Goal: Task Accomplishment & Management: Use online tool/utility

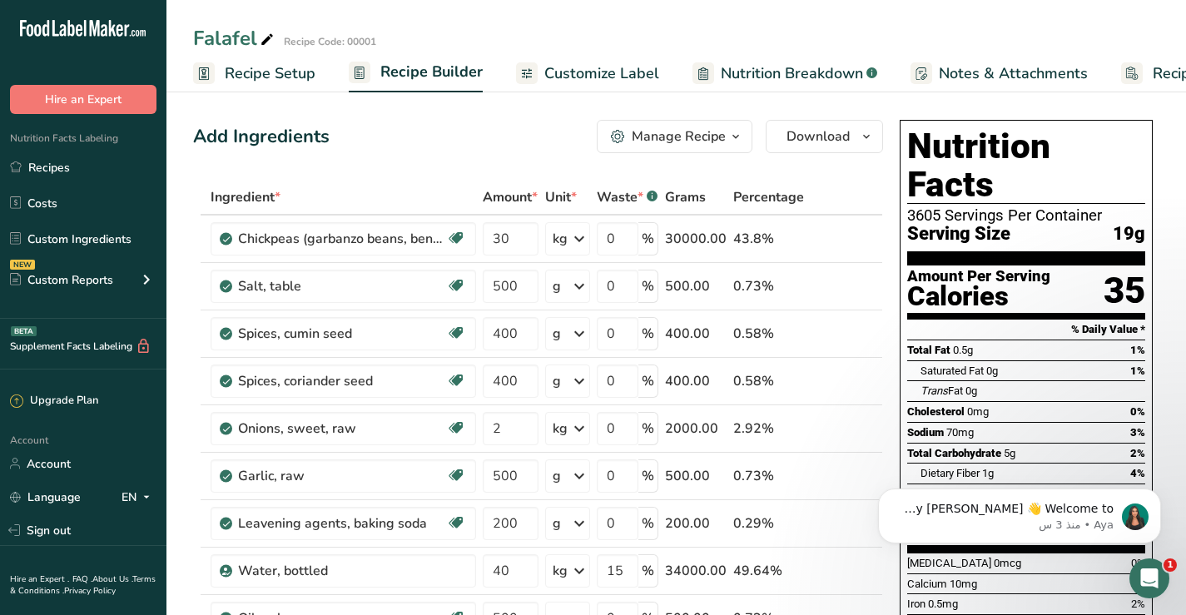
scroll to position [0, 94]
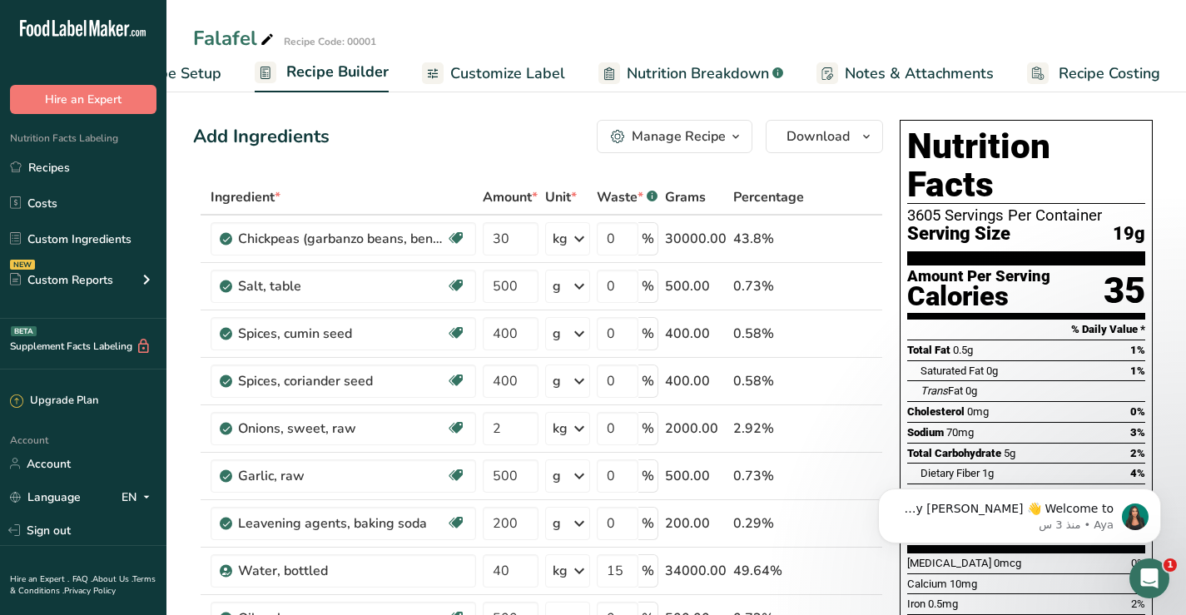
click at [1111, 76] on span "Recipe Costing" at bounding box center [1110, 73] width 102 height 22
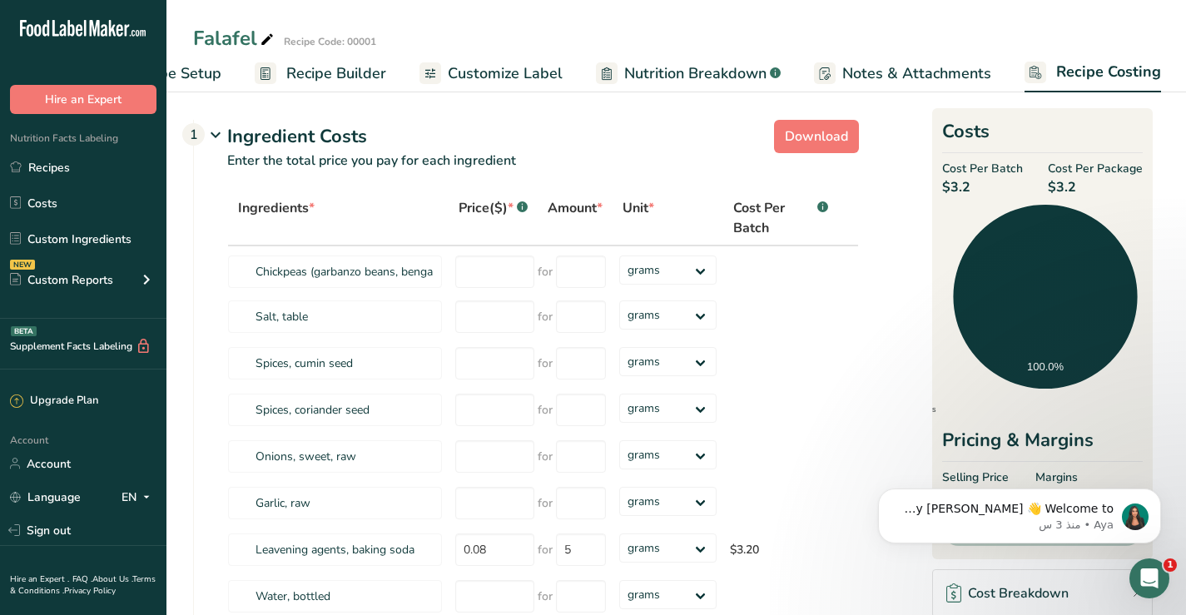
click at [931, 72] on span "Notes & Attachments" at bounding box center [917, 73] width 149 height 22
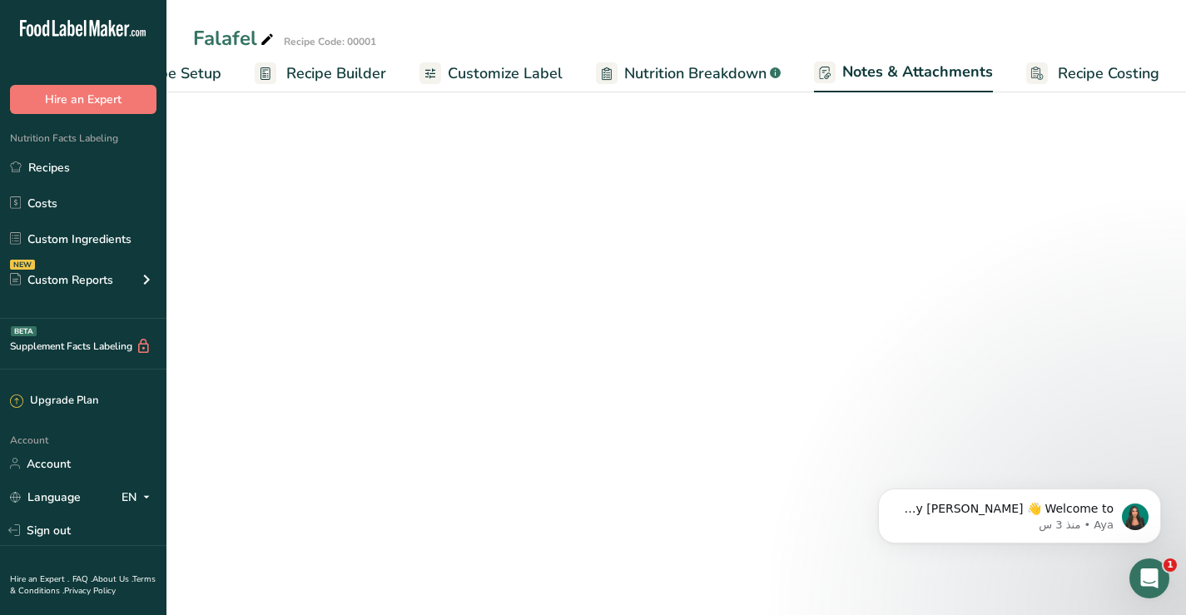
scroll to position [0, 95]
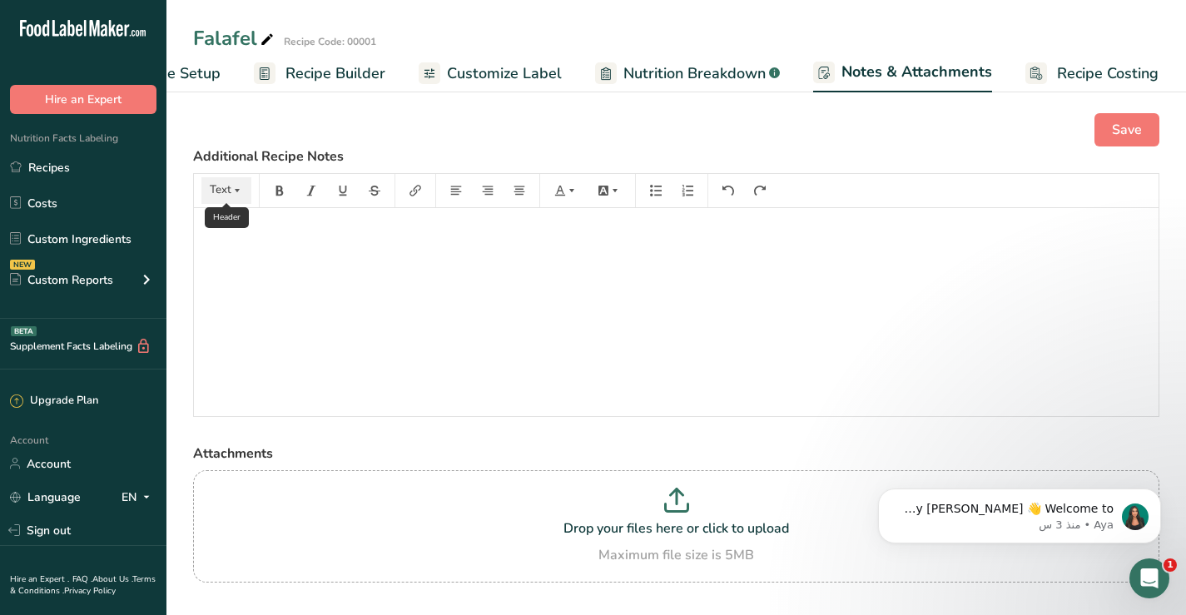
click at [239, 191] on icon "button" at bounding box center [237, 191] width 12 height 12
click at [314, 246] on div "﻿" at bounding box center [676, 312] width 965 height 208
click at [700, 73] on span "Nutrition Breakdown" at bounding box center [695, 73] width 142 height 22
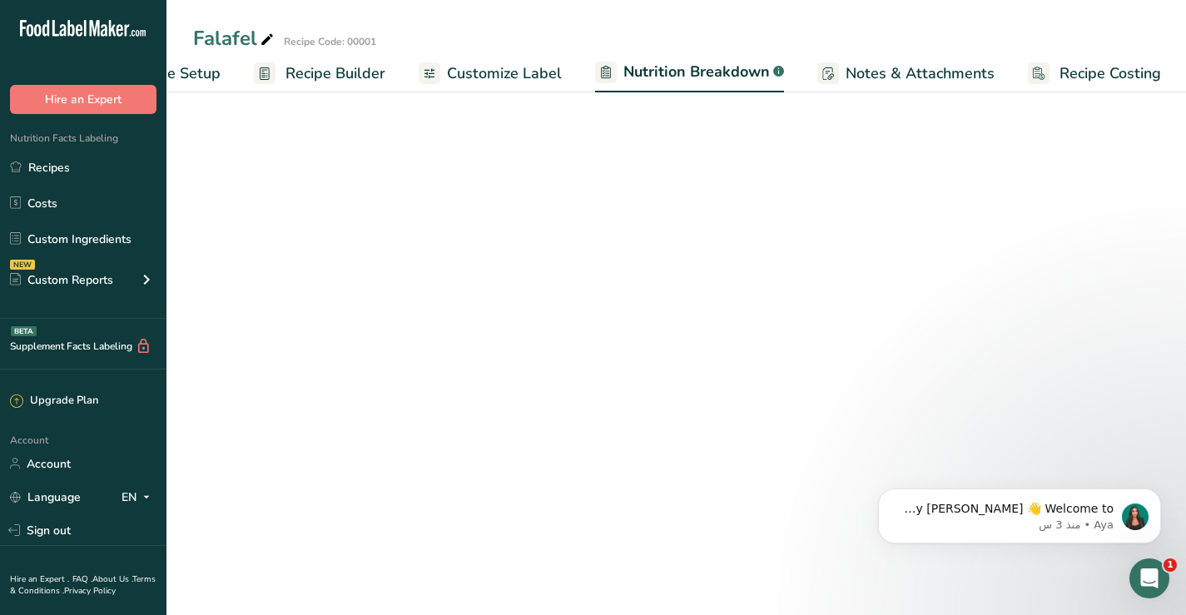
scroll to position [0, 96]
select select "Calories"
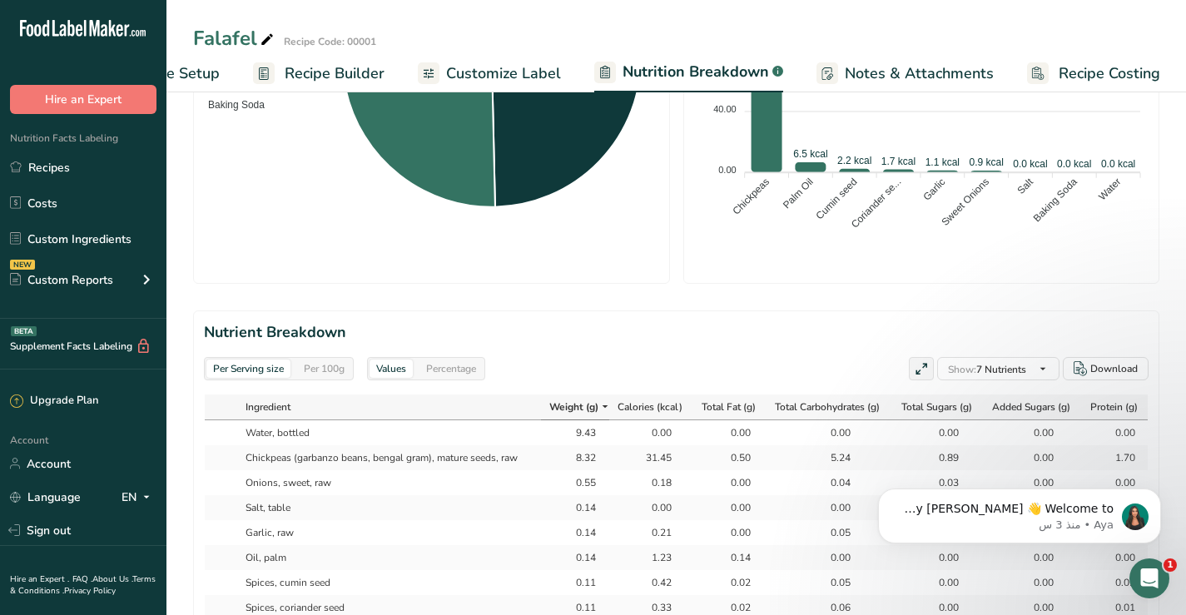
scroll to position [583, 0]
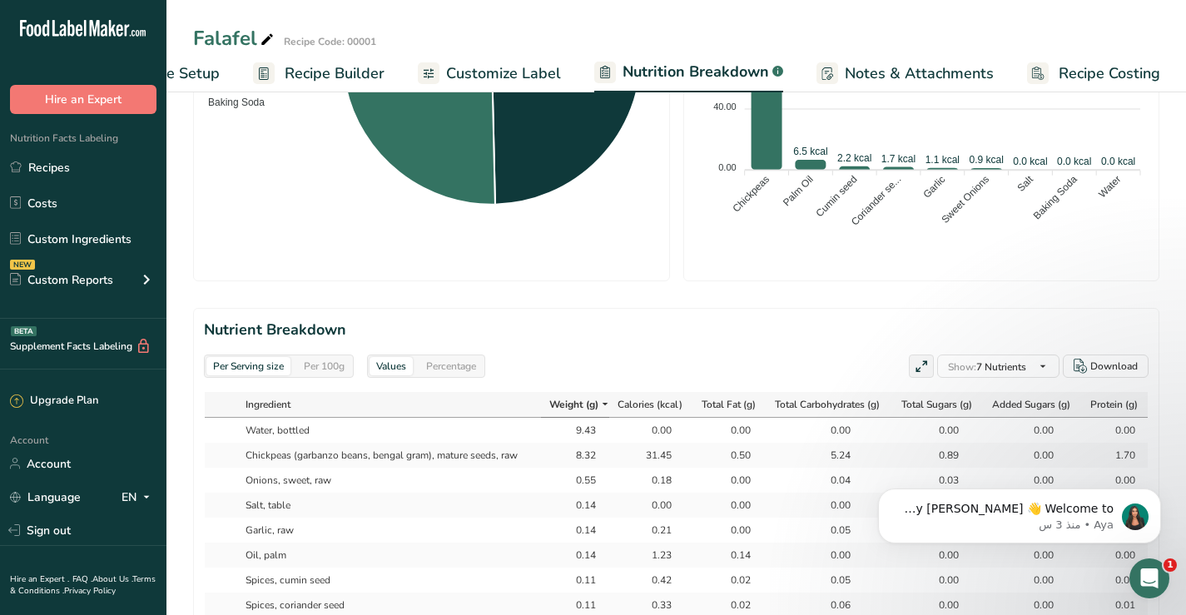
click at [409, 357] on div "Values" at bounding box center [391, 366] width 43 height 18
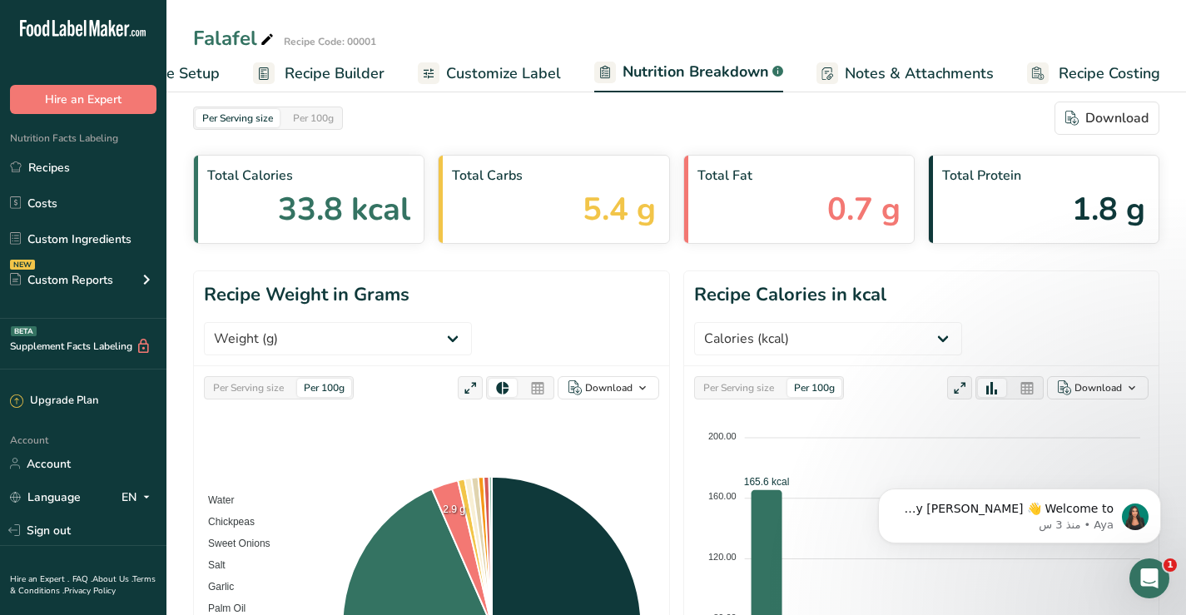
scroll to position [0, 0]
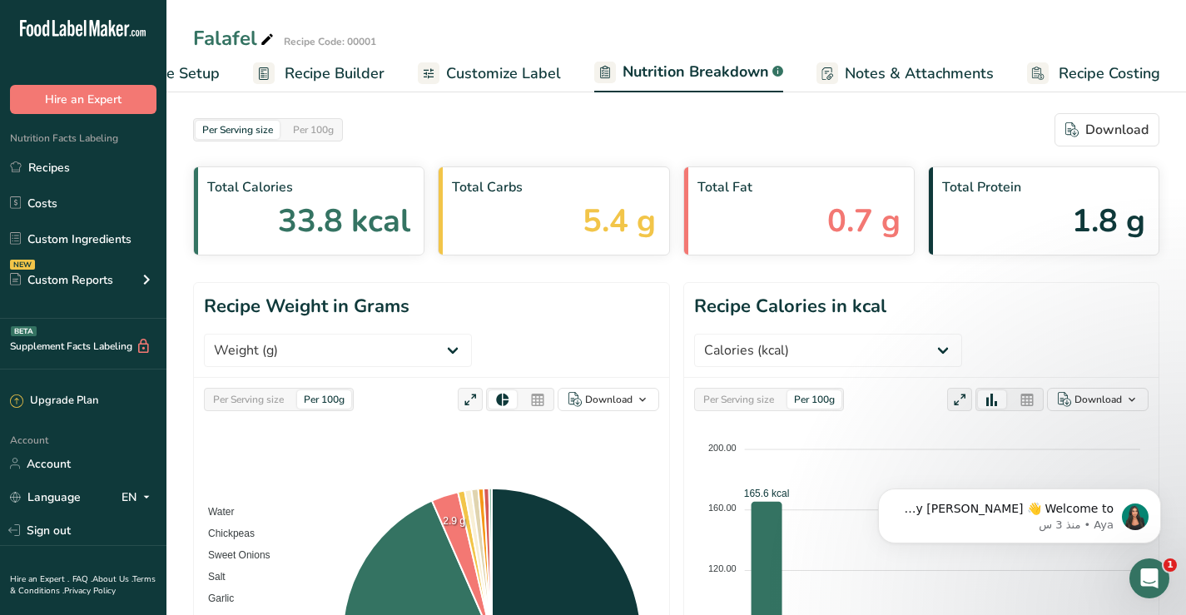
click at [890, 76] on span "Notes & Attachments" at bounding box center [919, 73] width 149 height 22
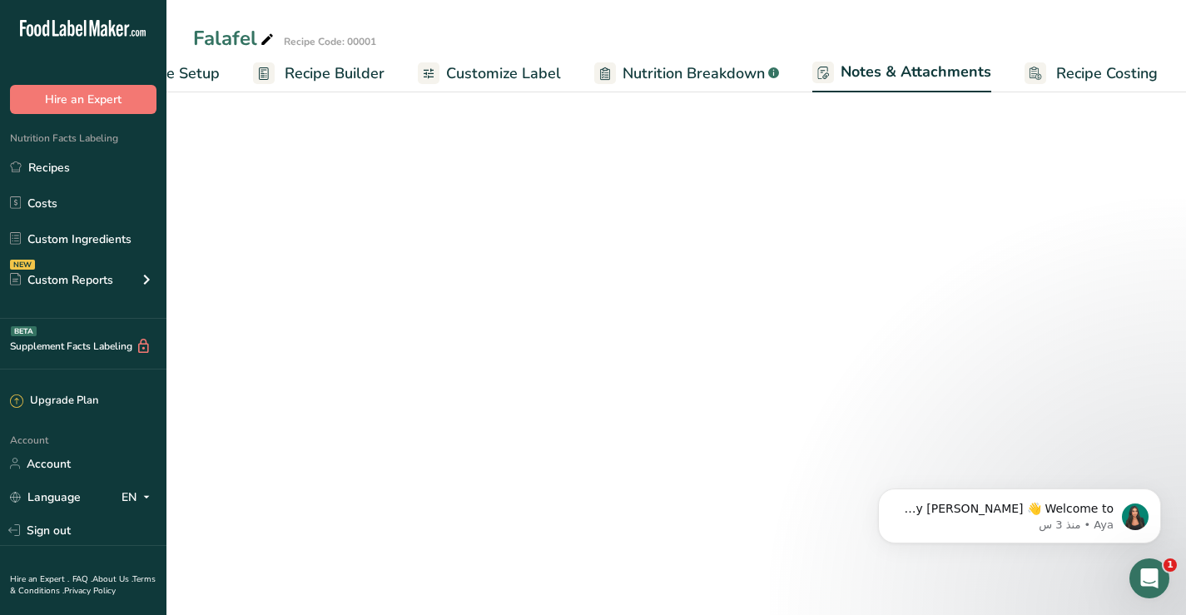
scroll to position [0, 95]
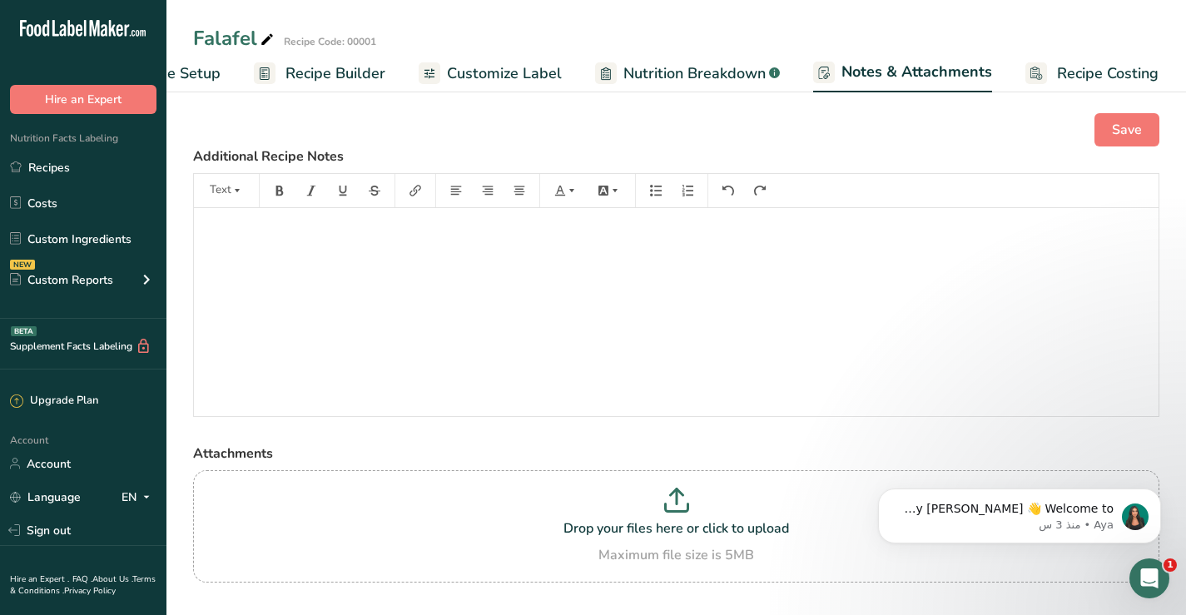
click at [713, 70] on span "Nutrition Breakdown" at bounding box center [695, 73] width 142 height 22
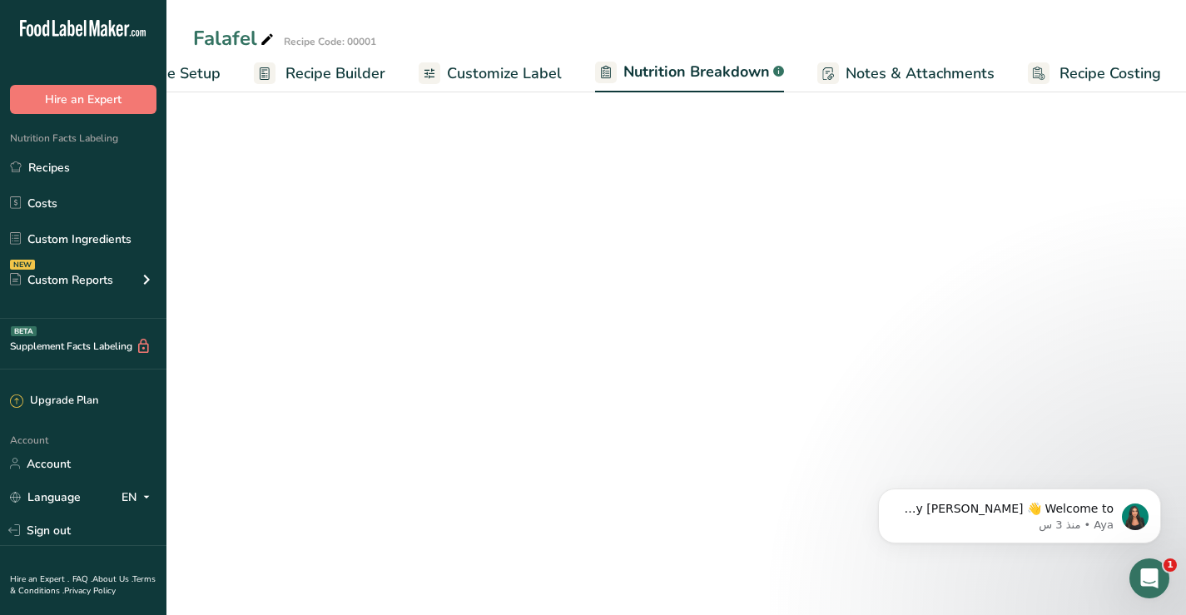
scroll to position [0, 96]
click at [494, 69] on span "Customize Label" at bounding box center [503, 73] width 115 height 22
select select "Calories"
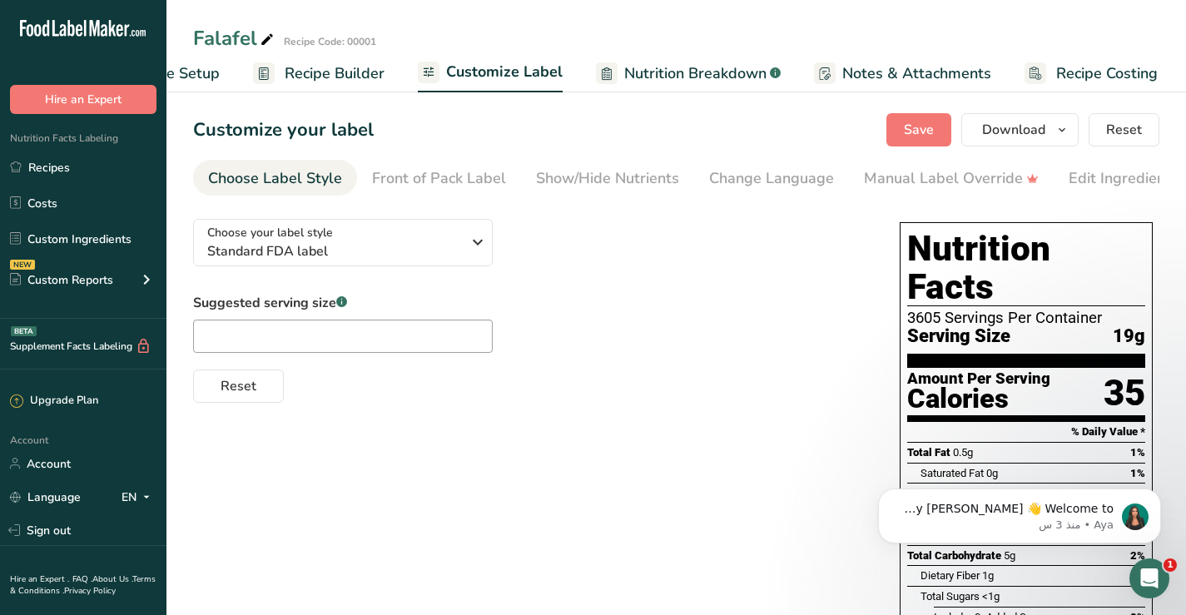
scroll to position [0, 94]
click at [477, 244] on icon "button" at bounding box center [478, 242] width 20 height 30
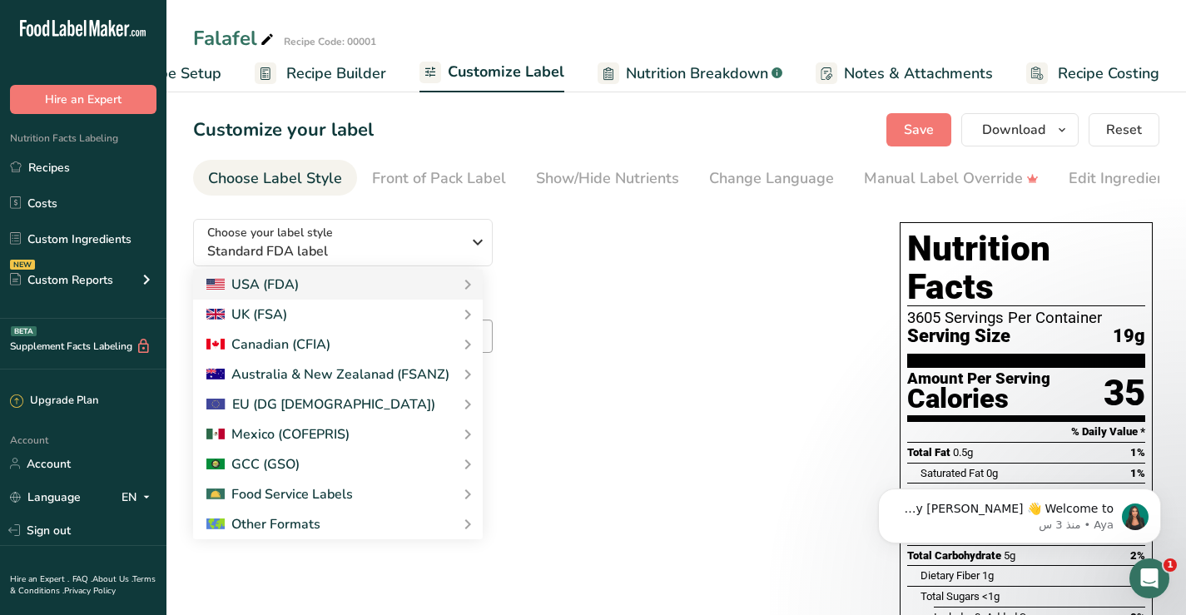
click at [655, 341] on div "Suggested serving size .a-a{fill:#347362;}.b-a{fill:#fff;} Reset" at bounding box center [530, 348] width 674 height 110
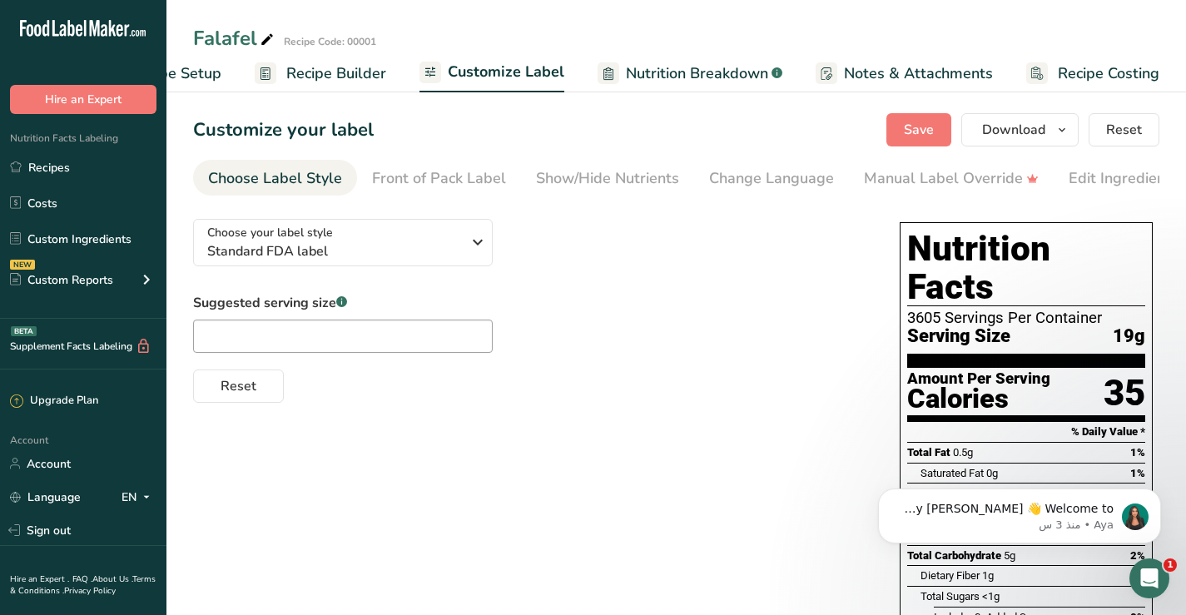
drag, startPoint x: 315, startPoint y: 195, endPoint x: 270, endPoint y: 196, distance: 45.0
click at [270, 196] on nav "Choose Label Style Front of Pack Label Show/Hide Nutrients Change Language Manu…" at bounding box center [676, 178] width 967 height 36
click at [434, 181] on div "Front of Pack Label" at bounding box center [439, 178] width 134 height 22
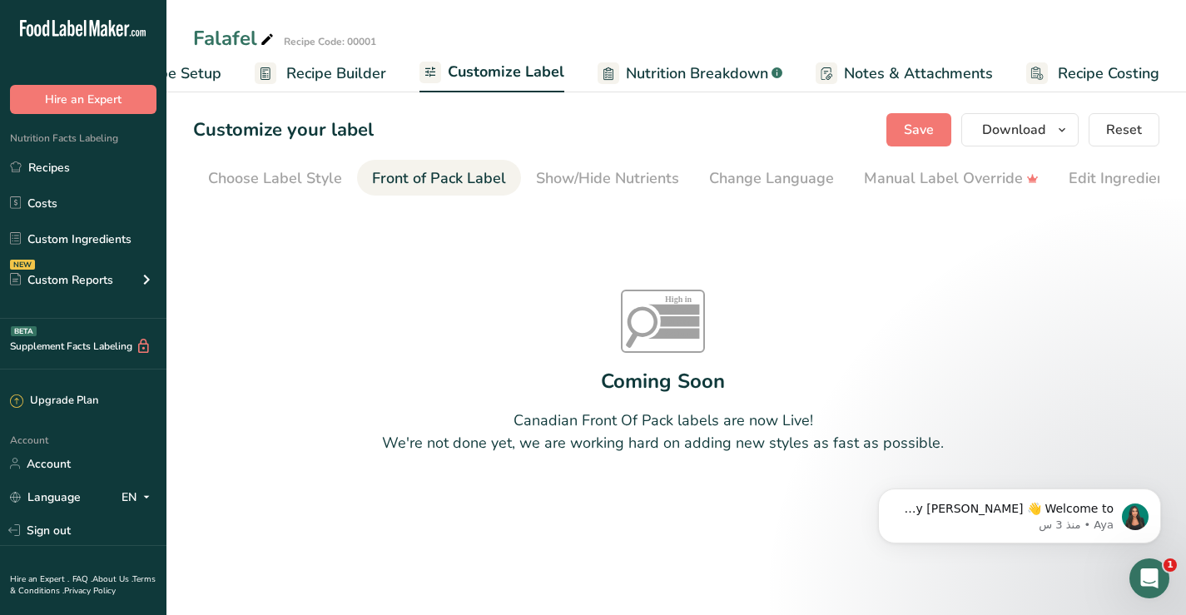
scroll to position [0, 162]
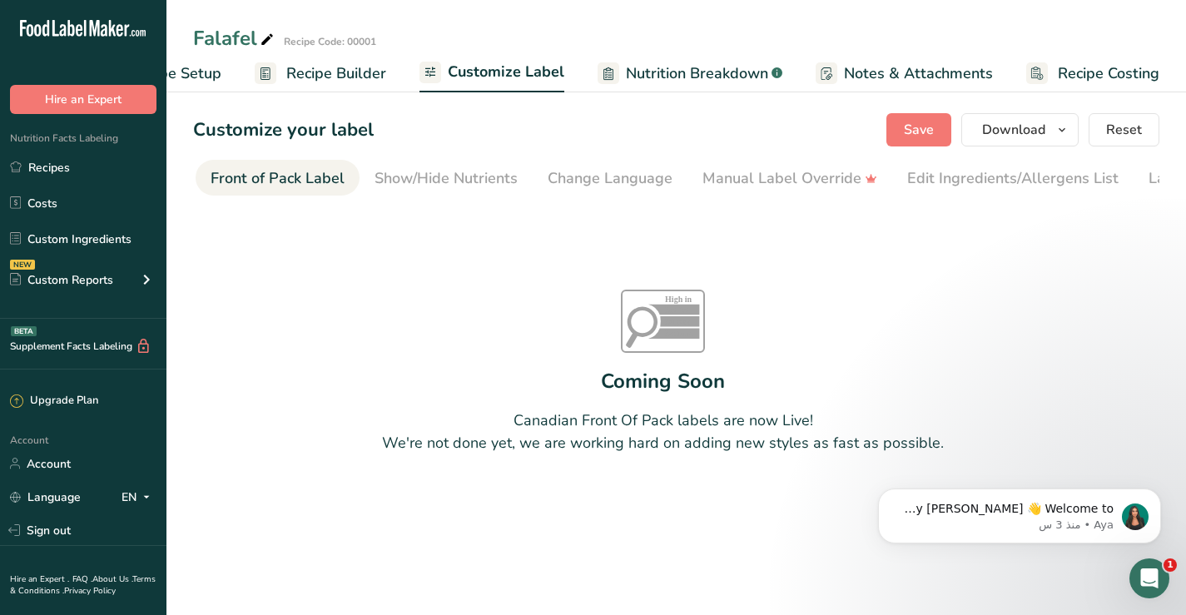
drag, startPoint x: 380, startPoint y: 201, endPoint x: 248, endPoint y: 201, distance: 131.5
click at [248, 201] on section "Customize your label Save Download Choose what to show on your downloaded label…" at bounding box center [677, 326] width 1020 height 479
click at [725, 185] on div "Manual Label Override" at bounding box center [790, 178] width 175 height 22
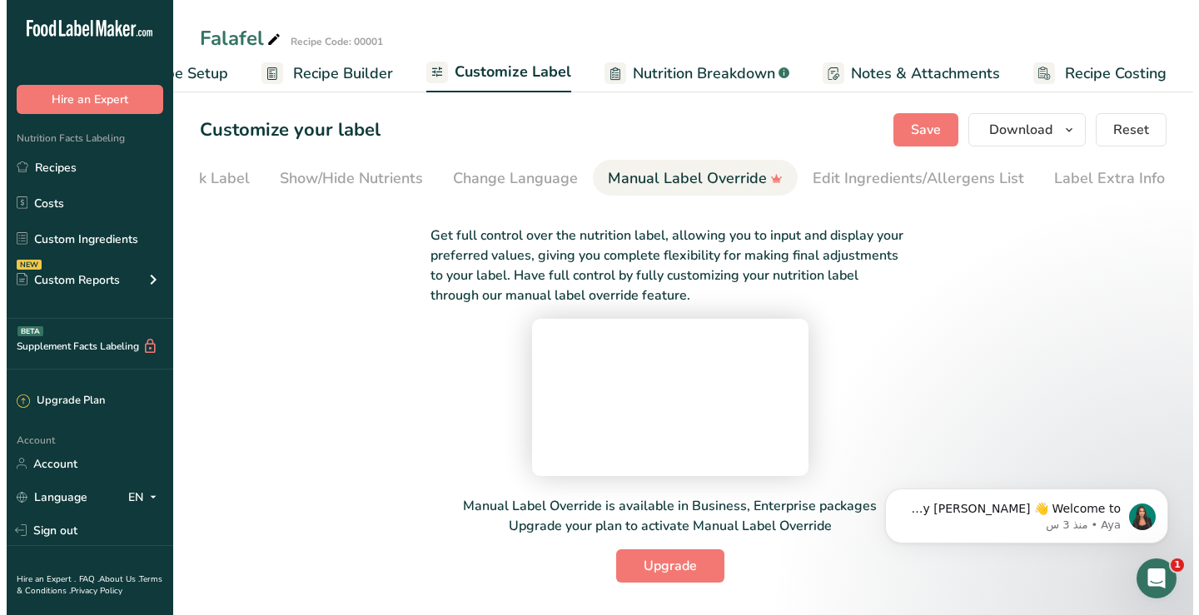
scroll to position [127, 0]
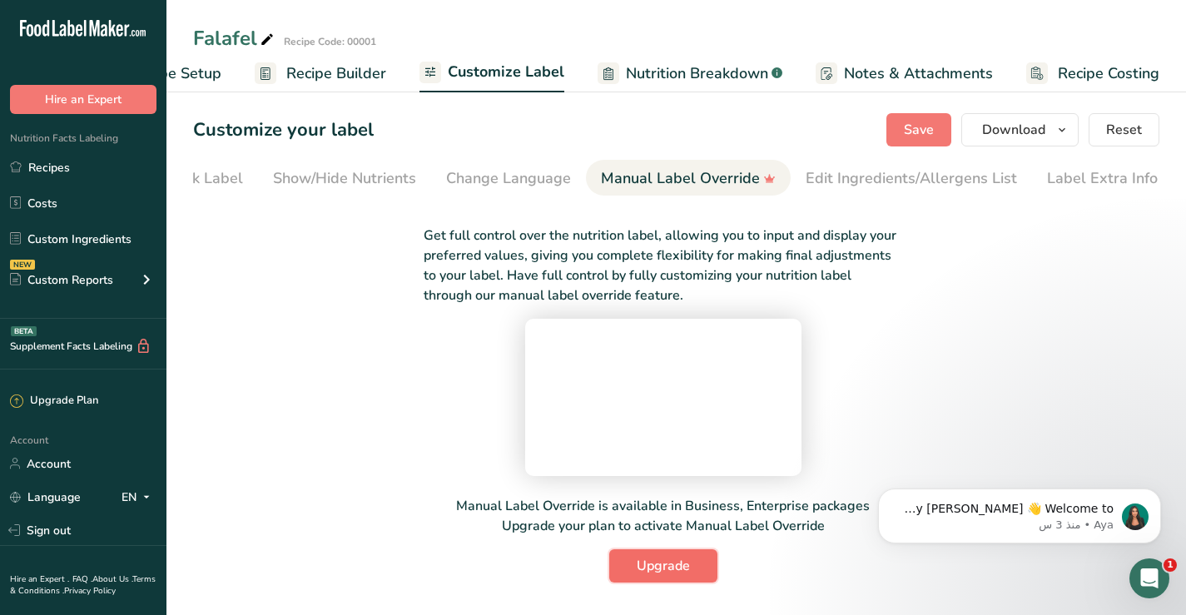
click at [661, 576] on span "Upgrade" at bounding box center [663, 566] width 53 height 20
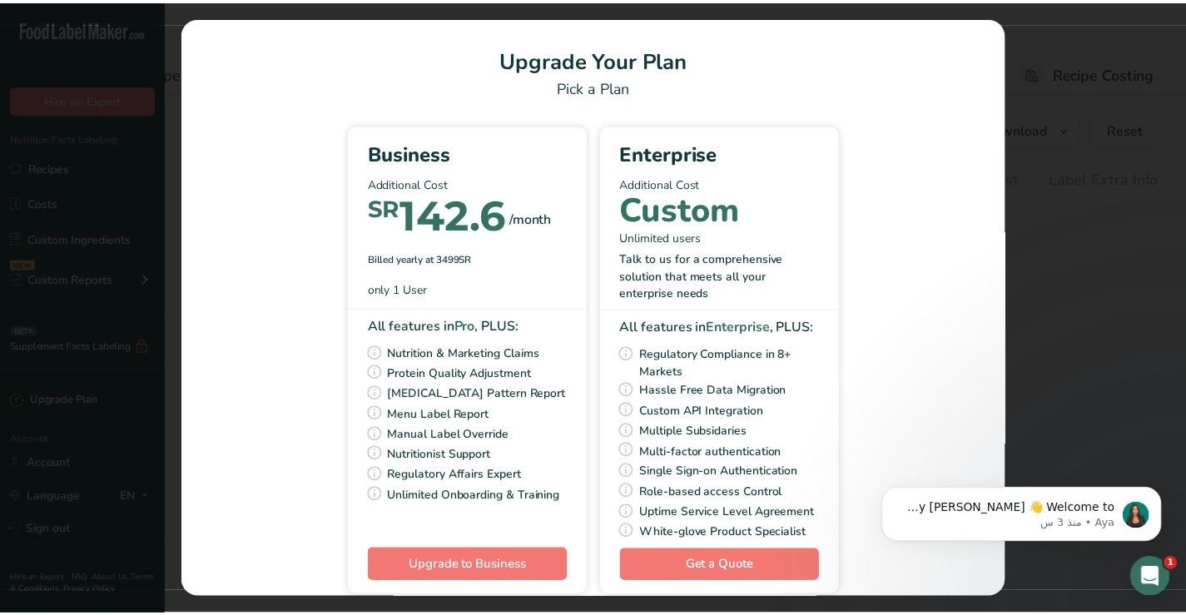
scroll to position [0, 82]
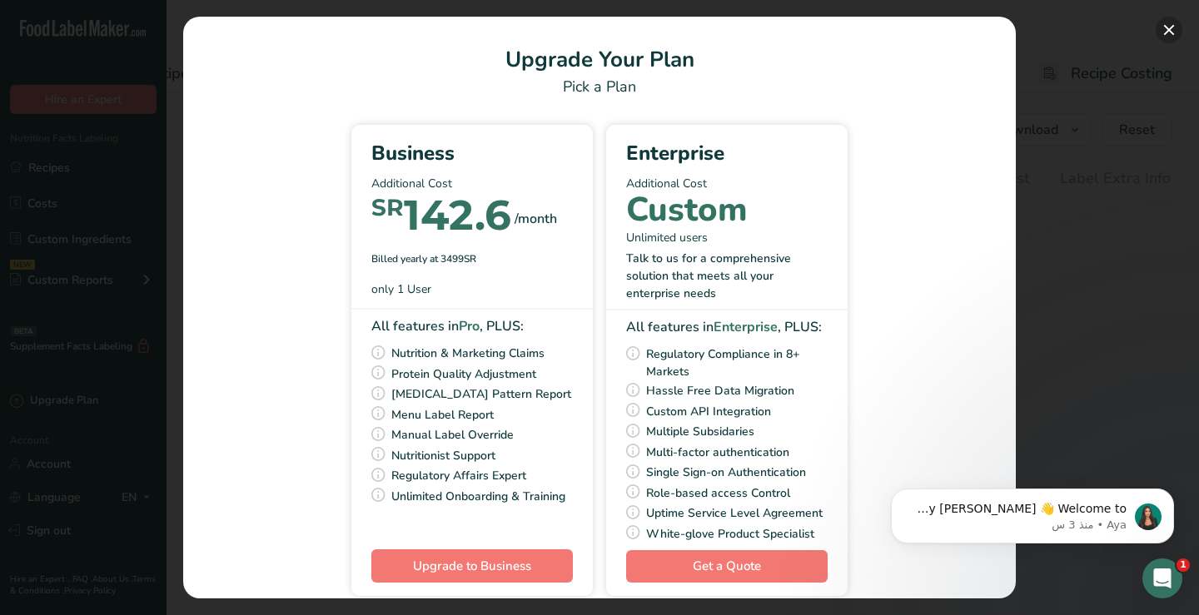
click at [1172, 28] on button "Pick Your Pricing Plan Modal" at bounding box center [1169, 30] width 27 height 27
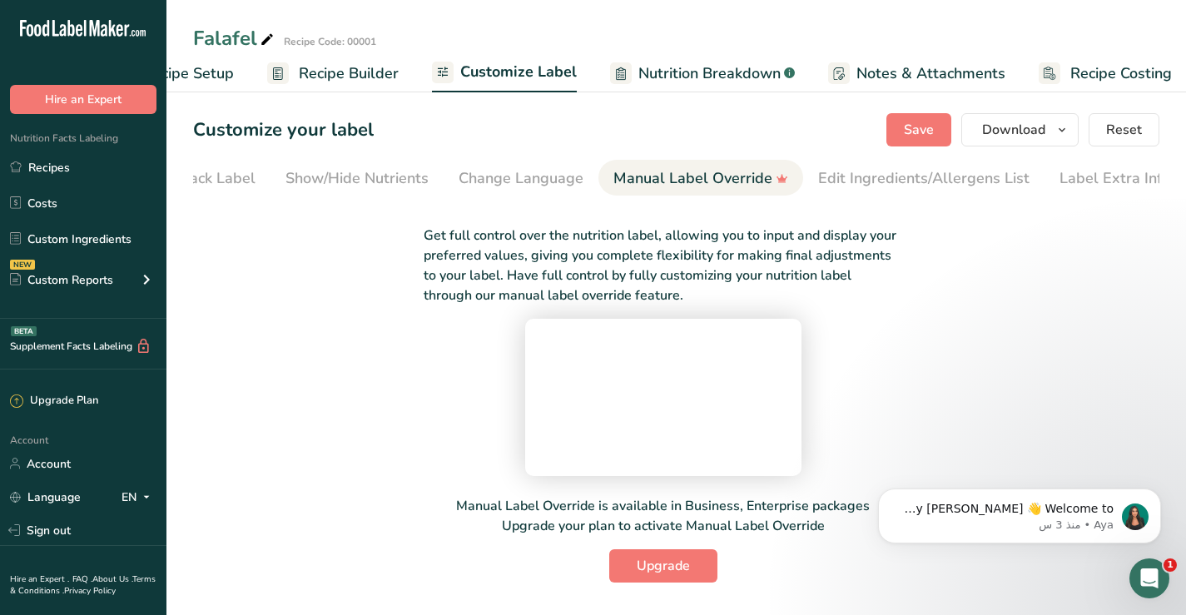
click at [305, 79] on span "Recipe Builder" at bounding box center [349, 73] width 100 height 22
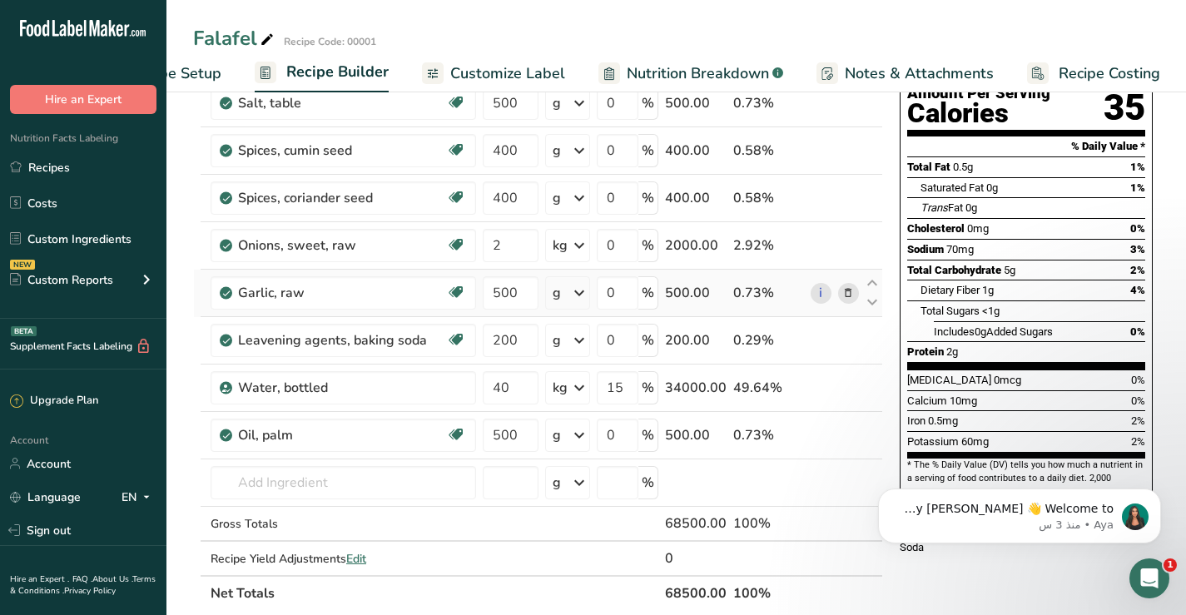
scroll to position [210, 0]
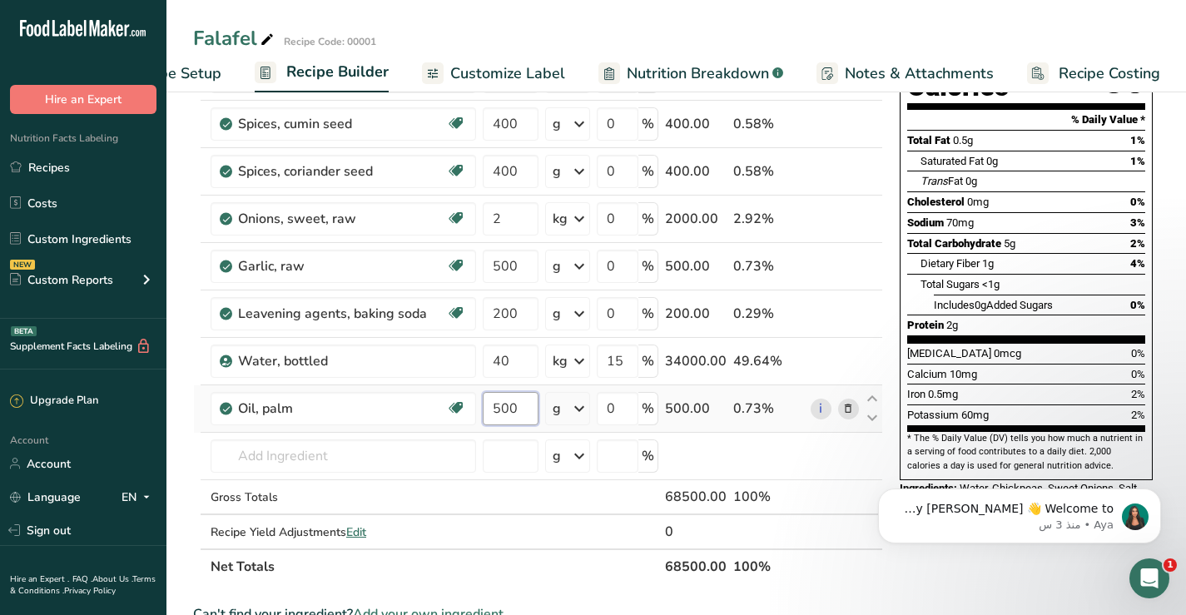
drag, startPoint x: 528, startPoint y: 410, endPoint x: 487, endPoint y: 410, distance: 40.8
click at [487, 410] on input "500" at bounding box center [511, 408] width 56 height 33
type input "600"
click at [1003, 384] on div "Iron 0.5mg 2%" at bounding box center [1026, 394] width 238 height 21
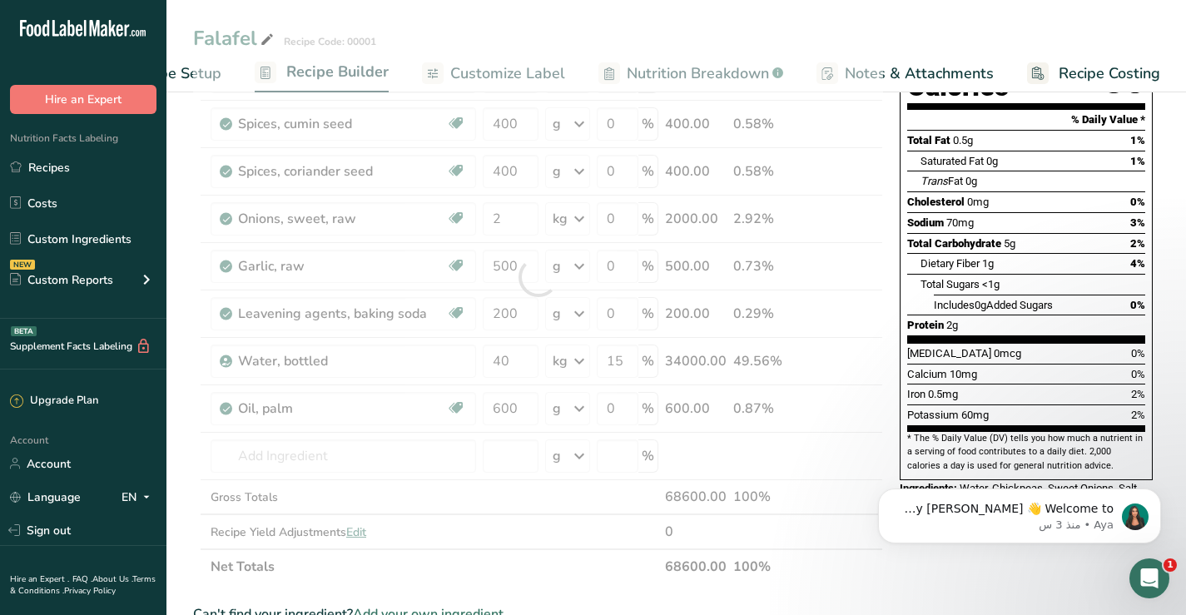
scroll to position [43, 0]
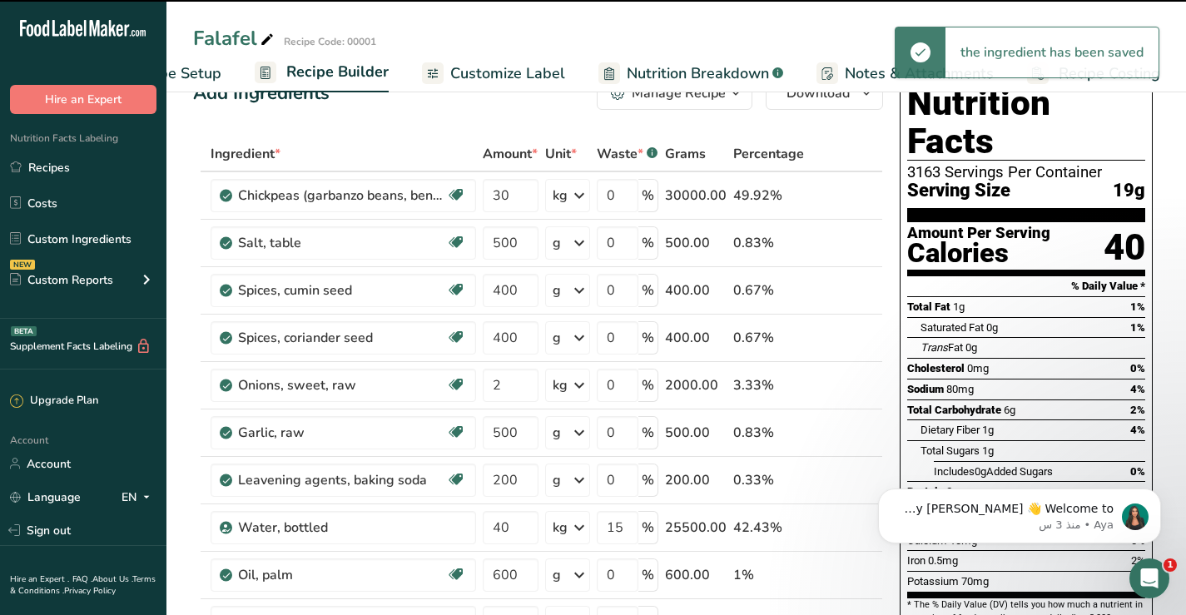
type input "30"
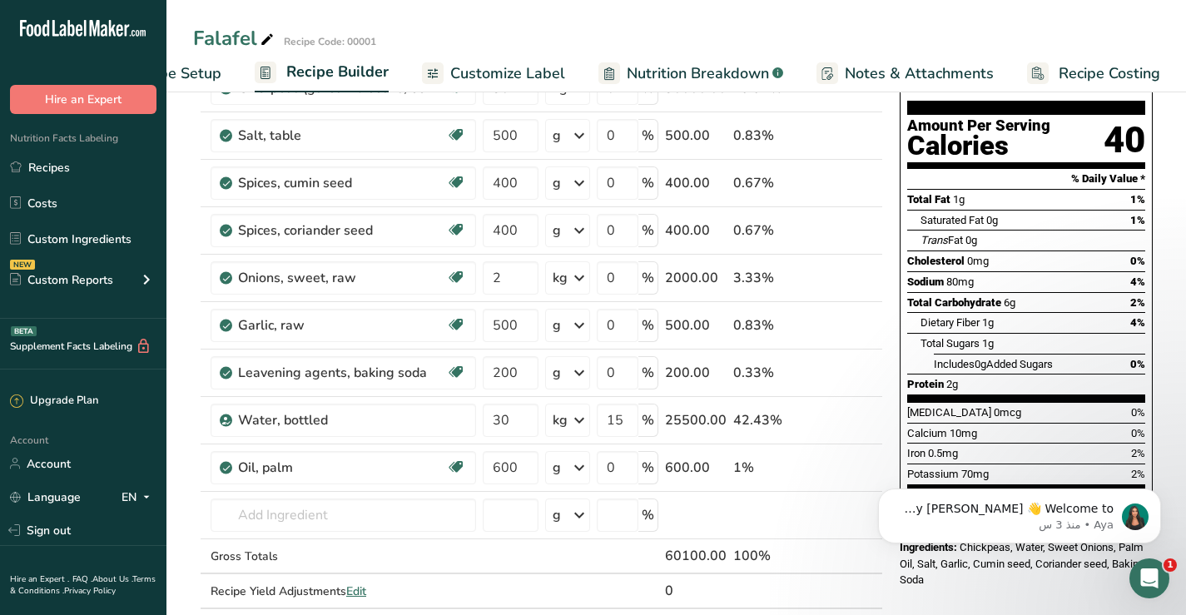
scroll to position [210, 0]
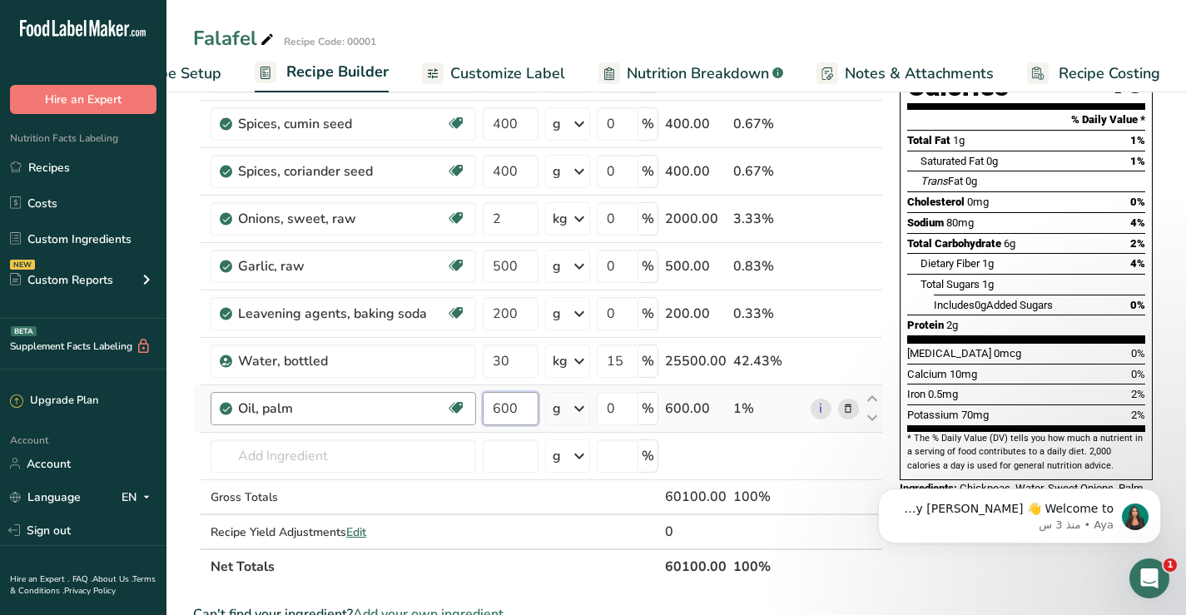
drag, startPoint x: 520, startPoint y: 407, endPoint x: 475, endPoint y: 407, distance: 45.8
click at [475, 407] on tr "Oil, palm Dairy free Gluten free Vegan Vegetarian Soy free 600 g Portions 1 tbs…" at bounding box center [538, 408] width 689 height 47
click at [1008, 274] on div "Total Sugars 1g" at bounding box center [1033, 284] width 225 height 21
drag, startPoint x: 525, startPoint y: 407, endPoint x: 491, endPoint y: 407, distance: 33.3
click at [491, 407] on input "500" at bounding box center [511, 408] width 56 height 33
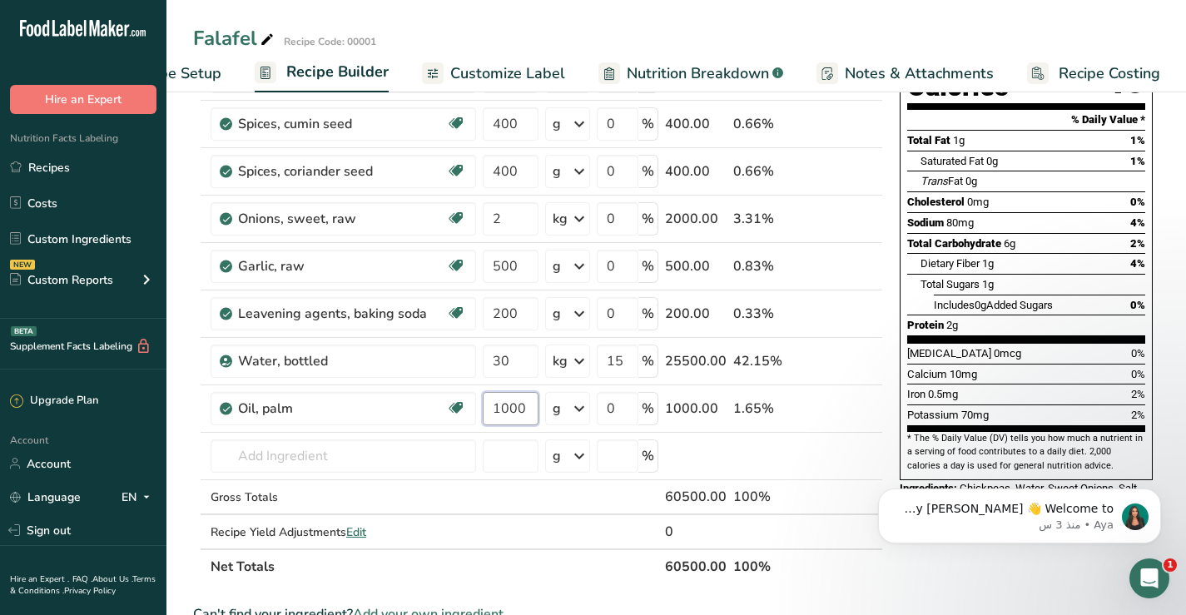
type input "1000"
click at [1071, 384] on div "Iron 0.5mg 2%" at bounding box center [1026, 394] width 238 height 21
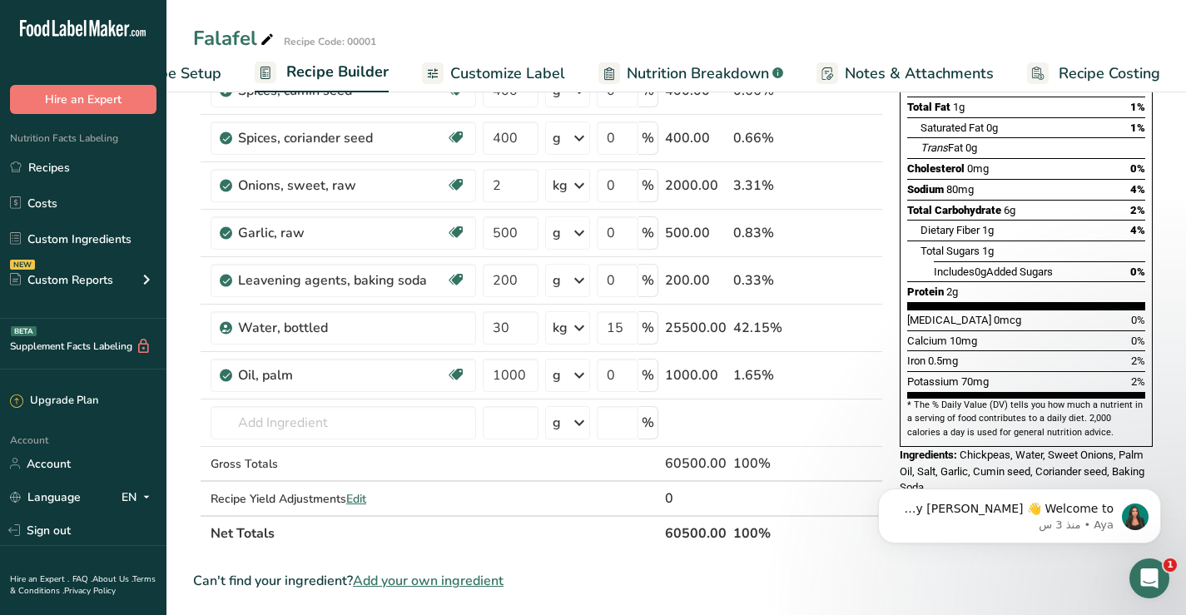
scroll to position [250, 0]
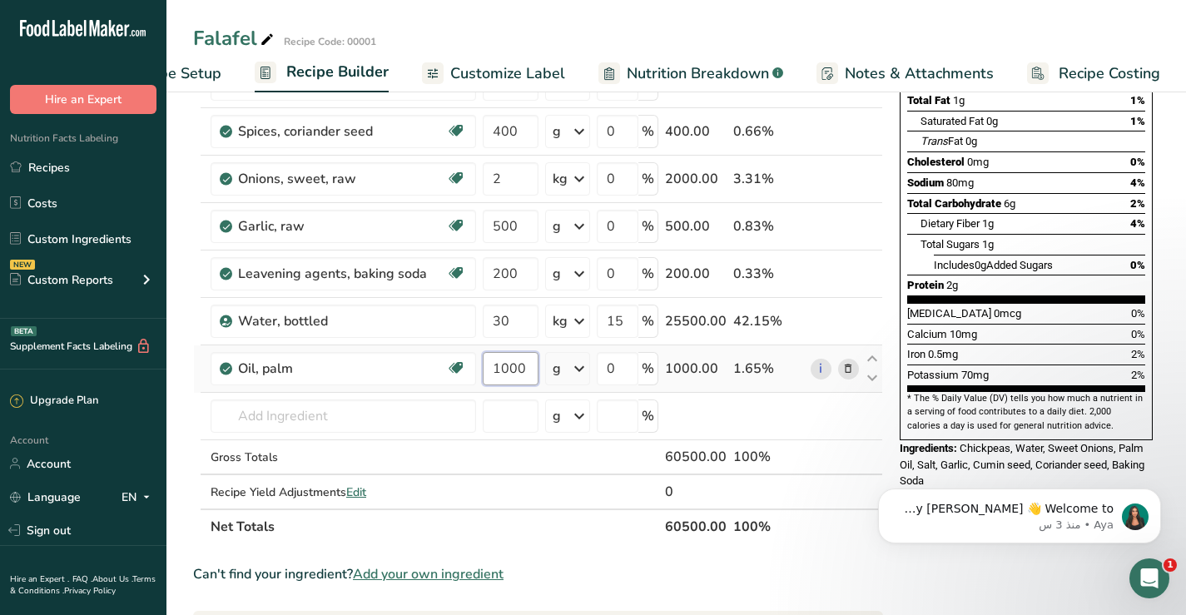
click at [526, 367] on input "1000" at bounding box center [511, 368] width 56 height 33
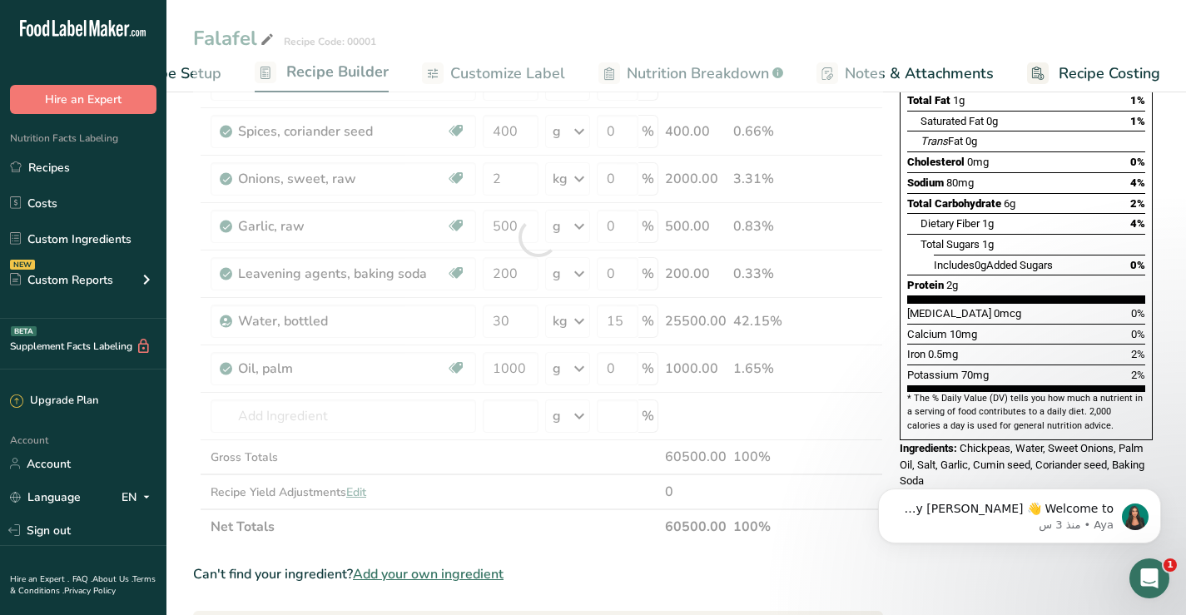
click at [1023, 344] on div "Iron 0.5mg 2%" at bounding box center [1026, 354] width 238 height 21
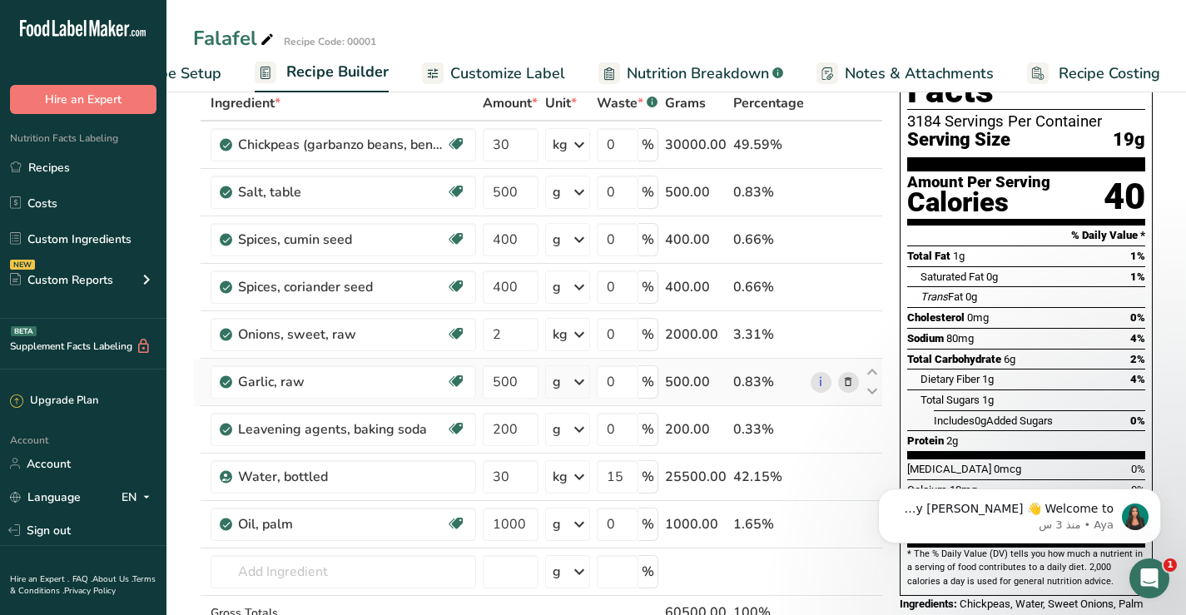
scroll to position [83, 0]
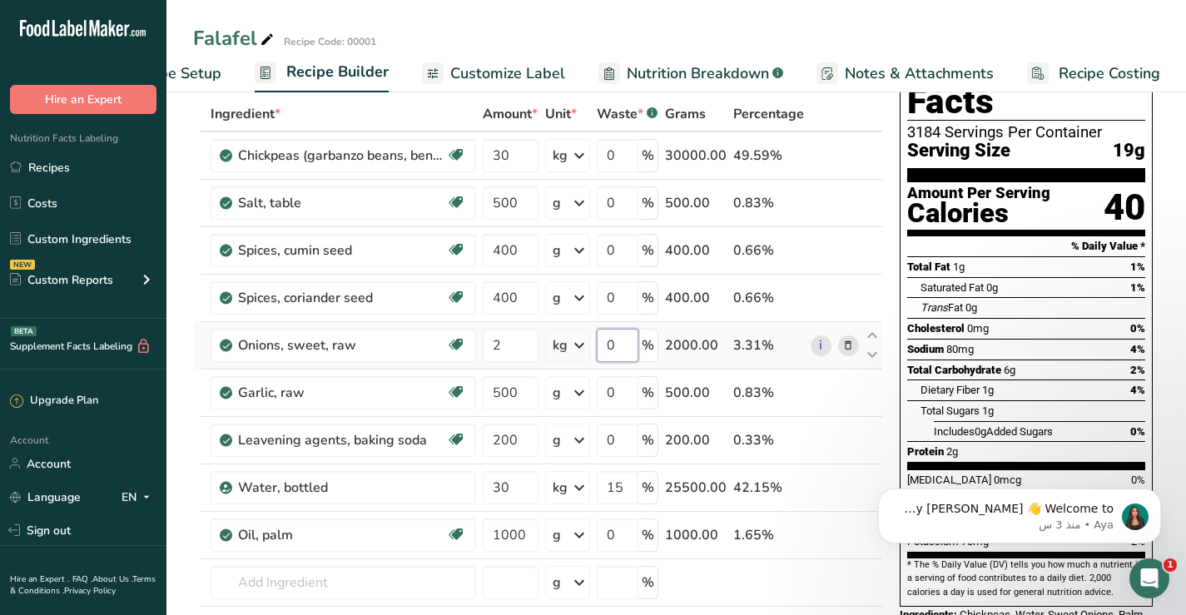
click at [614, 344] on input "0" at bounding box center [618, 345] width 42 height 33
click at [868, 582] on div "Ingredient * Amount * Unit * Waste * .a-a{fill:#347362;}.b-a{fill:#fff;} Grams …" at bounding box center [538, 404] width 690 height 614
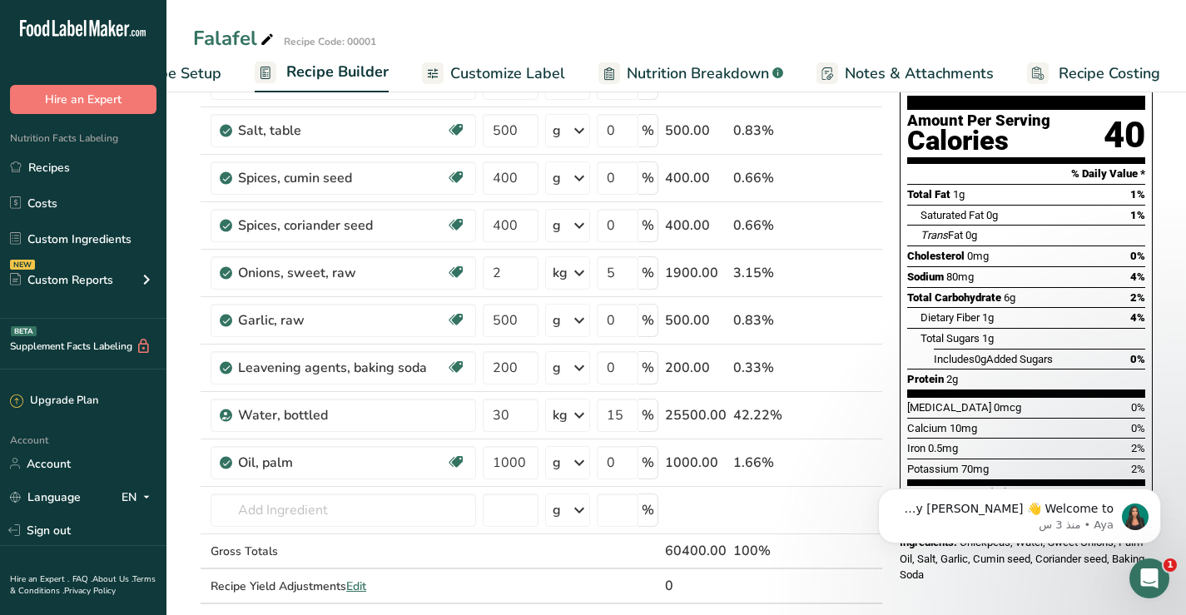
scroll to position [167, 0]
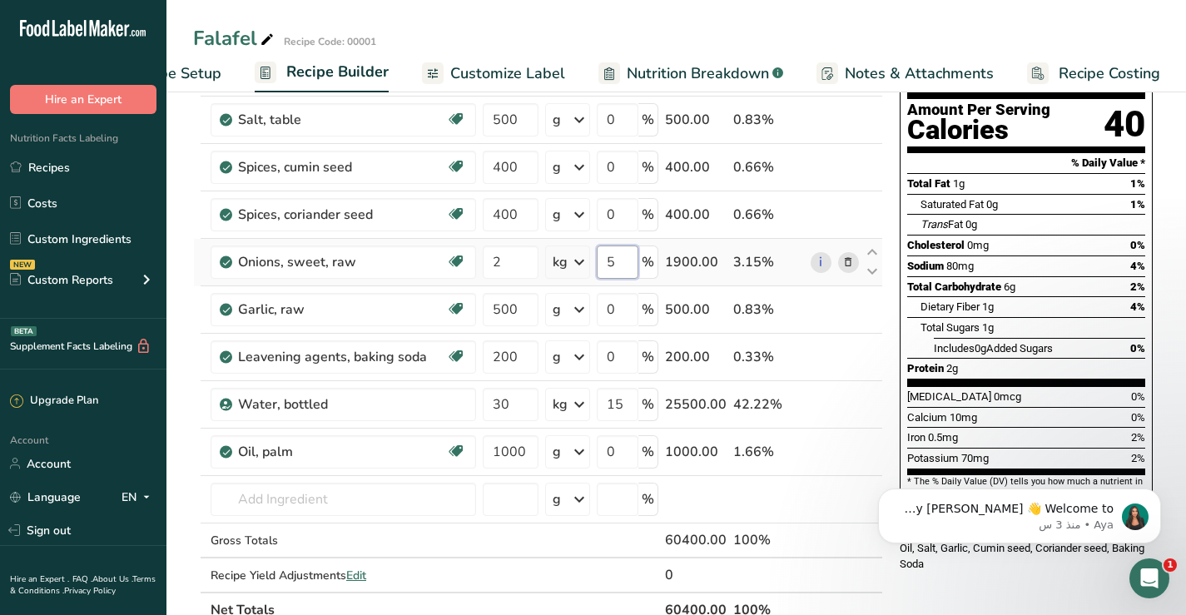
drag, startPoint x: 609, startPoint y: 261, endPoint x: 619, endPoint y: 257, distance: 10.5
click at [619, 257] on input "5" at bounding box center [618, 262] width 42 height 33
type input "0"
click at [859, 359] on div "Ingredient * Amount * Unit * Waste * .a-a{fill:#347362;}.b-a{fill:#fff;} Grams …" at bounding box center [538, 320] width 690 height 614
click at [501, 404] on input "30" at bounding box center [511, 404] width 56 height 33
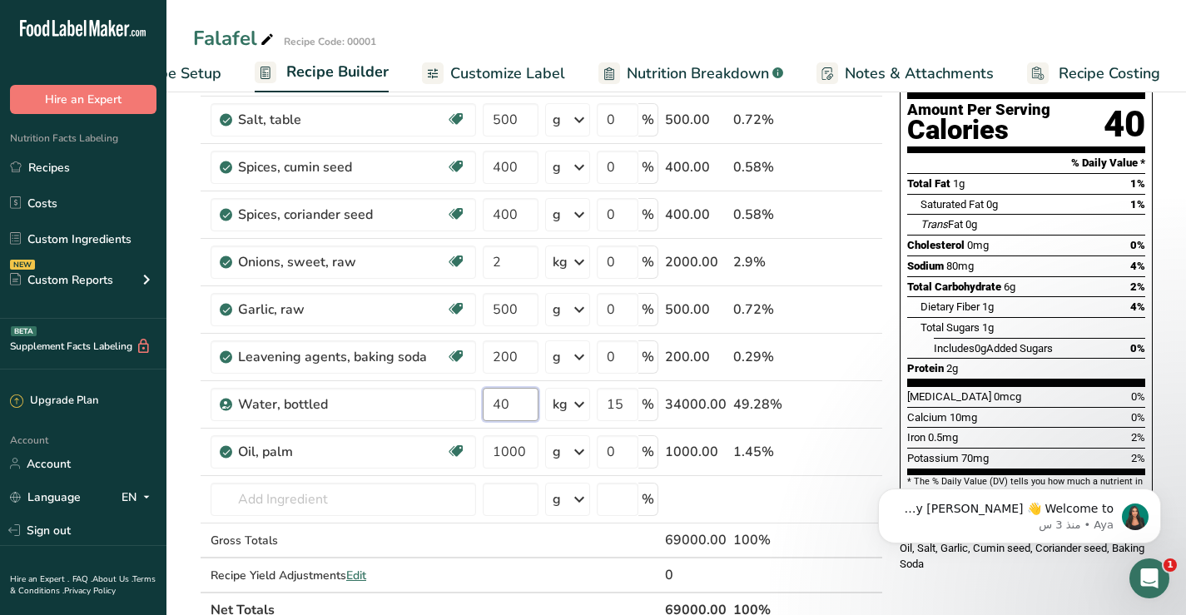
type input "40"
click at [1081, 407] on div "Calcium 10mg 0%" at bounding box center [1026, 417] width 238 height 21
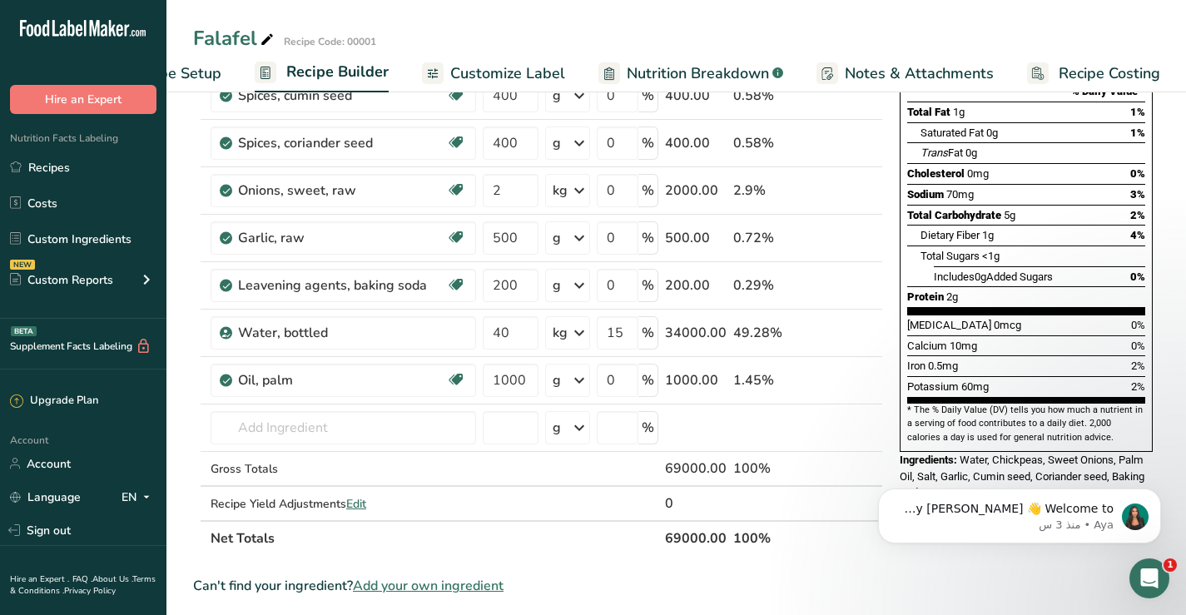
scroll to position [250, 0]
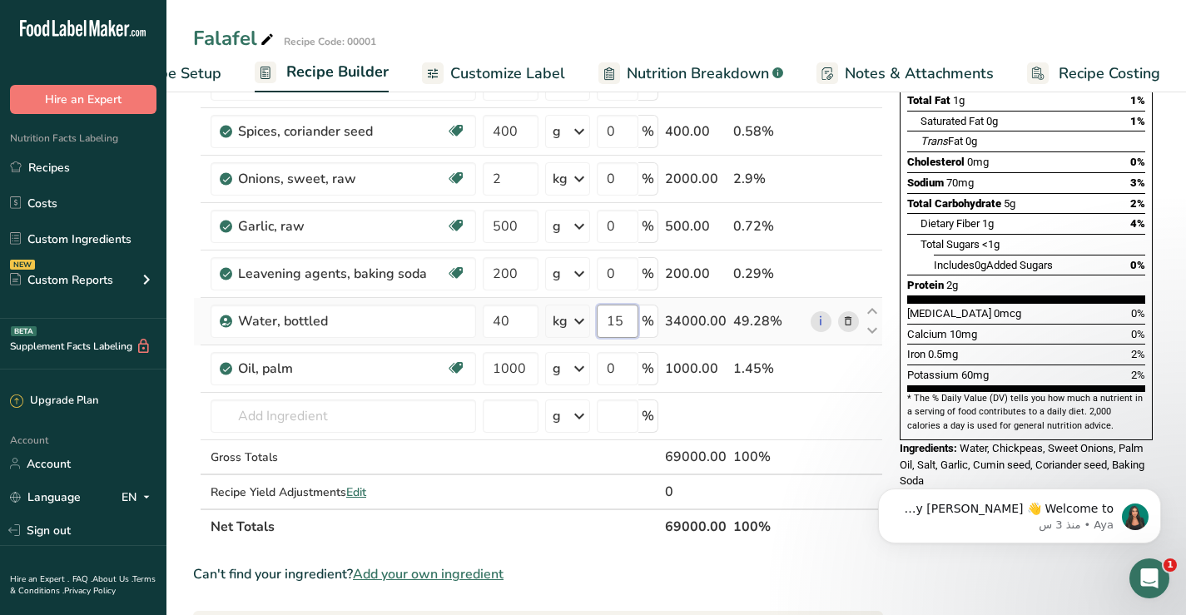
click at [624, 318] on input "15" at bounding box center [618, 321] width 42 height 33
drag, startPoint x: 624, startPoint y: 319, endPoint x: 611, endPoint y: 319, distance: 12.5
click at [611, 319] on input "15" at bounding box center [618, 321] width 42 height 33
type input "0"
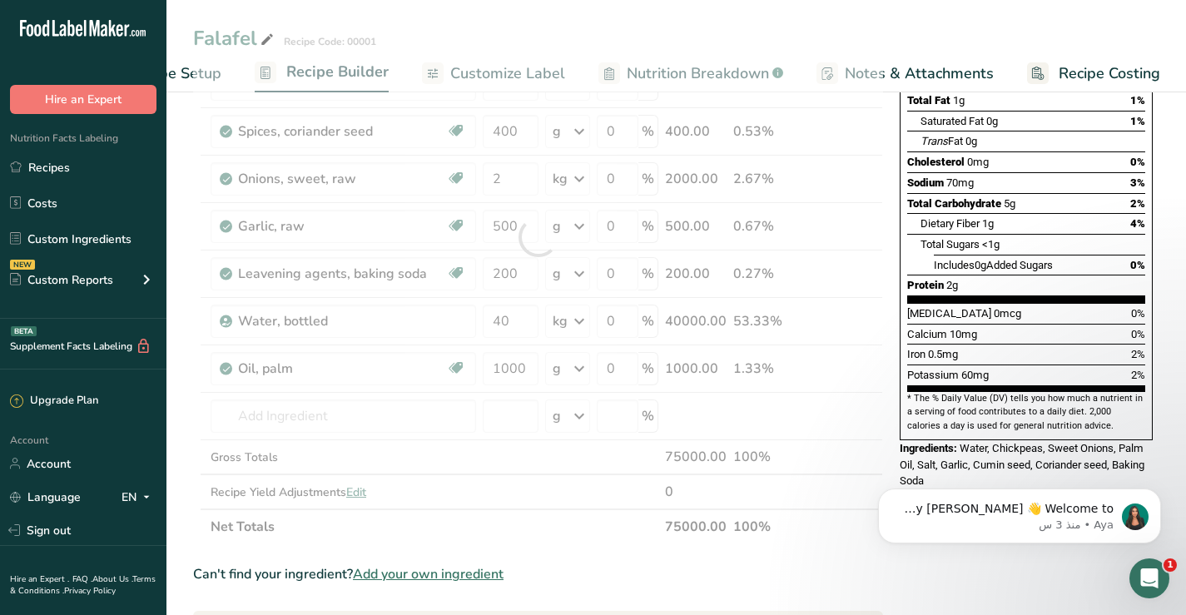
click at [1014, 344] on div "Iron 0.5mg 2%" at bounding box center [1026, 354] width 238 height 21
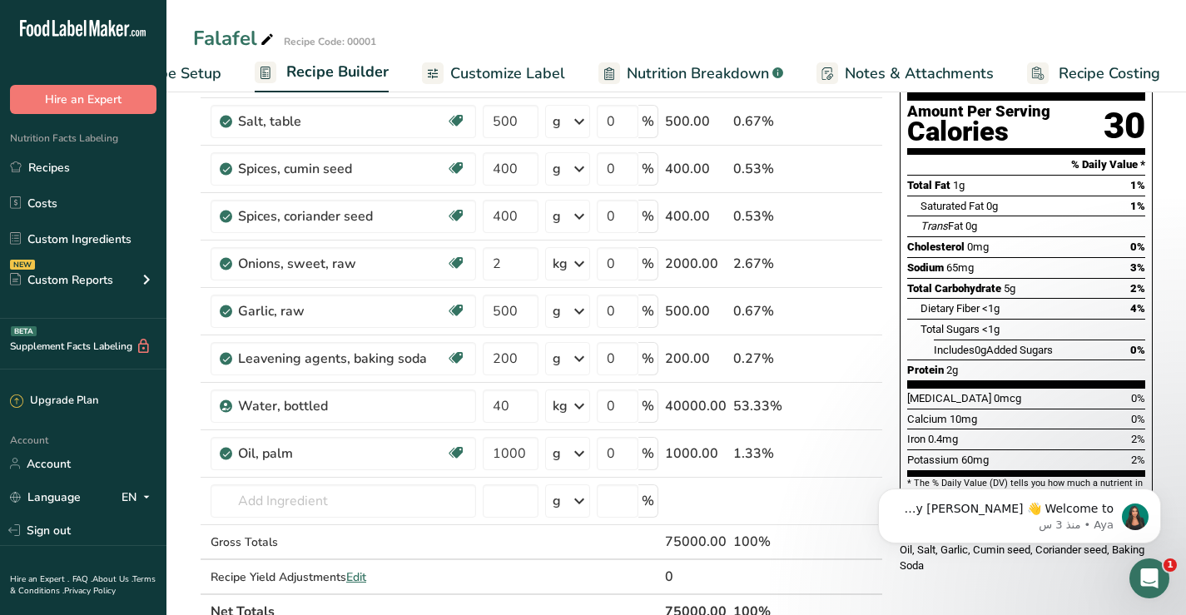
scroll to position [167, 0]
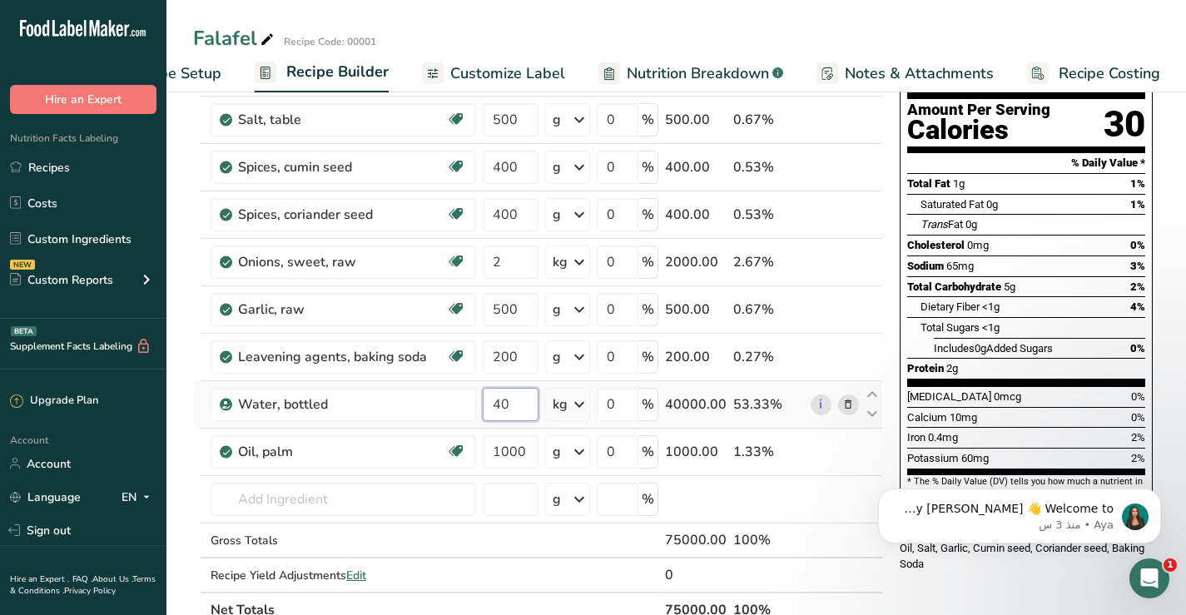
drag, startPoint x: 493, startPoint y: 410, endPoint x: 515, endPoint y: 403, distance: 22.6
click at [515, 403] on input "40" at bounding box center [511, 404] width 56 height 33
click at [1025, 342] on span "Includes 0g Added Sugars" at bounding box center [993, 348] width 119 height 12
drag, startPoint x: 490, startPoint y: 404, endPoint x: 525, endPoint y: 404, distance: 35.0
click at [525, 404] on input "30" at bounding box center [511, 404] width 56 height 33
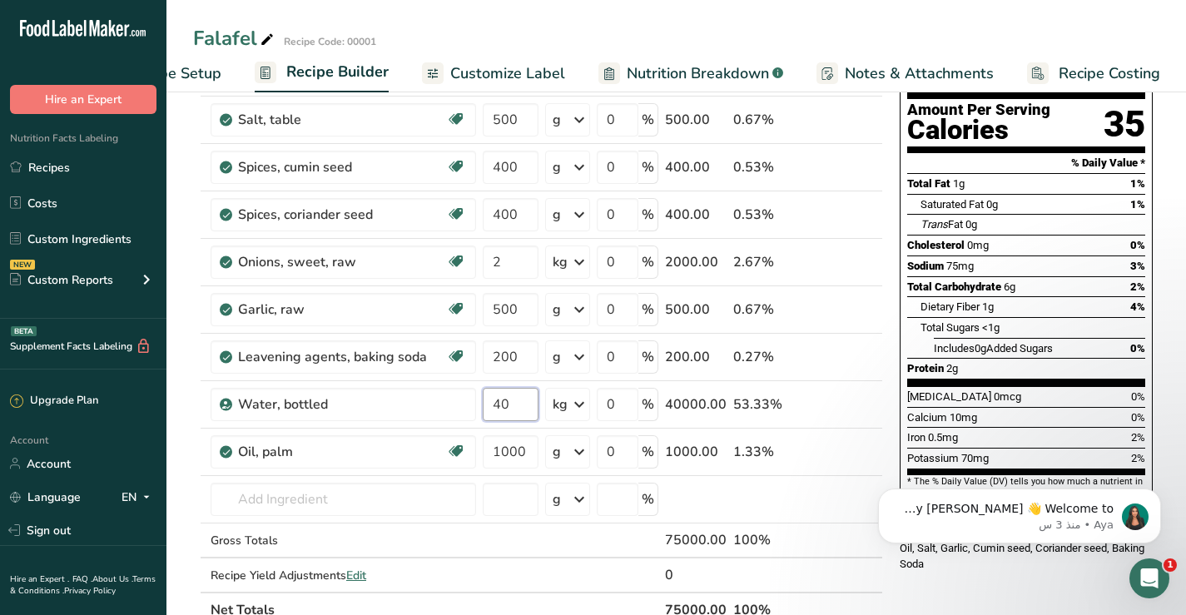
type input "40"
click at [1011, 317] on div "Total Sugars <1g" at bounding box center [1033, 327] width 225 height 21
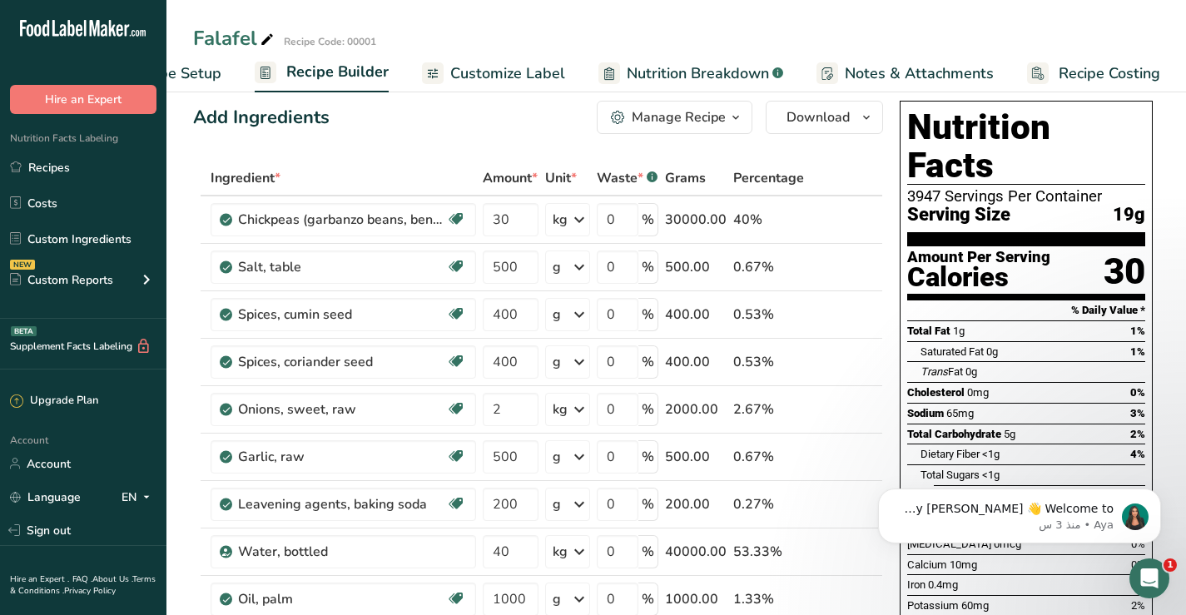
scroll to position [0, 0]
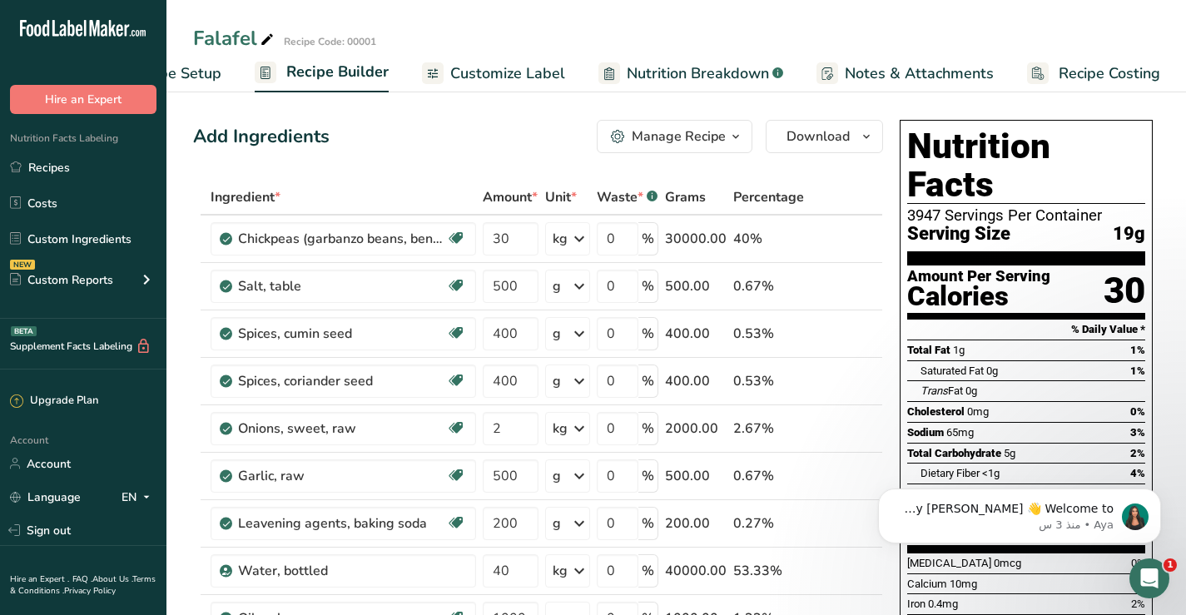
click at [477, 71] on span "Customize Label" at bounding box center [507, 73] width 115 height 22
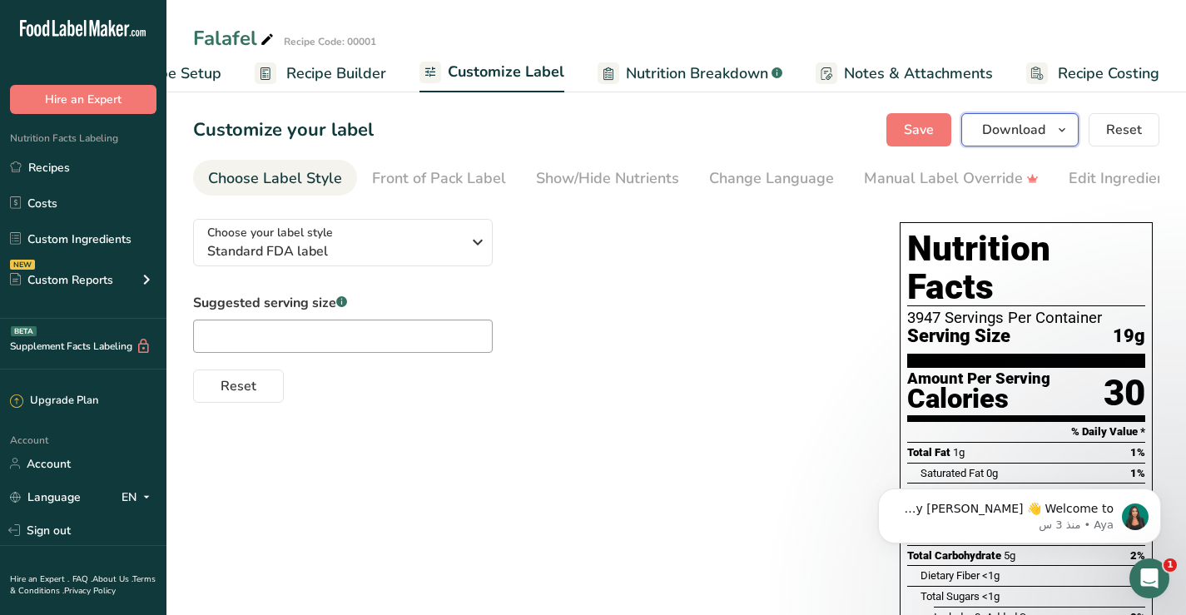
click at [1064, 128] on icon "button" at bounding box center [1062, 130] width 13 height 21
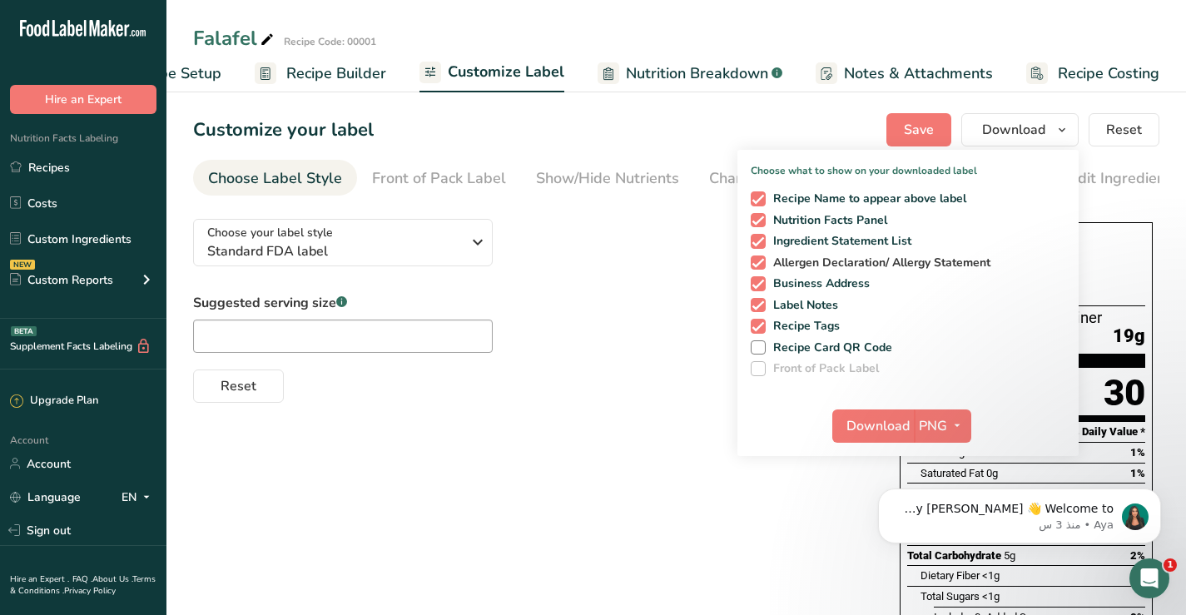
click at [758, 263] on span at bounding box center [758, 263] width 15 height 15
click at [758, 263] on input "Allergen Declaration/ Allergy Statement" at bounding box center [756, 262] width 11 height 11
checkbox input "false"
click at [758, 291] on span at bounding box center [758, 283] width 15 height 15
click at [758, 289] on input "Business Address" at bounding box center [756, 283] width 11 height 11
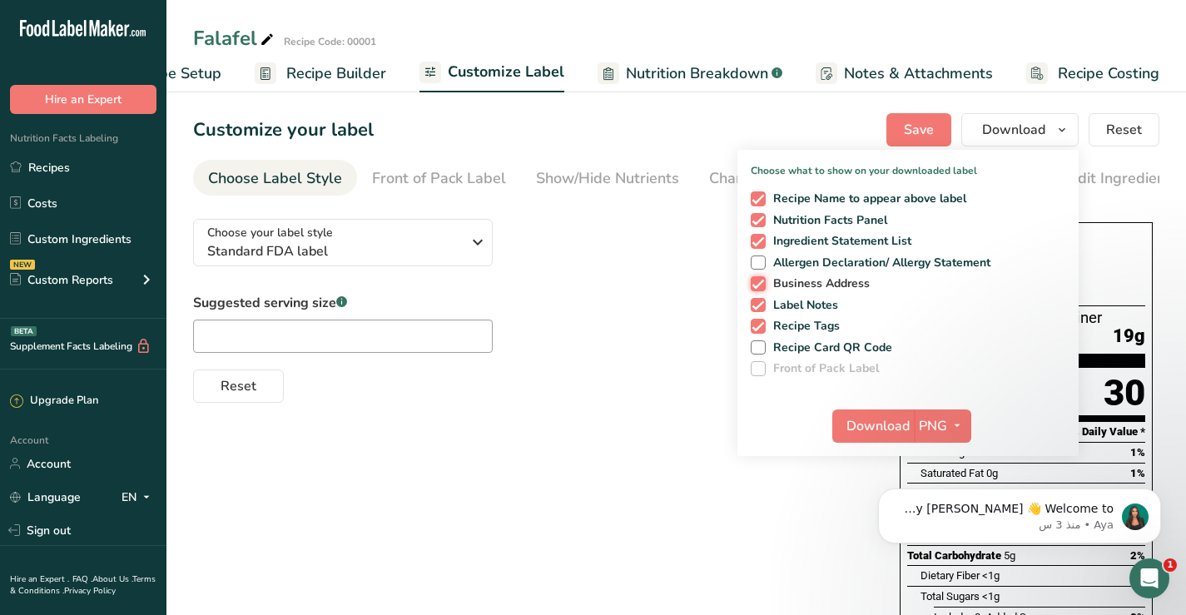
checkbox input "false"
click at [757, 307] on span at bounding box center [758, 305] width 15 height 15
click at [757, 307] on input "Label Notes" at bounding box center [756, 305] width 11 height 11
click at [757, 306] on span at bounding box center [758, 305] width 15 height 15
click at [757, 306] on input "Label Notes" at bounding box center [756, 305] width 11 height 11
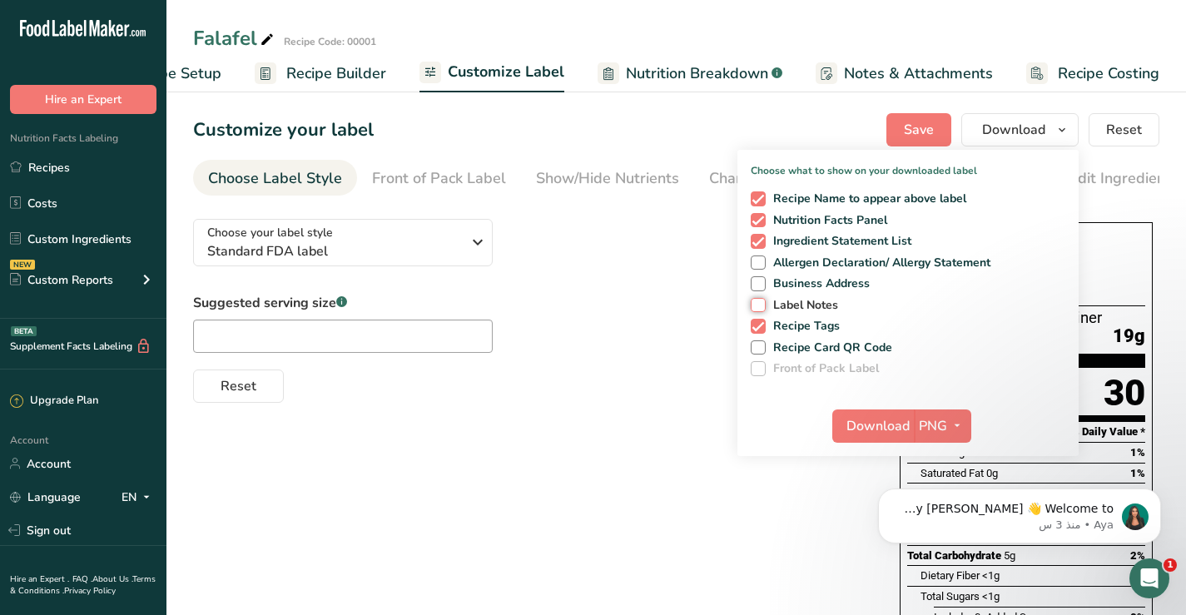
checkbox input "true"
click at [757, 351] on span at bounding box center [758, 348] width 15 height 15
click at [757, 351] on input "Recipe Card QR Code" at bounding box center [756, 347] width 11 height 11
checkbox input "true"
click at [1126, 130] on span "Reset" at bounding box center [1124, 130] width 36 height 20
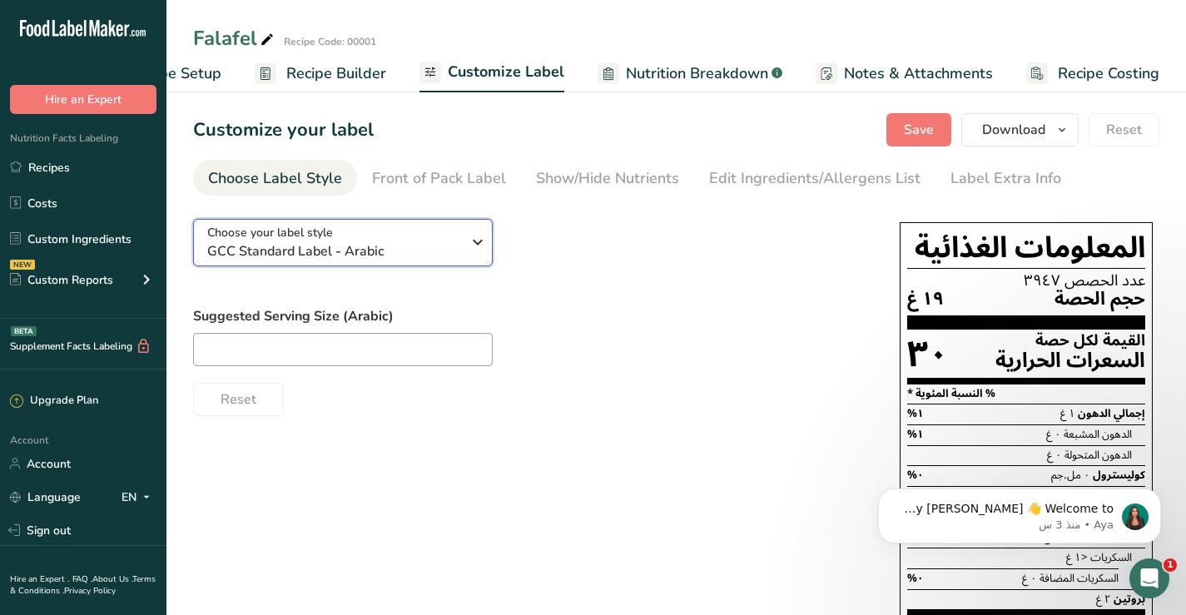
click at [469, 244] on icon "button" at bounding box center [478, 242] width 20 height 30
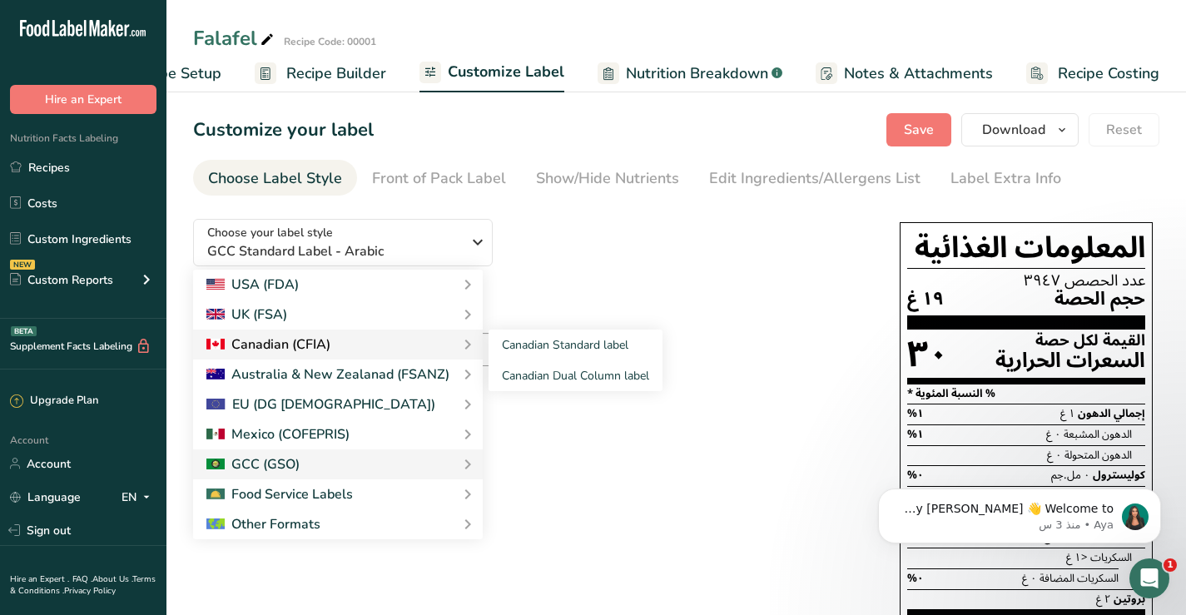
click at [256, 340] on div "Canadian (CFIA)" at bounding box center [268, 345] width 124 height 20
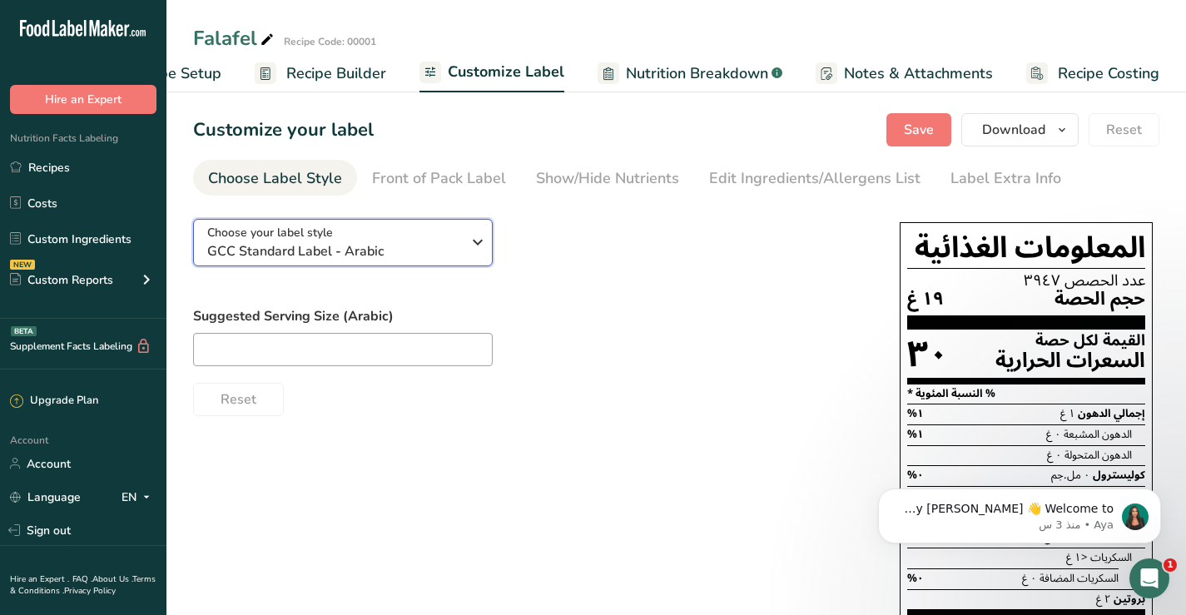
click at [475, 243] on icon "button" at bounding box center [478, 242] width 20 height 30
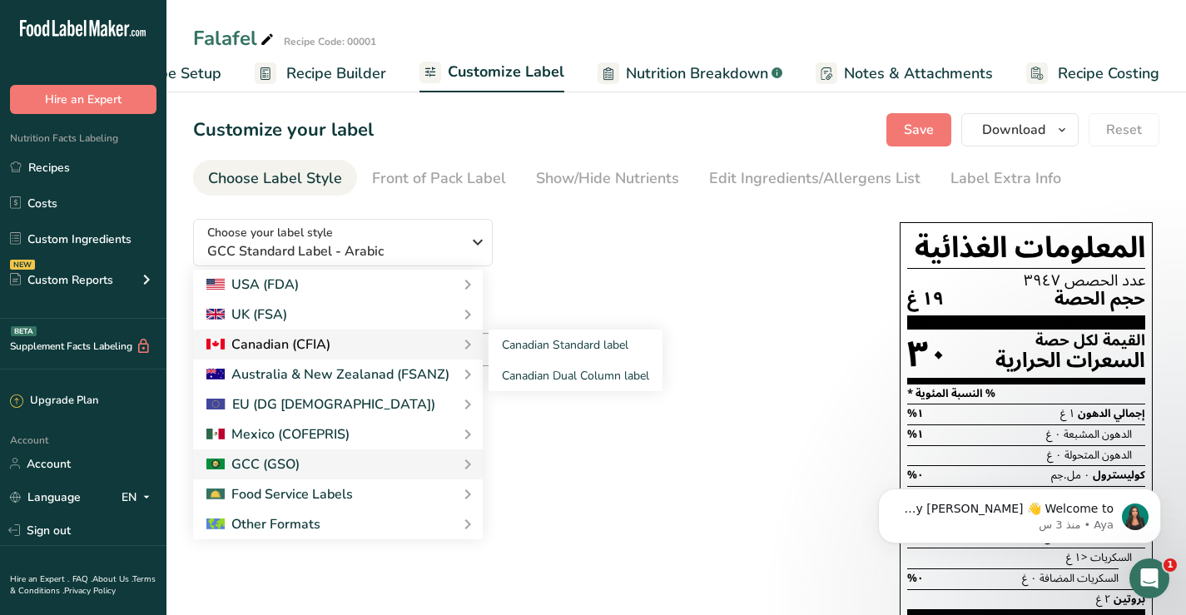
click at [271, 342] on div "Canadian (CFIA)" at bounding box center [268, 345] width 124 height 20
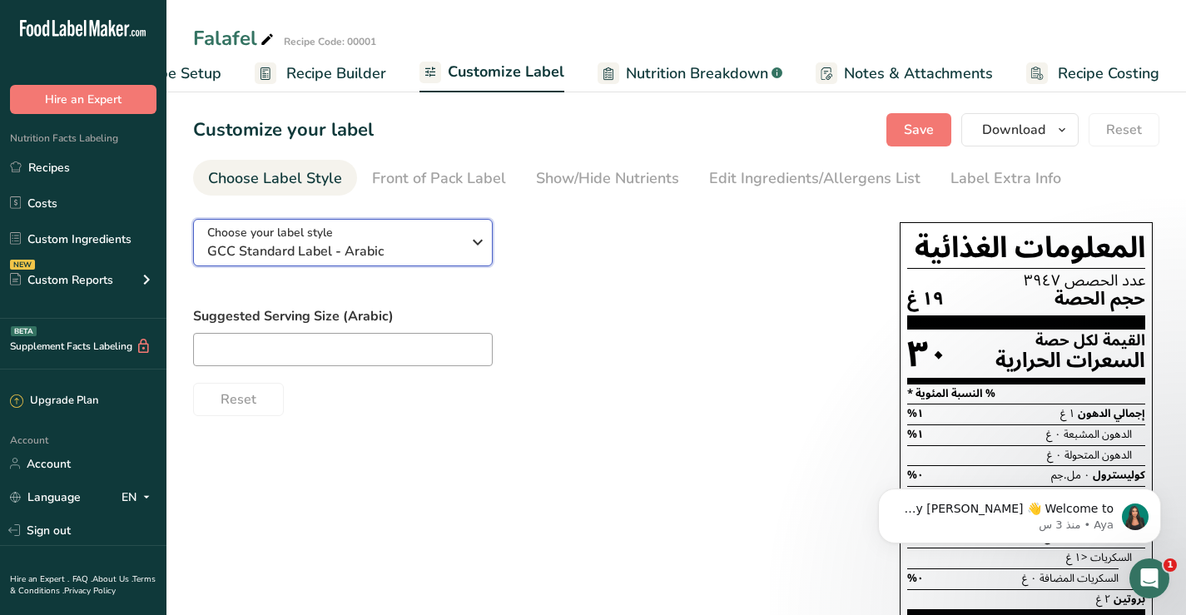
click at [480, 241] on icon "button" at bounding box center [478, 242] width 20 height 30
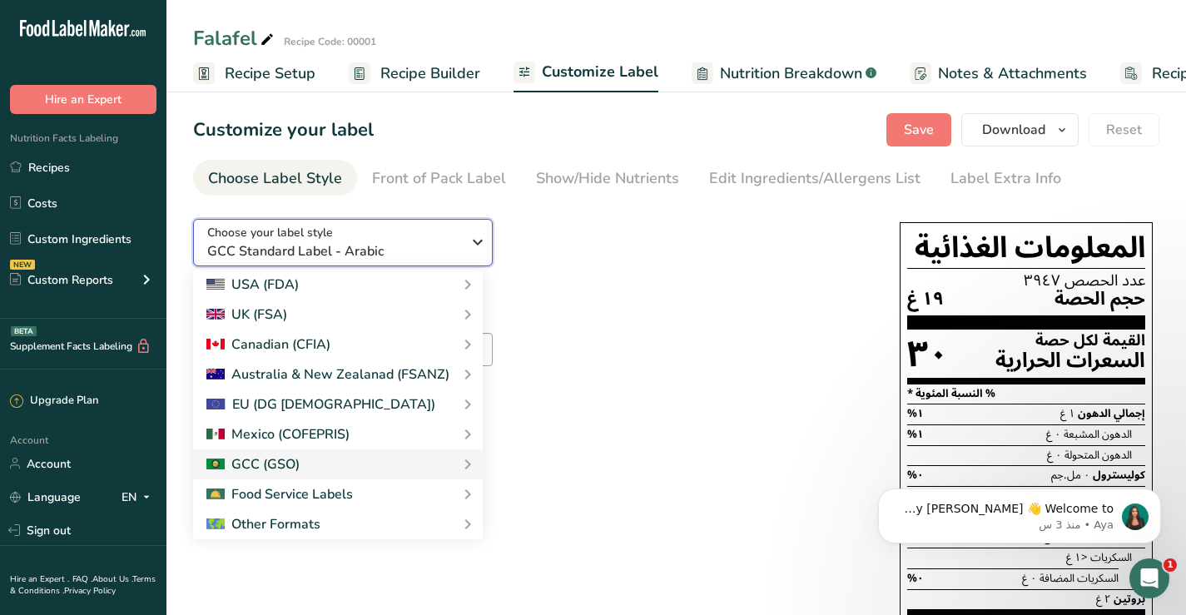
click at [480, 238] on icon "button" at bounding box center [478, 242] width 20 height 30
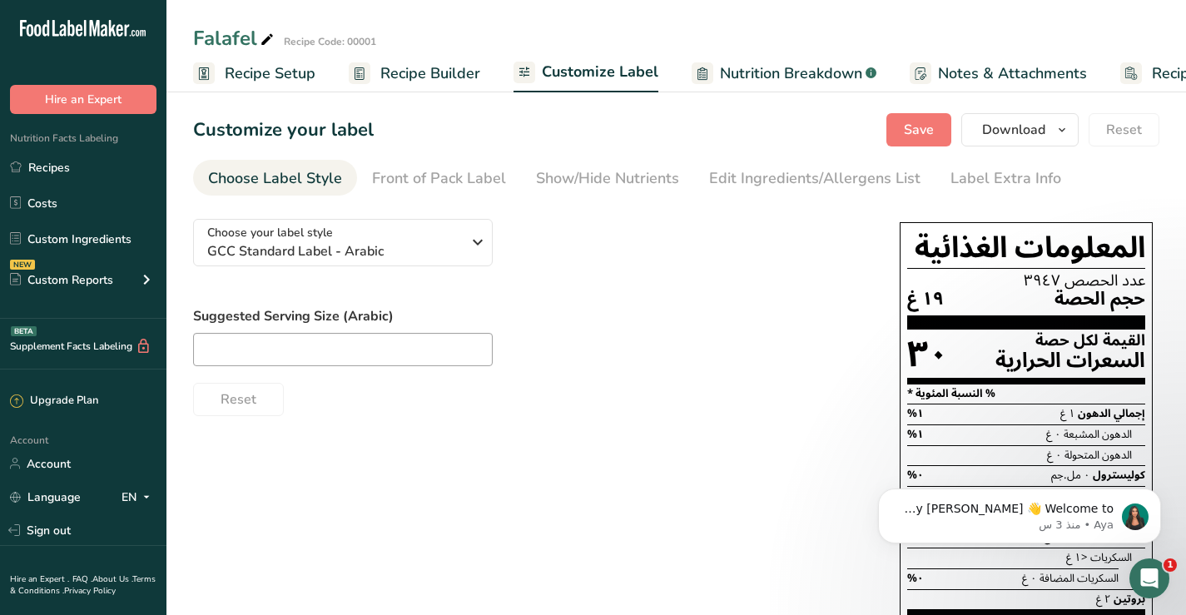
click at [267, 177] on div "Choose Label Style" at bounding box center [275, 178] width 134 height 22
click at [470, 245] on icon "button" at bounding box center [478, 242] width 20 height 30
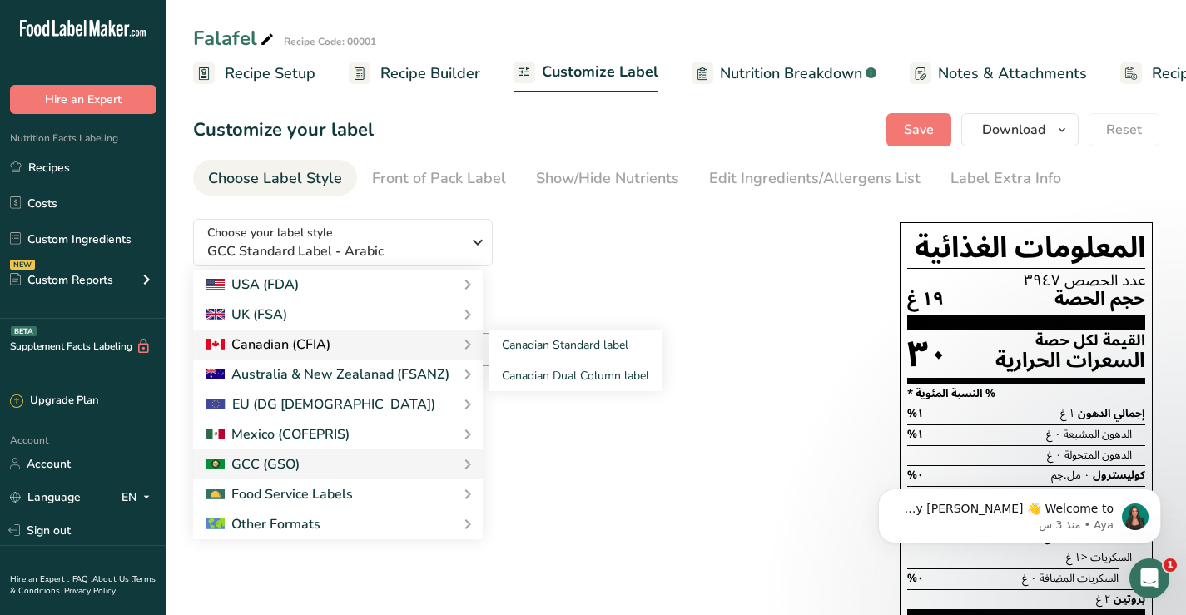
click at [258, 343] on div "Canadian (CFIA)" at bounding box center [268, 345] width 124 height 20
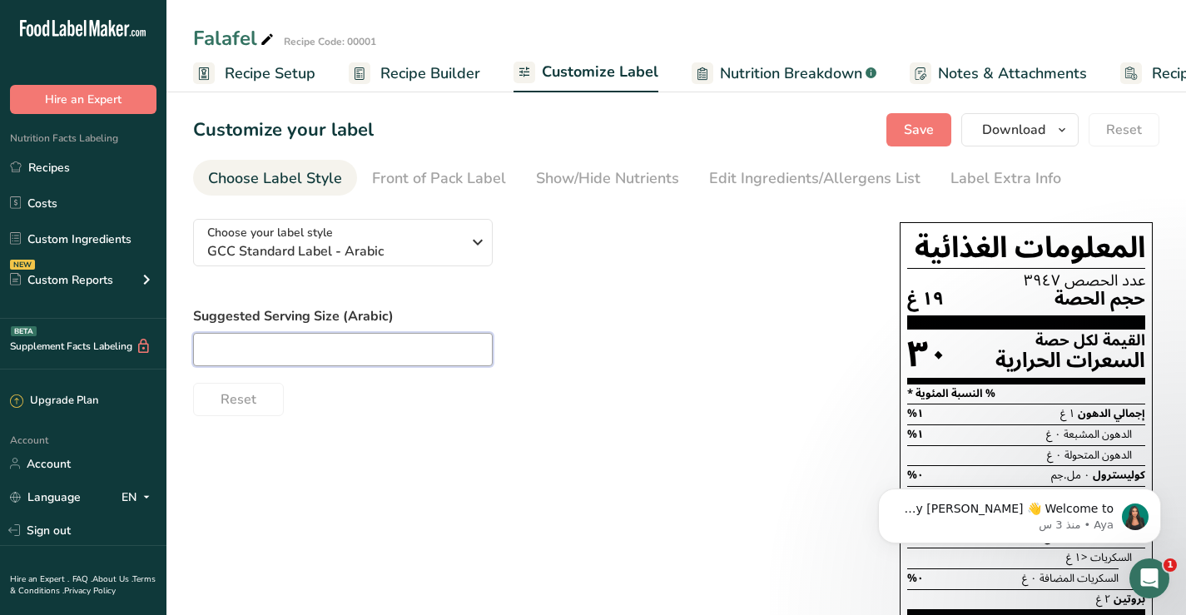
click at [299, 348] on input "text" at bounding box center [343, 349] width 300 height 33
click at [298, 78] on span "Recipe Setup" at bounding box center [270, 73] width 91 height 22
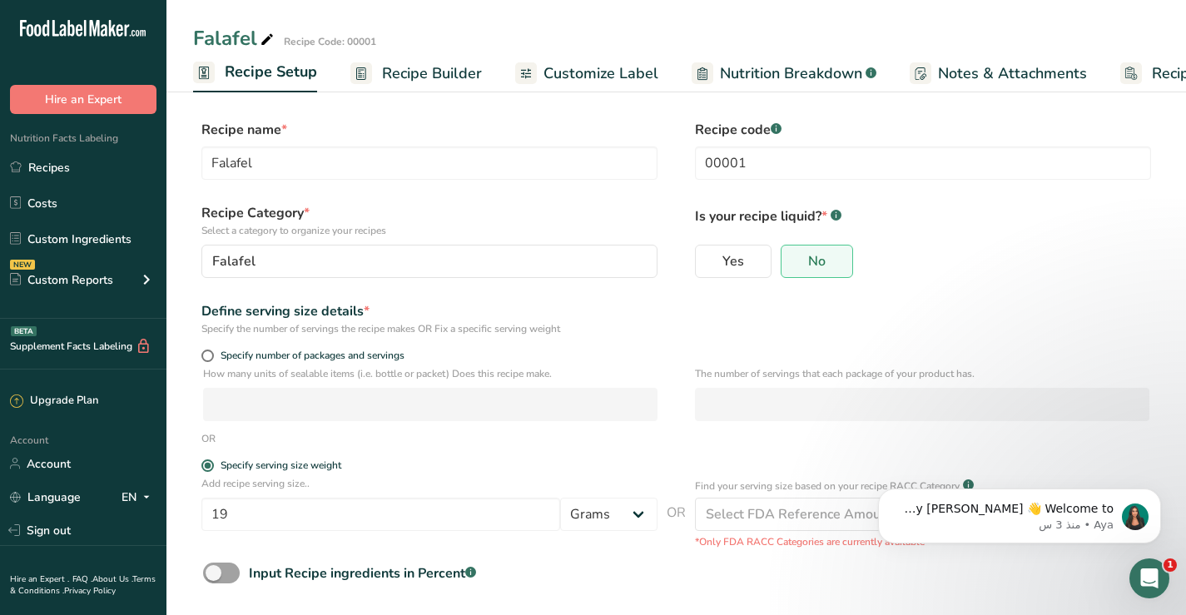
scroll to position [0, 6]
click at [409, 76] on span "Recipe Builder" at bounding box center [426, 73] width 100 height 22
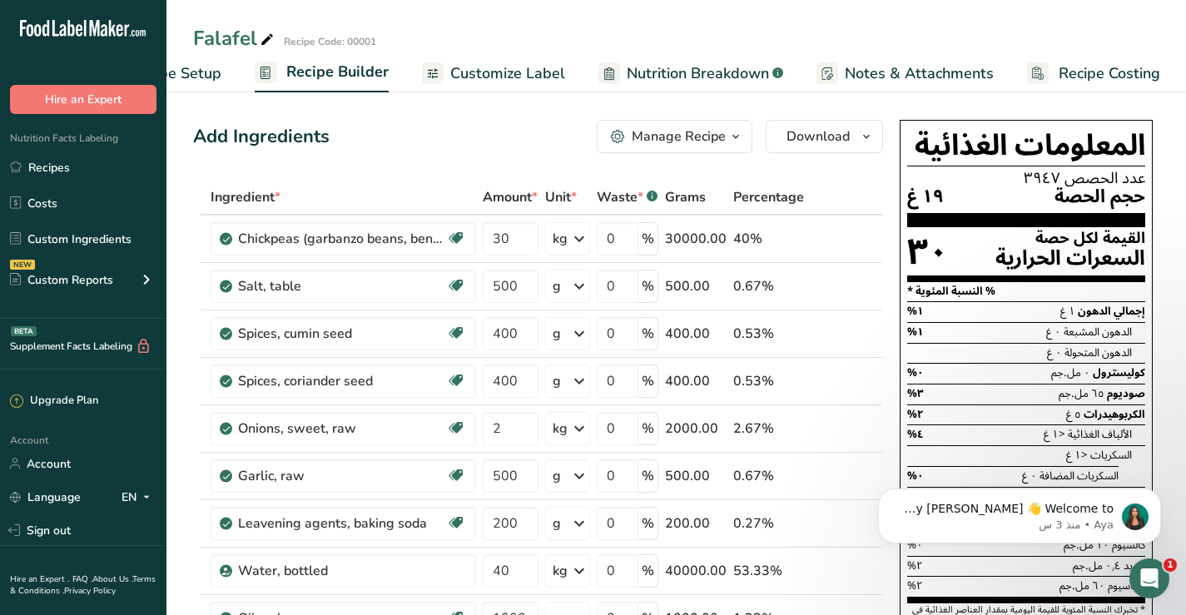
scroll to position [0, 61]
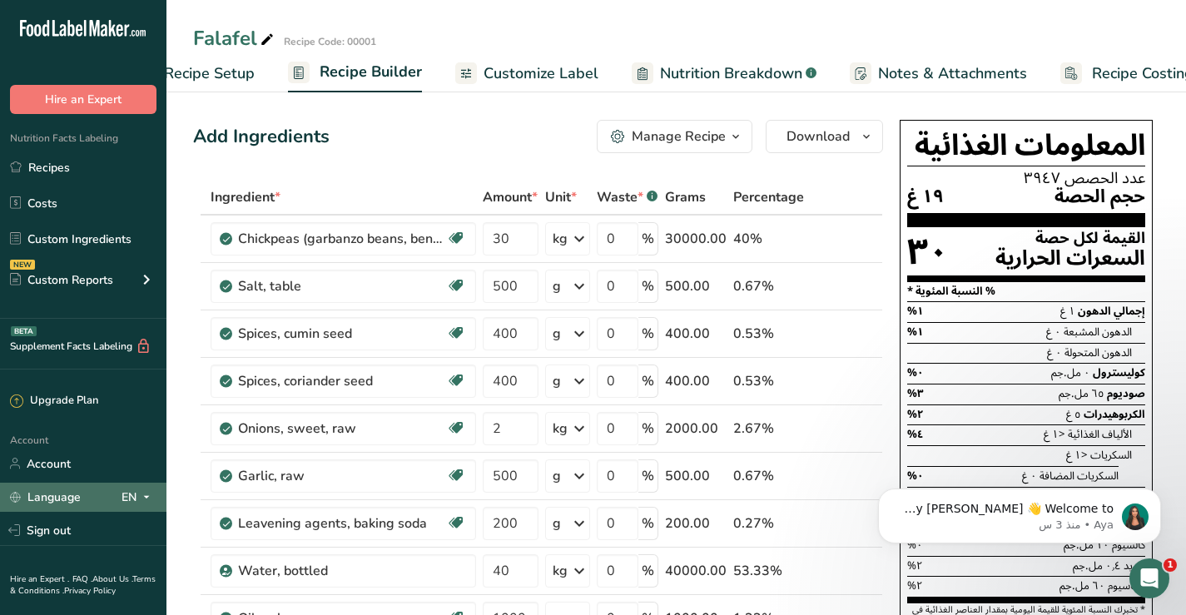
click at [151, 497] on icon at bounding box center [146, 497] width 13 height 21
click at [52, 526] on div "English" at bounding box center [85, 527] width 117 height 31
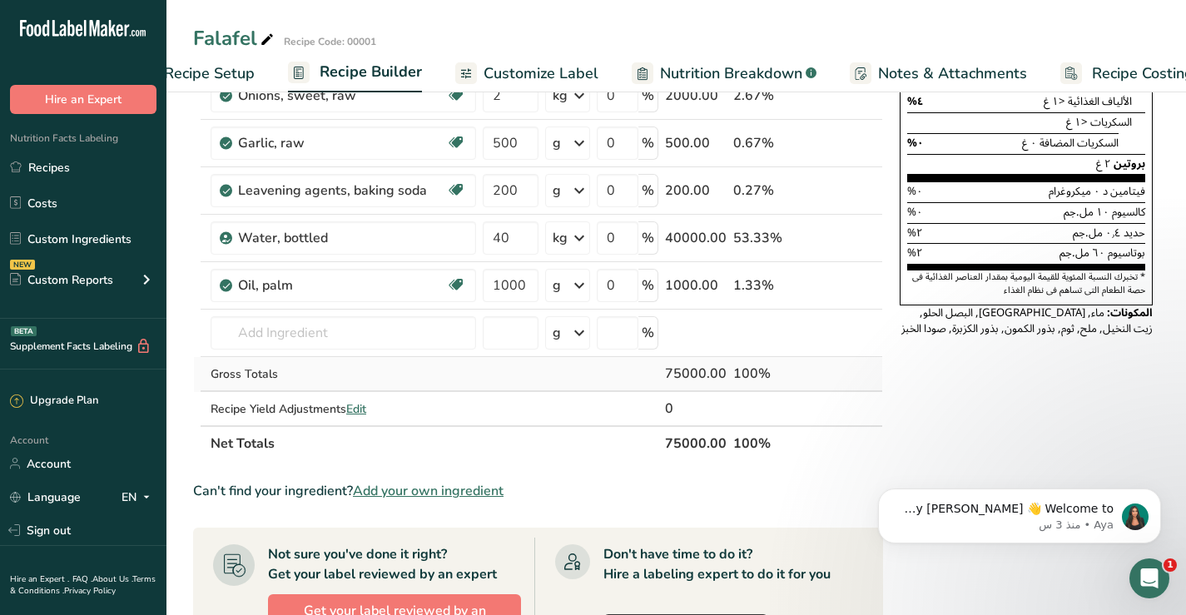
scroll to position [0, 0]
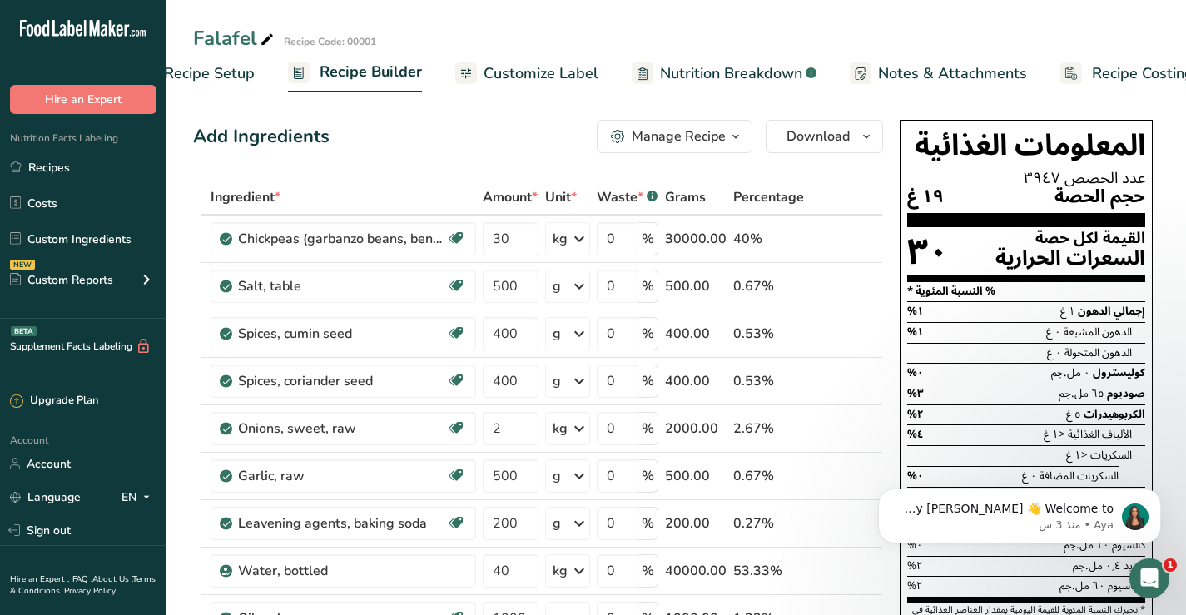
click at [233, 73] on span "Recipe Setup" at bounding box center [209, 73] width 91 height 22
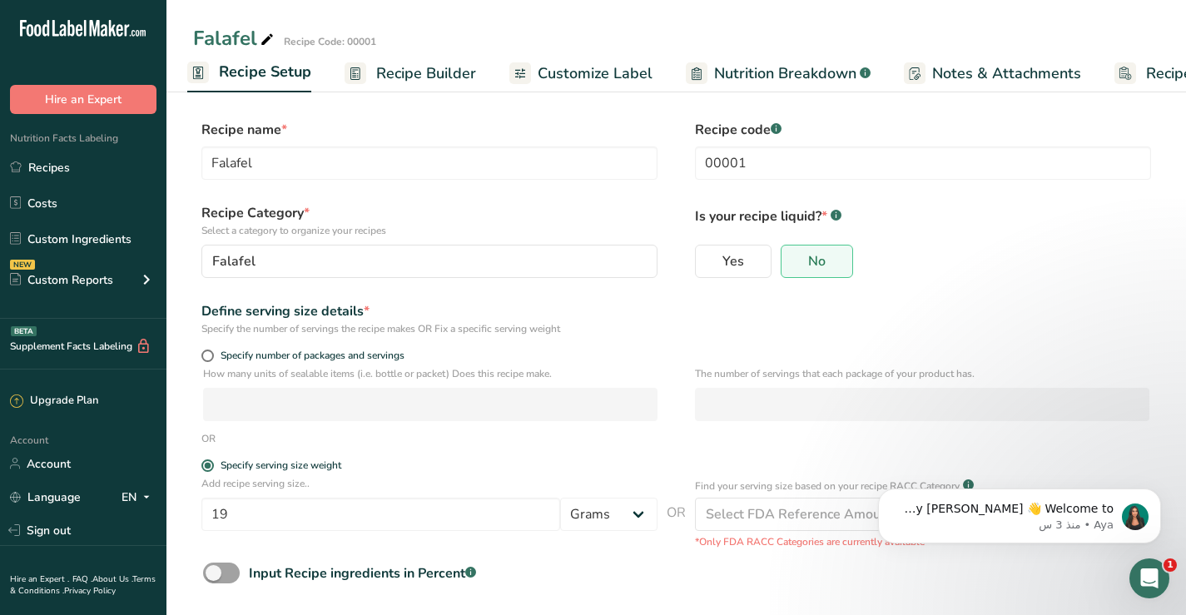
click at [406, 72] on span "Recipe Builder" at bounding box center [426, 73] width 100 height 22
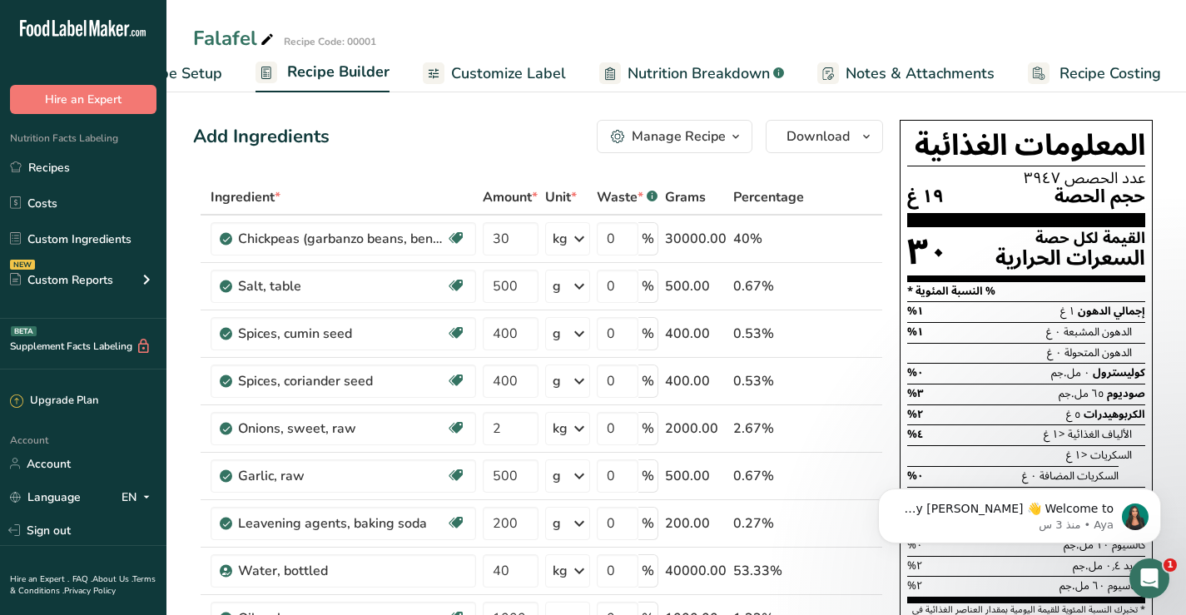
scroll to position [0, 94]
click at [464, 71] on span "Customize Label" at bounding box center [507, 73] width 115 height 22
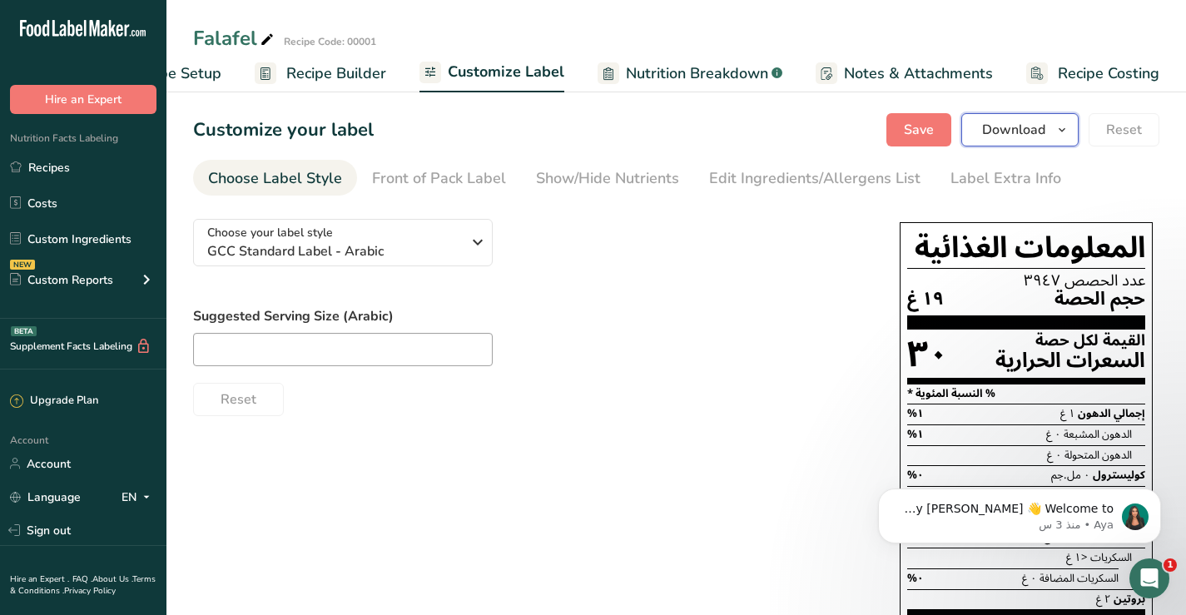
click at [1067, 129] on icon "button" at bounding box center [1062, 130] width 13 height 21
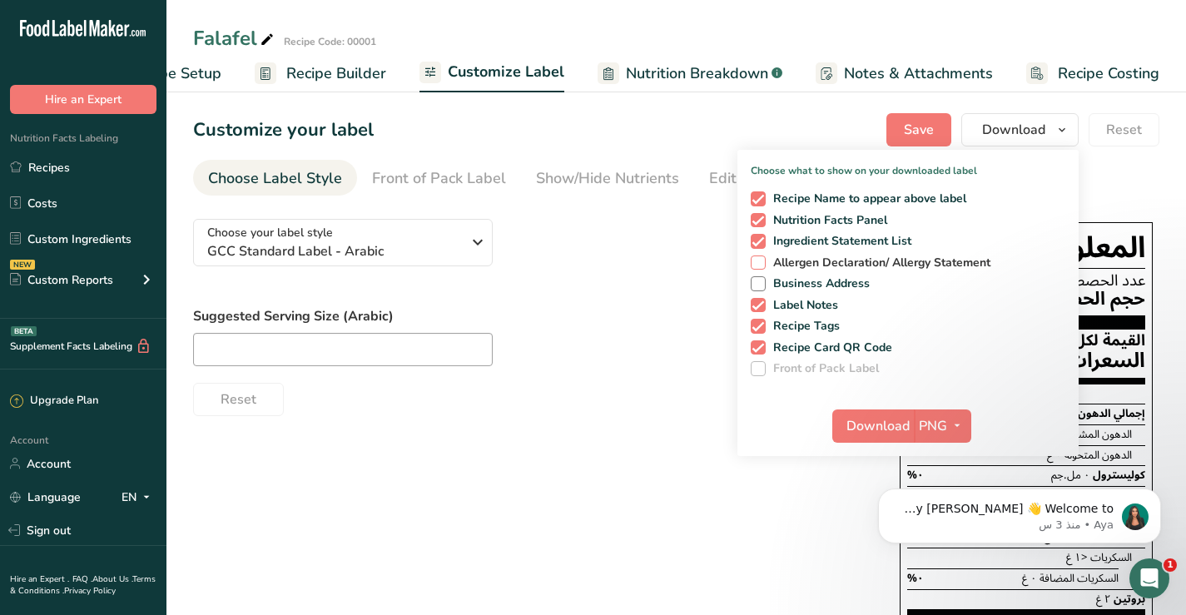
click at [759, 258] on span at bounding box center [758, 263] width 15 height 15
click at [759, 258] on input "Allergen Declaration/ Allergy Statement" at bounding box center [756, 262] width 11 height 11
checkbox input "true"
click at [758, 285] on span at bounding box center [758, 283] width 15 height 15
click at [758, 285] on input "Business Address" at bounding box center [756, 283] width 11 height 11
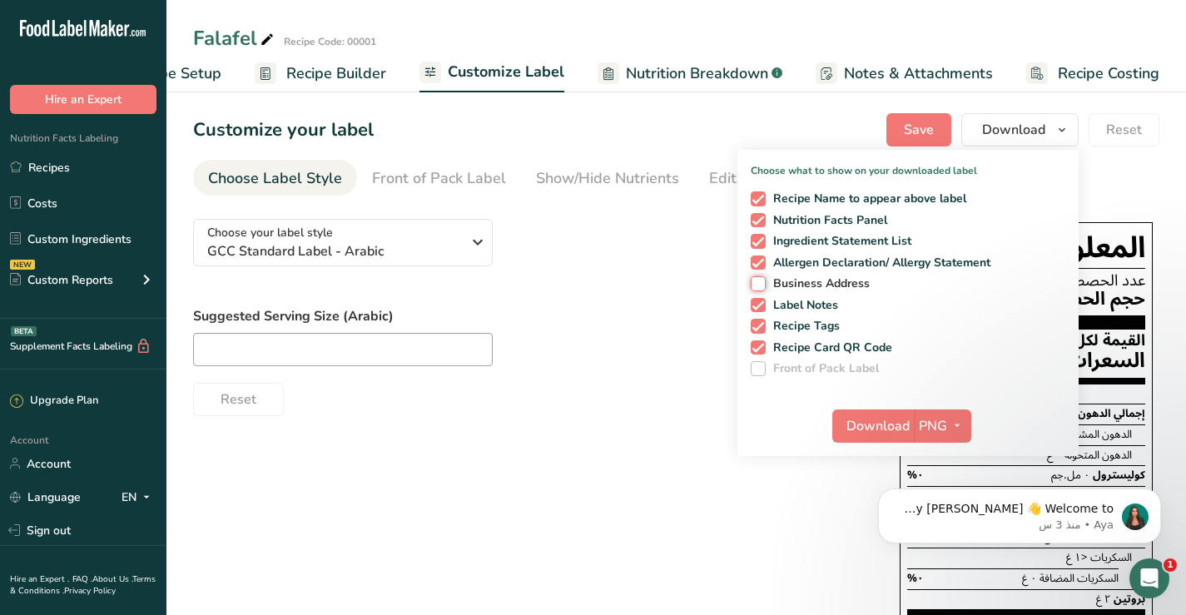
checkbox input "true"
click at [476, 245] on icon "button" at bounding box center [478, 242] width 20 height 30
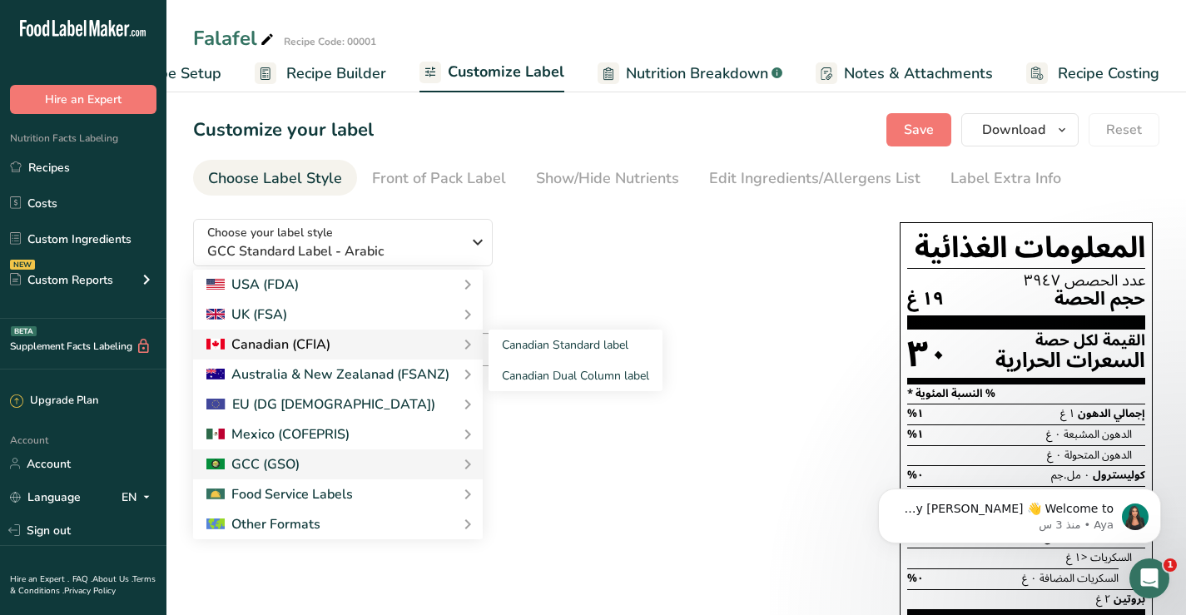
click at [272, 343] on div "Canadian (CFIA)" at bounding box center [268, 345] width 124 height 20
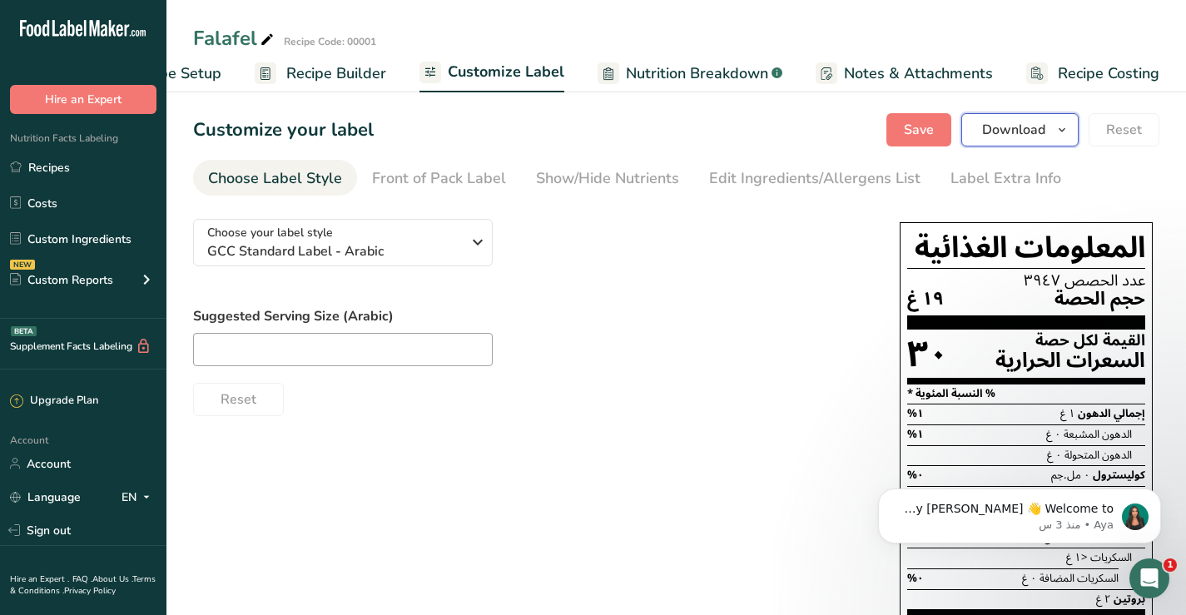
click at [1067, 131] on icon "button" at bounding box center [1062, 130] width 13 height 21
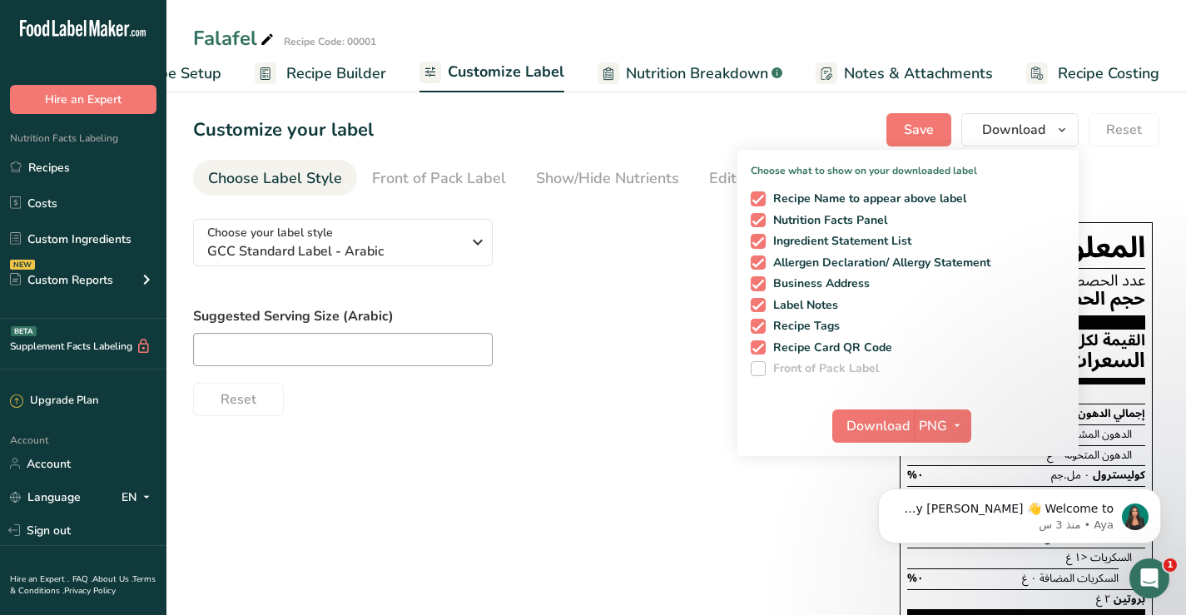
click at [782, 427] on div "Download PNG PNG BMP SVG PDF" at bounding box center [908, 429] width 341 height 53
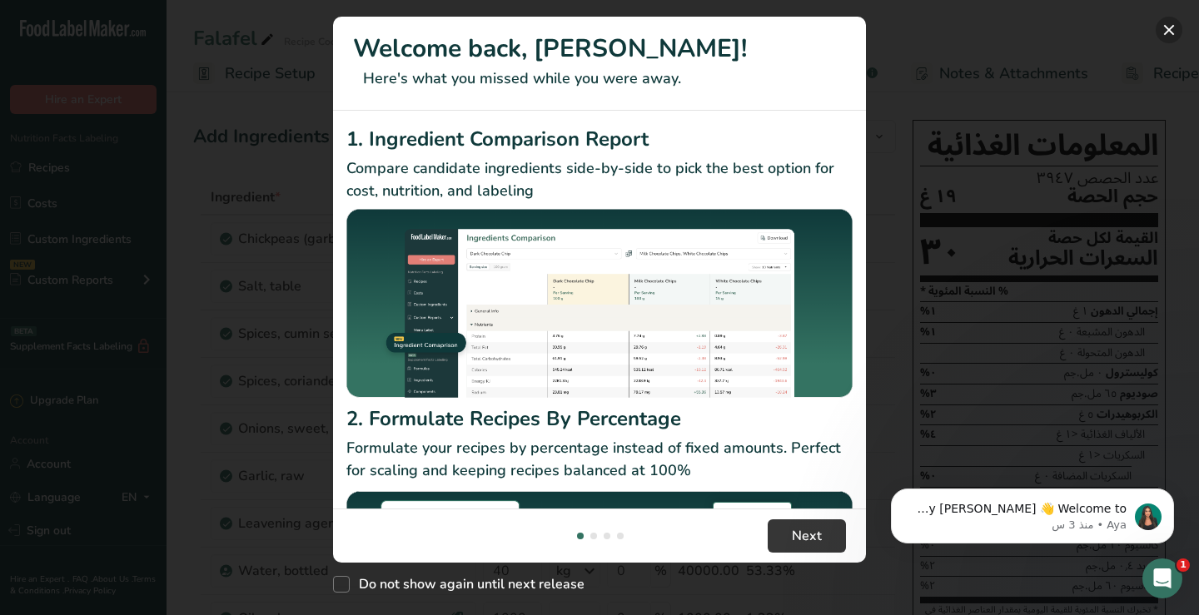
click at [1172, 23] on button "New Features" at bounding box center [1169, 30] width 27 height 27
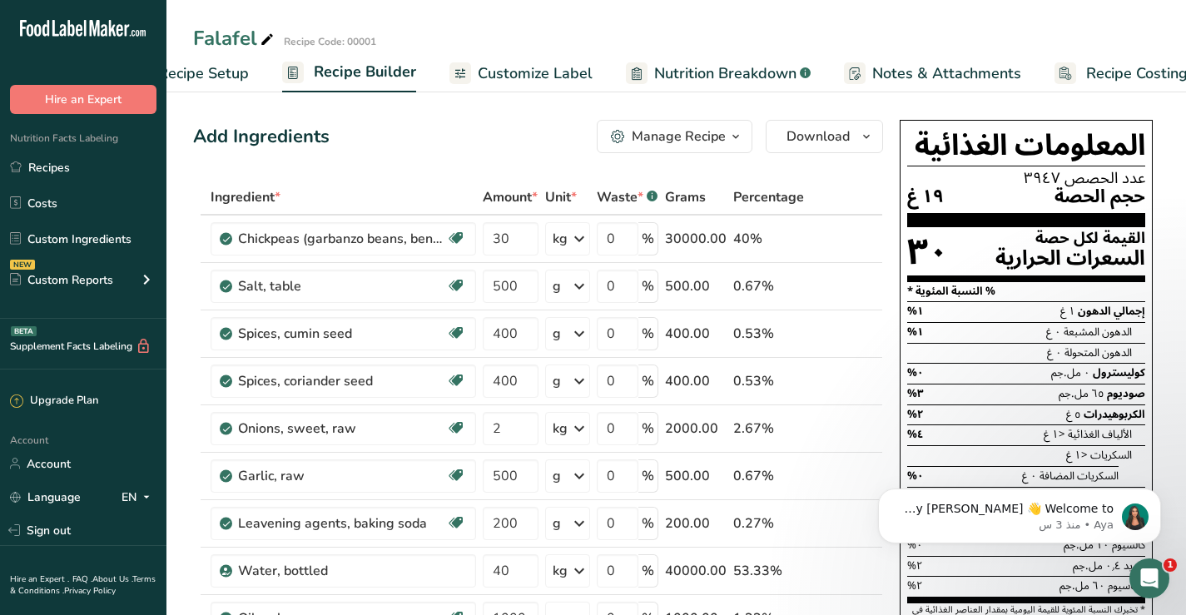
scroll to position [0, 94]
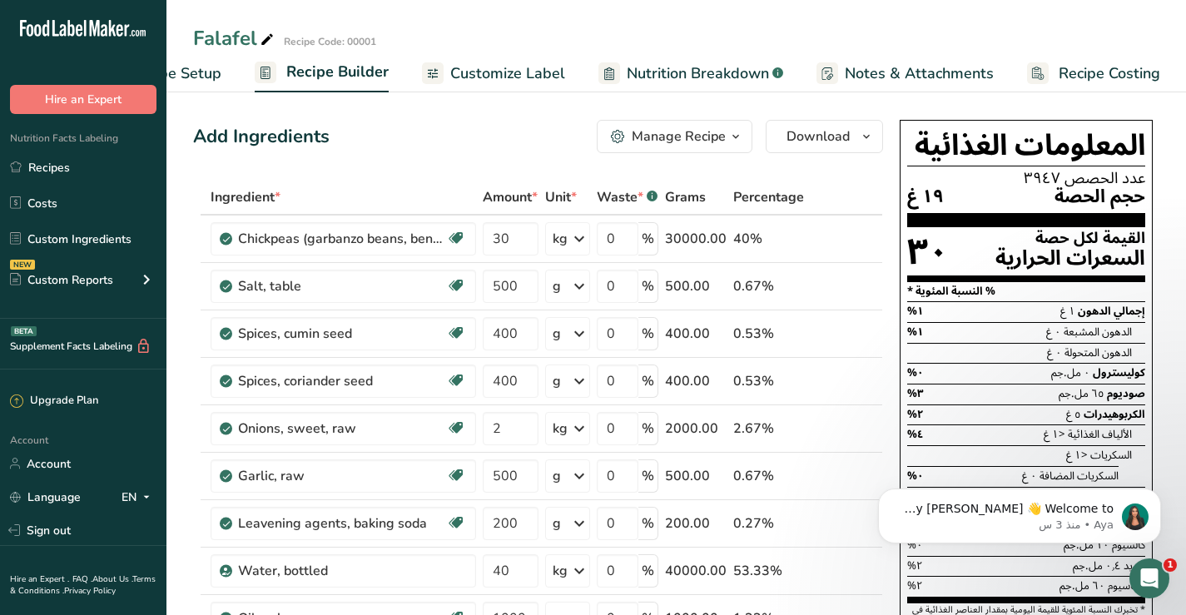
click at [523, 74] on span "Customize Label" at bounding box center [507, 73] width 115 height 22
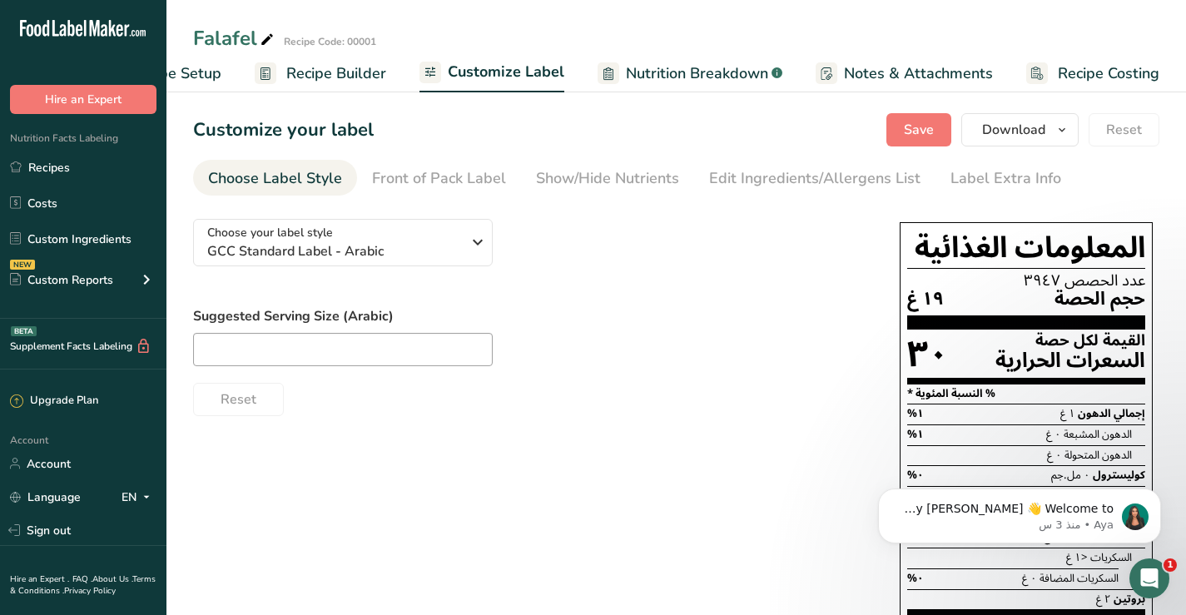
click at [273, 177] on div "Choose Label Style" at bounding box center [275, 178] width 134 height 22
click at [451, 177] on div "Front of Pack Label" at bounding box center [439, 178] width 134 height 22
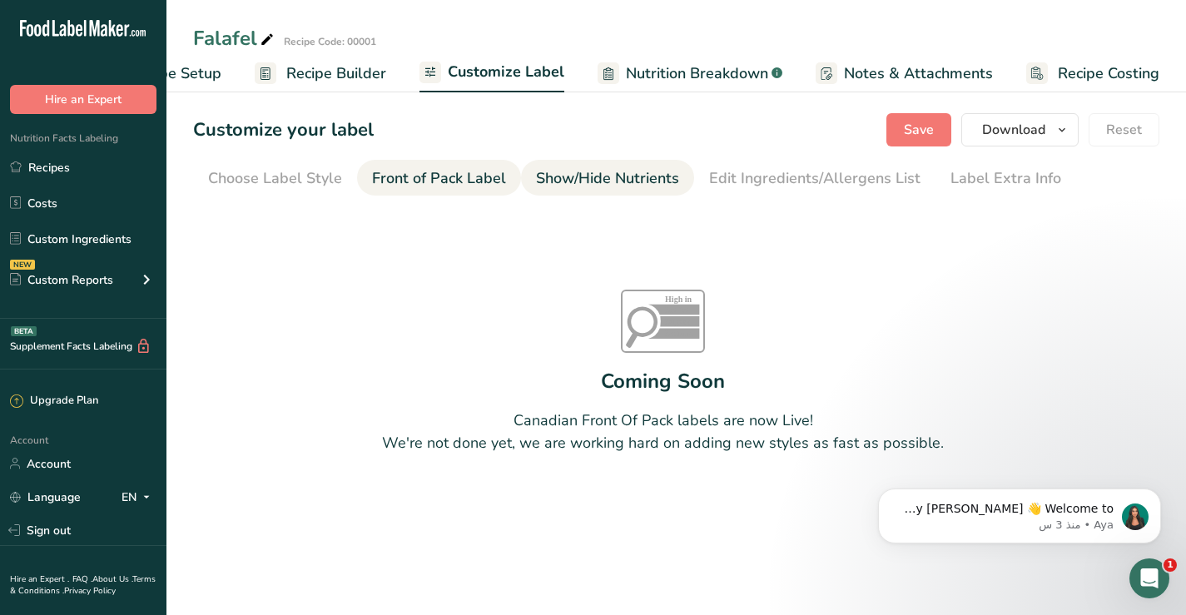
click at [615, 181] on div "Show/Hide Nutrients" at bounding box center [607, 178] width 143 height 22
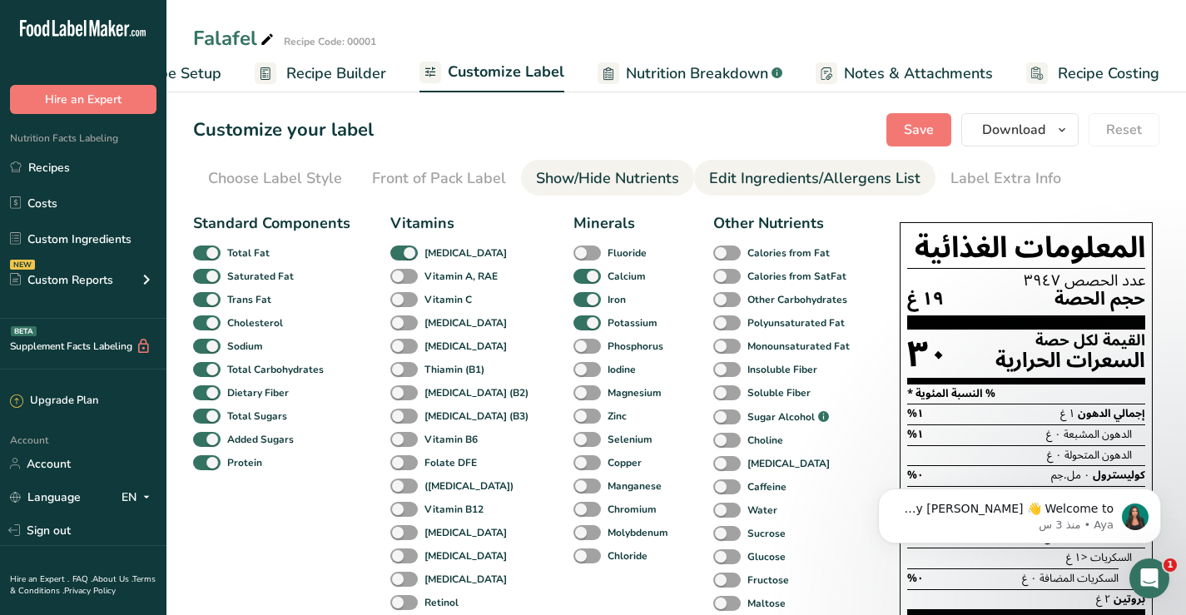
click at [730, 177] on div "Edit Ingredients/Allergens List" at bounding box center [814, 178] width 211 height 22
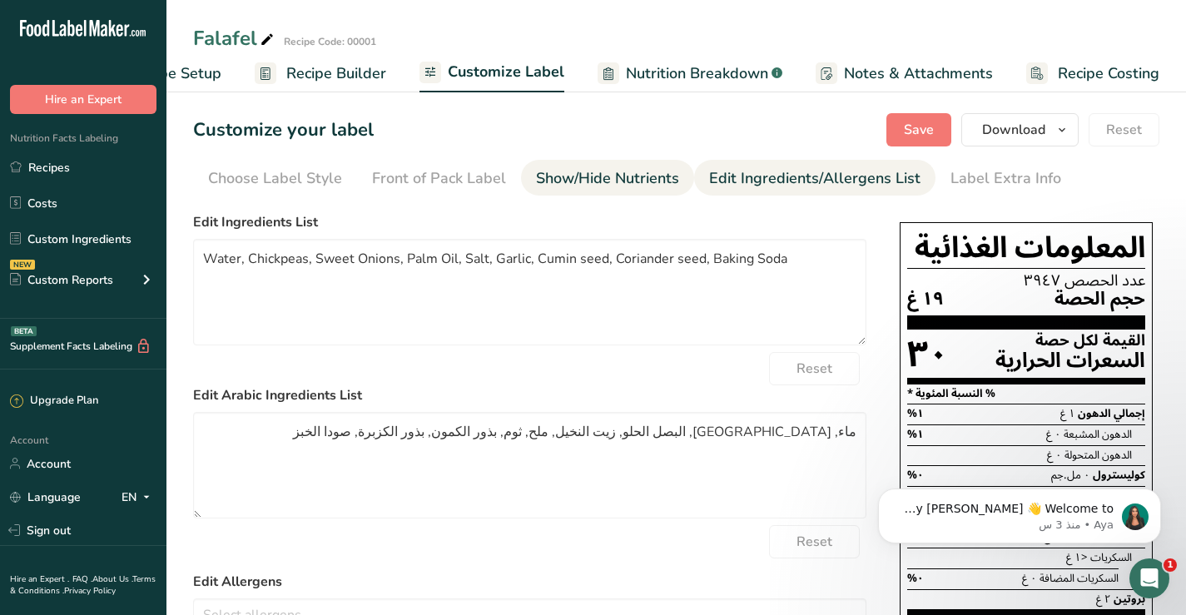
click at [569, 177] on div "Show/Hide Nutrients" at bounding box center [607, 178] width 143 height 22
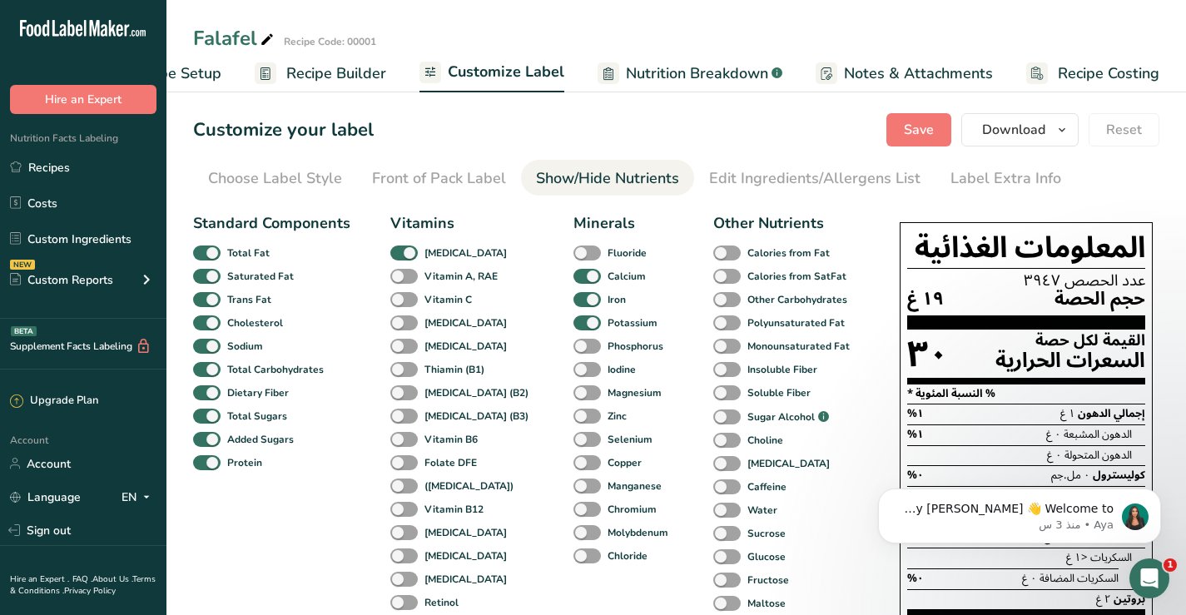
click at [505, 72] on span "Customize Label" at bounding box center [506, 72] width 117 height 22
click at [667, 72] on span "Nutrition Breakdown" at bounding box center [697, 73] width 142 height 22
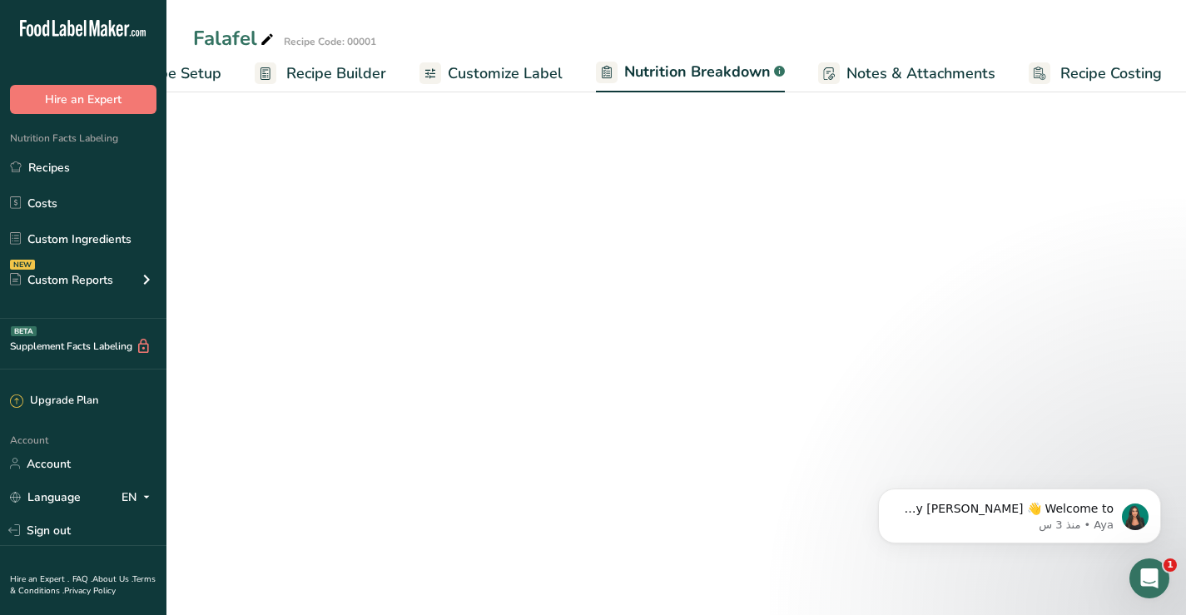
scroll to position [0, 96]
select select "Calories"
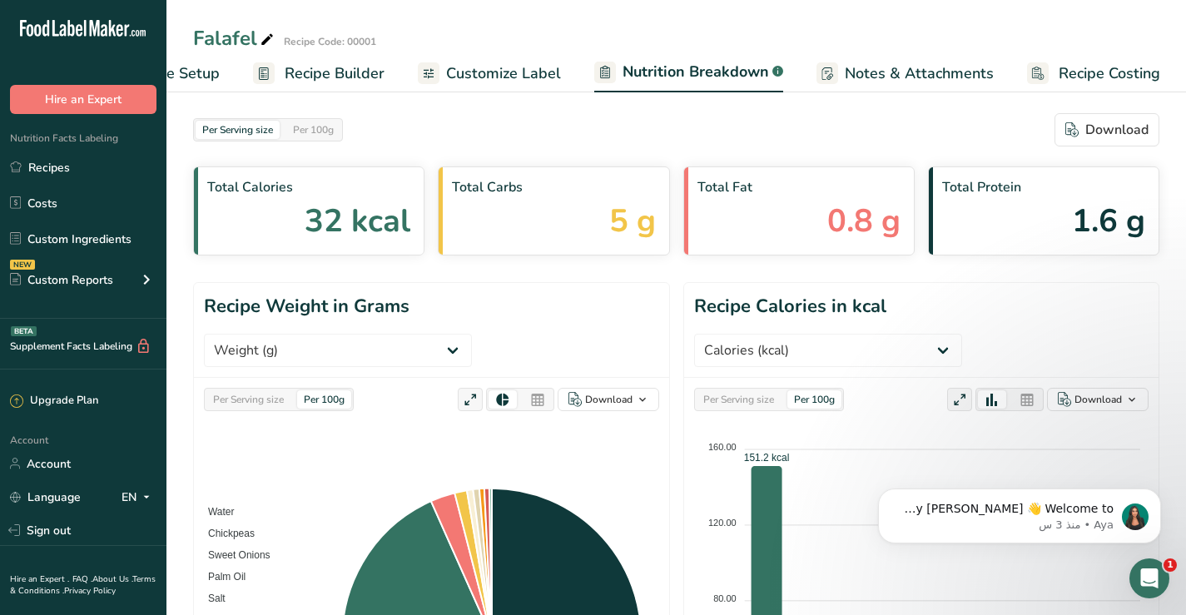
click at [922, 69] on span "Notes & Attachments" at bounding box center [919, 73] width 149 height 22
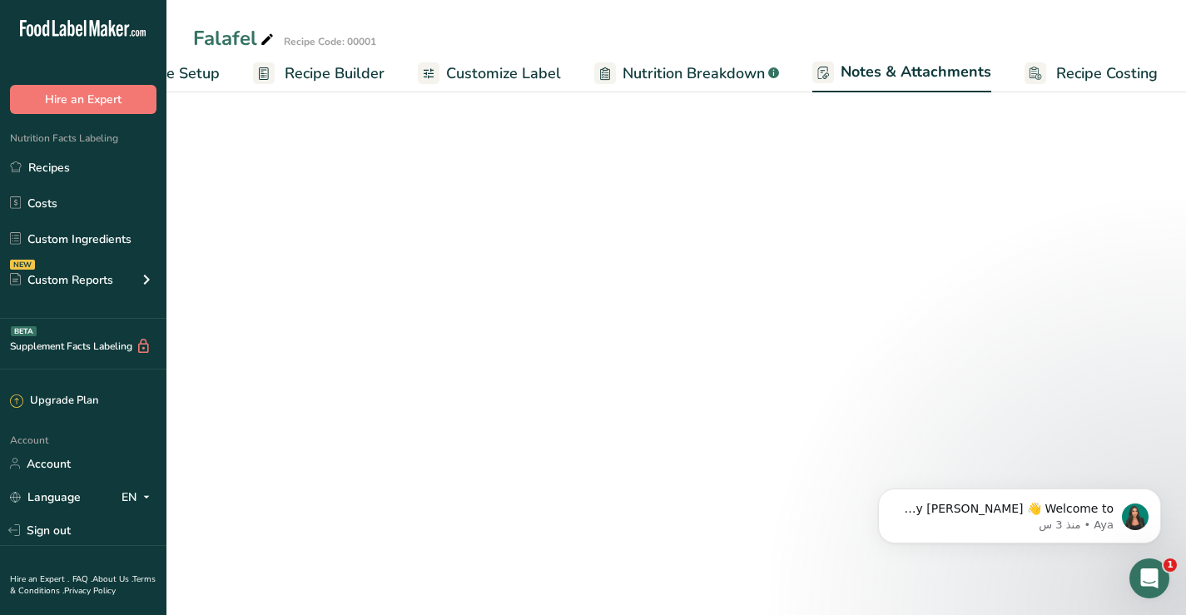
scroll to position [0, 95]
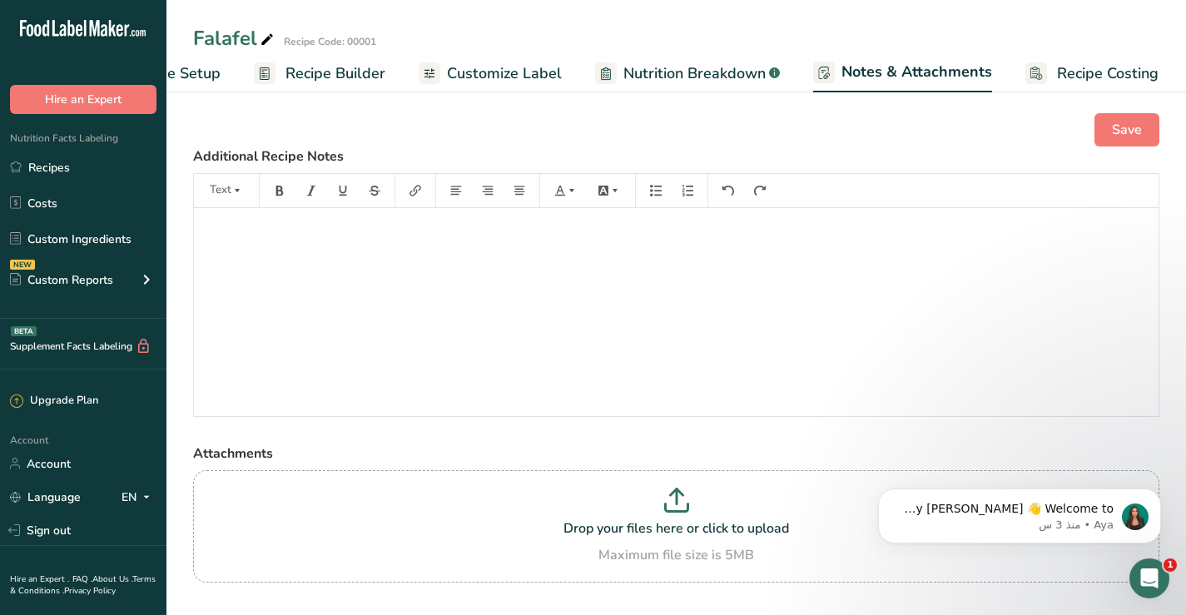
click at [1091, 75] on span "Recipe Costing" at bounding box center [1108, 73] width 102 height 22
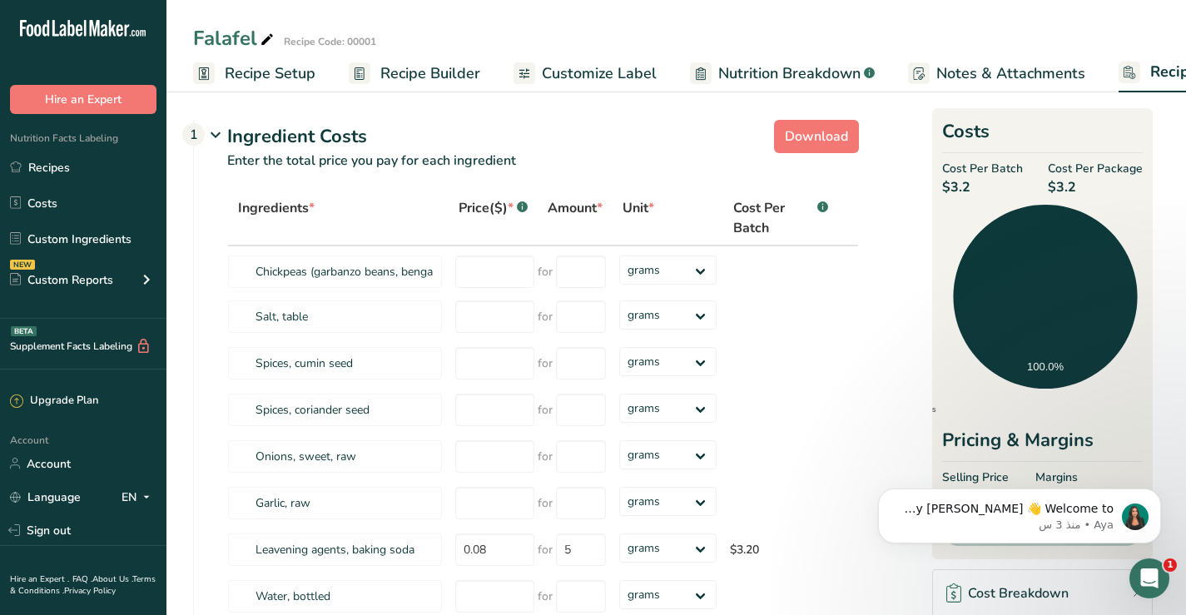
click at [233, 72] on span "Recipe Setup" at bounding box center [270, 73] width 91 height 22
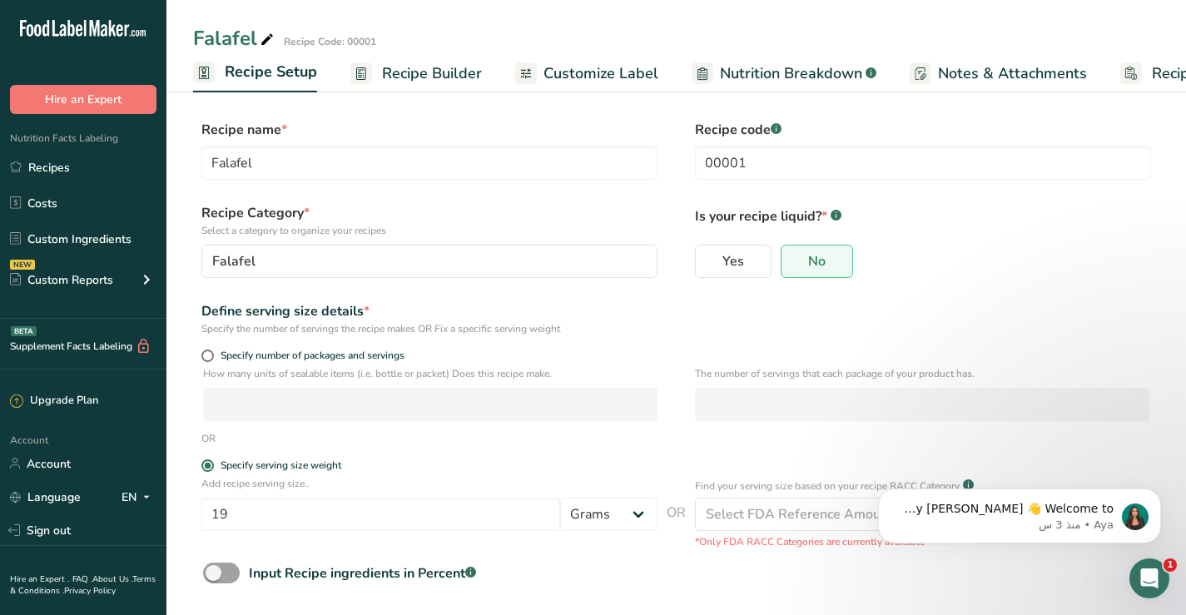
scroll to position [0, 6]
click at [202, 354] on span at bounding box center [207, 356] width 12 height 12
click at [202, 354] on input "Specify number of packages and servings" at bounding box center [206, 356] width 11 height 11
radio input "true"
radio input "false"
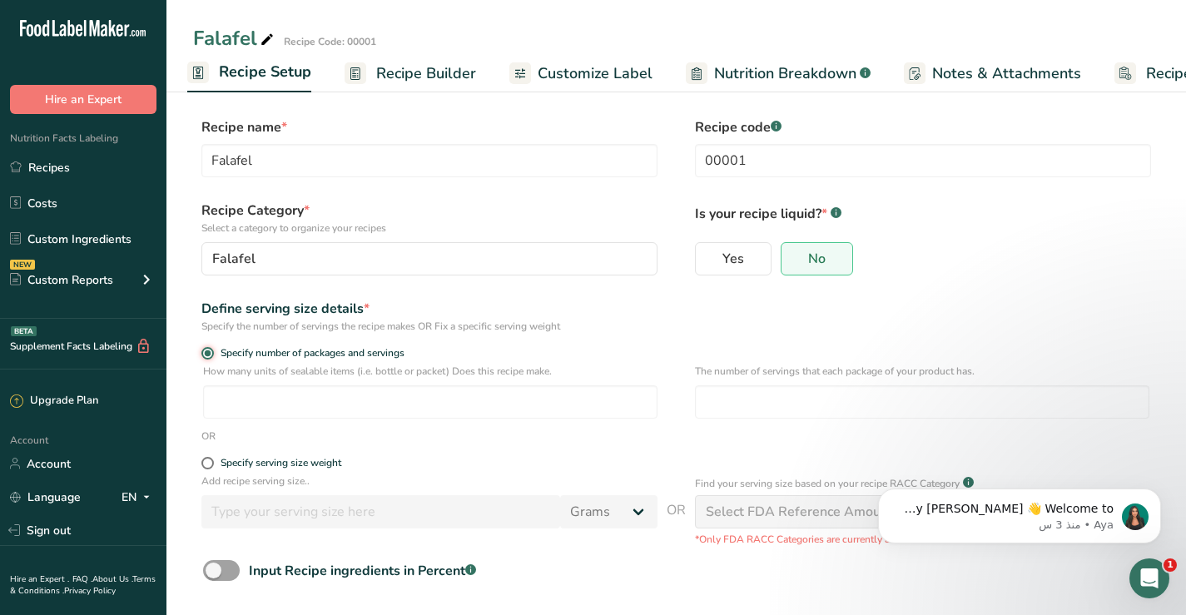
scroll to position [0, 0]
drag, startPoint x: 202, startPoint y: 375, endPoint x: 564, endPoint y: 380, distance: 361.4
click at [564, 380] on div "How many units of sealable items (i.e. bottle or packet) Does this recipe make.…" at bounding box center [676, 398] width 967 height 65
copy p "How many units of sealable items (i.e. bottle or packet) Does this recipe make."
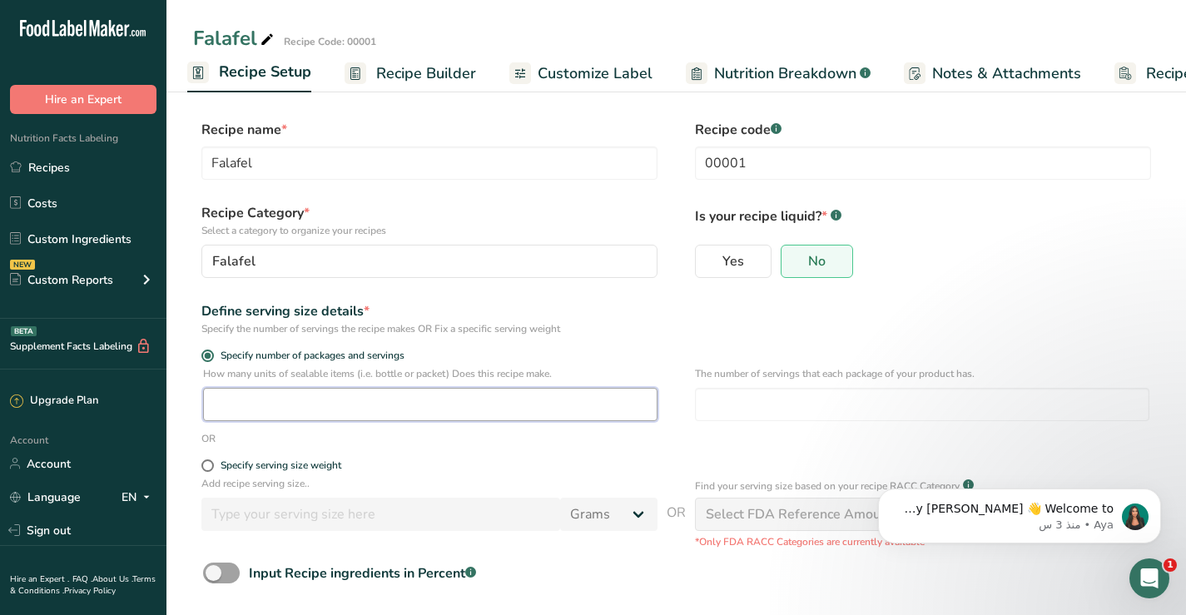
click at [275, 406] on input "number" at bounding box center [430, 404] width 455 height 33
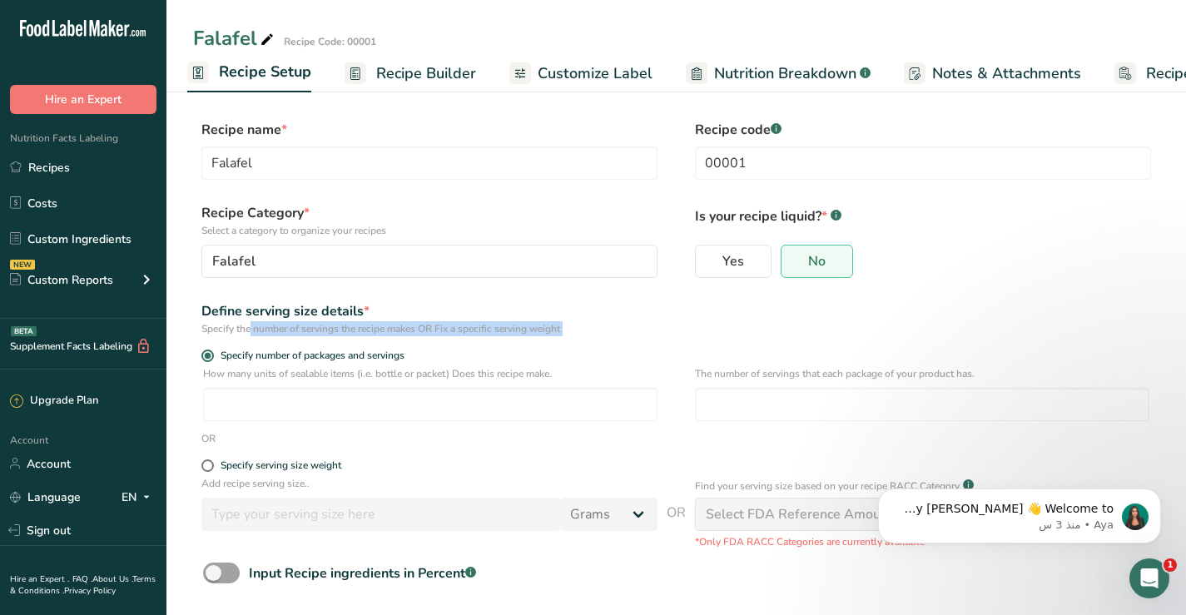
drag, startPoint x: 200, startPoint y: 333, endPoint x: 561, endPoint y: 336, distance: 361.3
click at [561, 336] on form "Recipe name * Falafel Recipe code .a-a{fill:#347362;}.b-a{fill:#fff;} 00001 Rec…" at bounding box center [676, 392] width 967 height 544
copy form "Specify the number of servings the recipe makes OR Fix a specific serving weigh…"
click at [277, 334] on div "Specify the number of servings the recipe makes OR Fix a specific serving weight" at bounding box center [429, 328] width 456 height 15
click at [370, 328] on div "Specify the number of servings the recipe makes OR Fix a specific serving weight" at bounding box center [429, 328] width 456 height 15
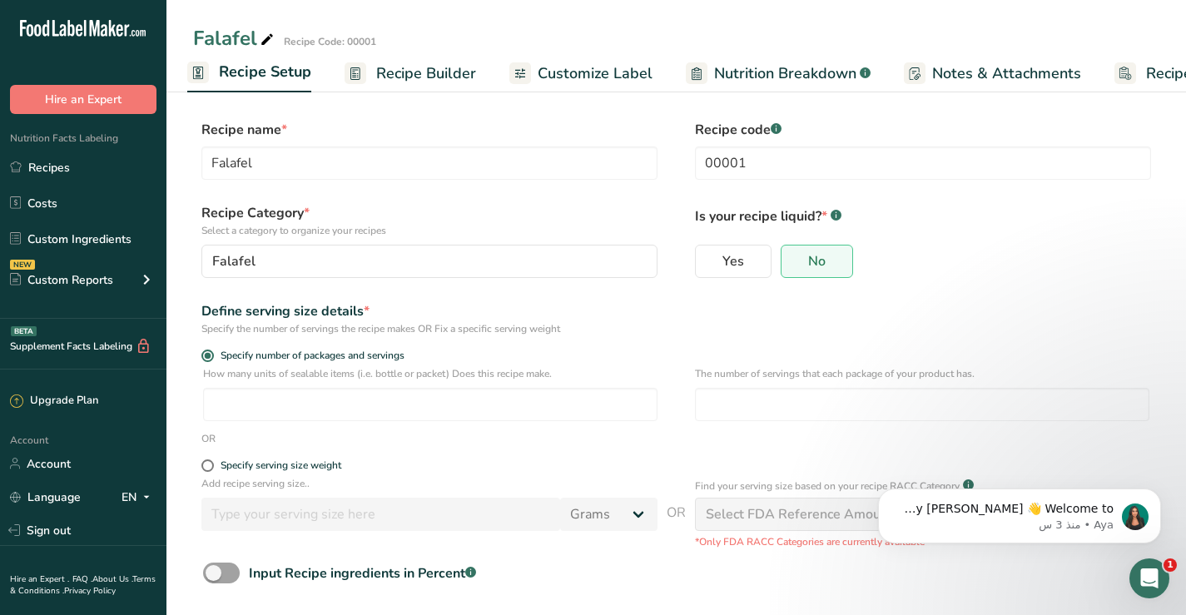
click at [370, 328] on div "Specify the number of servings the recipe makes OR Fix a specific serving weight" at bounding box center [429, 328] width 456 height 15
click at [243, 373] on p "How many units of sealable items (i.e. bottle or packet) Does this recipe make." at bounding box center [430, 373] width 455 height 15
click at [246, 331] on div "Specify the number of servings the recipe makes OR Fix a specific serving weight" at bounding box center [429, 328] width 456 height 15
click at [427, 327] on div "Specify the number of servings the recipe makes OR Fix a specific serving weight" at bounding box center [429, 328] width 456 height 15
click at [450, 373] on p "How many units of sealable items (i.e. bottle or packet) Does this recipe make." at bounding box center [430, 373] width 455 height 15
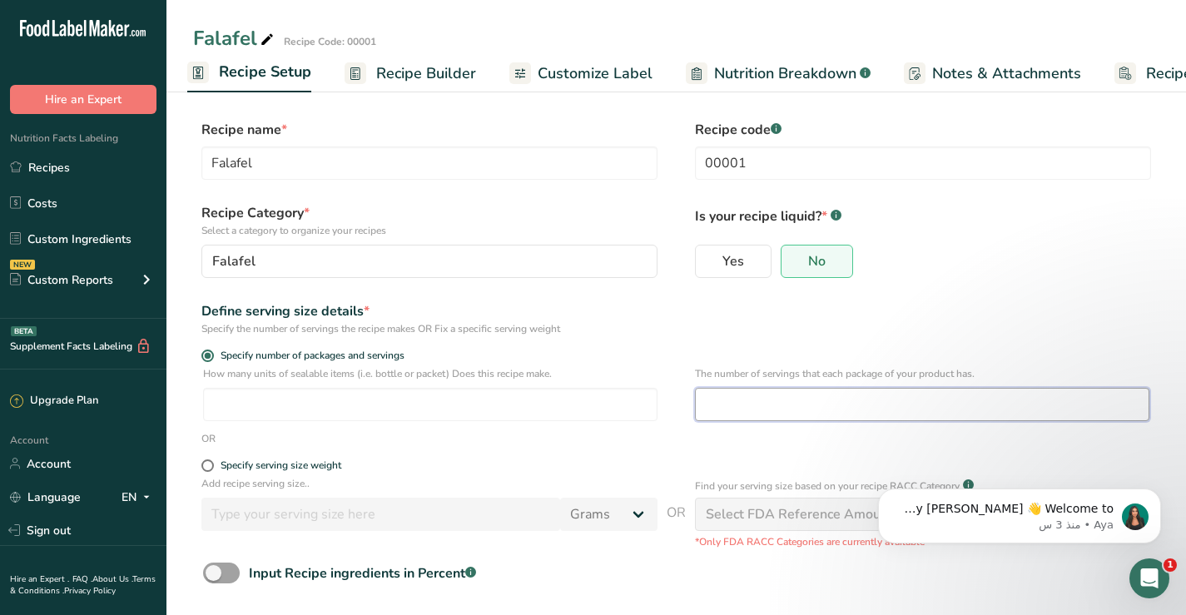
click at [734, 398] on input "number" at bounding box center [922, 404] width 455 height 33
type input "26"
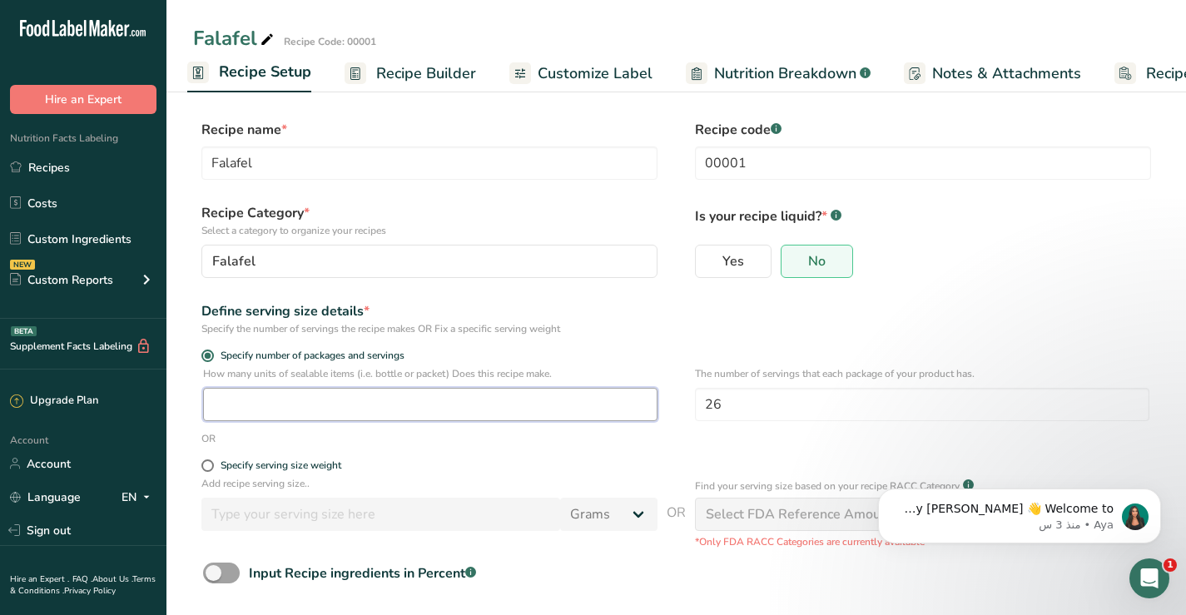
click at [231, 404] on input "number" at bounding box center [430, 404] width 455 height 33
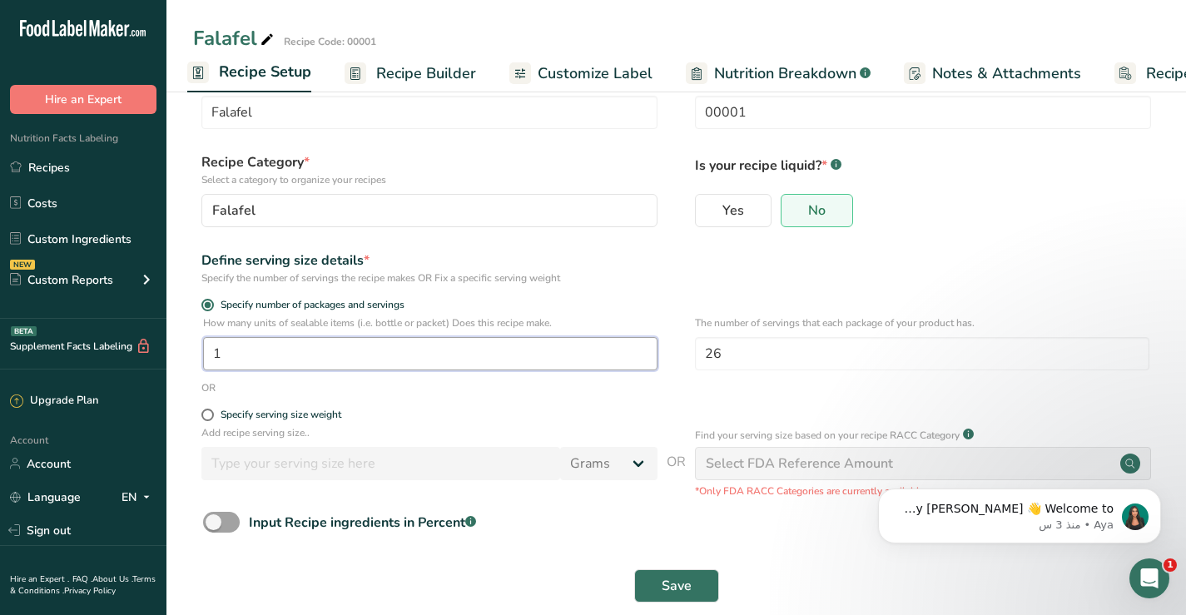
scroll to position [75, 0]
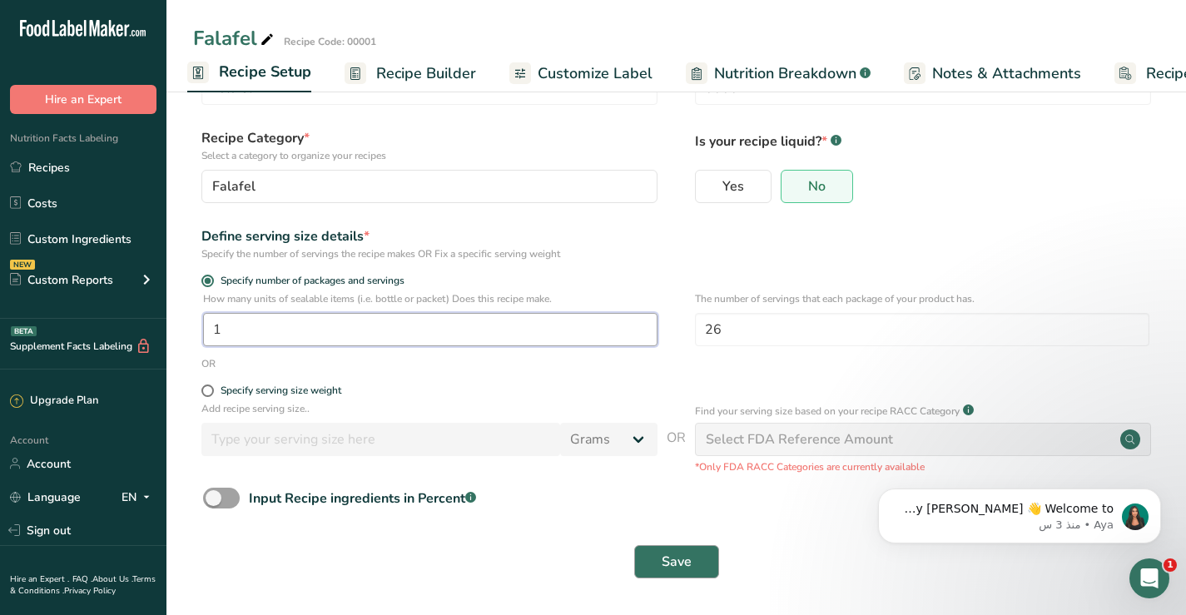
type input "1"
click at [668, 559] on span "Save" at bounding box center [677, 562] width 30 height 20
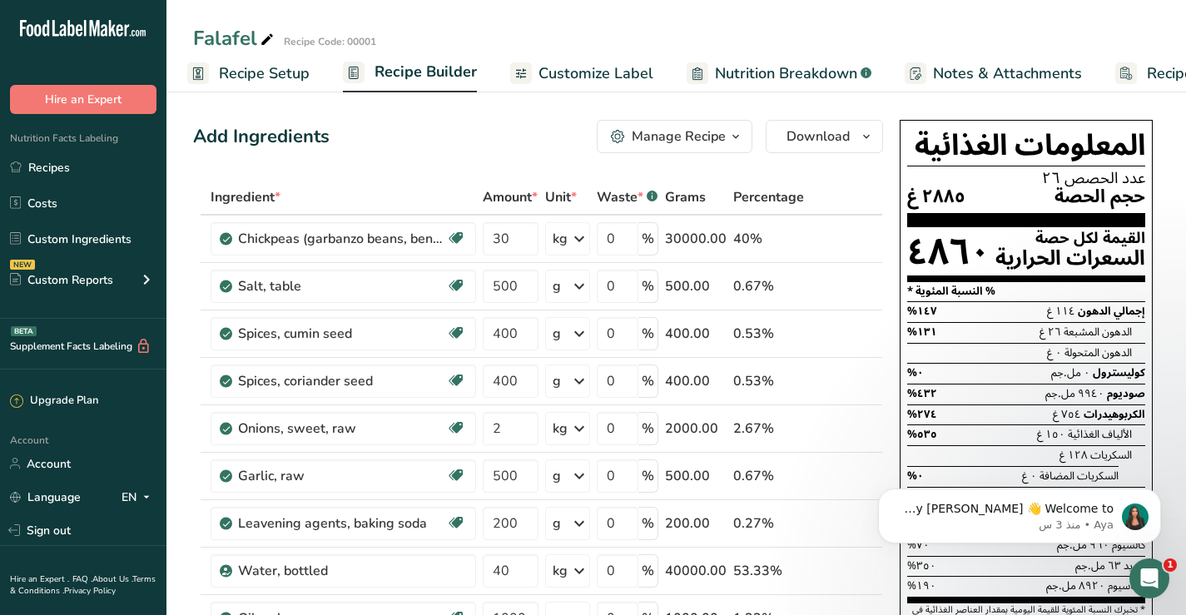
click at [408, 68] on span "Recipe Builder" at bounding box center [426, 72] width 102 height 22
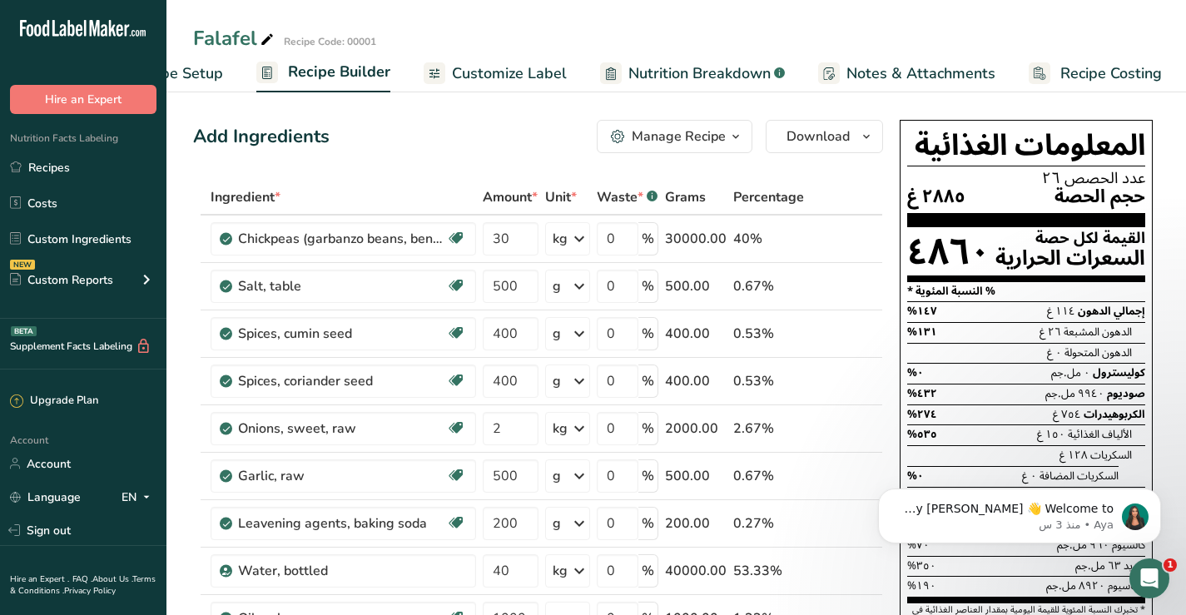
scroll to position [0, 94]
click at [878, 72] on span "Notes & Attachments" at bounding box center [919, 73] width 149 height 22
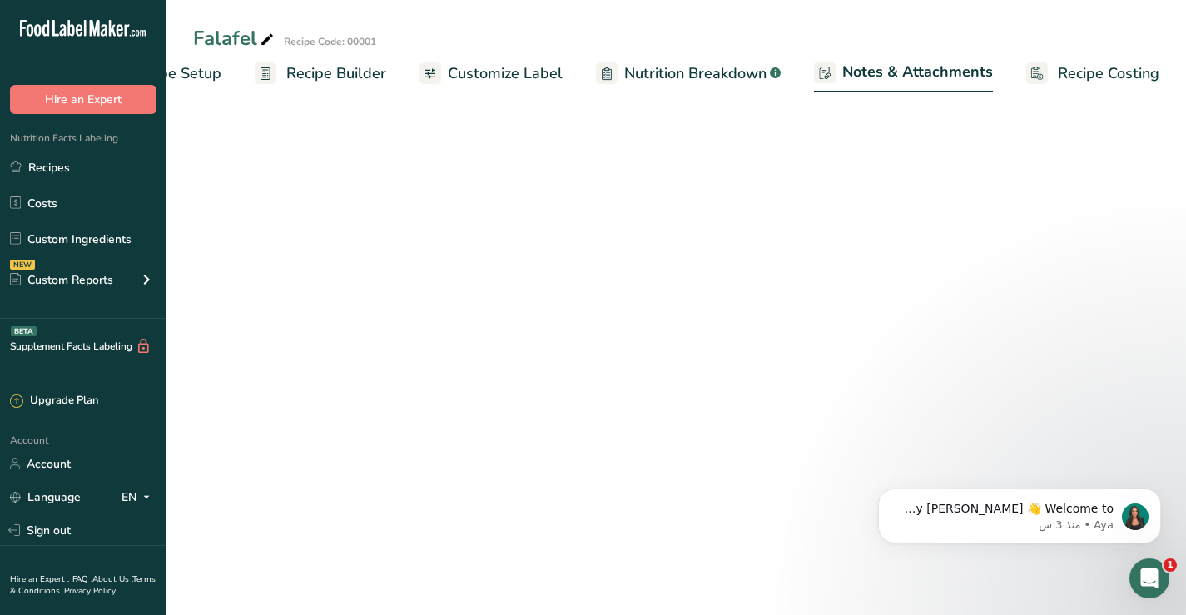
scroll to position [0, 95]
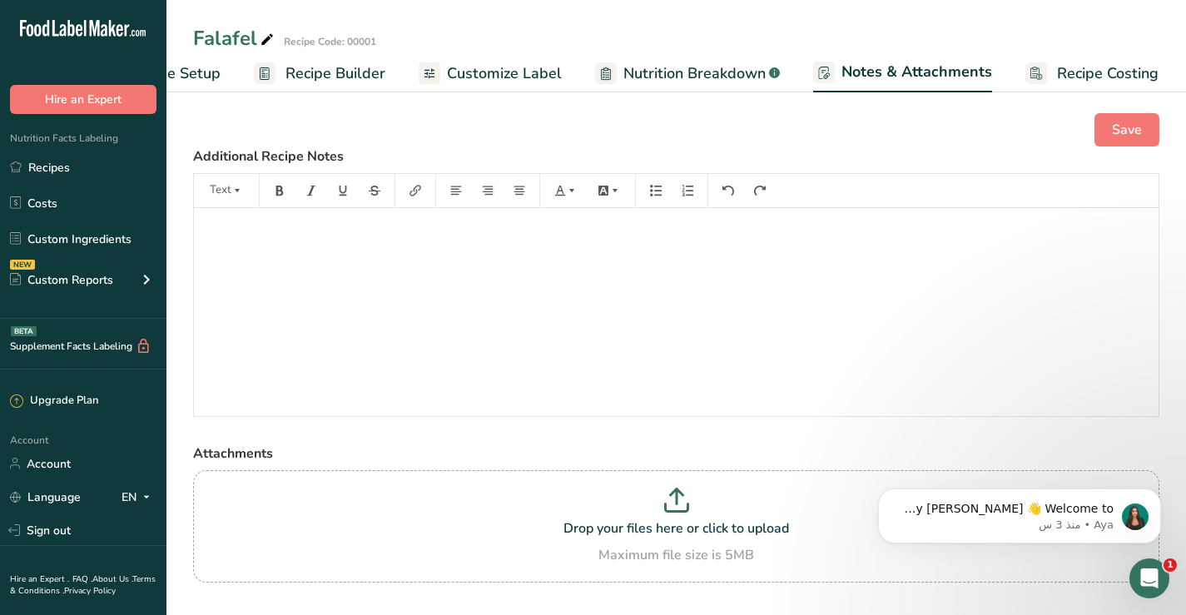
click at [341, 64] on span "Recipe Builder" at bounding box center [336, 73] width 100 height 22
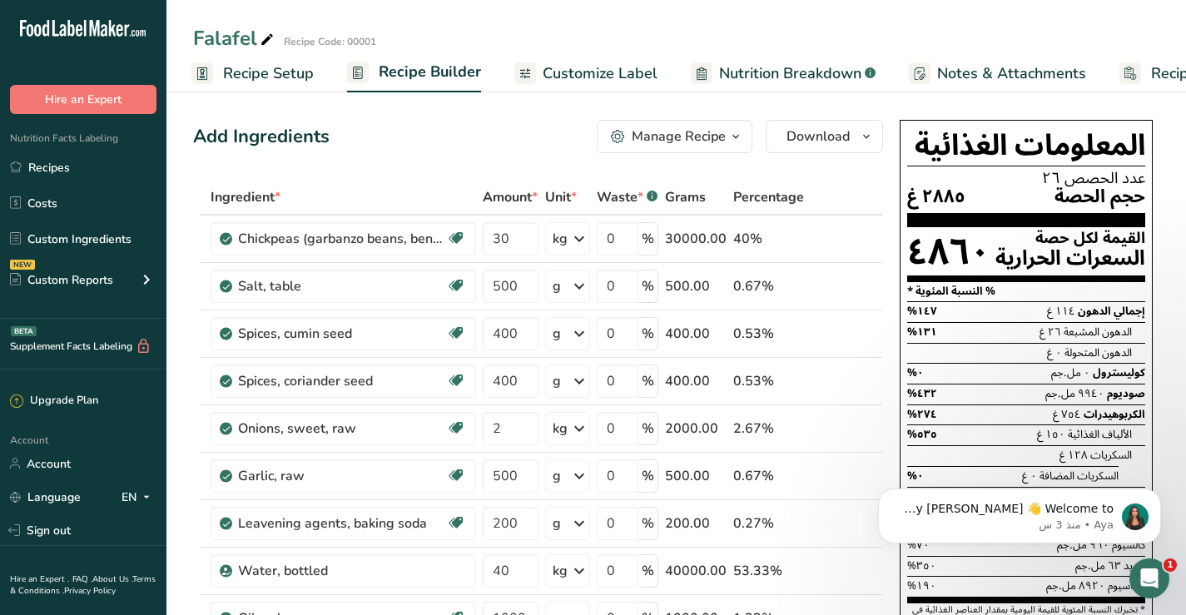
scroll to position [0, 1]
click at [238, 72] on span "Recipe Setup" at bounding box center [269, 73] width 91 height 22
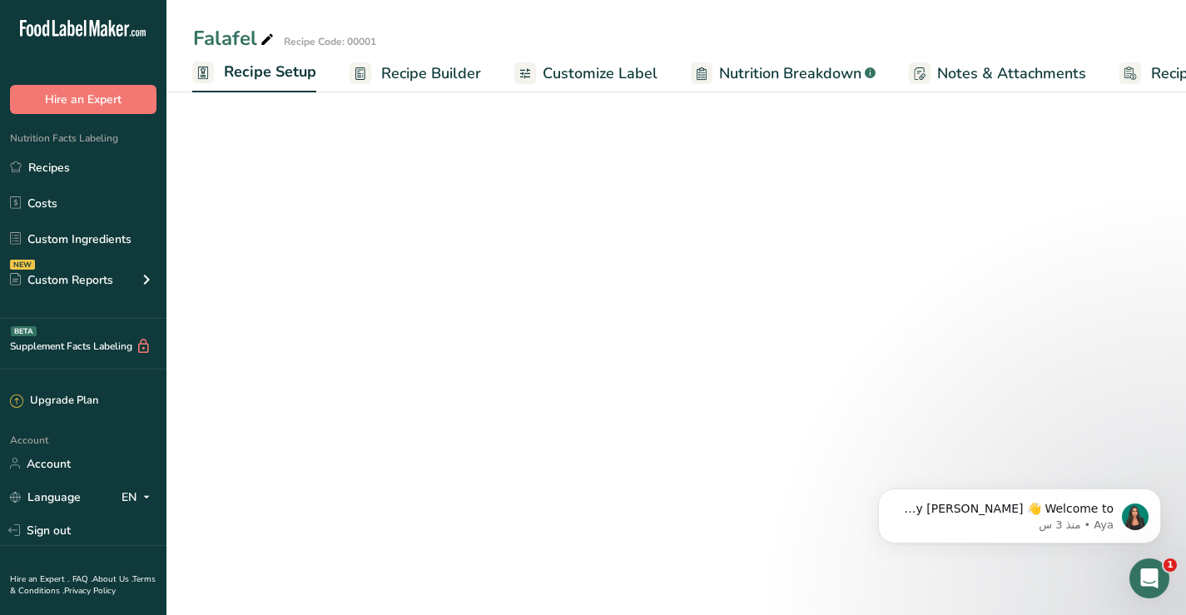
scroll to position [0, 6]
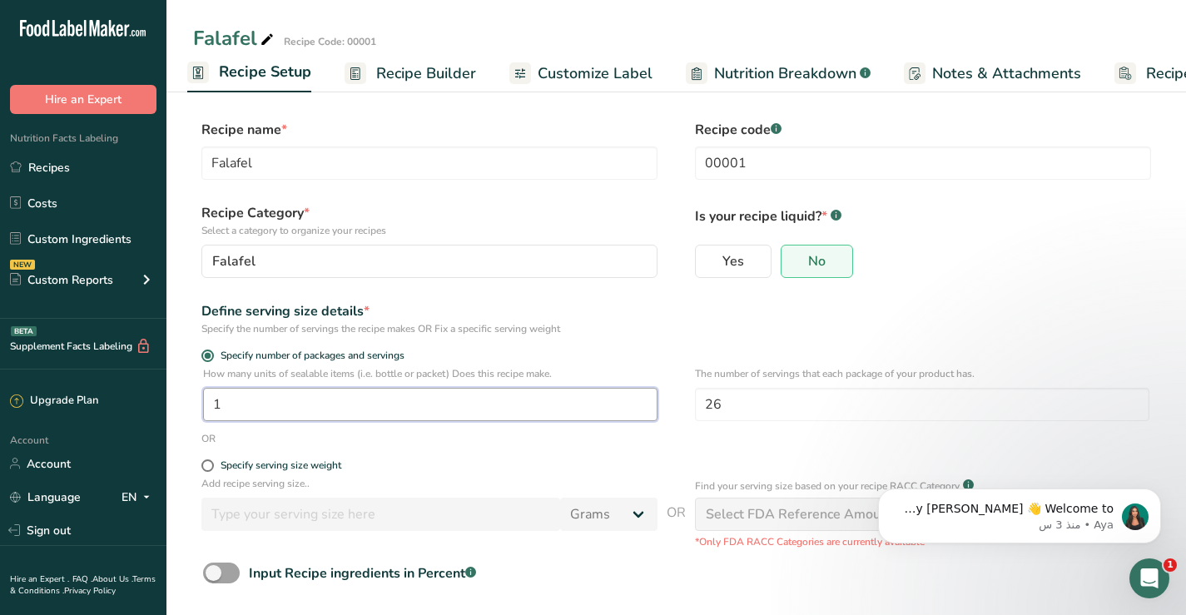
drag, startPoint x: 236, startPoint y: 400, endPoint x: 197, endPoint y: 402, distance: 38.4
click at [197, 402] on div "How many units of sealable items (i.e. bottle or packet) Does this recipe make.…" at bounding box center [676, 398] width 967 height 65
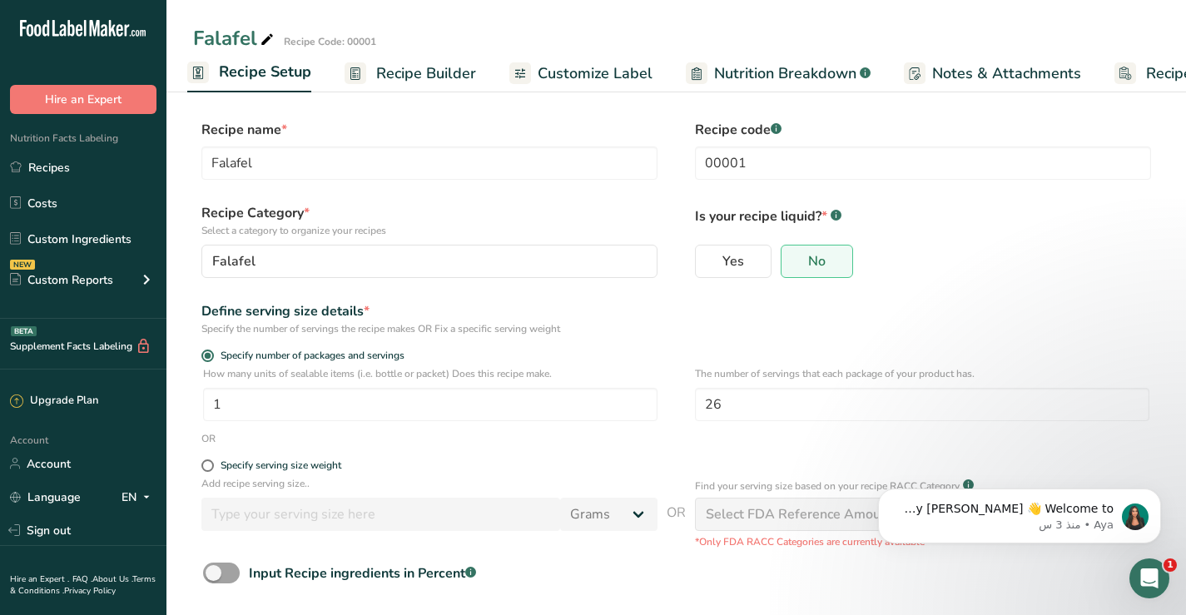
click at [400, 75] on span "Recipe Builder" at bounding box center [426, 73] width 100 height 22
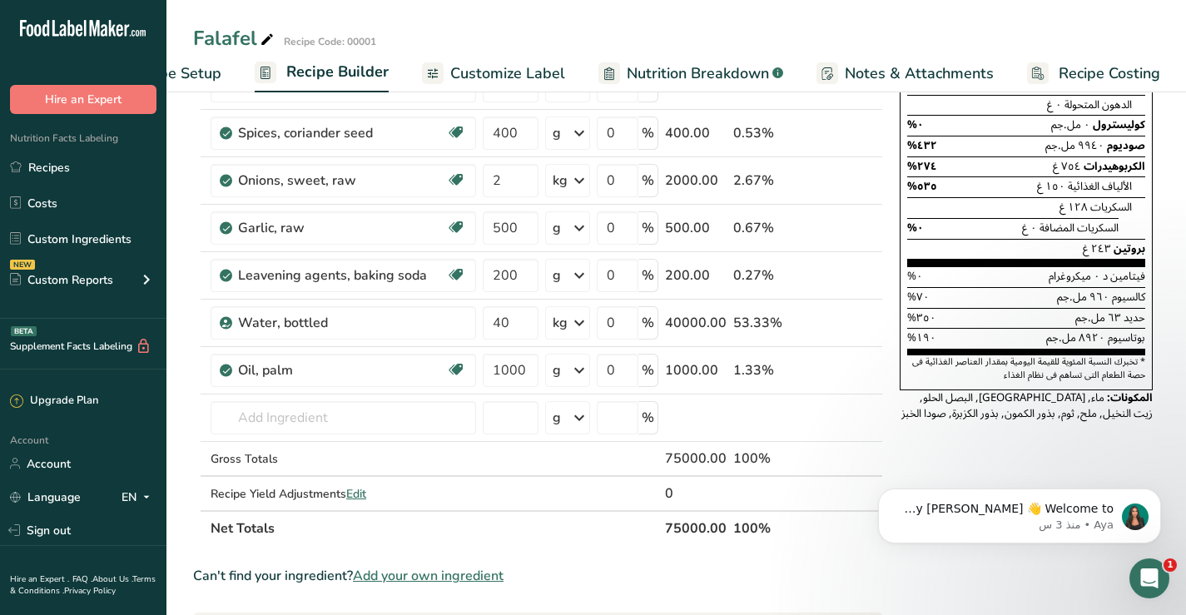
scroll to position [250, 0]
click at [489, 72] on span "Customize Label" at bounding box center [507, 73] width 115 height 22
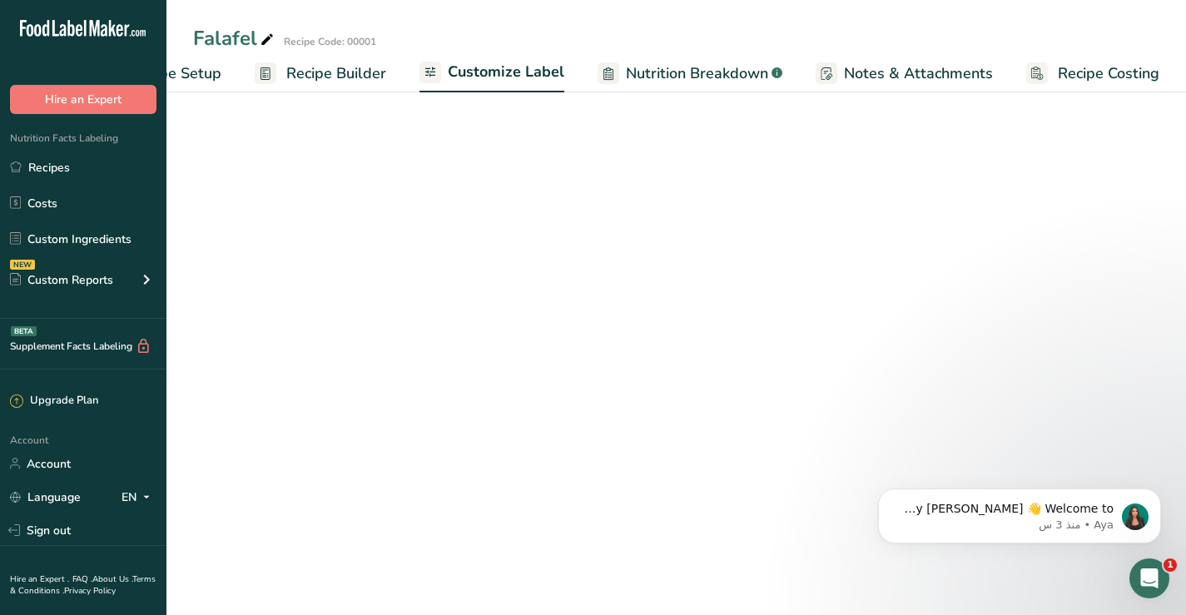
click at [208, 70] on span "Recipe Setup" at bounding box center [176, 73] width 91 height 22
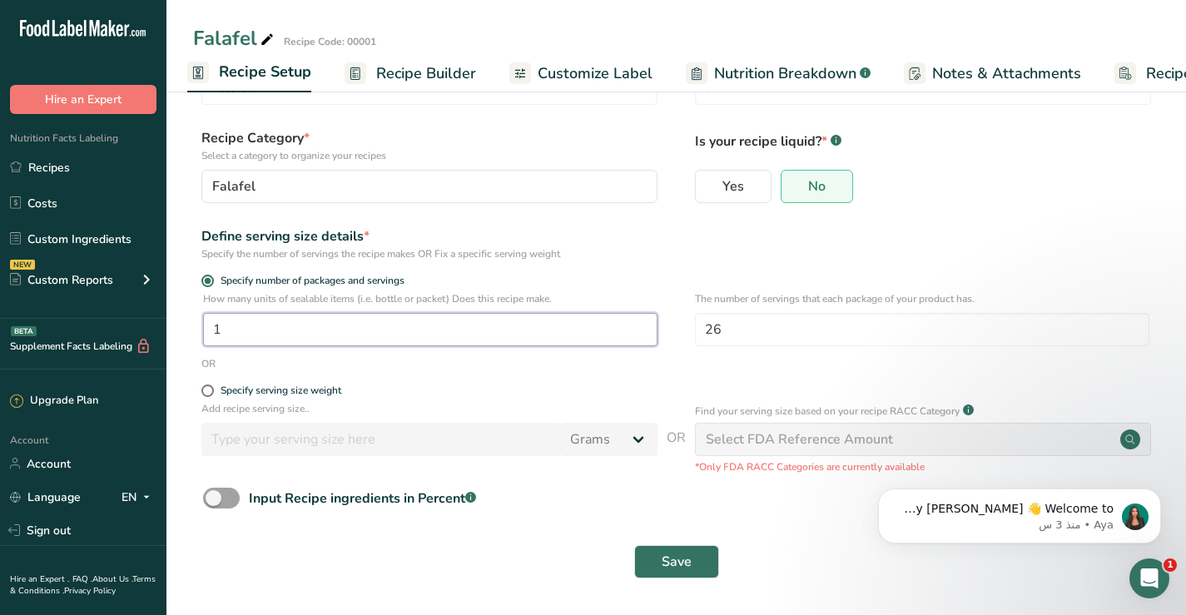
drag, startPoint x: 236, startPoint y: 326, endPoint x: 206, endPoint y: 327, distance: 30.8
click at [206, 327] on input "1" at bounding box center [430, 329] width 455 height 33
type input "153"
click at [201, 389] on div "Specify serving size weight" at bounding box center [676, 393] width 967 height 17
click at [208, 392] on span at bounding box center [207, 391] width 12 height 12
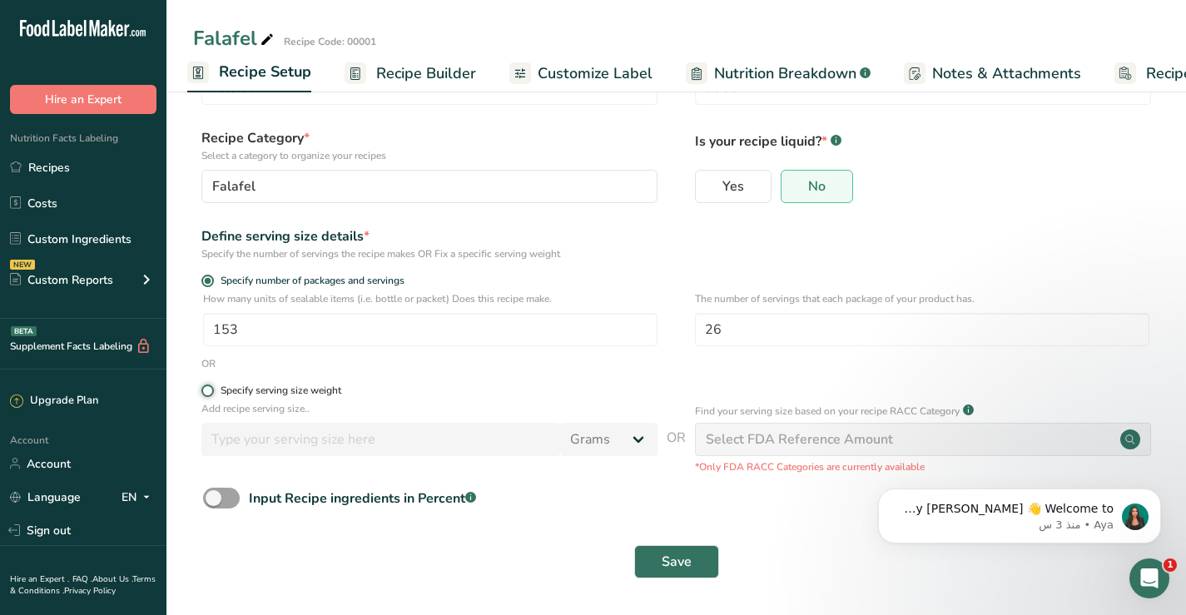
click at [208, 392] on input "Specify serving size weight" at bounding box center [206, 390] width 11 height 11
radio input "true"
radio input "false"
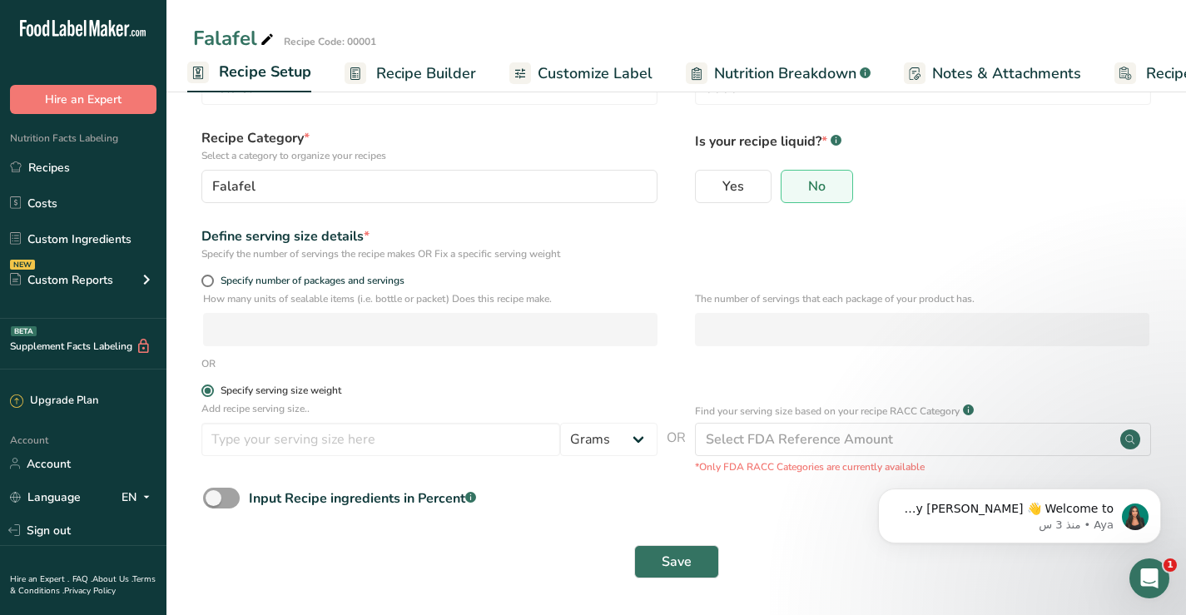
click at [208, 392] on span at bounding box center [207, 391] width 12 height 12
click at [208, 392] on input "Specify serving size weight" at bounding box center [206, 390] width 11 height 11
click at [209, 281] on span at bounding box center [207, 281] width 12 height 12
click at [209, 281] on input "Specify number of packages and servings" at bounding box center [206, 281] width 11 height 11
radio input "true"
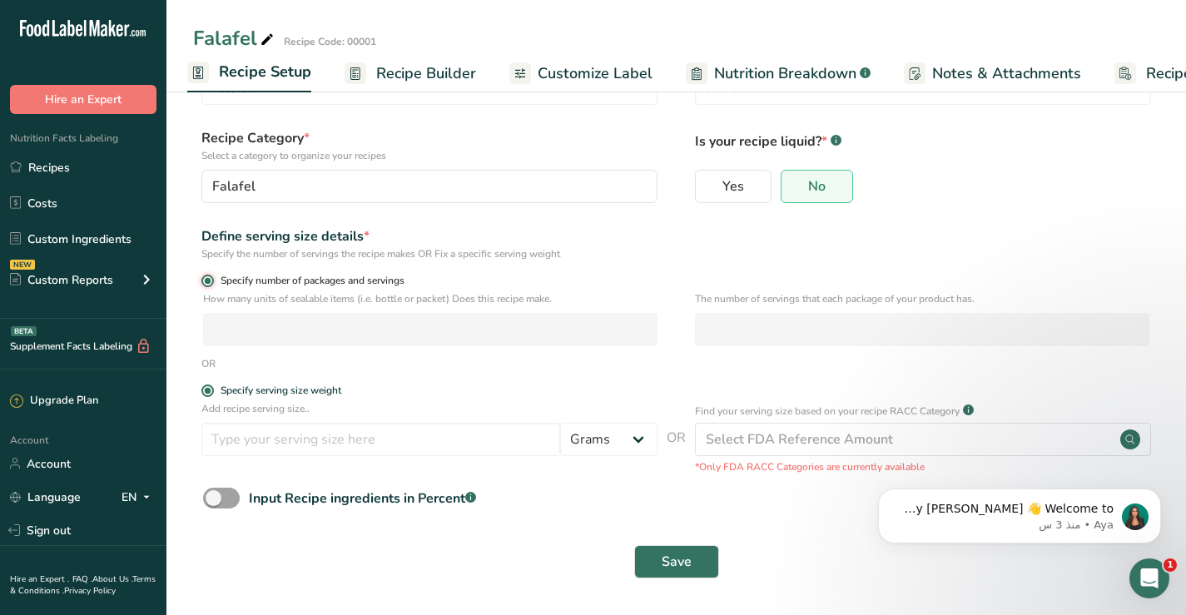
radio input "false"
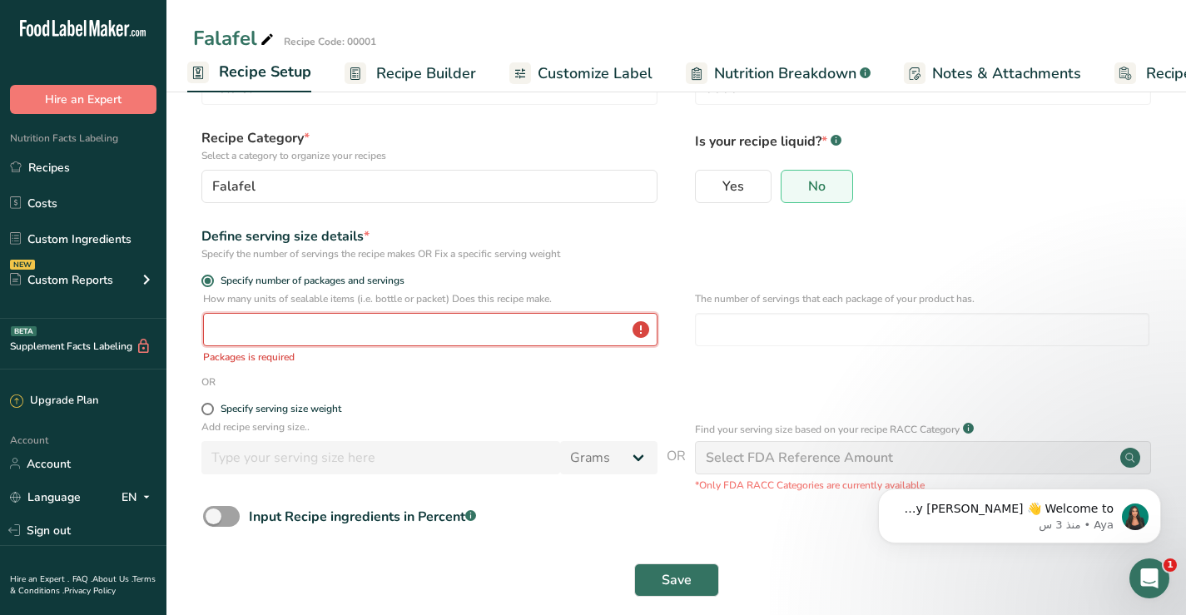
click at [226, 328] on input "number" at bounding box center [430, 329] width 455 height 33
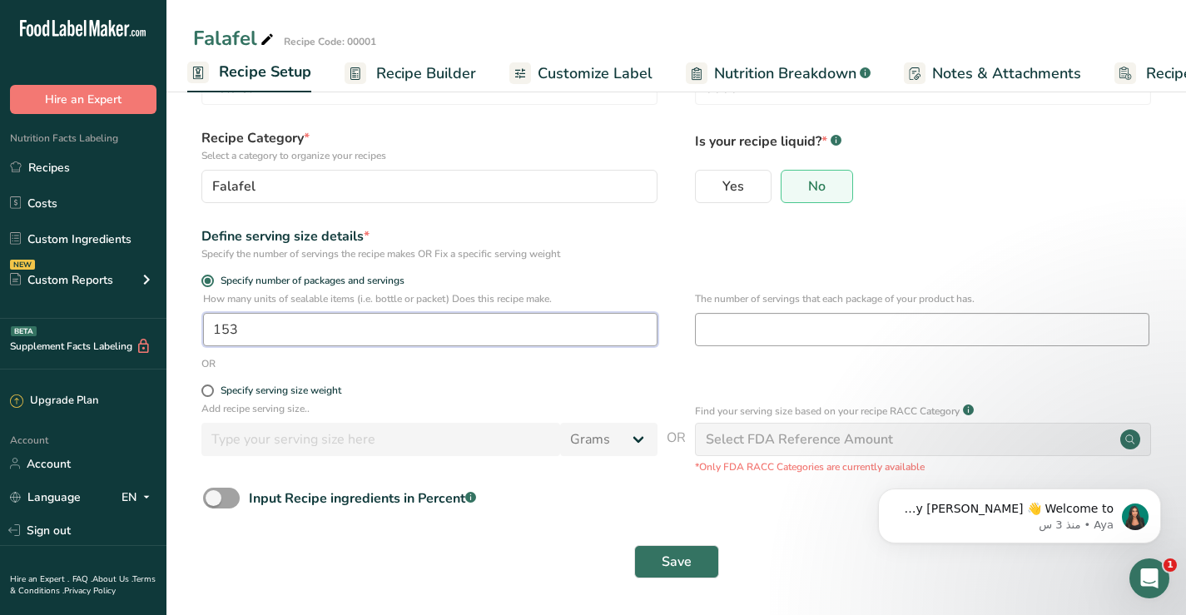
type input "153"
click at [736, 330] on input "number" at bounding box center [922, 329] width 455 height 33
type input "26"
click at [228, 499] on span at bounding box center [221, 498] width 37 height 21
click at [214, 499] on input "Input Recipe ingredients in Percent .a-a{fill:#347362;}.b-a{fill:#fff;}" at bounding box center [208, 498] width 11 height 11
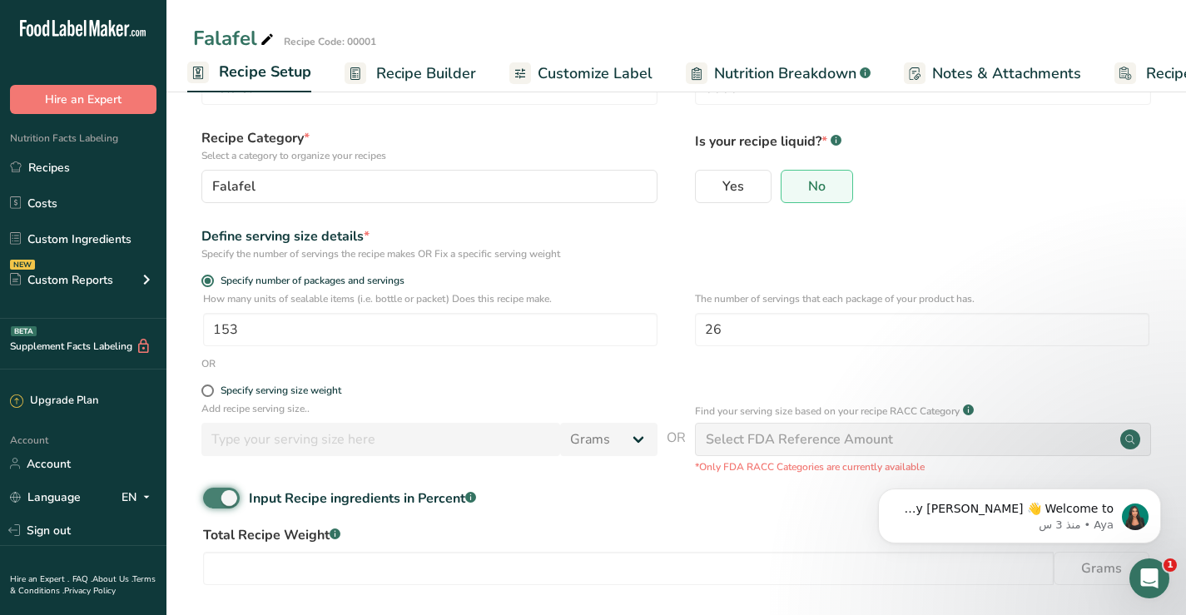
scroll to position [148, 0]
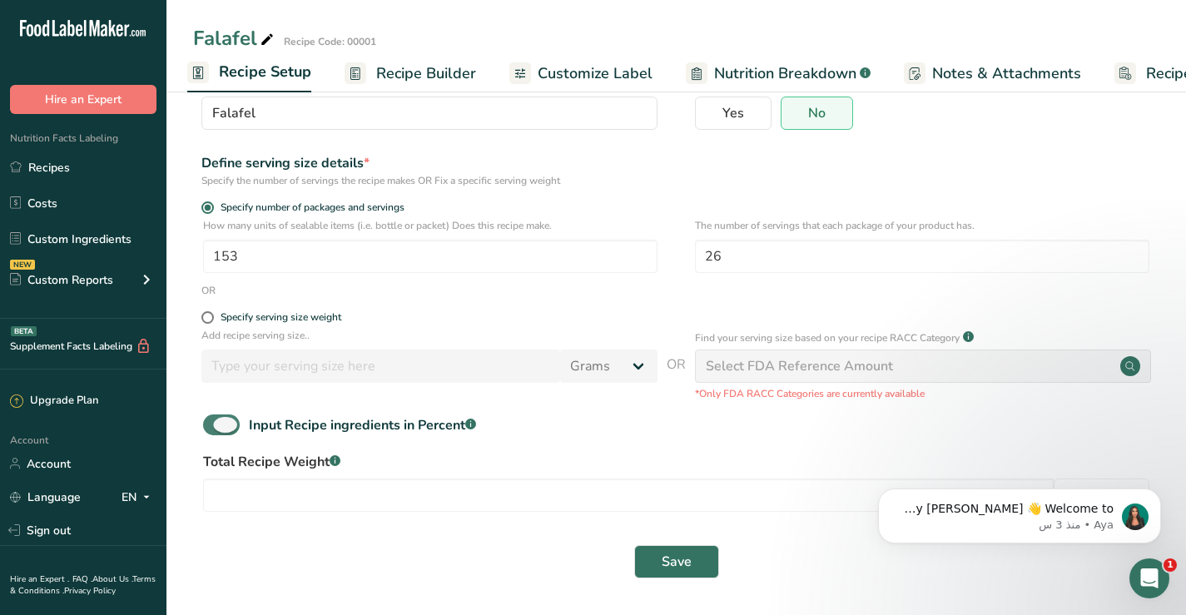
click at [215, 425] on span at bounding box center [221, 425] width 37 height 21
click at [214, 425] on input "Input Recipe ingredients in Percent .a-a{fill:#347362;}.b-a{fill:#fff;}" at bounding box center [208, 425] width 11 height 11
checkbox input "false"
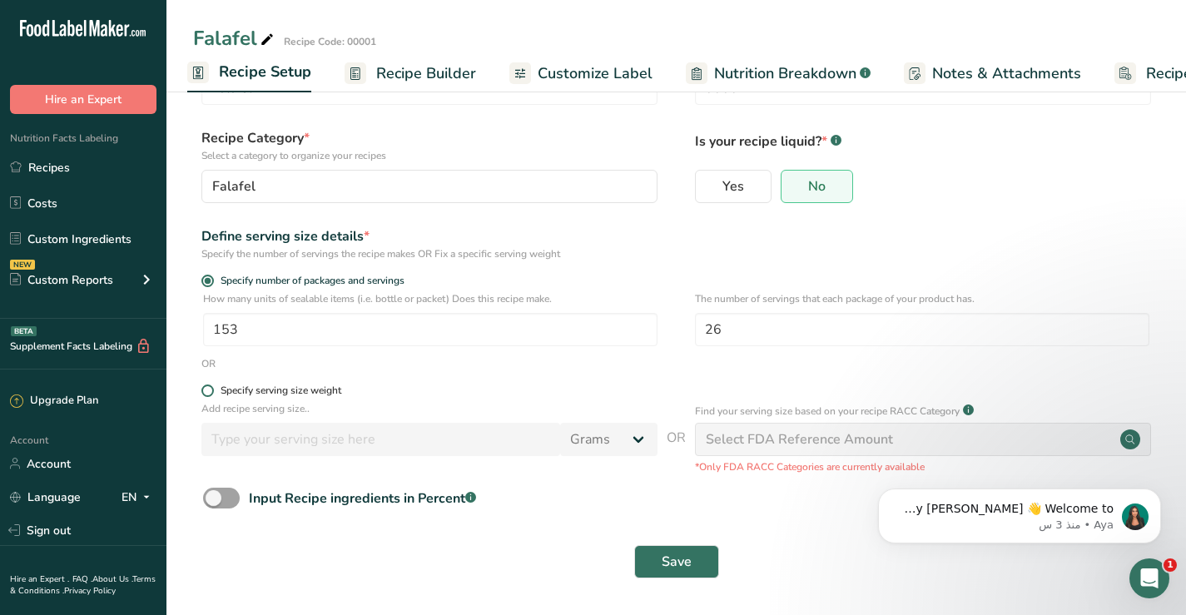
click at [204, 389] on span at bounding box center [207, 391] width 12 height 12
click at [204, 389] on input "Specify serving size weight" at bounding box center [206, 390] width 11 height 11
radio input "true"
radio input "false"
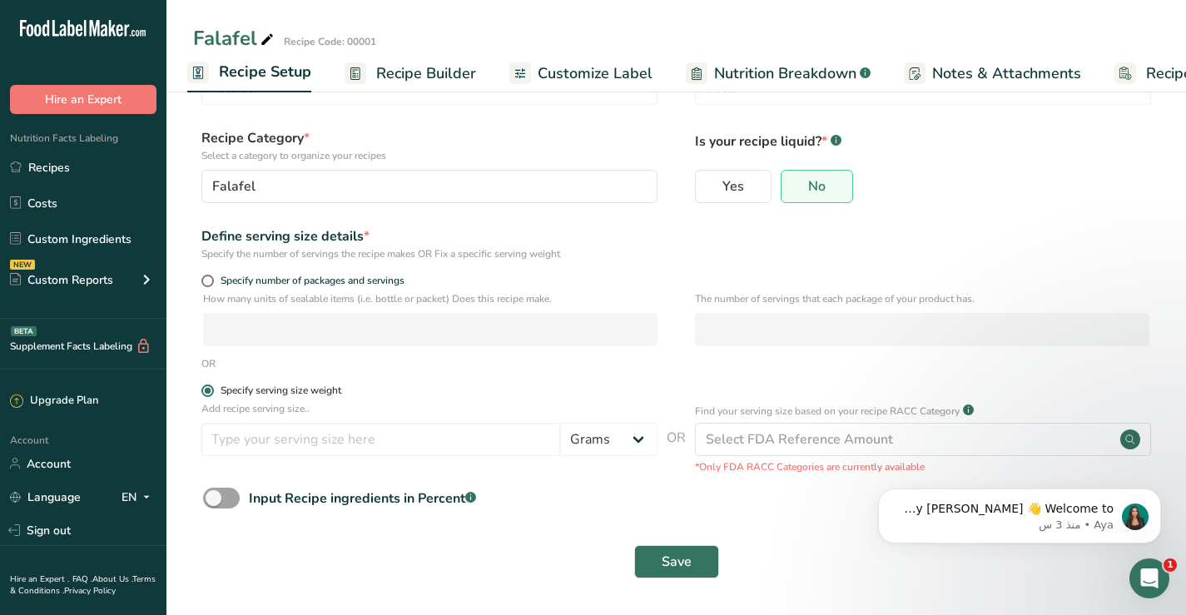
click at [204, 389] on span at bounding box center [207, 391] width 12 height 12
click at [204, 389] on input "Specify serving size weight" at bounding box center [206, 390] width 11 height 11
click at [209, 284] on span at bounding box center [207, 281] width 12 height 12
click at [209, 284] on input "Specify number of packages and servings" at bounding box center [206, 281] width 11 height 11
radio input "true"
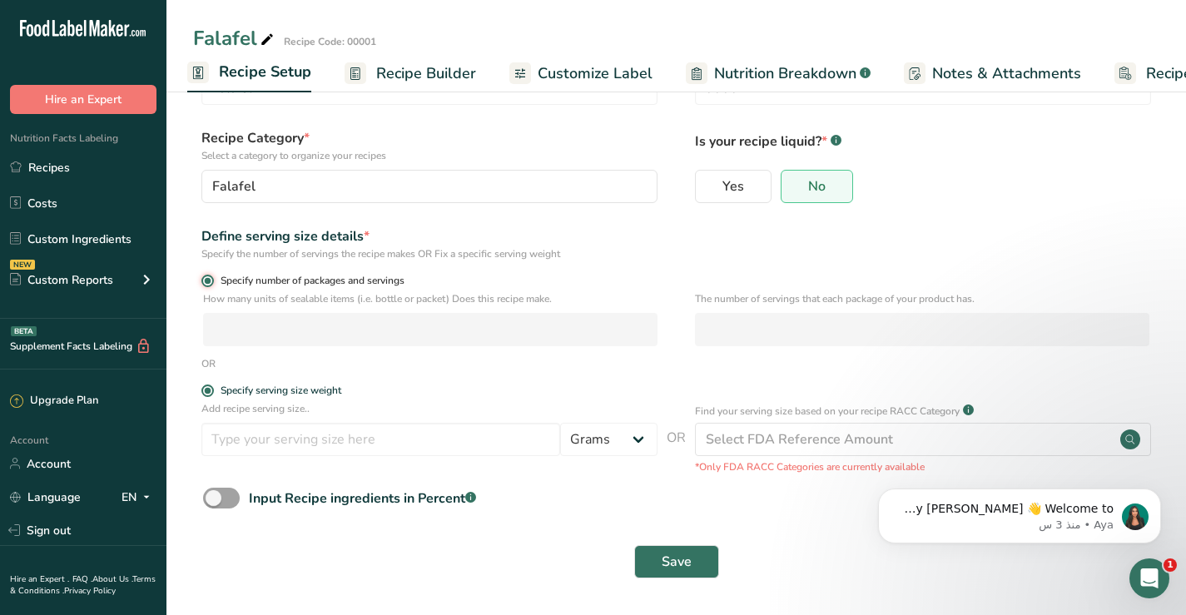
radio input "false"
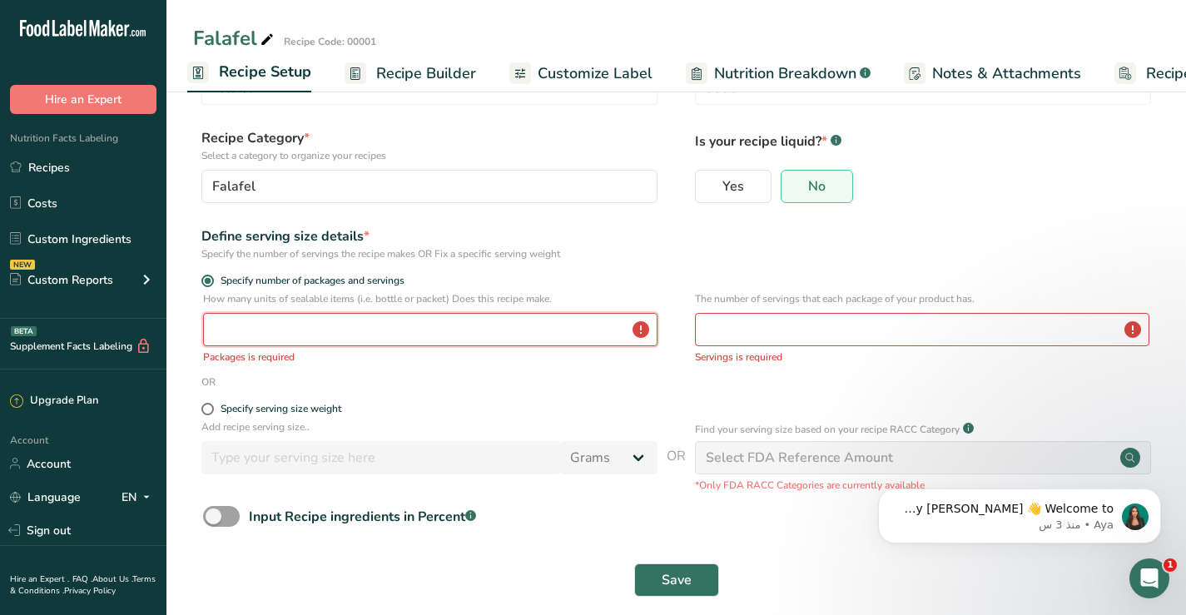
click at [228, 330] on input "number" at bounding box center [430, 329] width 455 height 33
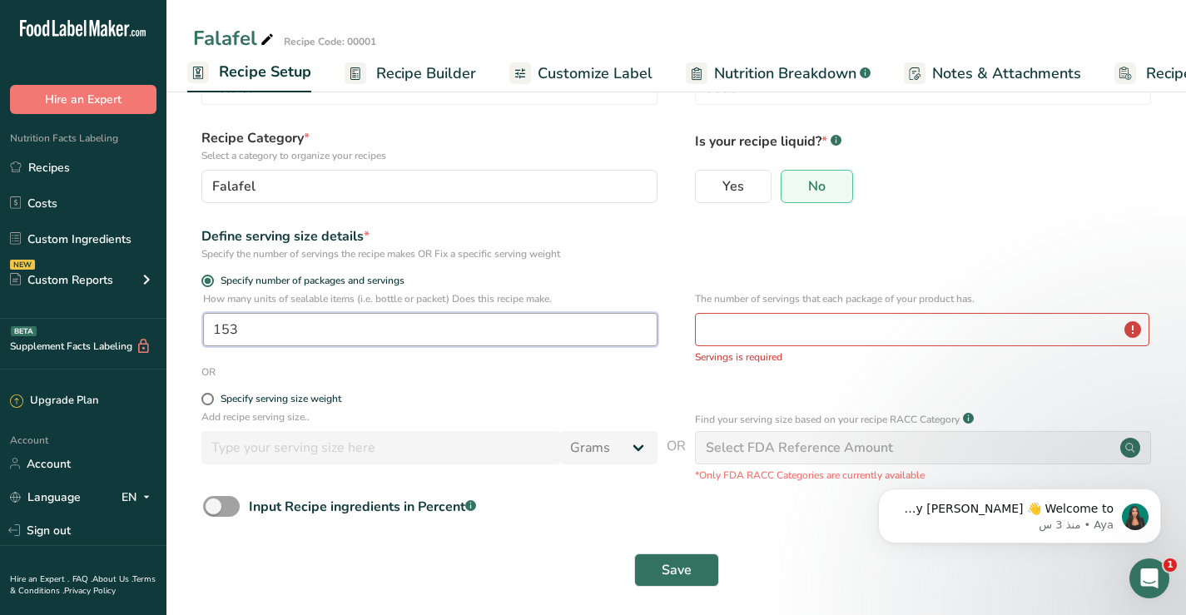
type input "153"
click at [714, 324] on input "number" at bounding box center [922, 329] width 455 height 33
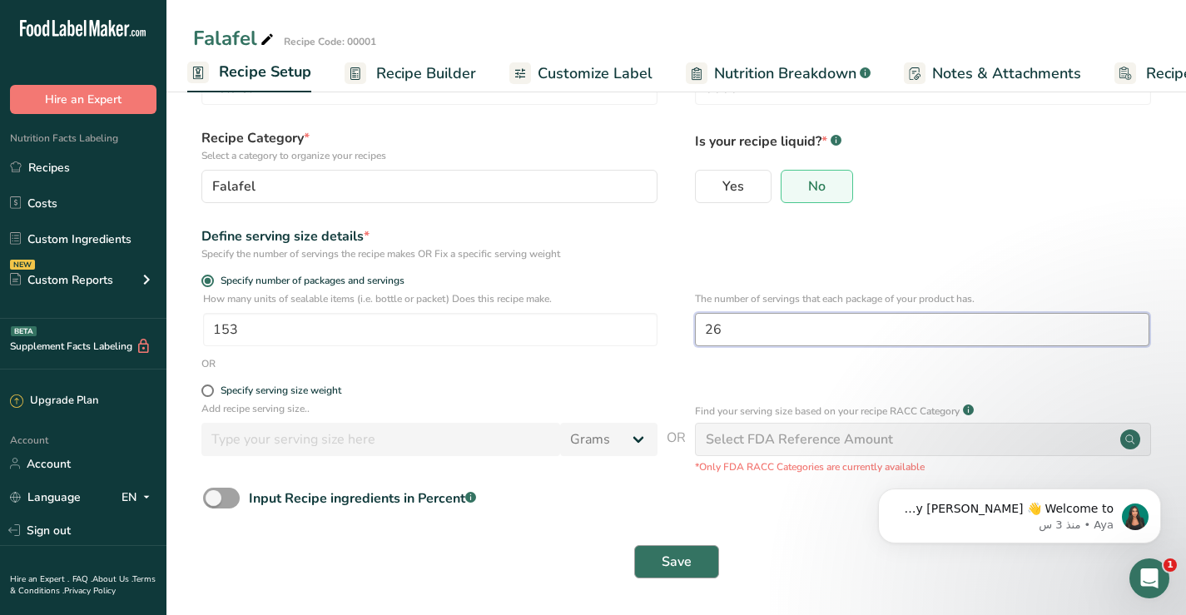
type input "26"
click at [684, 558] on span "Save" at bounding box center [677, 562] width 30 height 20
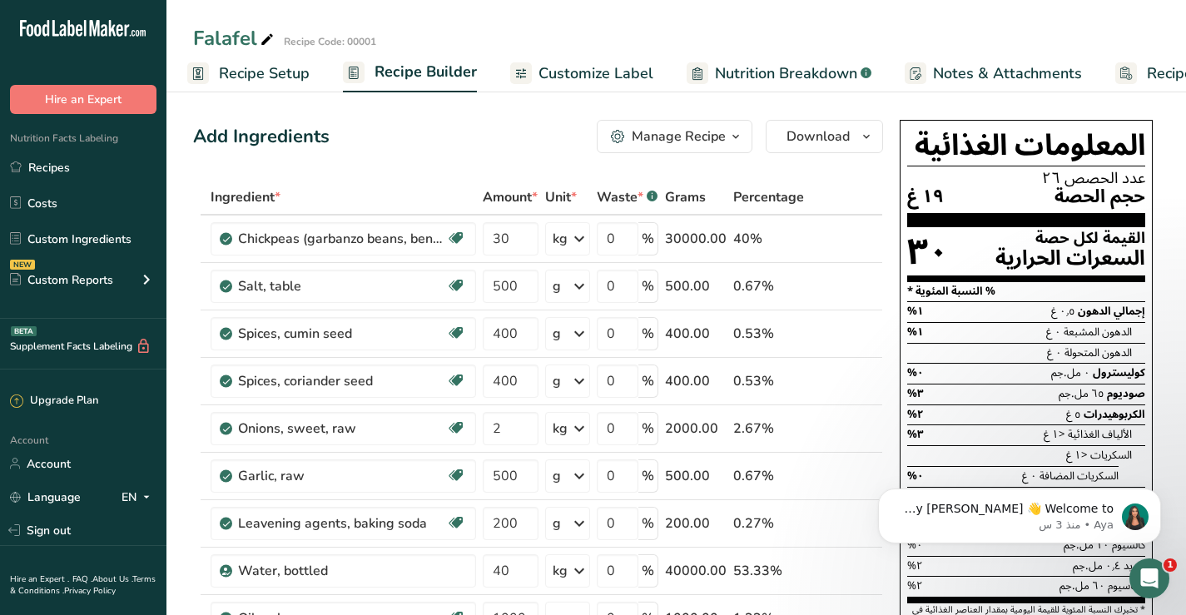
click at [1180, 92] on link "Recipe Costing" at bounding box center [1182, 73] width 133 height 37
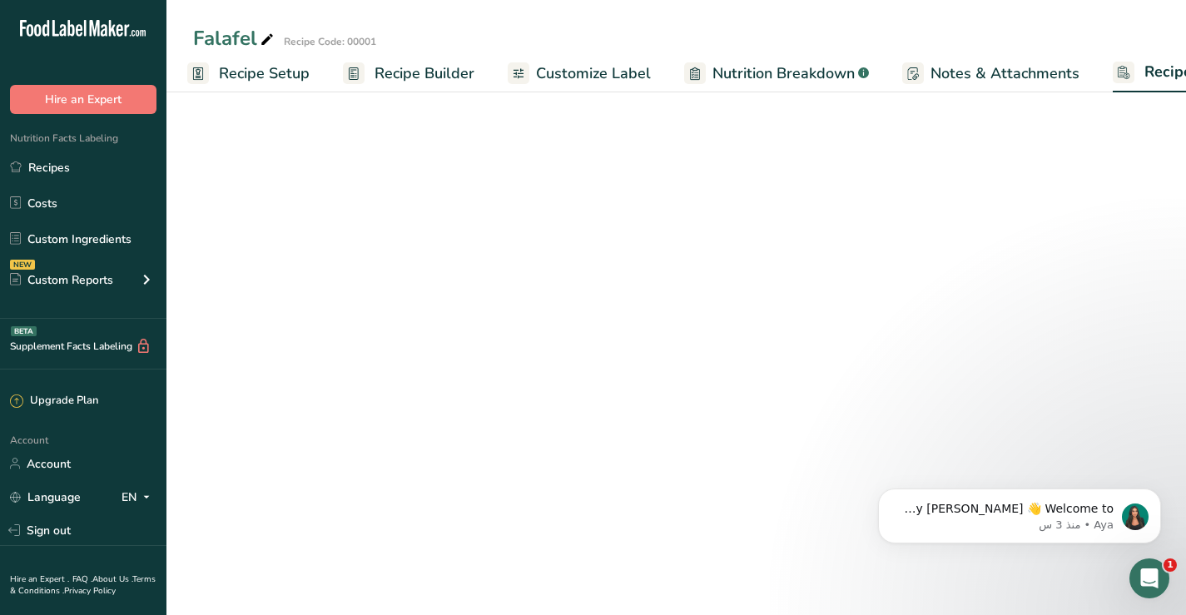
scroll to position [0, 94]
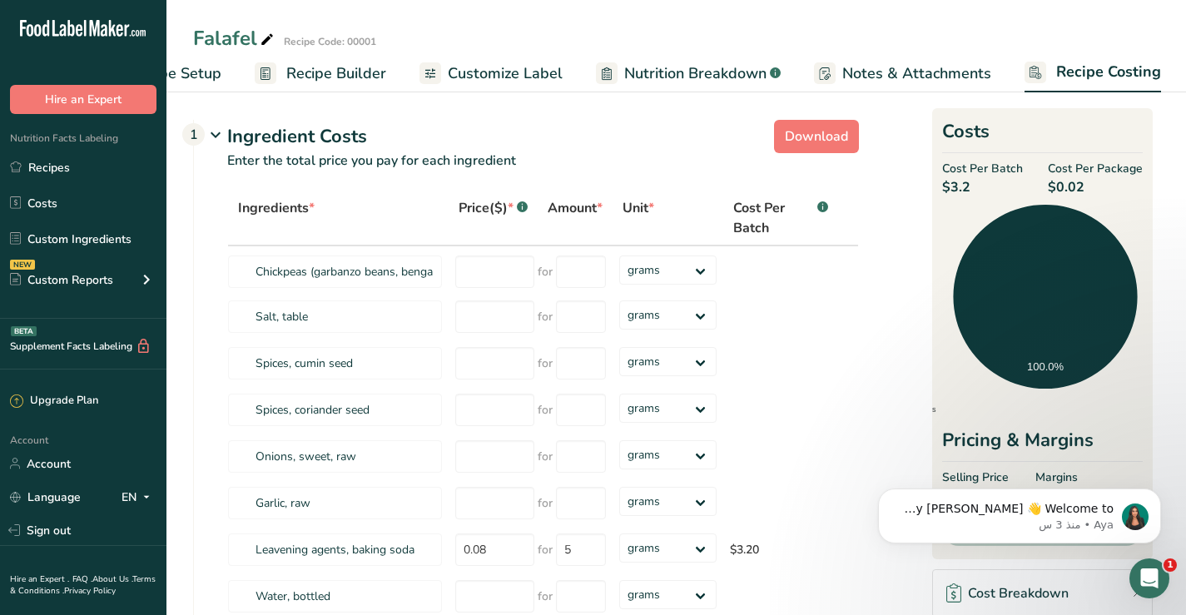
click at [944, 72] on span "Notes & Attachments" at bounding box center [917, 73] width 149 height 22
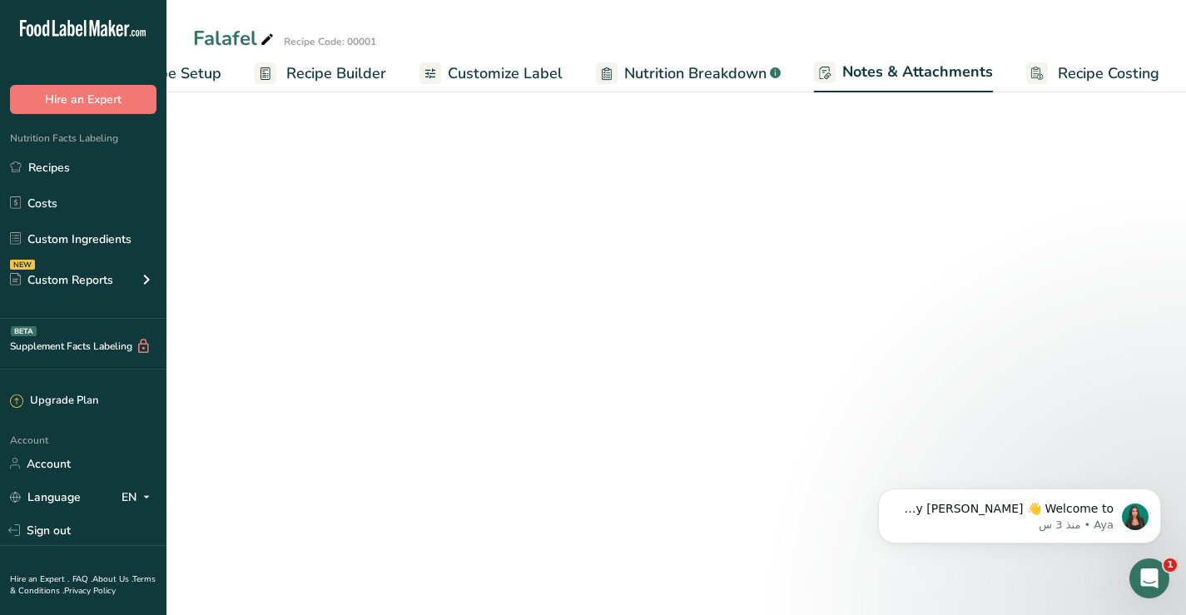
scroll to position [0, 95]
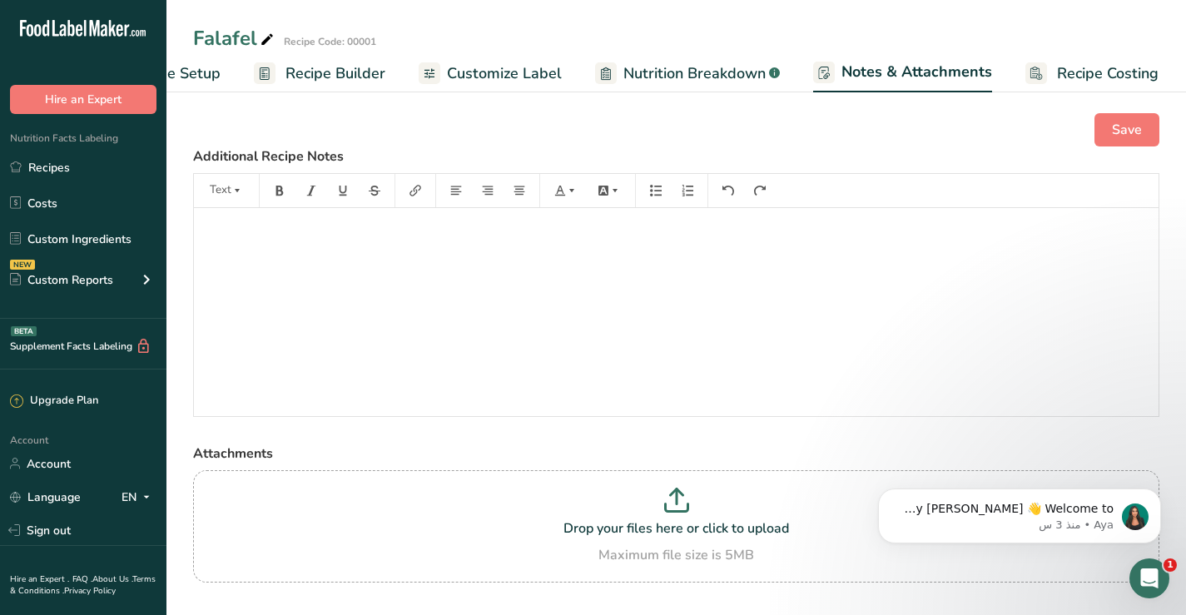
click at [696, 64] on span "Nutrition Breakdown" at bounding box center [695, 73] width 142 height 22
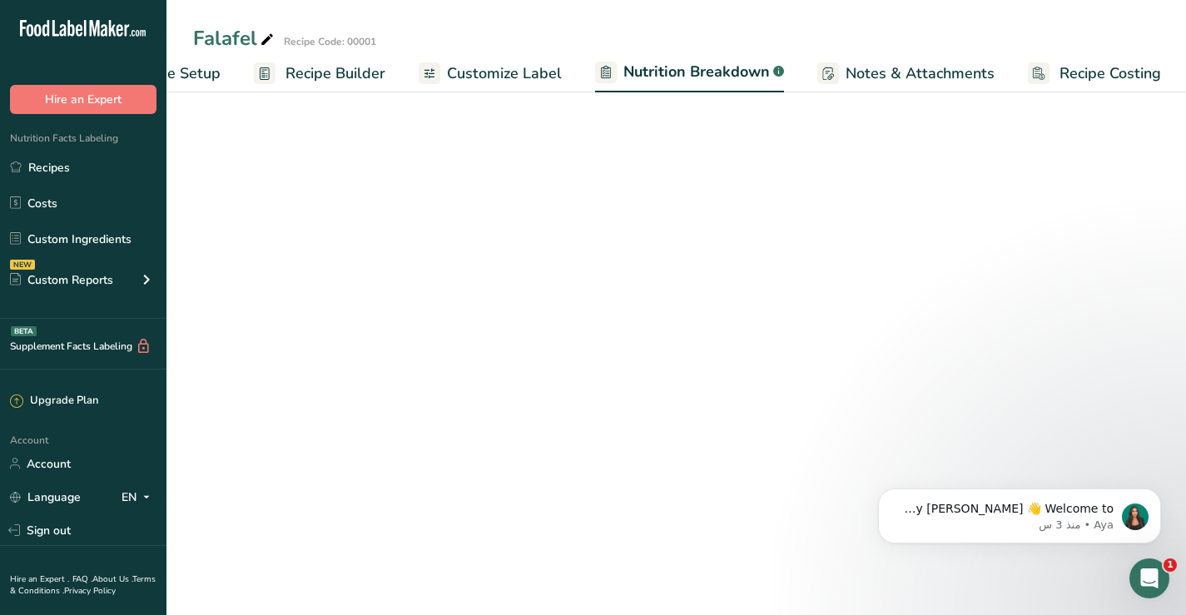
scroll to position [0, 96]
select select "Calories"
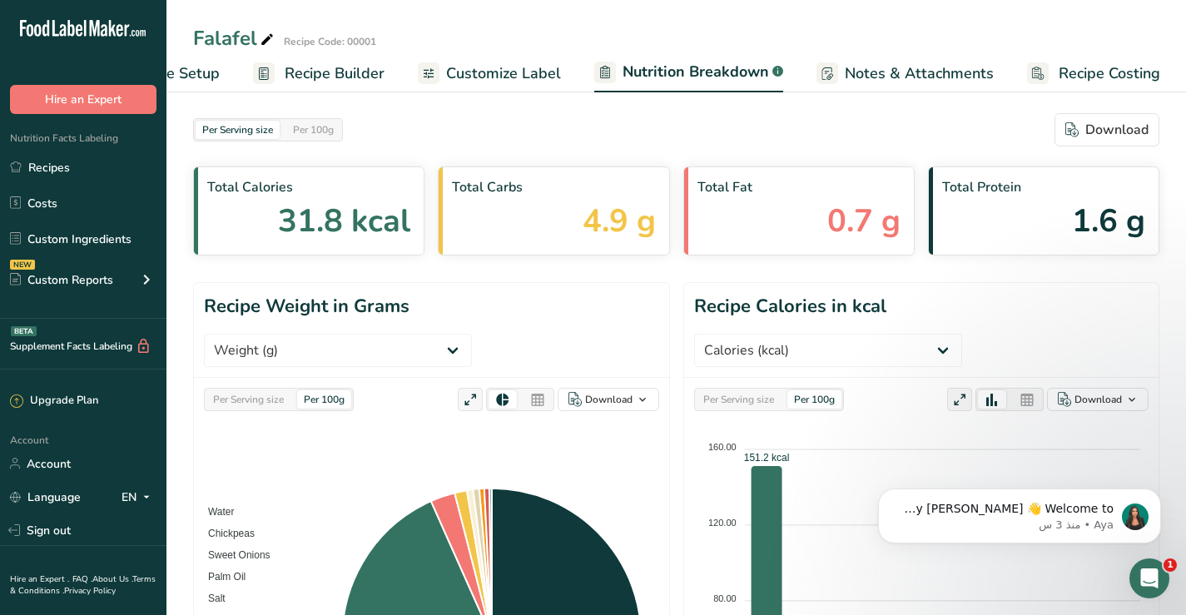
click at [546, 71] on span "Customize Label" at bounding box center [503, 73] width 115 height 22
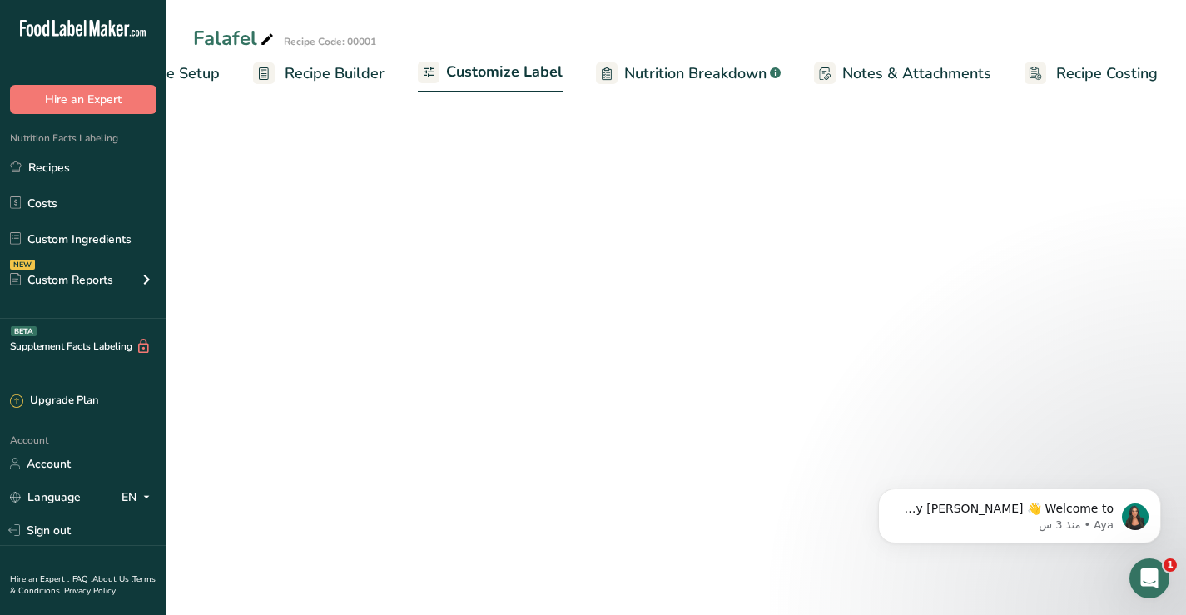
scroll to position [0, 94]
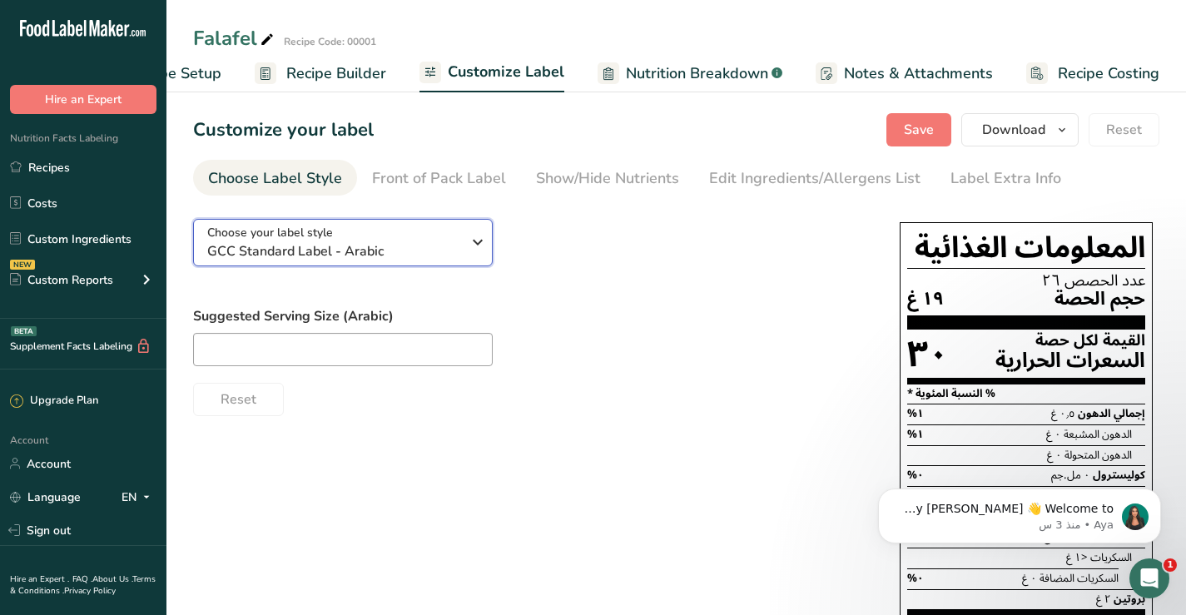
click at [474, 241] on icon "button" at bounding box center [478, 242] width 20 height 30
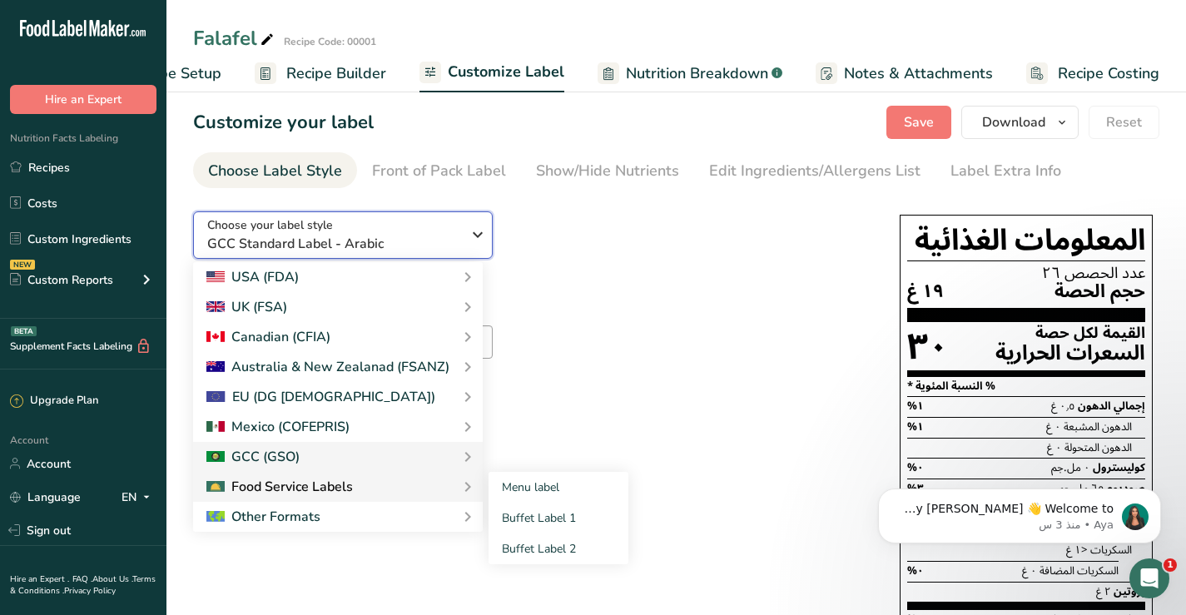
scroll to position [0, 0]
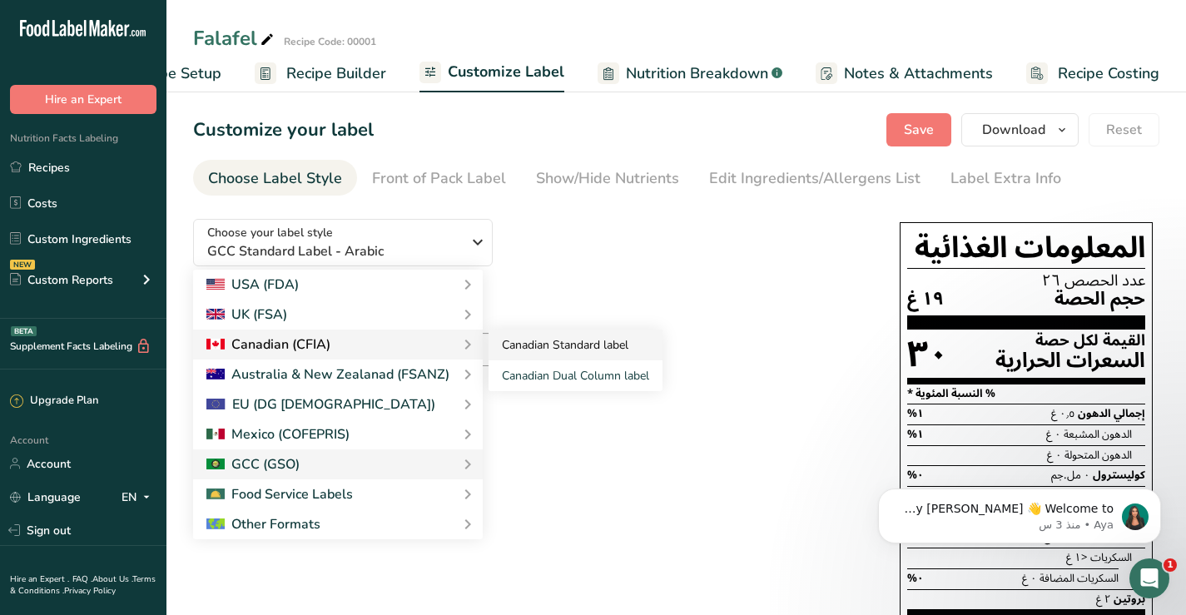
click at [499, 340] on link "Canadian Standard label" at bounding box center [576, 345] width 174 height 31
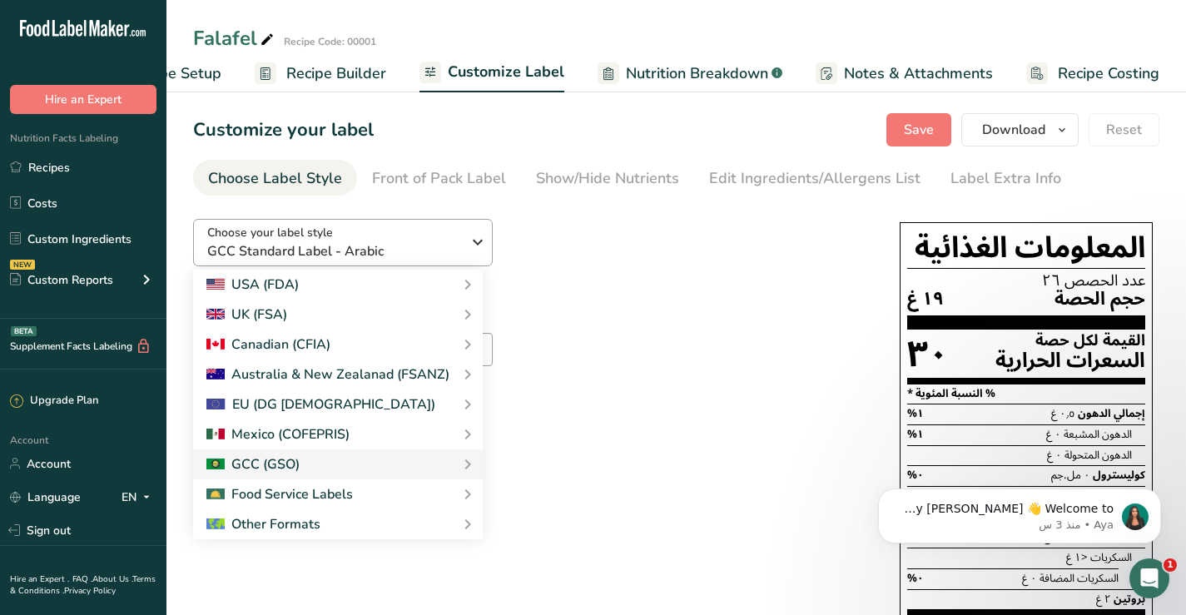
click at [0, 0] on link "Canadian Standard label" at bounding box center [0, 0] width 0 height 0
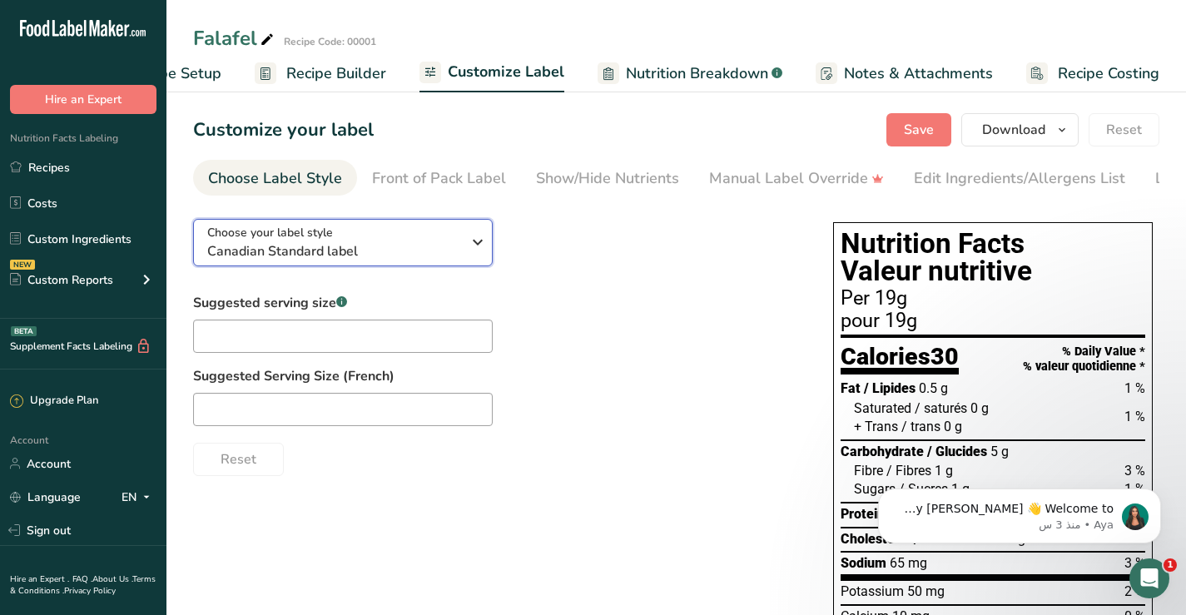
click at [482, 250] on icon "button" at bounding box center [478, 242] width 20 height 30
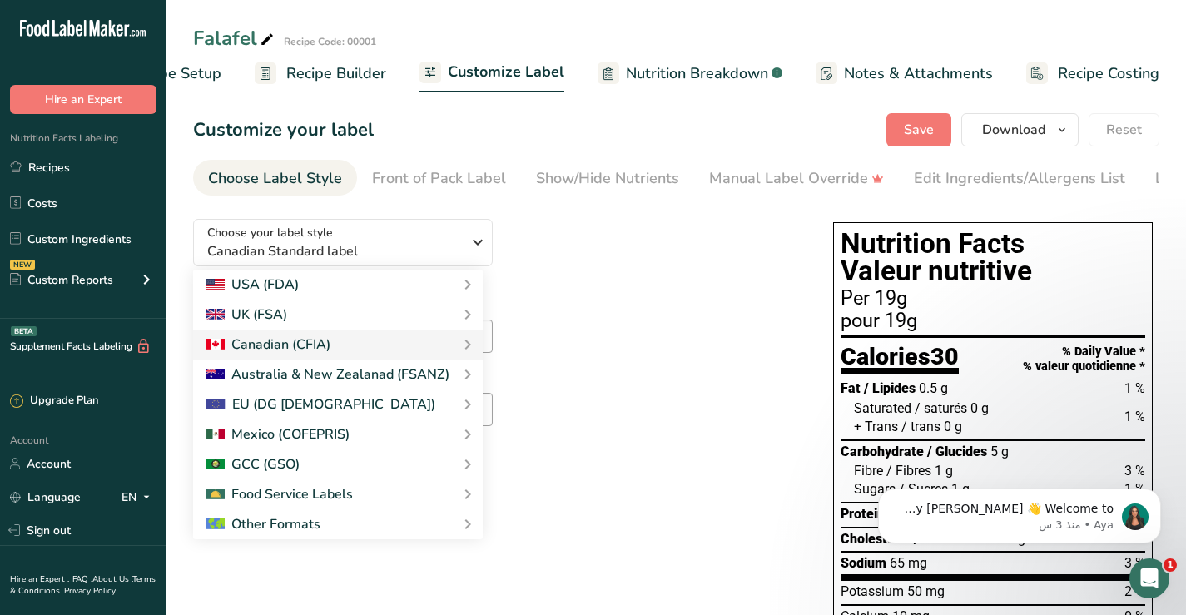
click at [577, 273] on div "Choose your label style Canadian Standard label USA (FDA) Standard FDA label Ta…" at bounding box center [496, 341] width 607 height 271
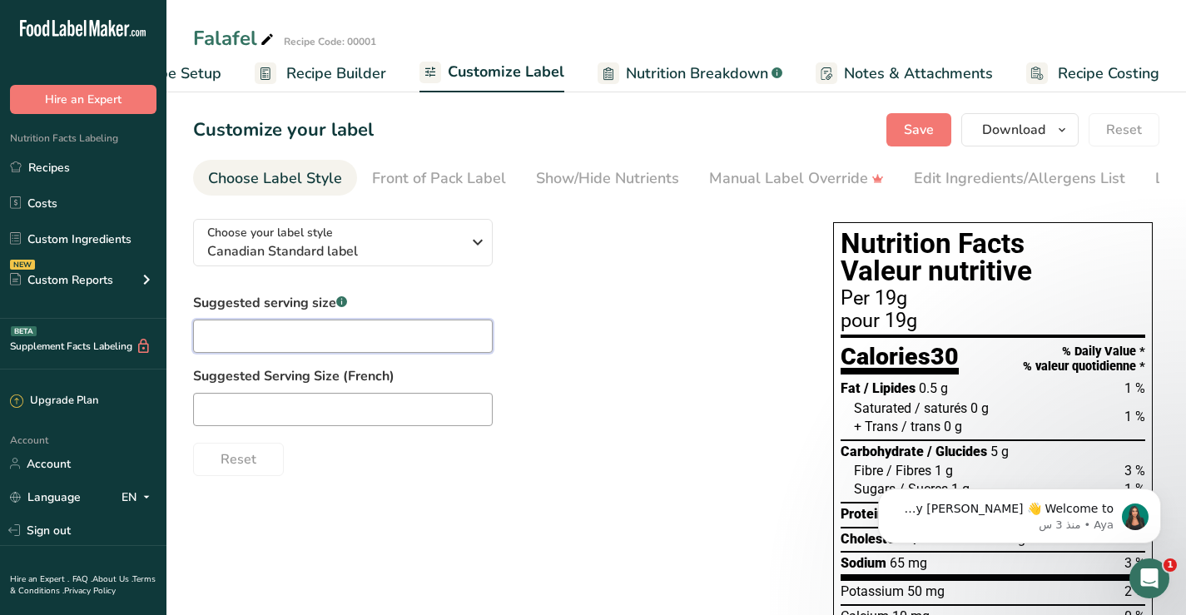
click at [304, 345] on input "text" at bounding box center [343, 336] width 300 height 33
click at [479, 246] on icon "button" at bounding box center [478, 242] width 20 height 30
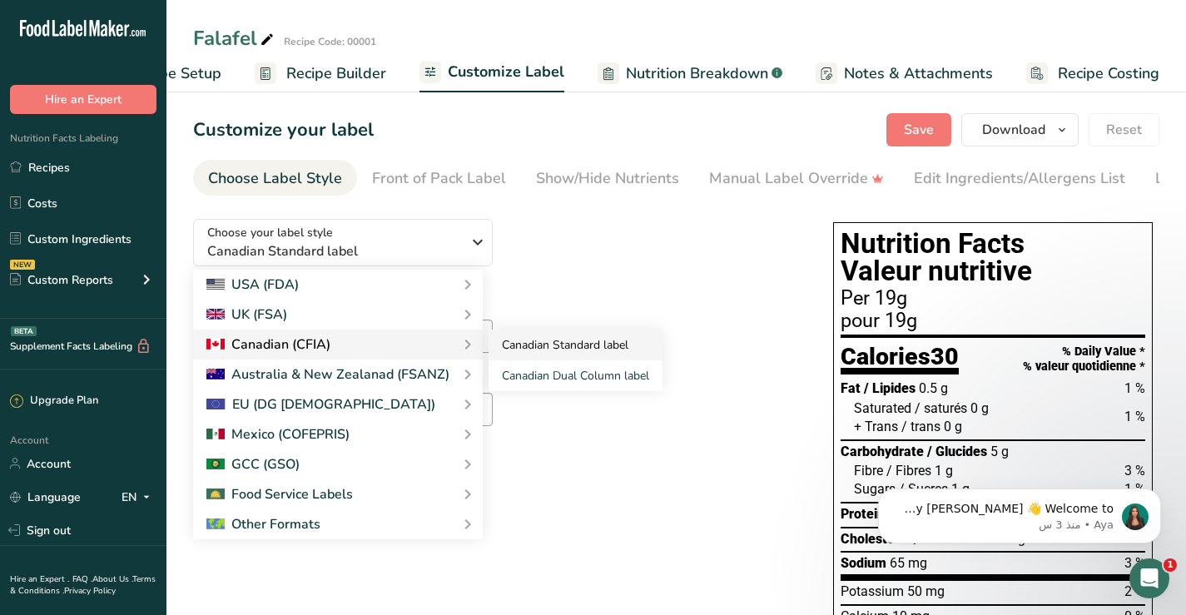
click at [515, 351] on link "Canadian Standard label" at bounding box center [576, 345] width 174 height 31
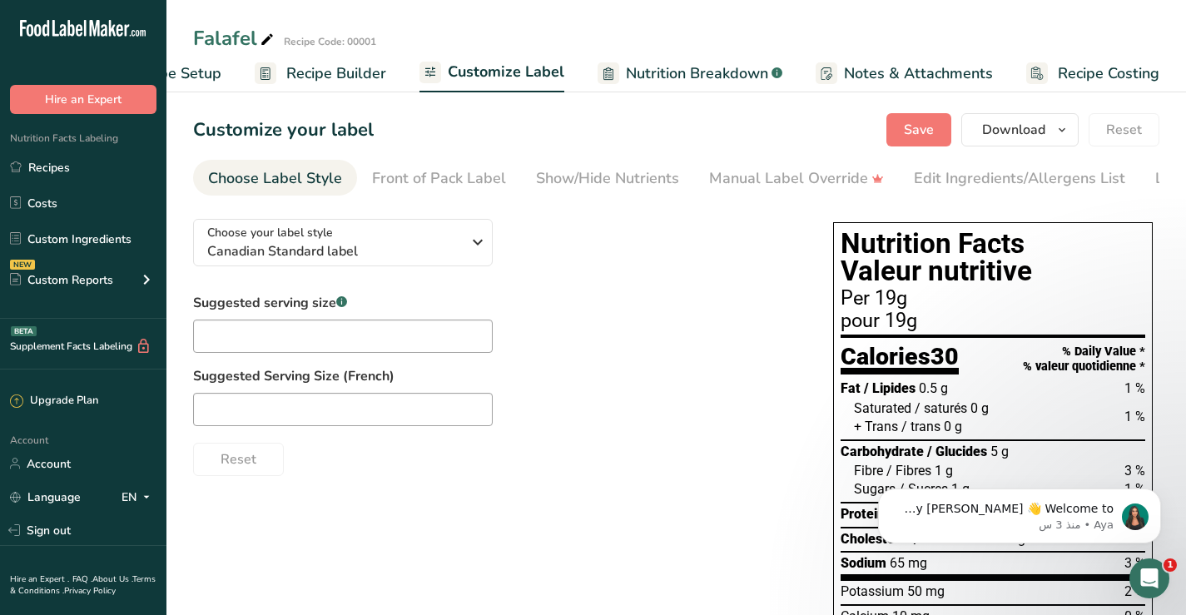
click at [516, 351] on link "Canadian Standard label" at bounding box center [576, 345] width 174 height 31
click at [475, 247] on icon "button" at bounding box center [478, 242] width 20 height 30
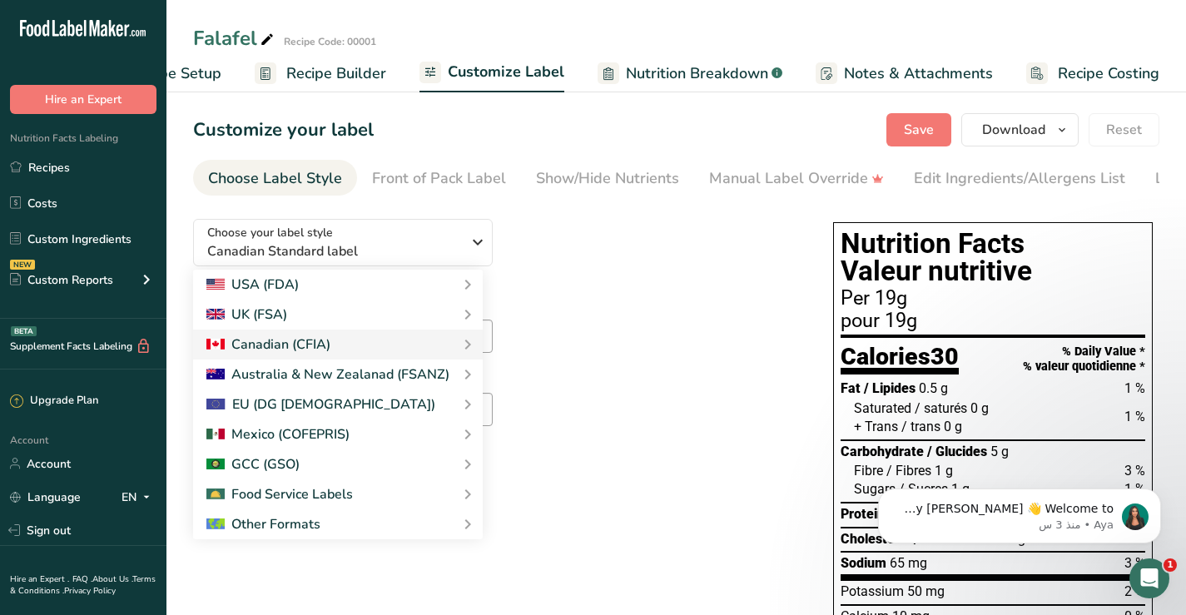
click at [552, 284] on div "Choose your label style Canadian Standard label USA (FDA) Standard FDA label Ta…" at bounding box center [496, 341] width 607 height 271
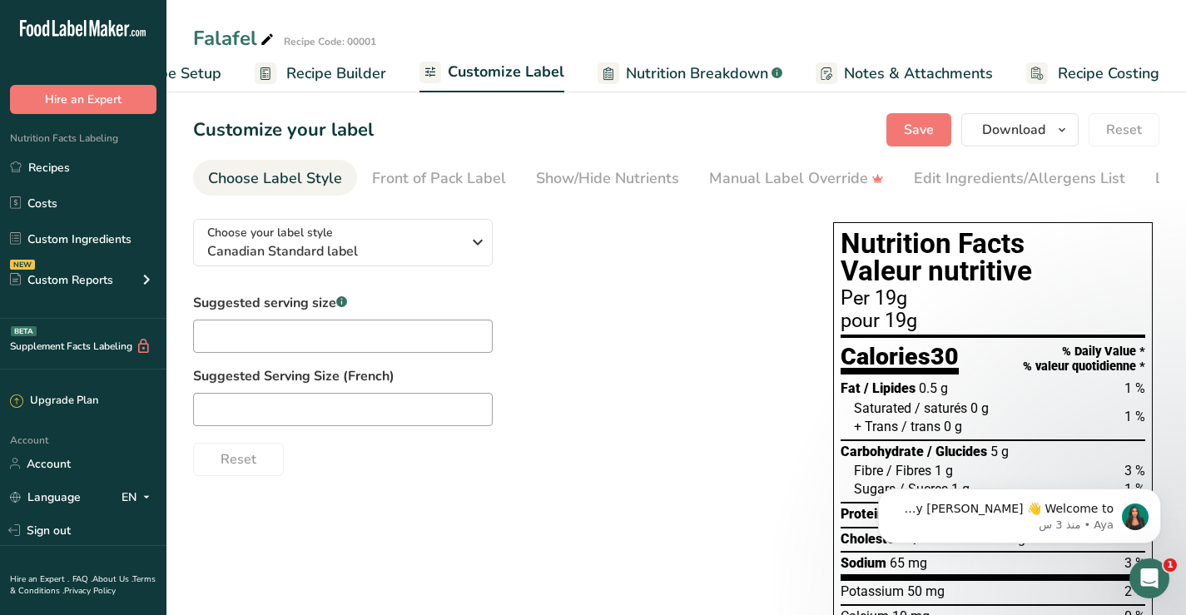
click at [176, 74] on span "Recipe Setup" at bounding box center [176, 73] width 91 height 22
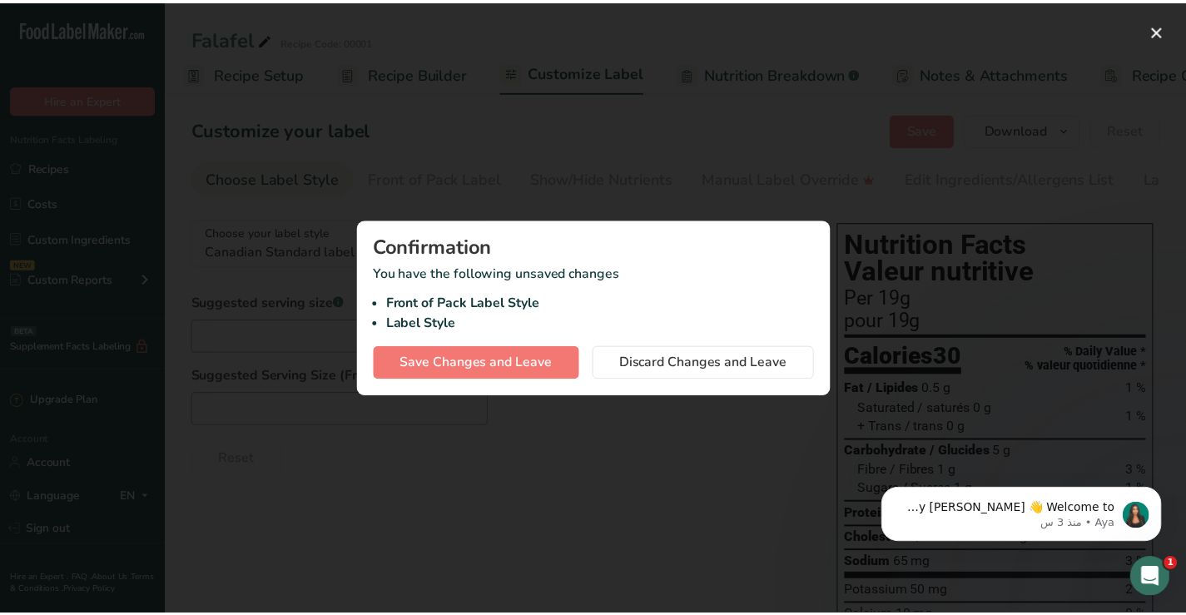
scroll to position [0, 6]
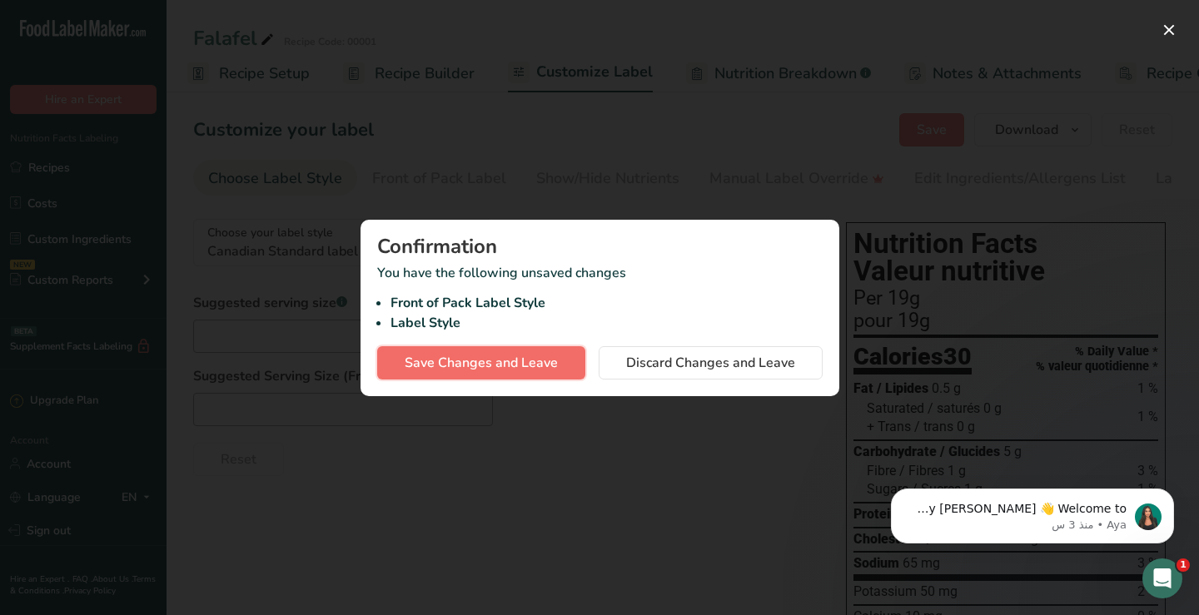
click at [475, 363] on span "Save Changes and Leave" at bounding box center [481, 363] width 153 height 20
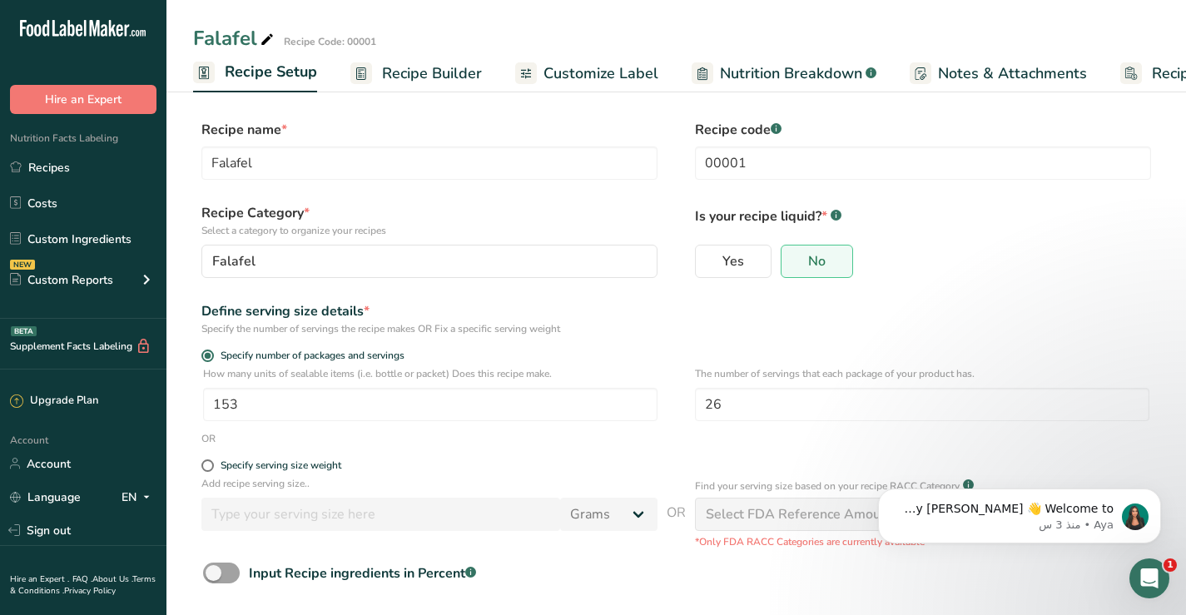
click at [409, 73] on span "Recipe Builder" at bounding box center [432, 73] width 100 height 22
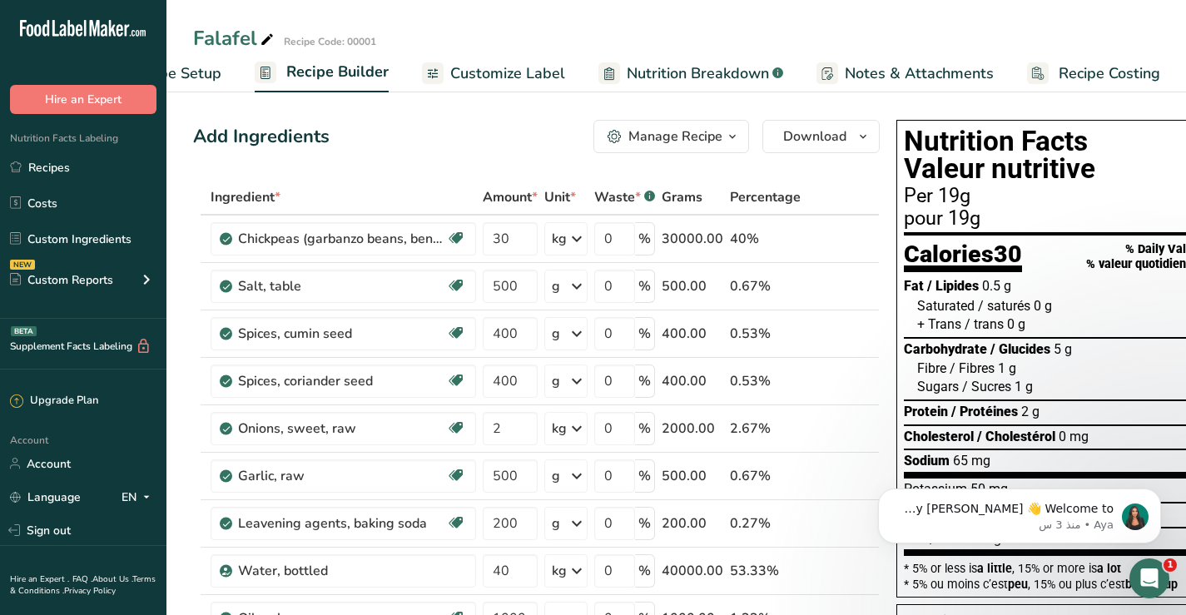
click at [466, 74] on span "Customize Label" at bounding box center [507, 73] width 115 height 22
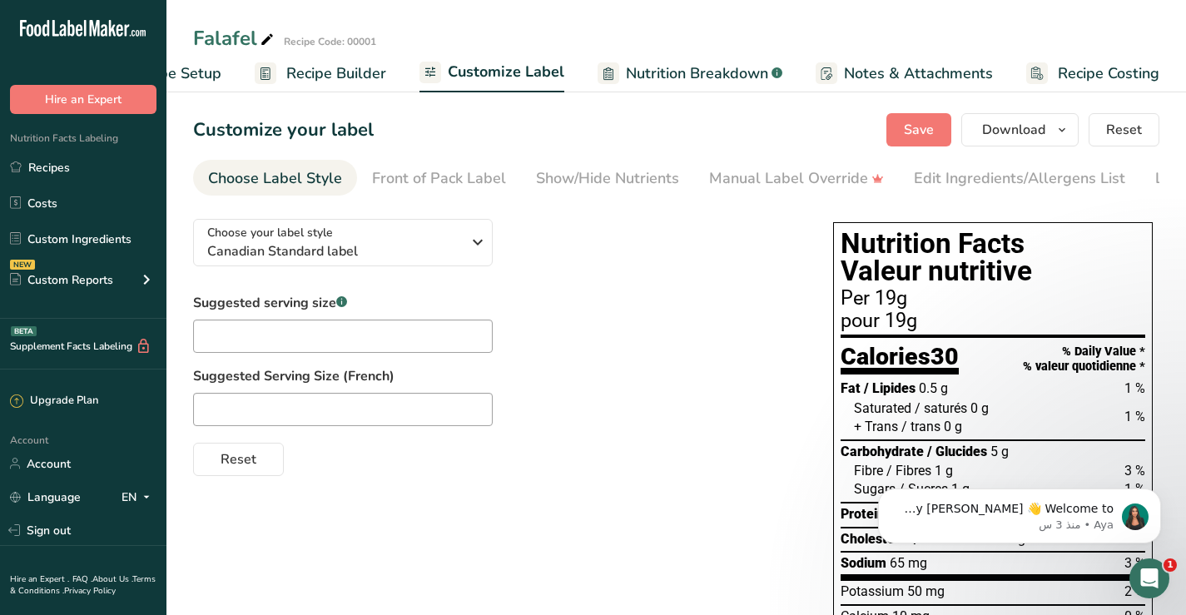
click at [694, 76] on span "Nutrition Breakdown" at bounding box center [697, 73] width 142 height 22
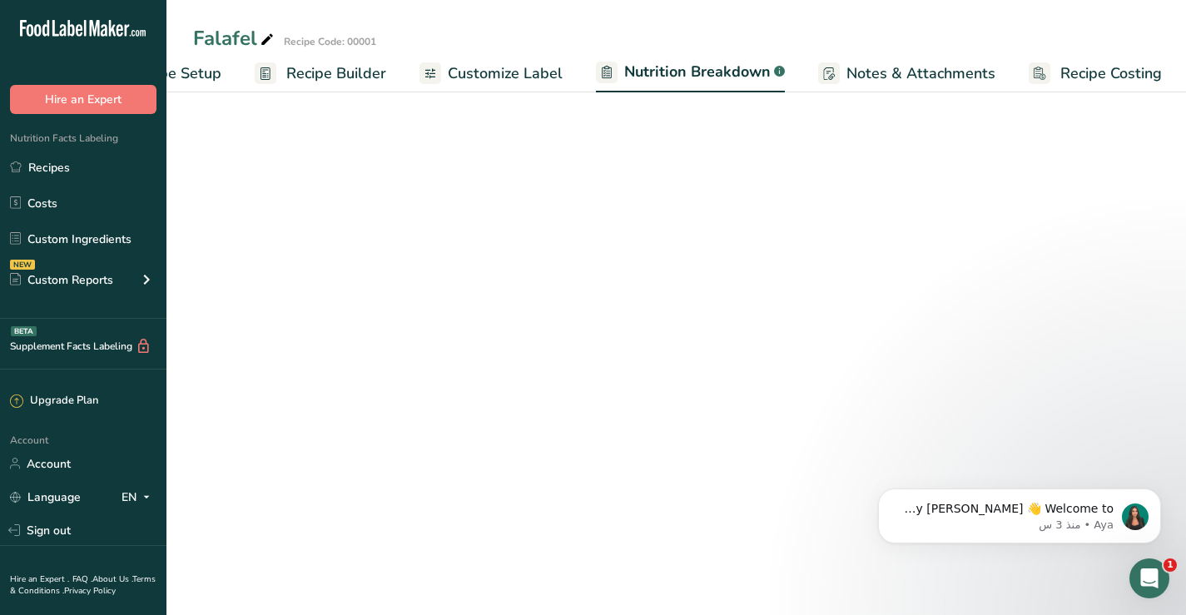
select select "Calories"
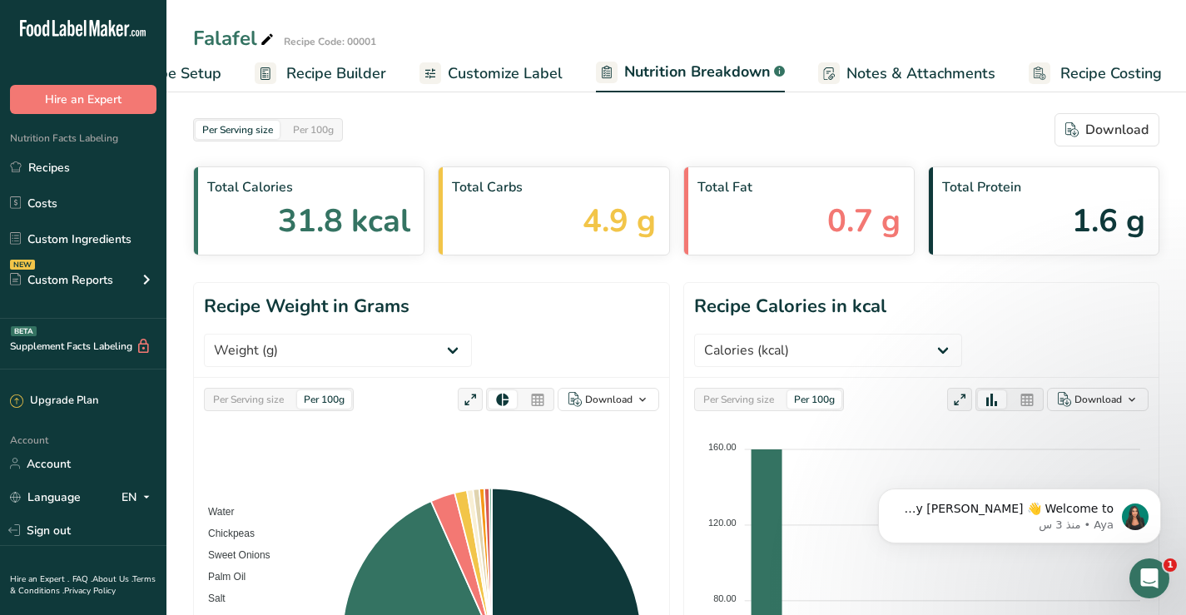
scroll to position [0, 96]
click at [500, 71] on span "Customize Label" at bounding box center [503, 73] width 115 height 22
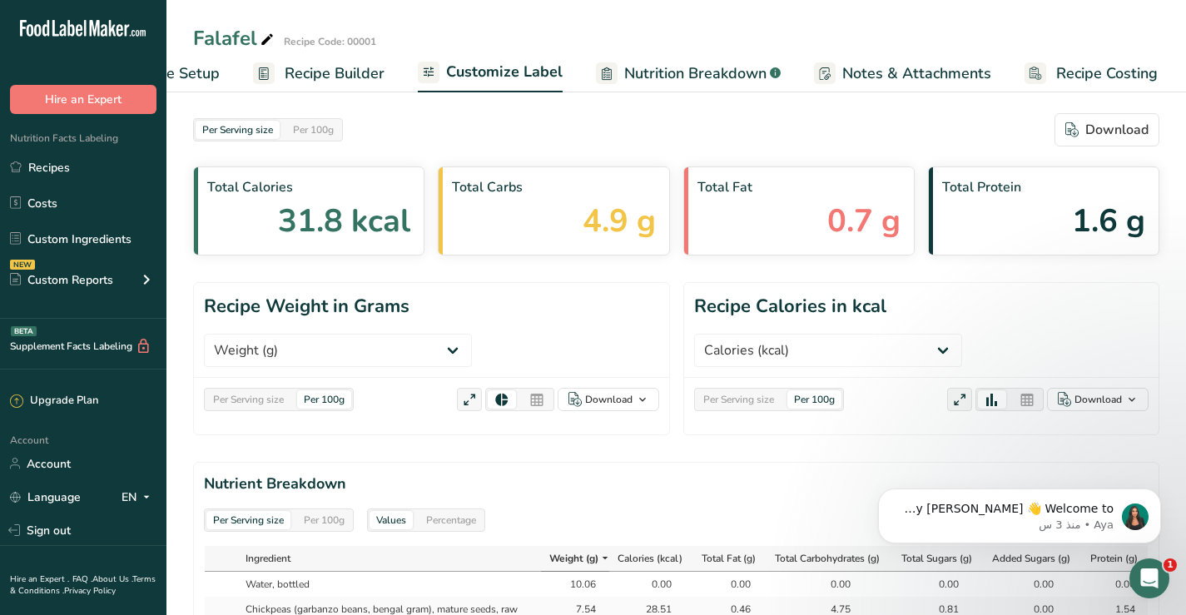
scroll to position [0, 94]
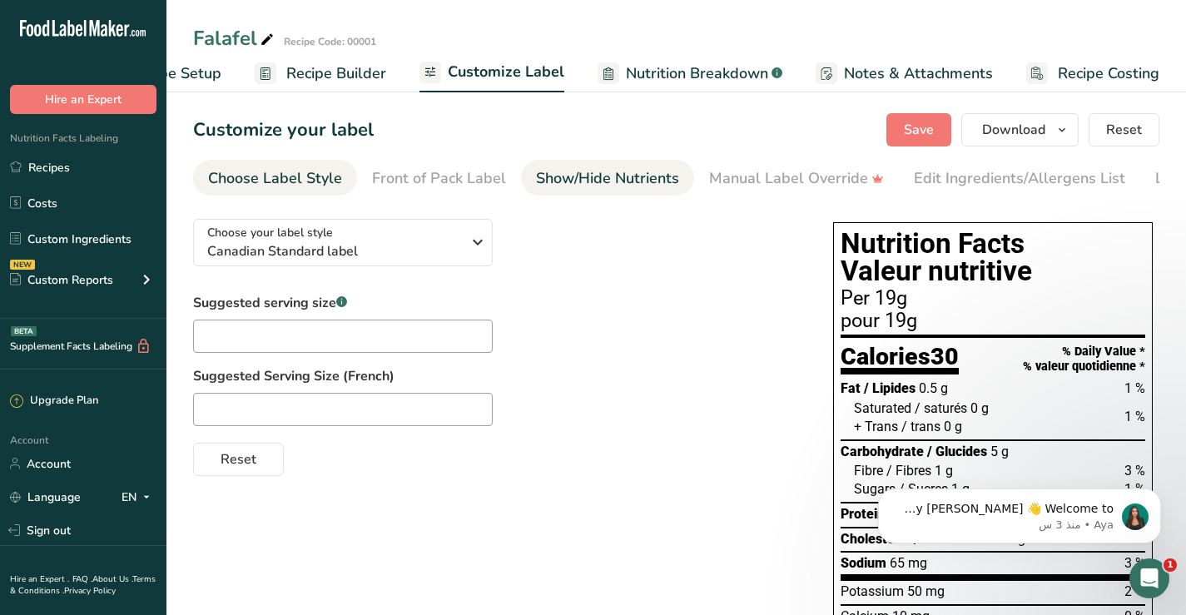
click at [594, 178] on div "Show/Hide Nutrients" at bounding box center [607, 178] width 143 height 22
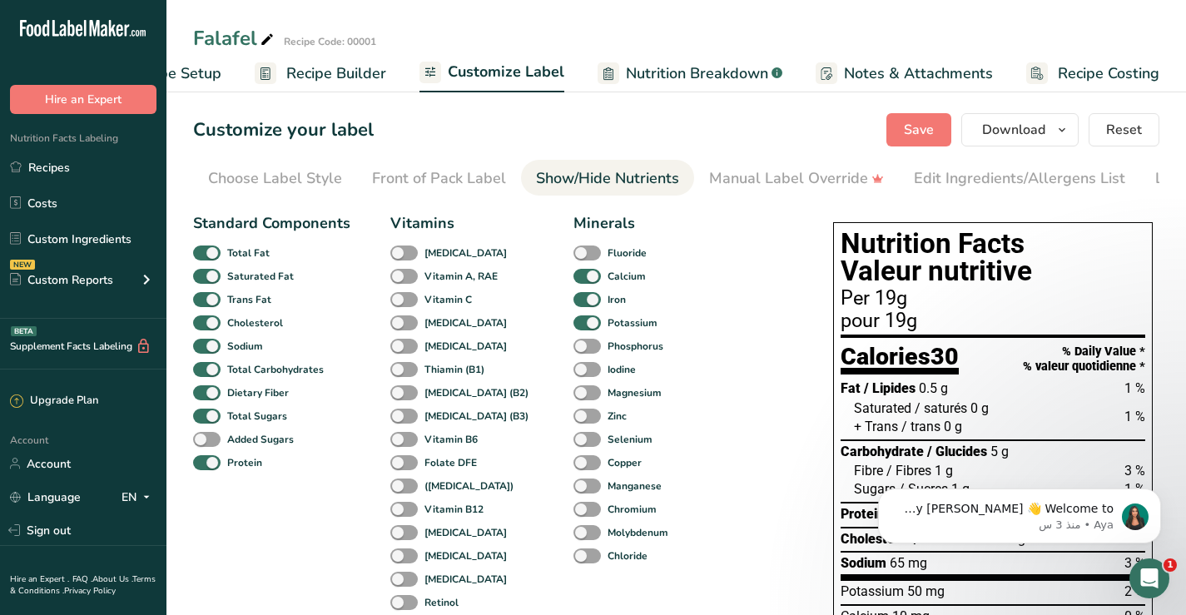
scroll to position [0, 109]
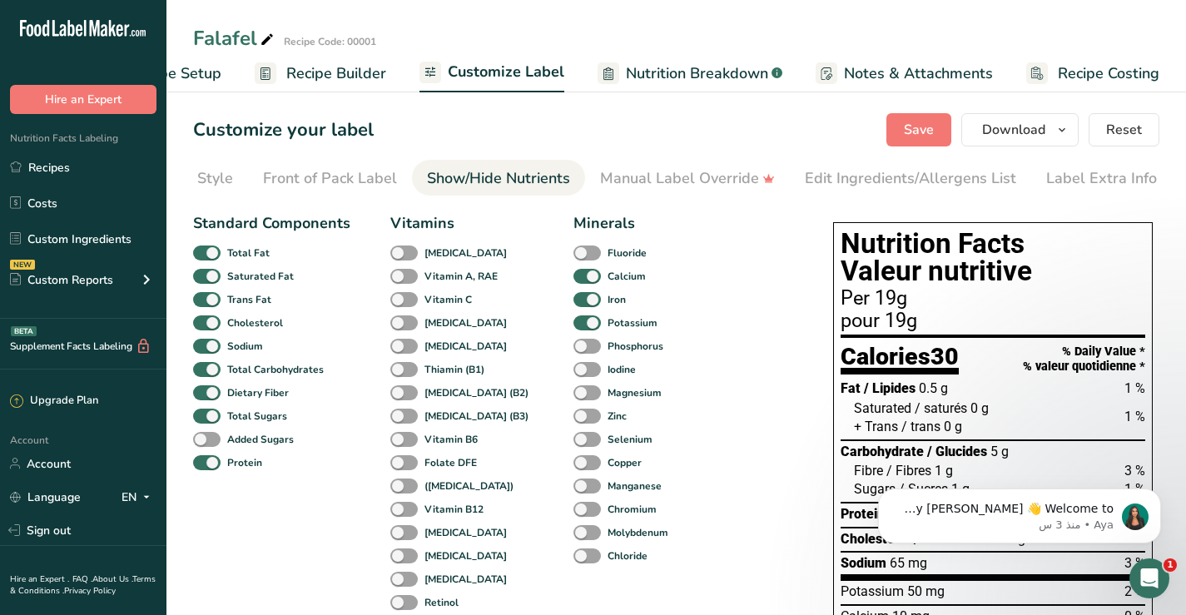
click at [478, 179] on div "Show/Hide Nutrients" at bounding box center [498, 178] width 143 height 22
click at [336, 181] on div "Front of Pack Label" at bounding box center [330, 178] width 134 height 22
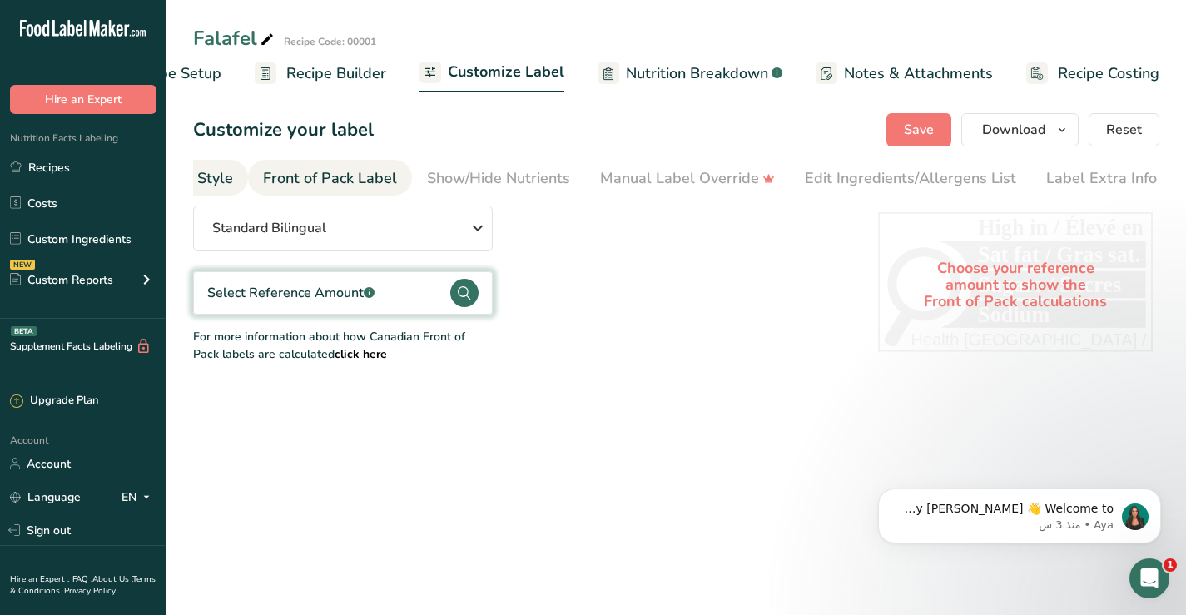
click at [213, 177] on div "Choose Label Style" at bounding box center [166, 178] width 134 height 22
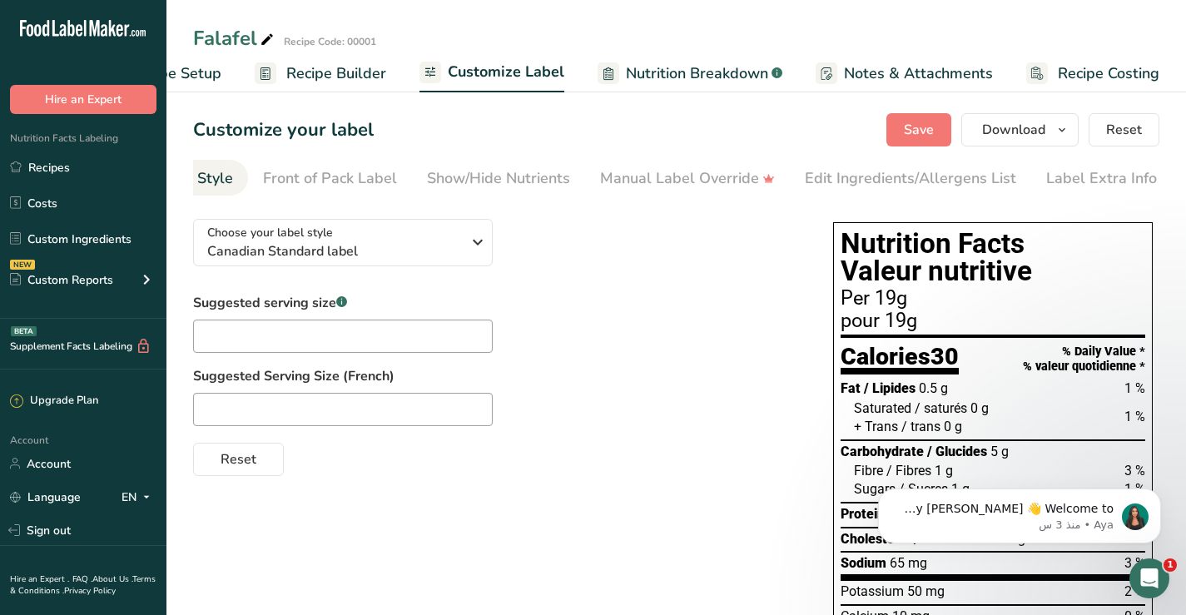
scroll to position [0, 0]
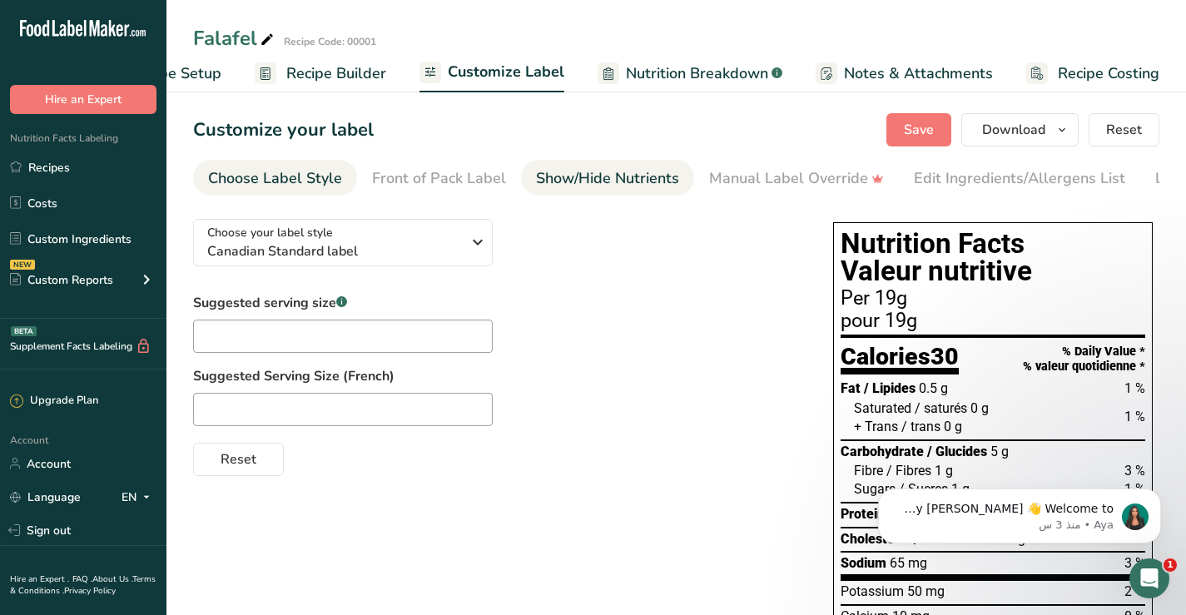
click at [604, 179] on div "Show/Hide Nutrients" at bounding box center [607, 178] width 143 height 22
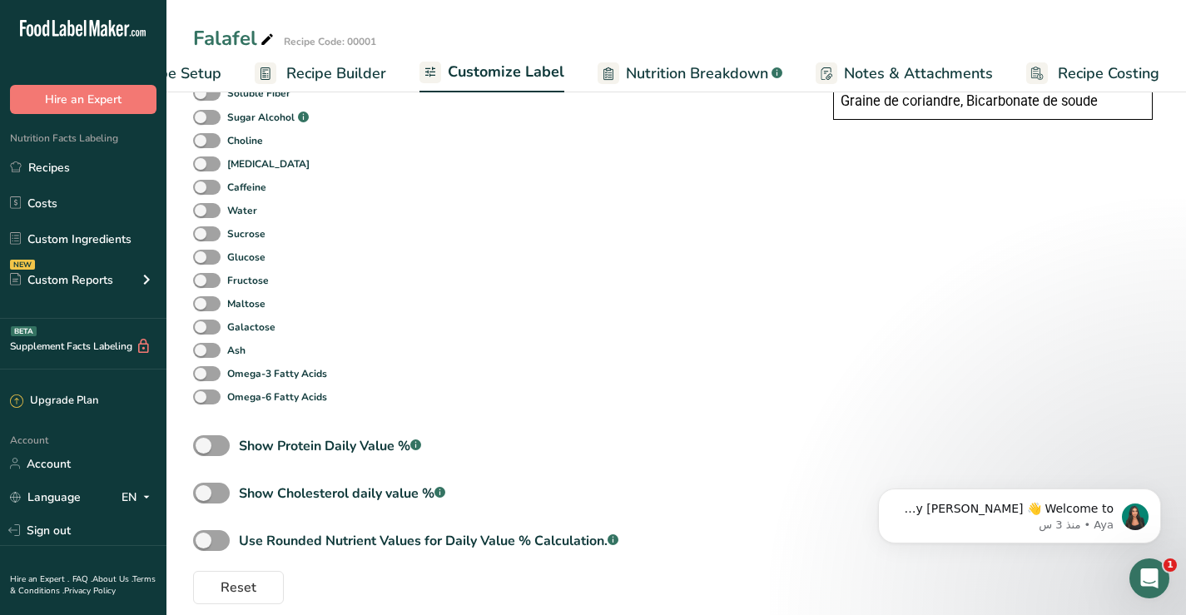
scroll to position [748, 0]
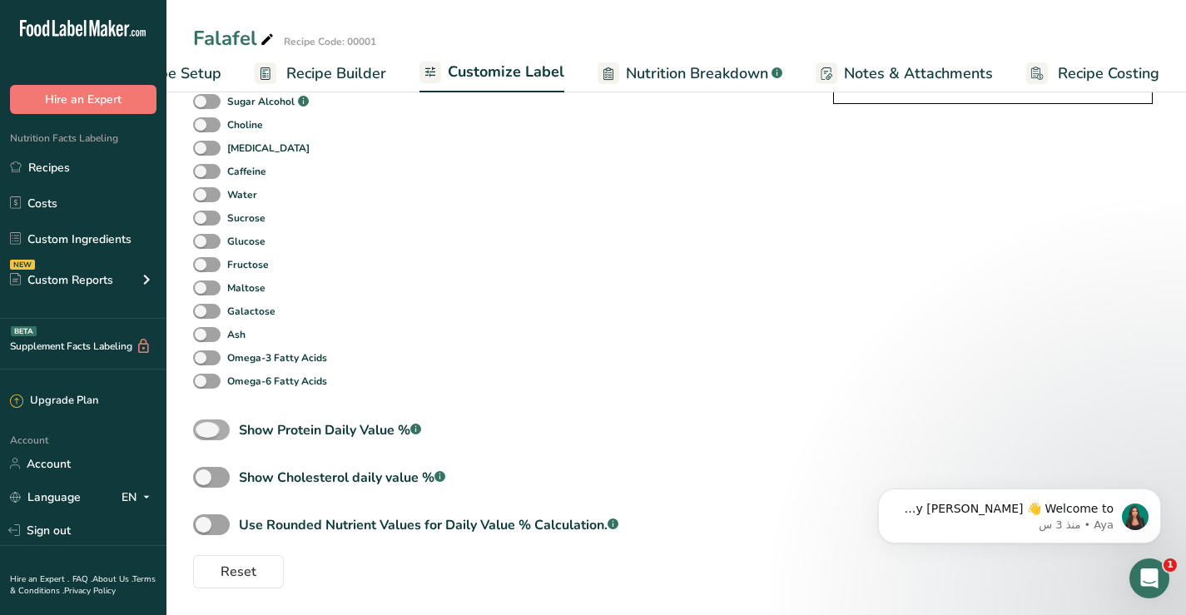
click at [221, 428] on span at bounding box center [211, 430] width 37 height 21
click at [204, 428] on input "Show Protein Daily Value % .a-a{fill:#347362;}.b-a{fill:#fff;}" at bounding box center [198, 430] width 11 height 11
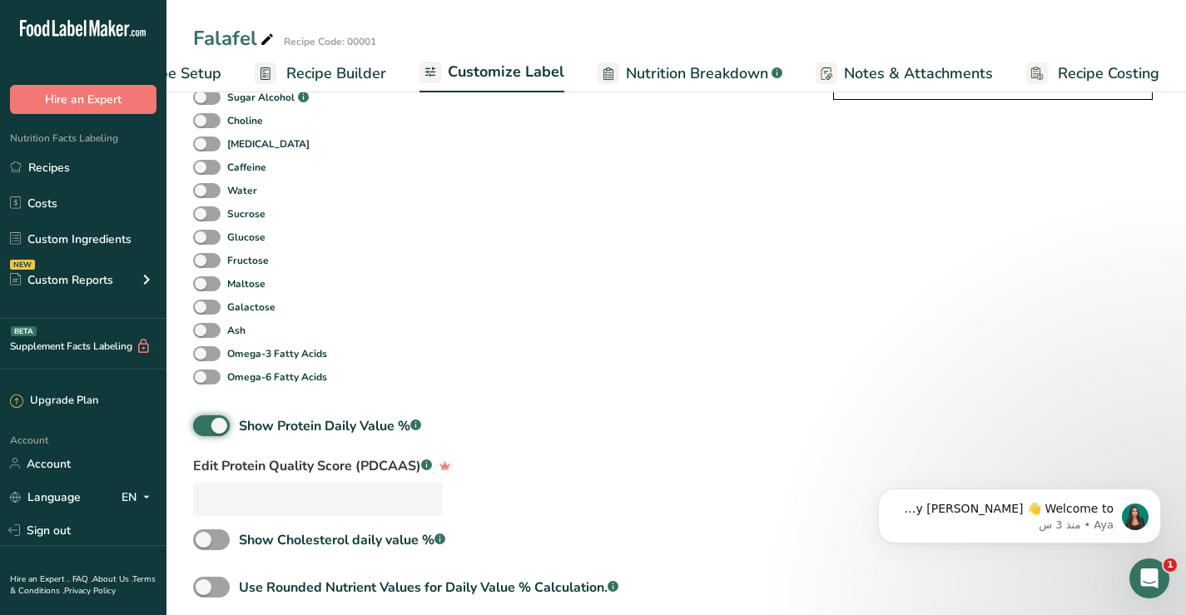
scroll to position [815, 0]
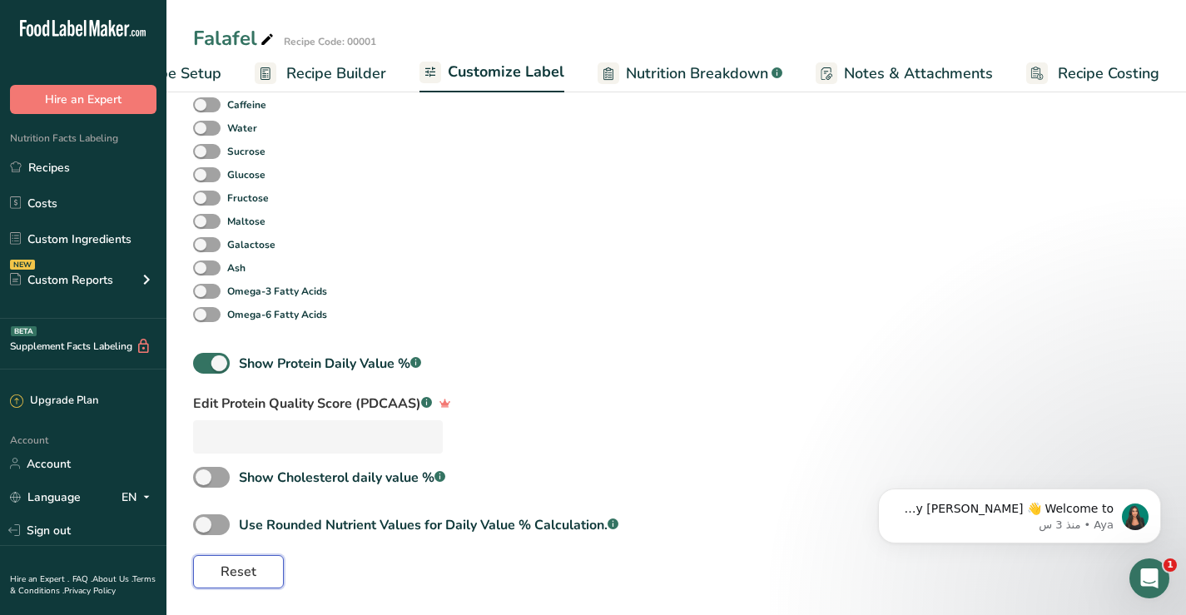
click at [238, 567] on span "Reset" at bounding box center [239, 572] width 36 height 20
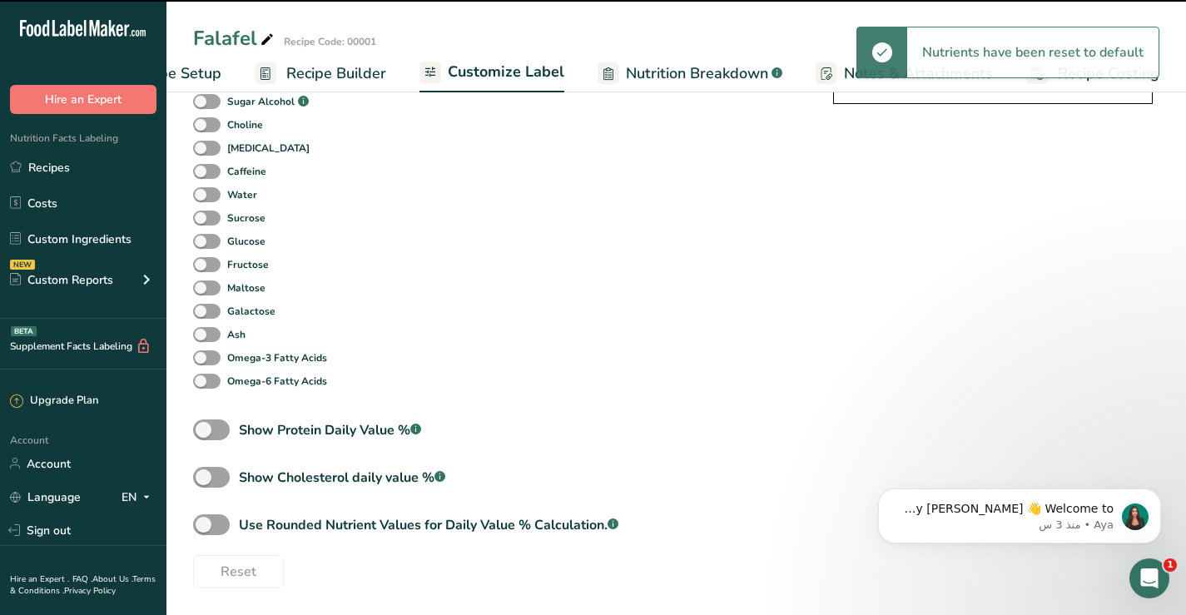
checkbox input "false"
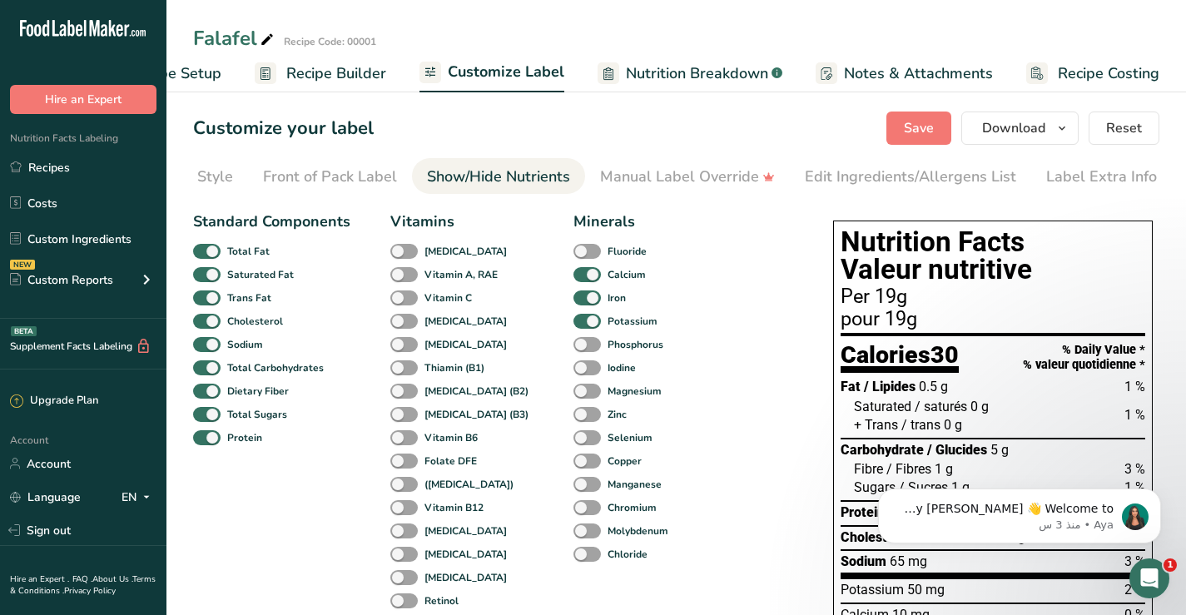
scroll to position [0, 0]
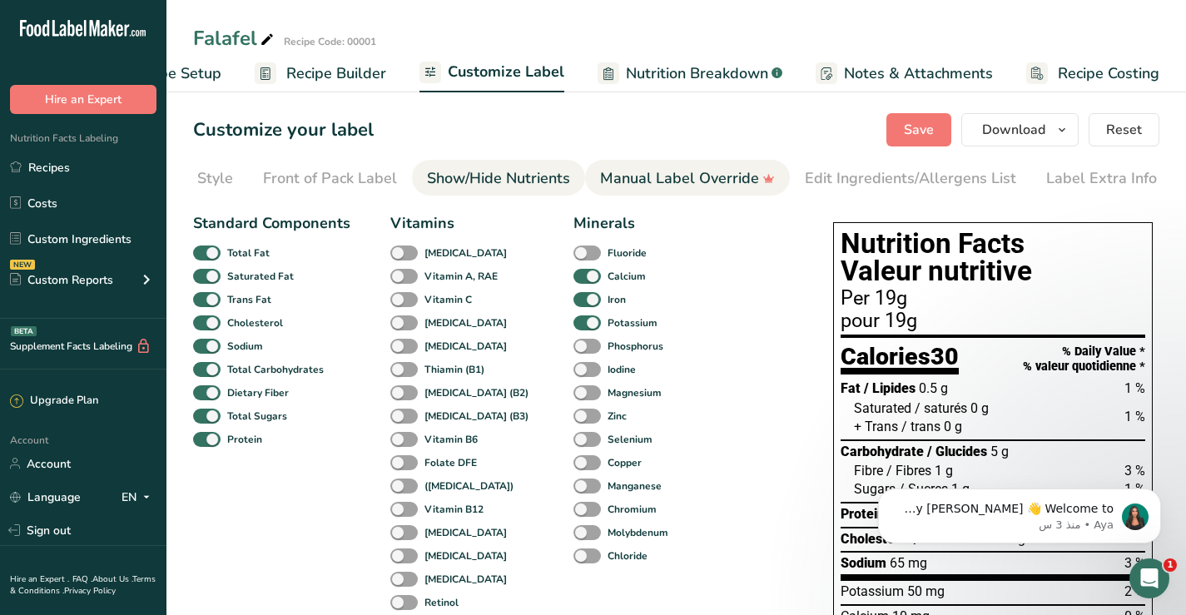
click at [664, 177] on div "Manual Label Override" at bounding box center [687, 178] width 175 height 22
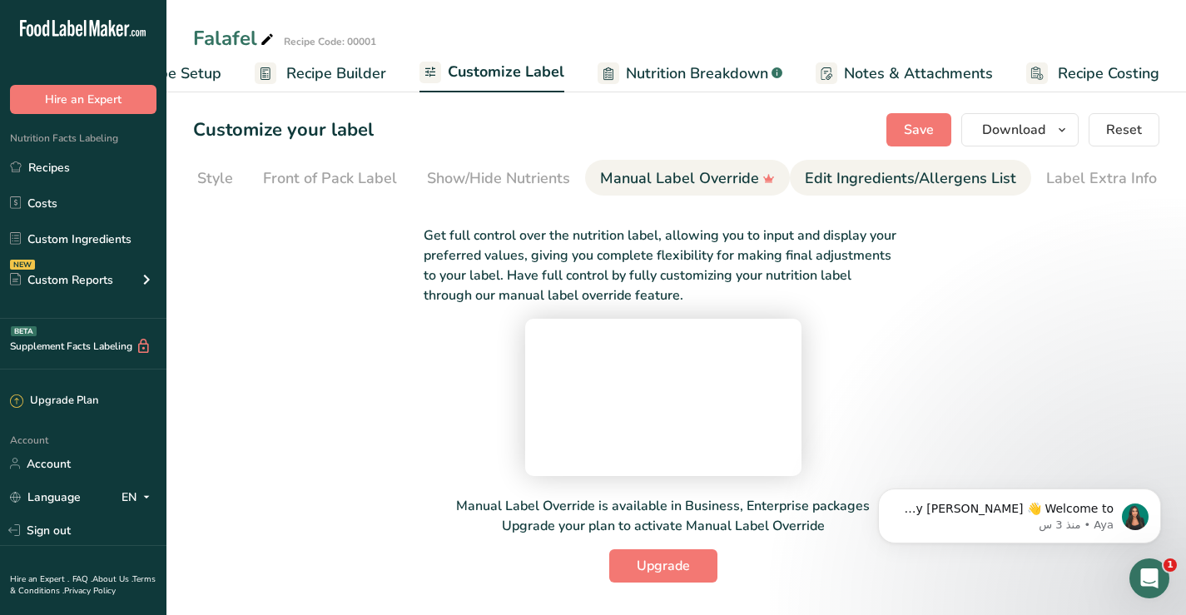
click at [916, 178] on div "Edit Ingredients/Allergens List" at bounding box center [910, 178] width 211 height 22
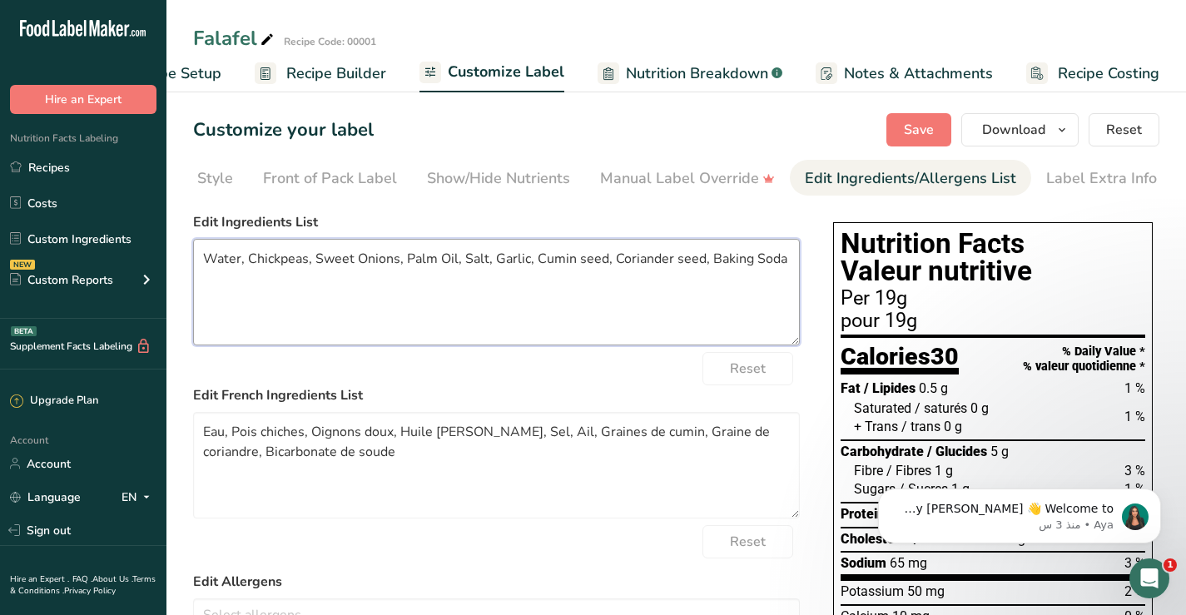
drag, startPoint x: 201, startPoint y: 268, endPoint x: 243, endPoint y: 259, distance: 43.4
click at [243, 259] on textarea "Water, Chickpeas, Sweet Onions, Palm Oil, Salt, Garlic, Cumin seed, Coriander s…" at bounding box center [496, 292] width 607 height 107
click at [912, 127] on span "Save" at bounding box center [919, 130] width 30 height 20
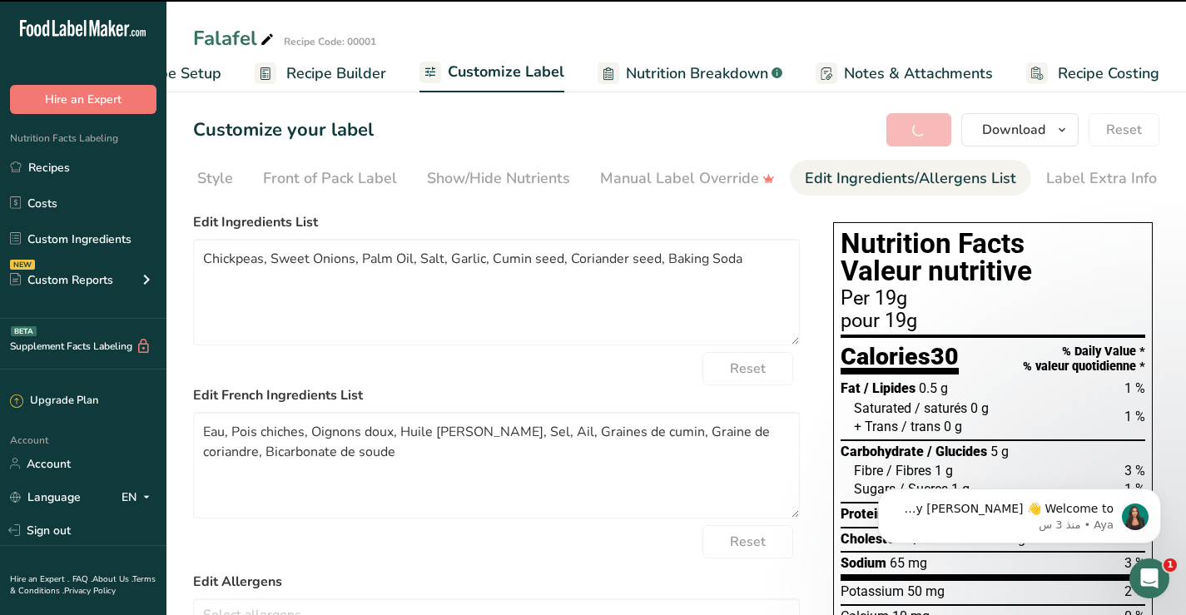
type textarea "Chickpeas, Sweet Onions, Palm Oil, Salt, Garlic, Cumin seed, Coriander seed, Ba…"
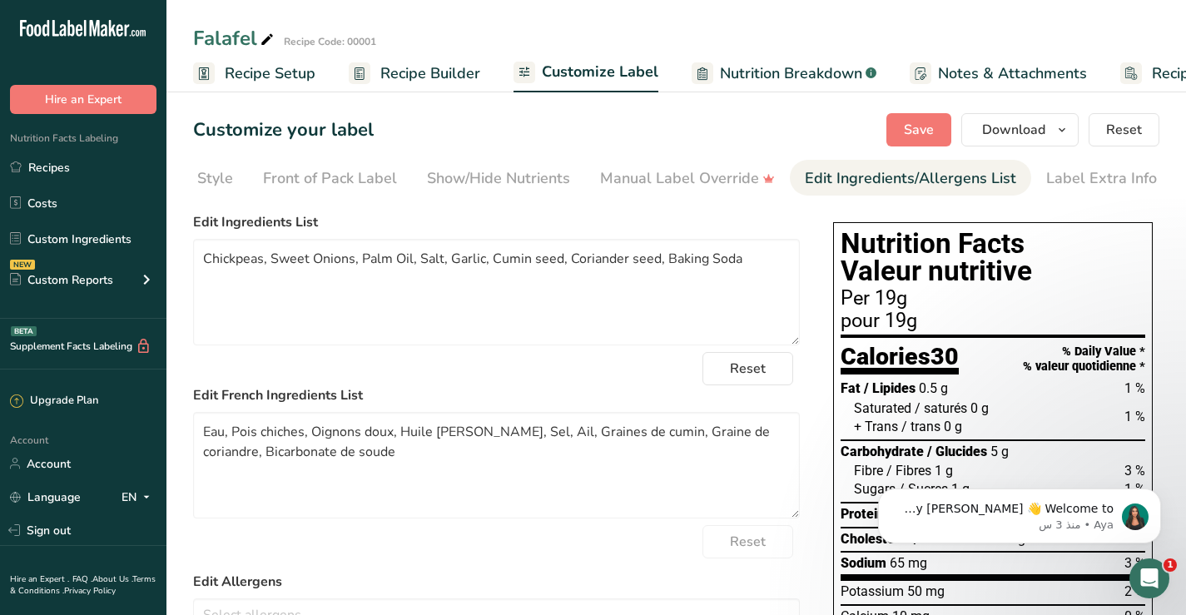
click at [235, 72] on span "Recipe Setup" at bounding box center [270, 73] width 91 height 22
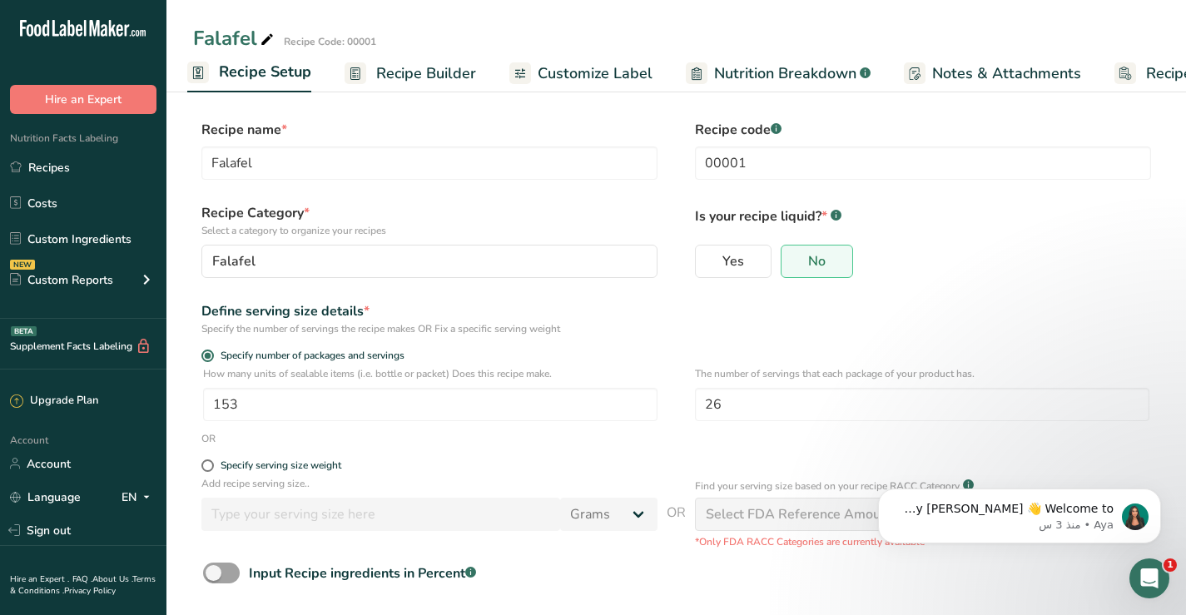
click at [433, 72] on span "Recipe Builder" at bounding box center [426, 73] width 100 height 22
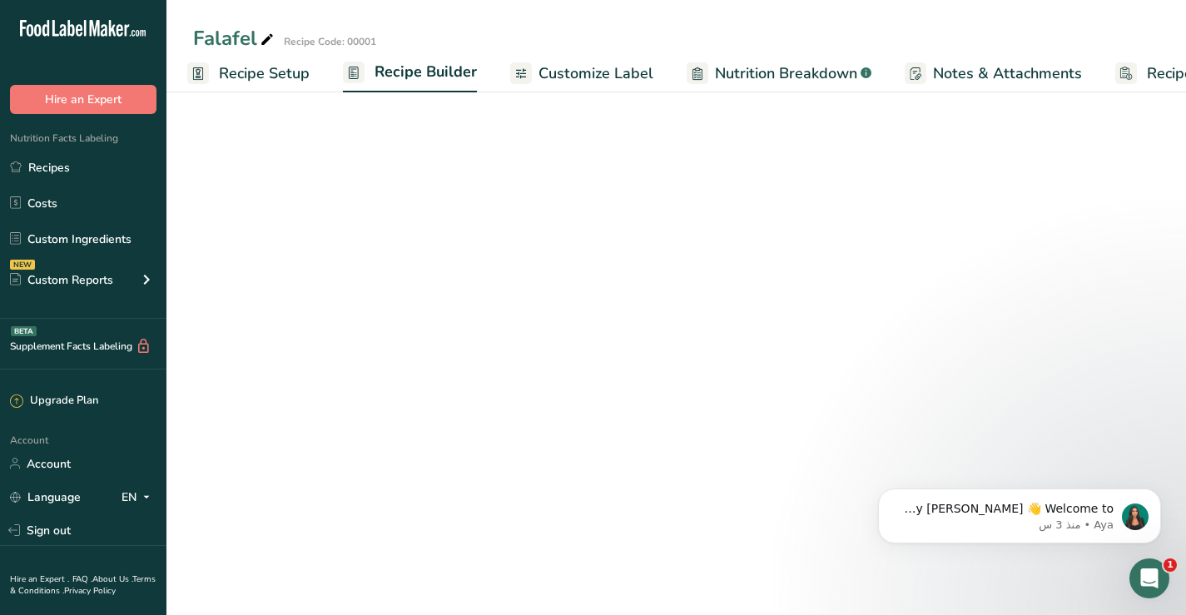
scroll to position [0, 94]
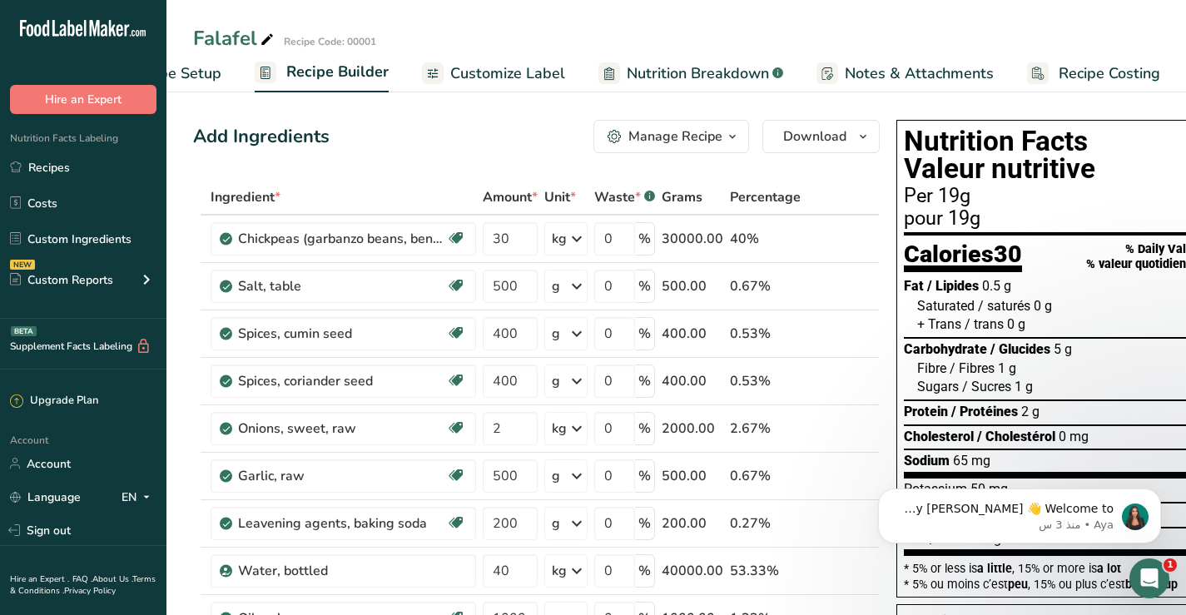
click at [548, 72] on span "Customize Label" at bounding box center [507, 73] width 115 height 22
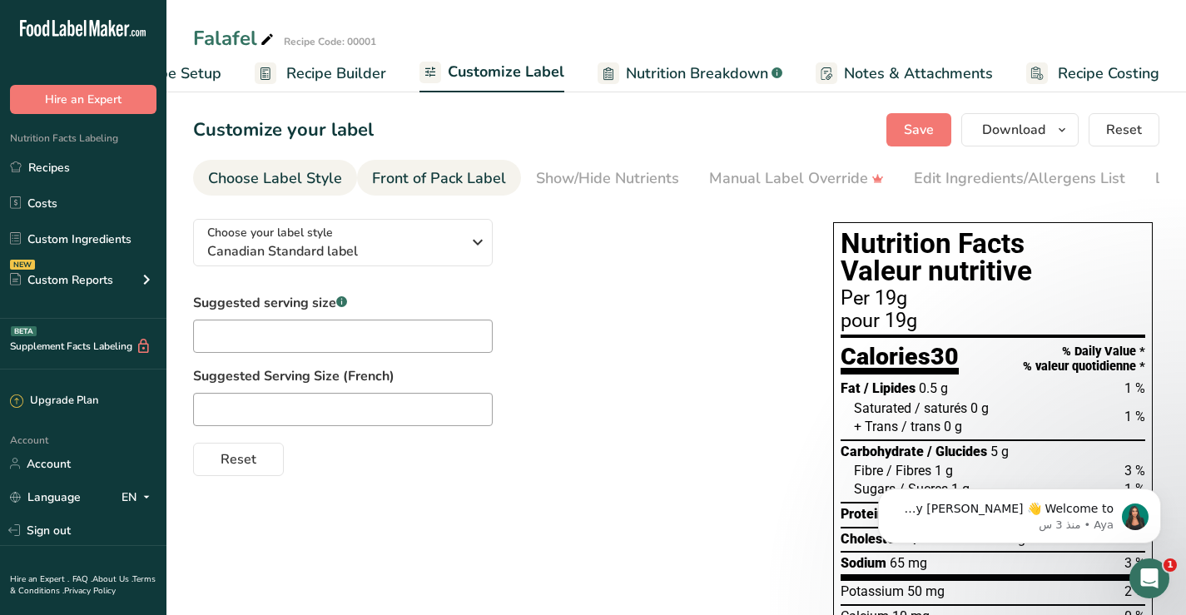
click at [410, 180] on div "Front of Pack Label" at bounding box center [439, 178] width 134 height 22
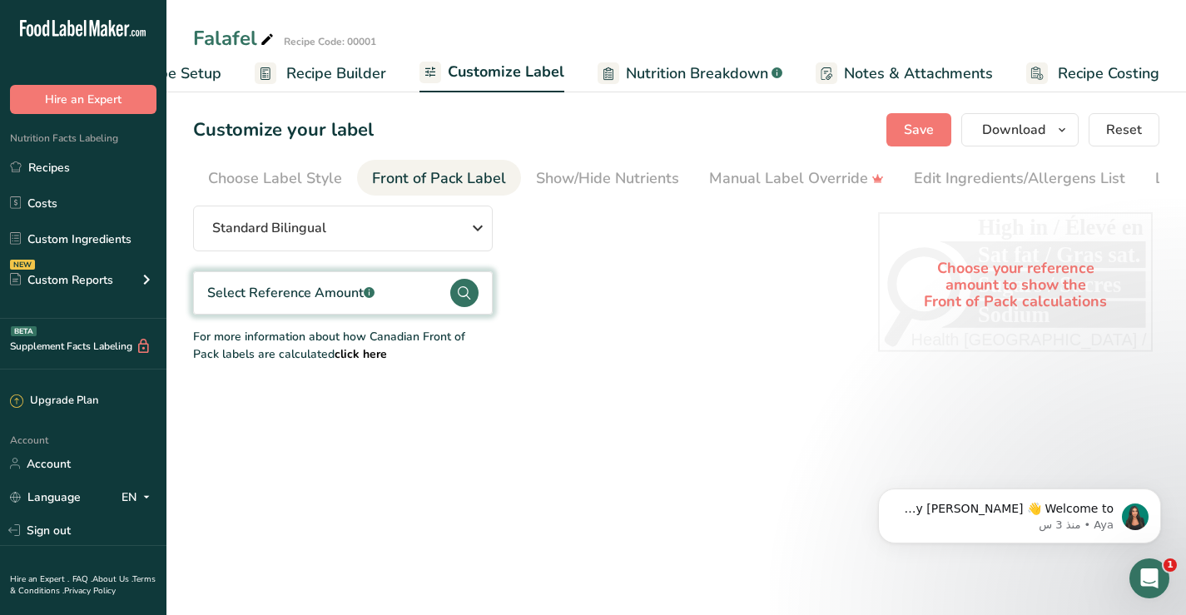
scroll to position [0, 109]
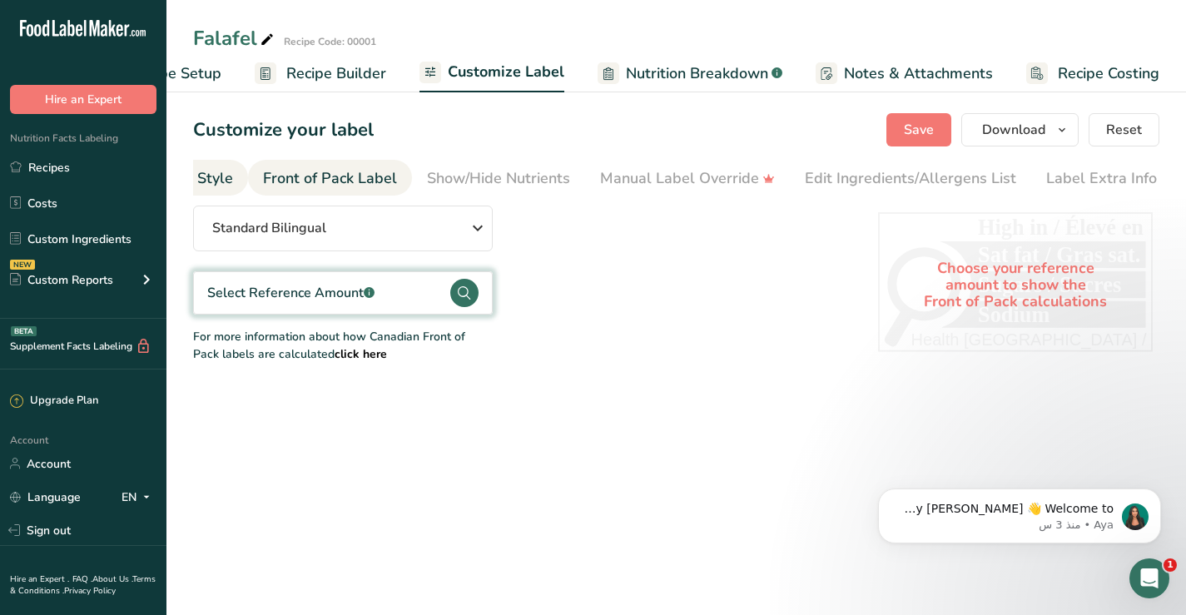
click at [219, 180] on div "Choose Label Style" at bounding box center [166, 178] width 134 height 22
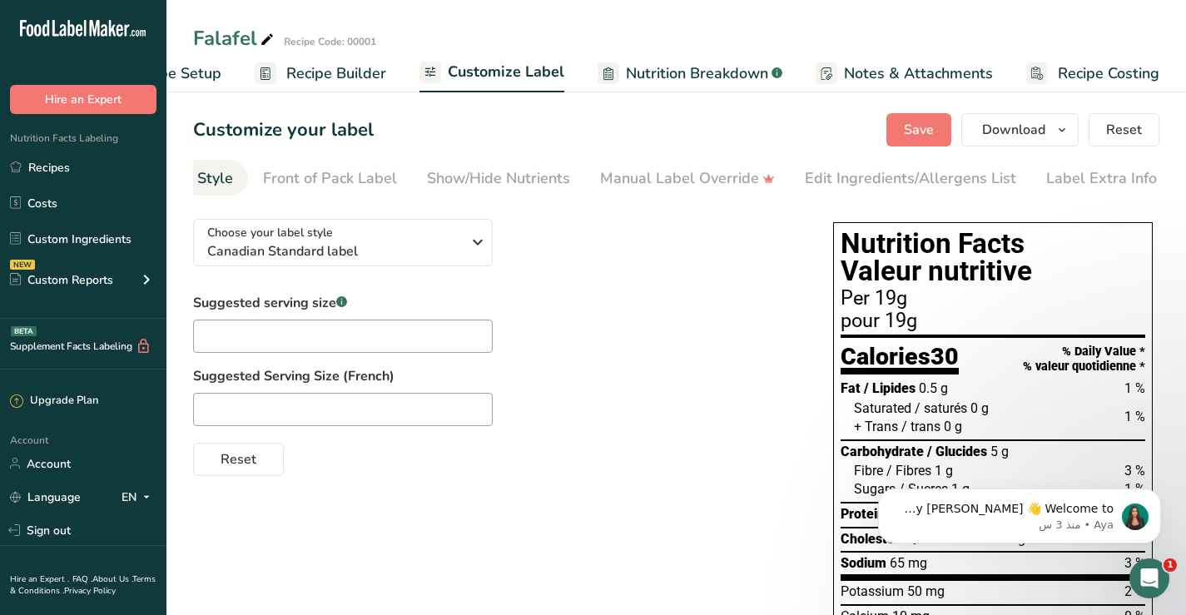
scroll to position [0, 0]
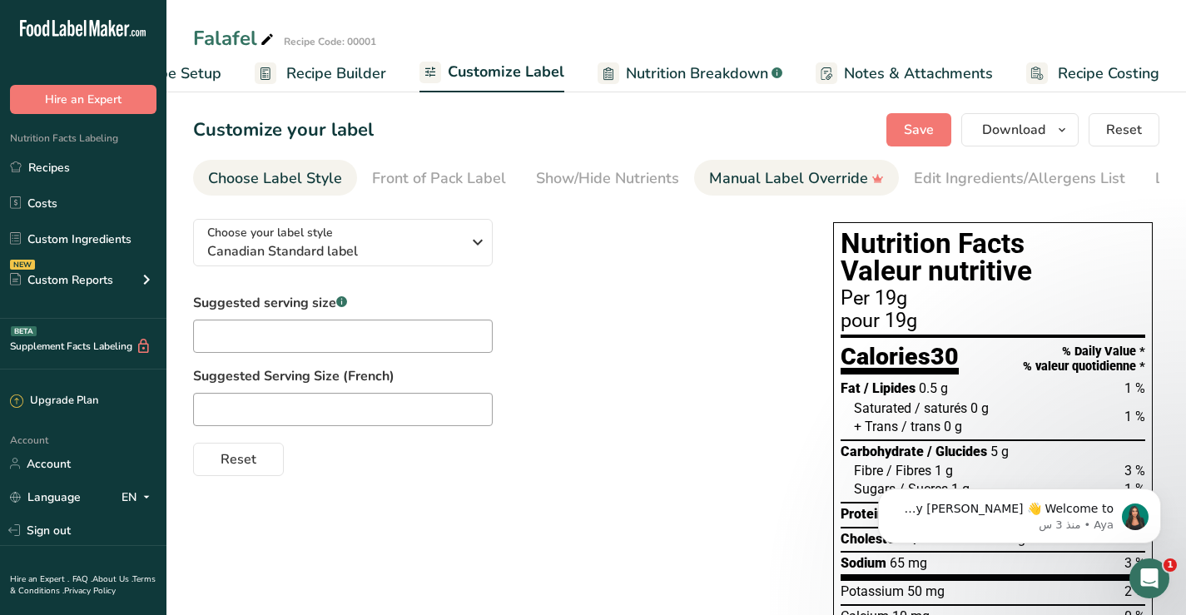
click at [745, 175] on div "Manual Label Override" at bounding box center [796, 178] width 175 height 22
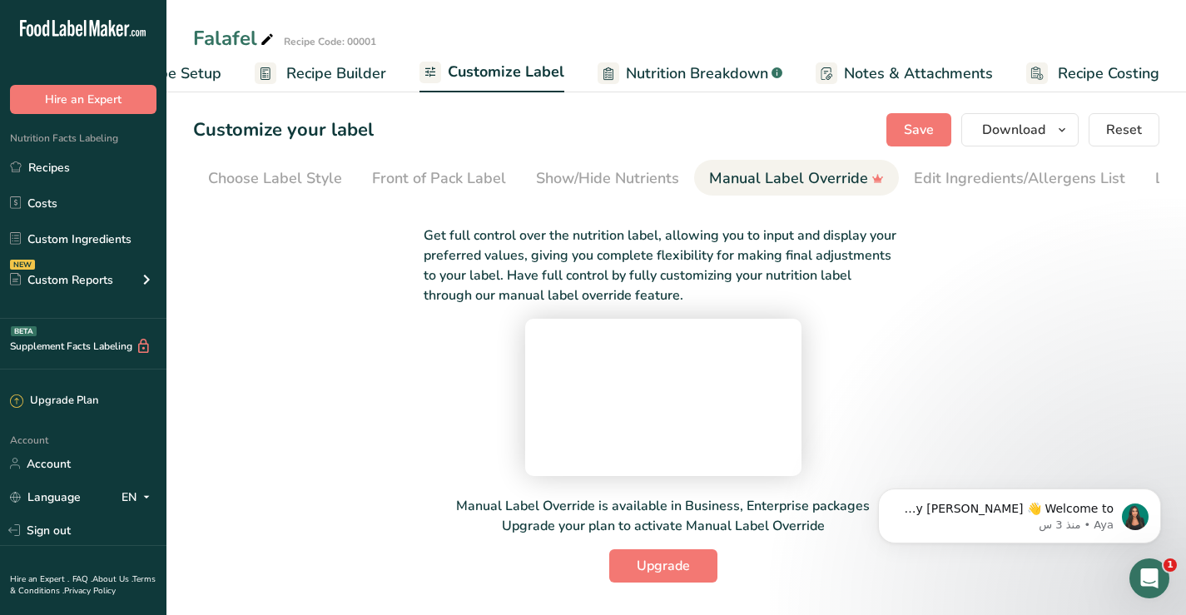
scroll to position [0, 109]
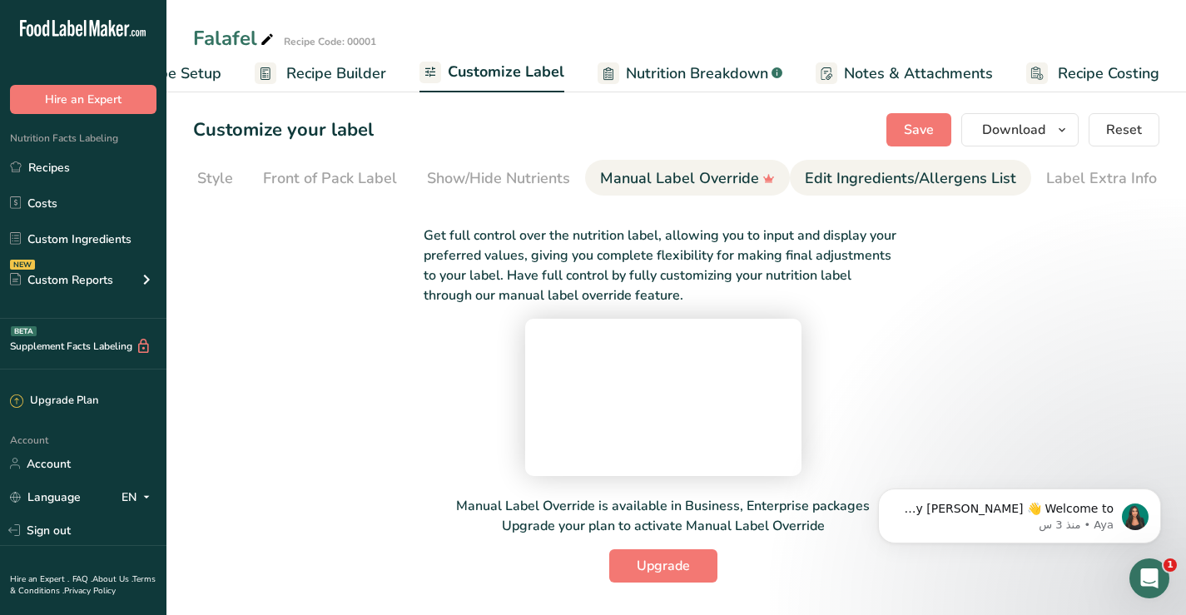
click at [860, 181] on div "Edit Ingredients/Allergens List" at bounding box center [910, 178] width 211 height 22
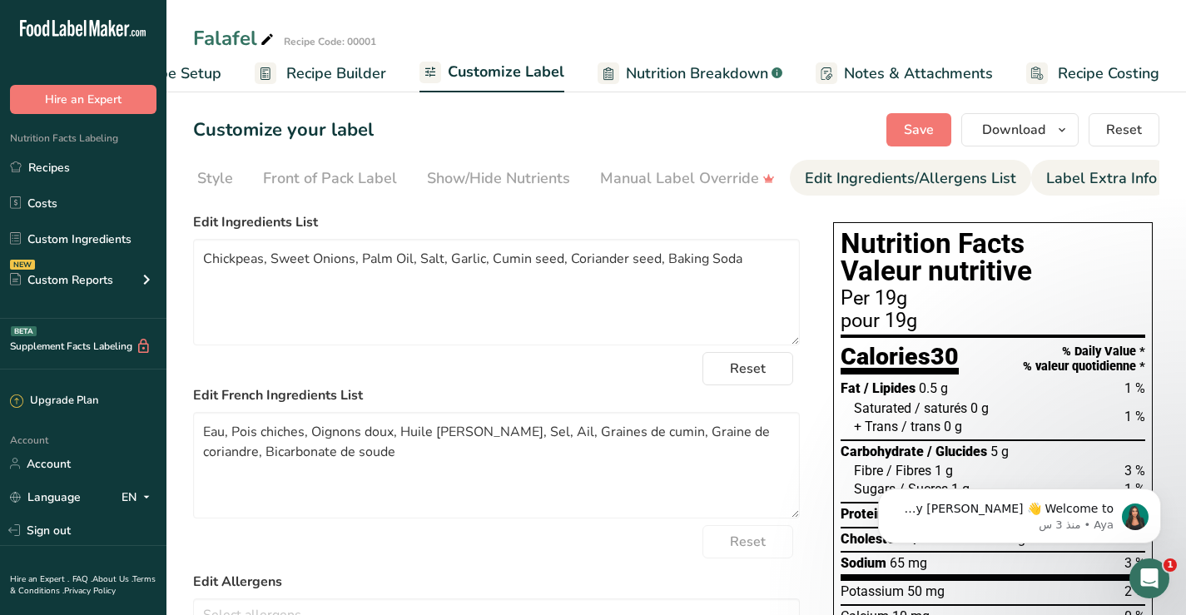
click at [1086, 180] on div "Label Extra Info" at bounding box center [1102, 178] width 111 height 22
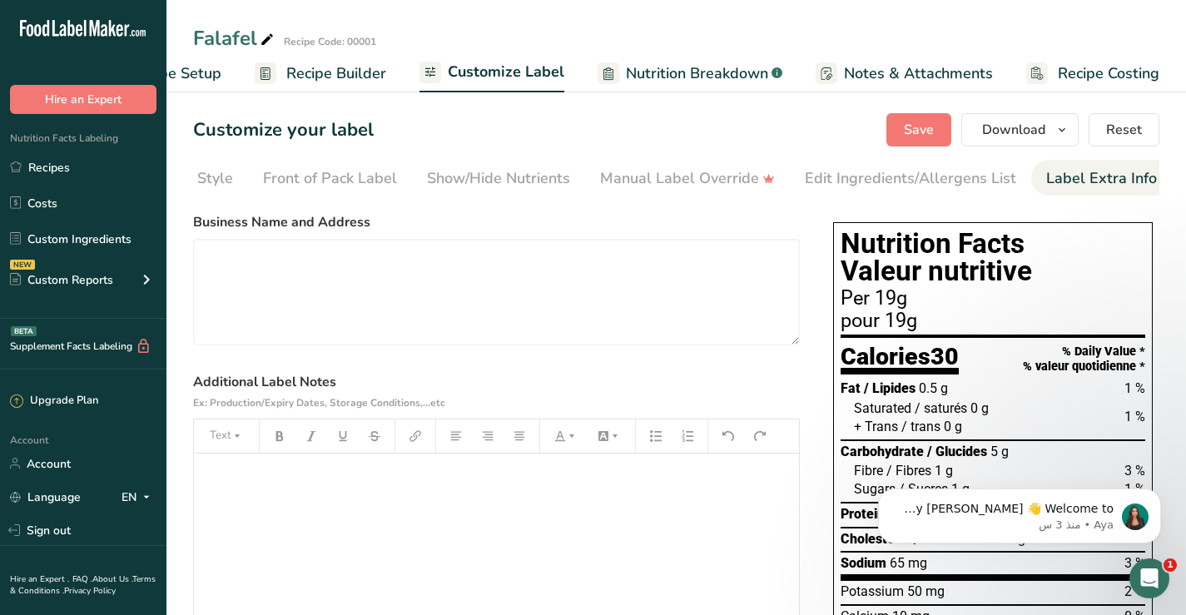
click at [871, 67] on span "Notes & Attachments" at bounding box center [918, 73] width 149 height 22
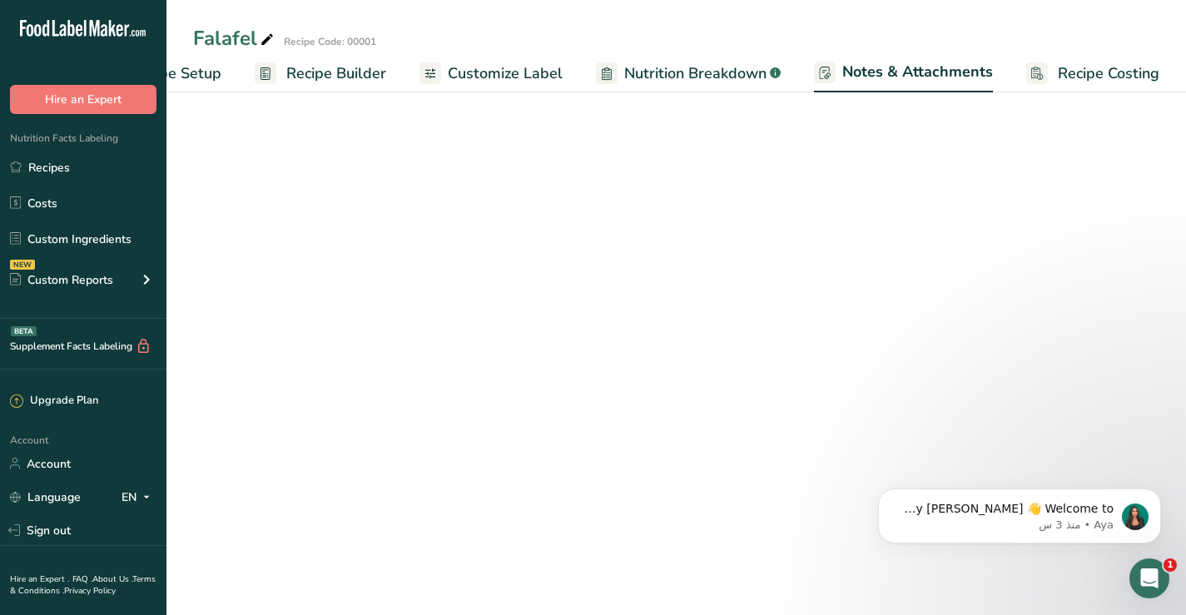
scroll to position [0, 95]
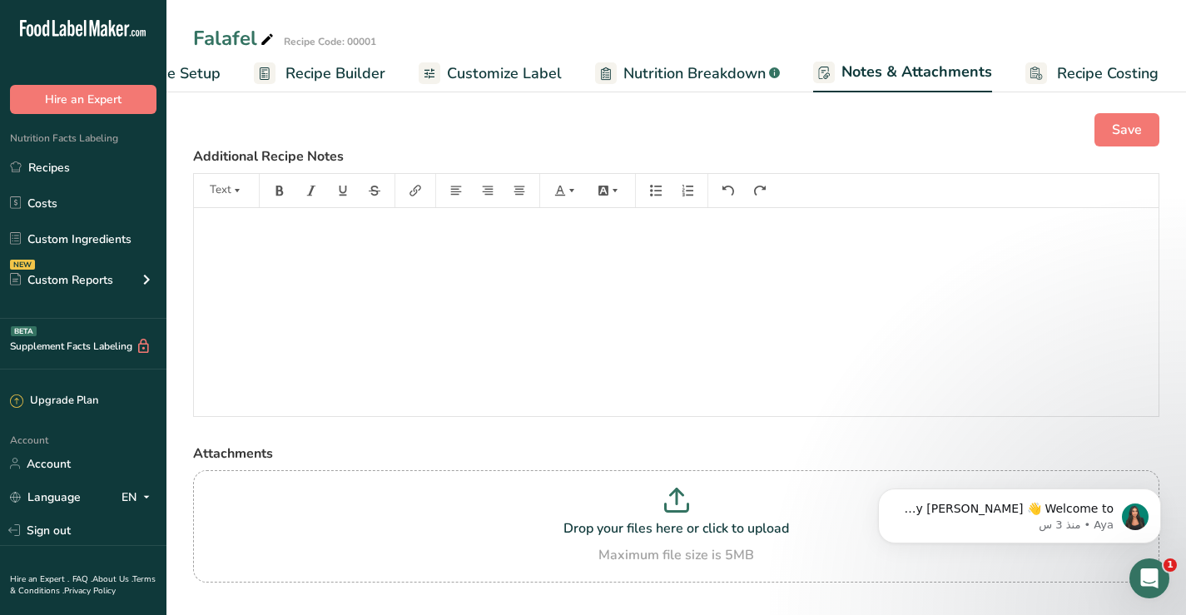
click at [513, 70] on span "Customize Label" at bounding box center [504, 73] width 115 height 22
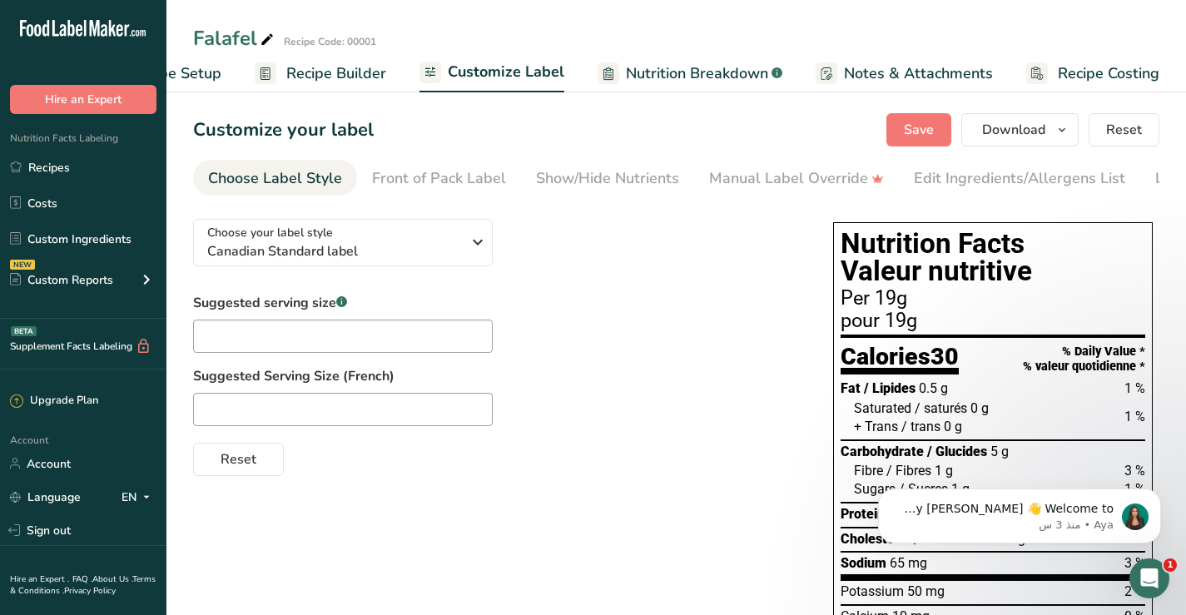
click at [332, 76] on span "Recipe Builder" at bounding box center [336, 73] width 100 height 22
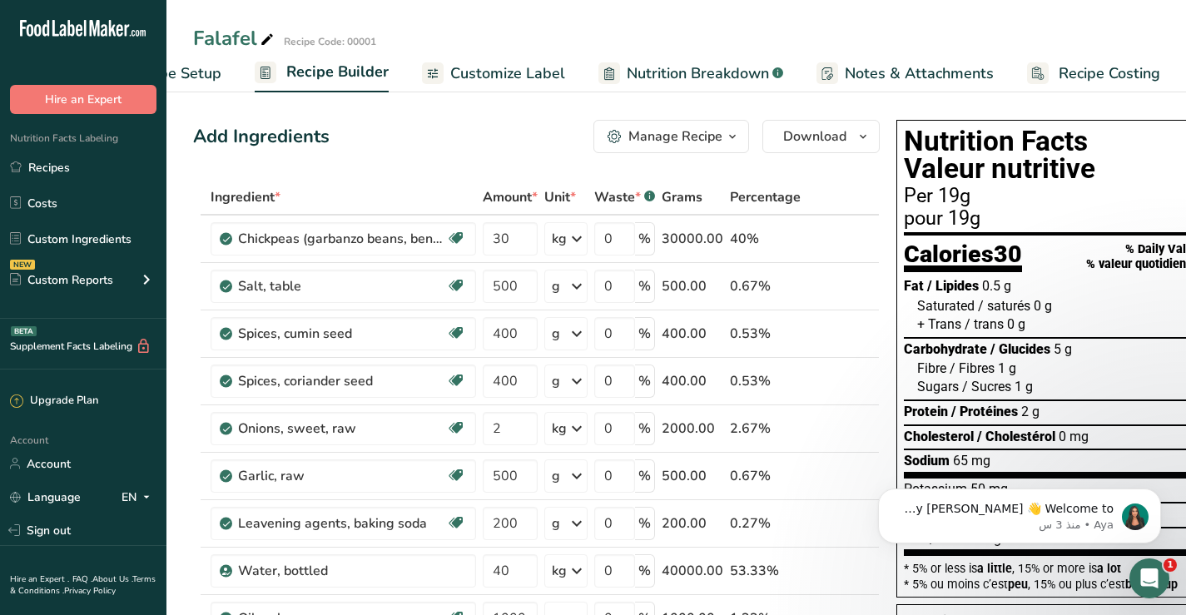
click at [505, 71] on span "Customize Label" at bounding box center [507, 73] width 115 height 22
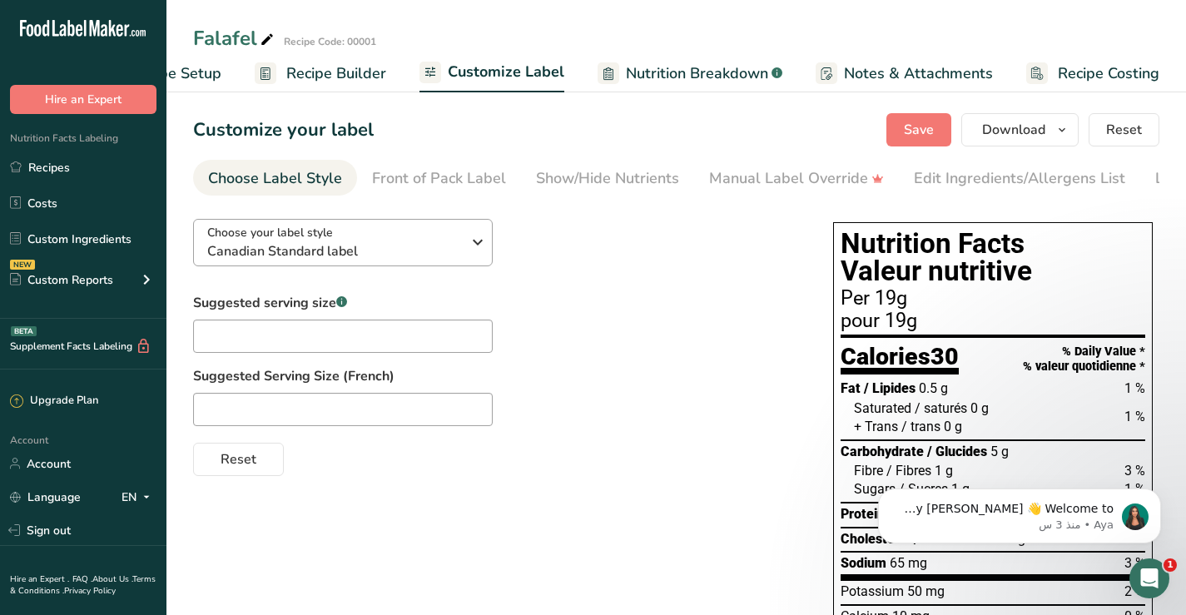
click at [579, 292] on div "Choose your label style Canadian Standard label USA (FDA) Standard FDA label Ta…" at bounding box center [496, 341] width 607 height 271
click at [478, 246] on icon "button" at bounding box center [478, 242] width 20 height 30
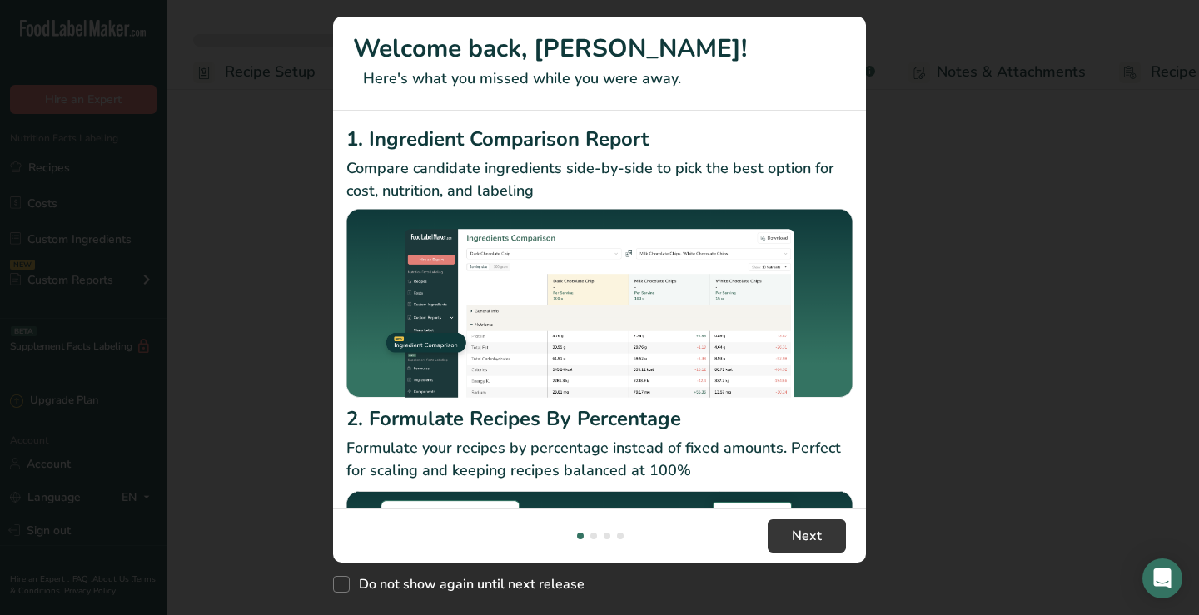
click at [0, 0] on button "New Features" at bounding box center [0, 0] width 0 height 0
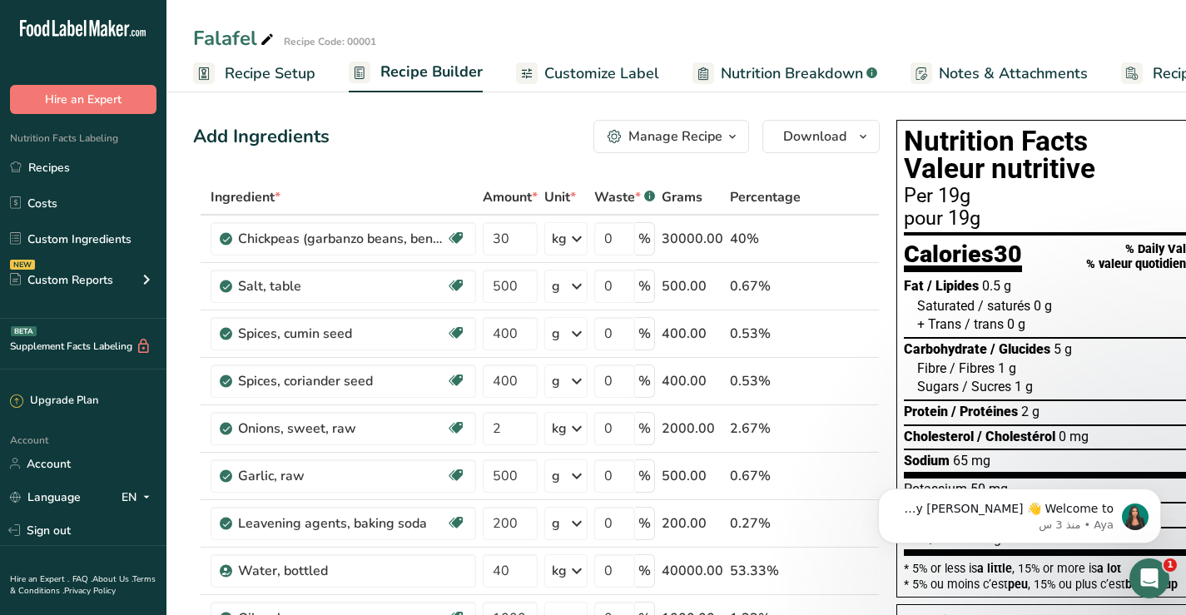
click at [611, 76] on span "Customize Label" at bounding box center [601, 73] width 115 height 22
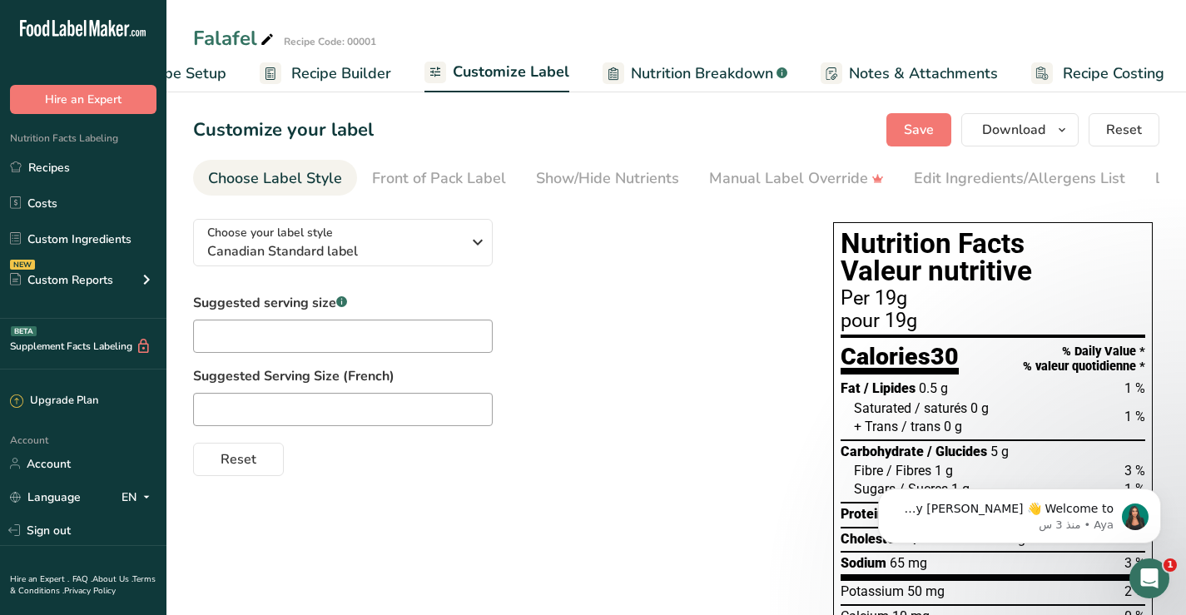
scroll to position [0, 94]
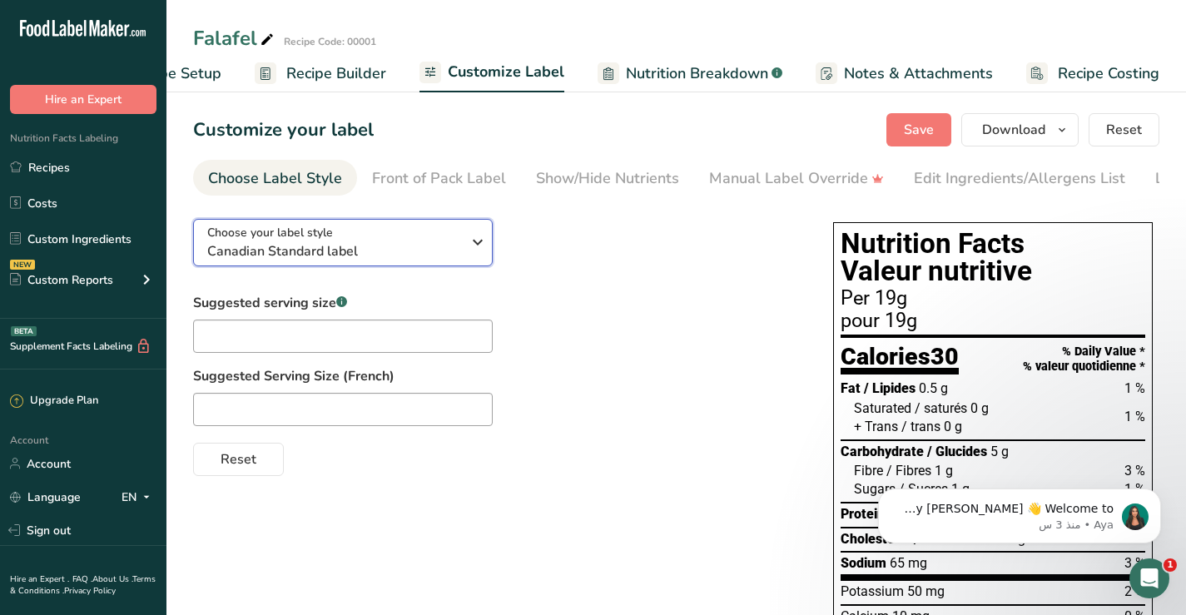
click at [475, 241] on icon "button" at bounding box center [478, 242] width 20 height 30
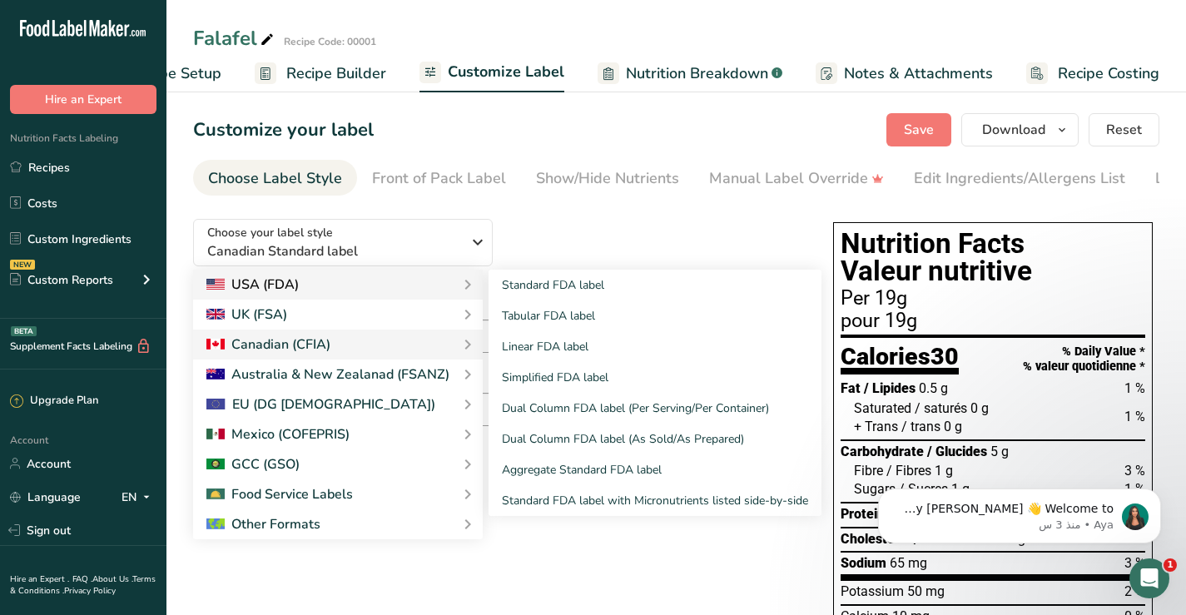
click at [268, 286] on div "USA (FDA)" at bounding box center [252, 285] width 92 height 20
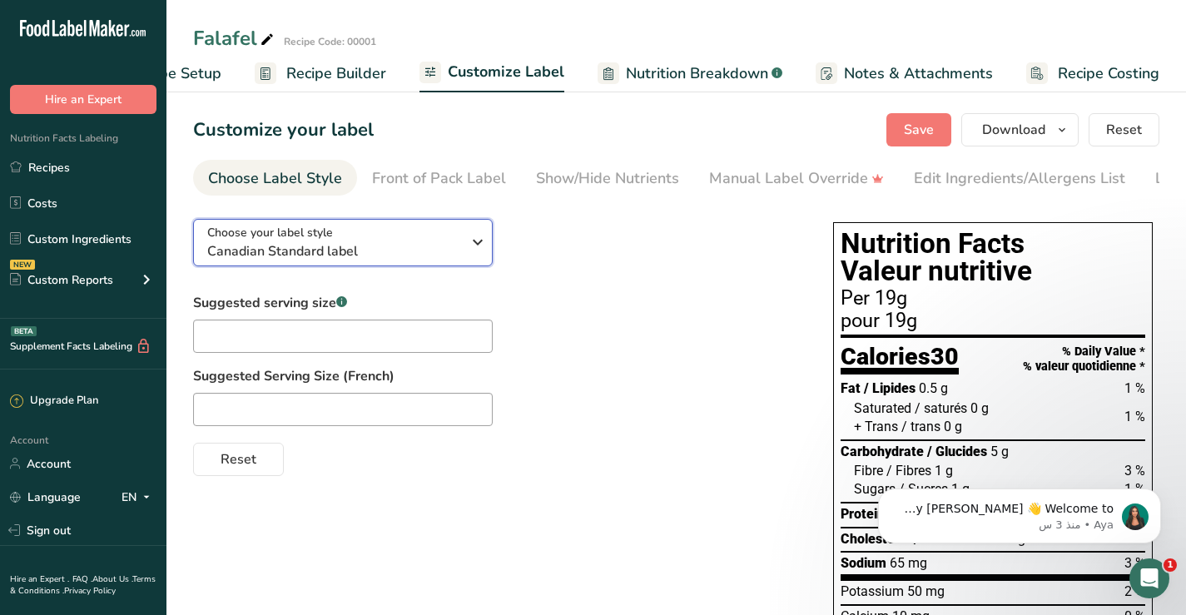
click at [477, 243] on icon "button" at bounding box center [478, 242] width 20 height 30
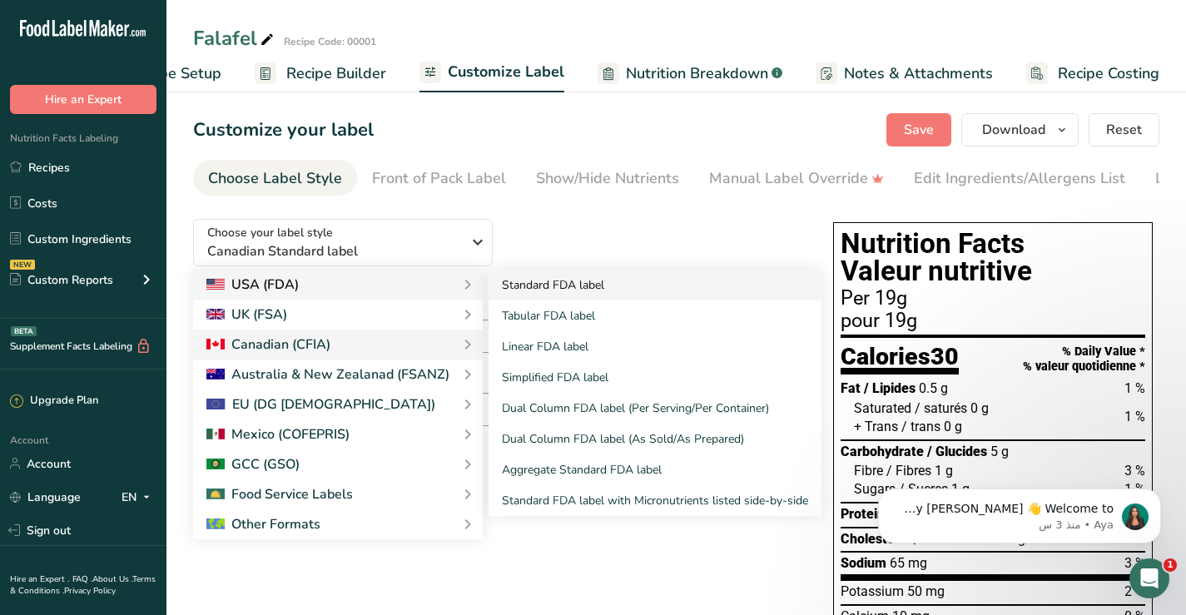
click at [515, 289] on link "Standard FDA label" at bounding box center [655, 285] width 333 height 31
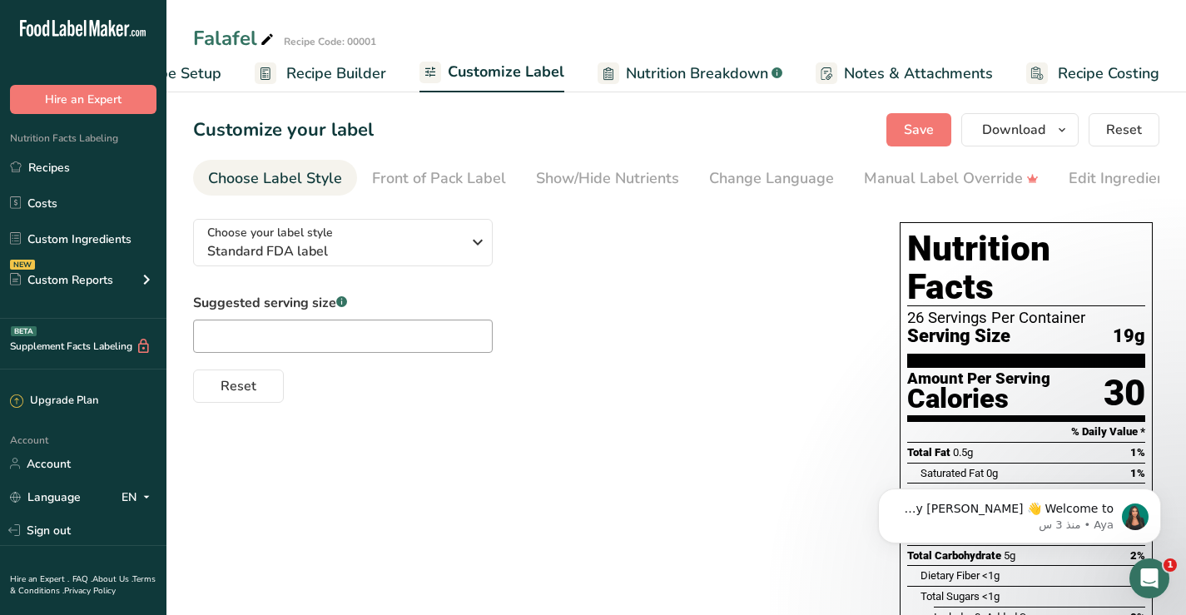
click at [515, 289] on div "Choose your label style Standard FDA label USA (FDA) Standard FDA label Tabular…" at bounding box center [530, 304] width 674 height 197
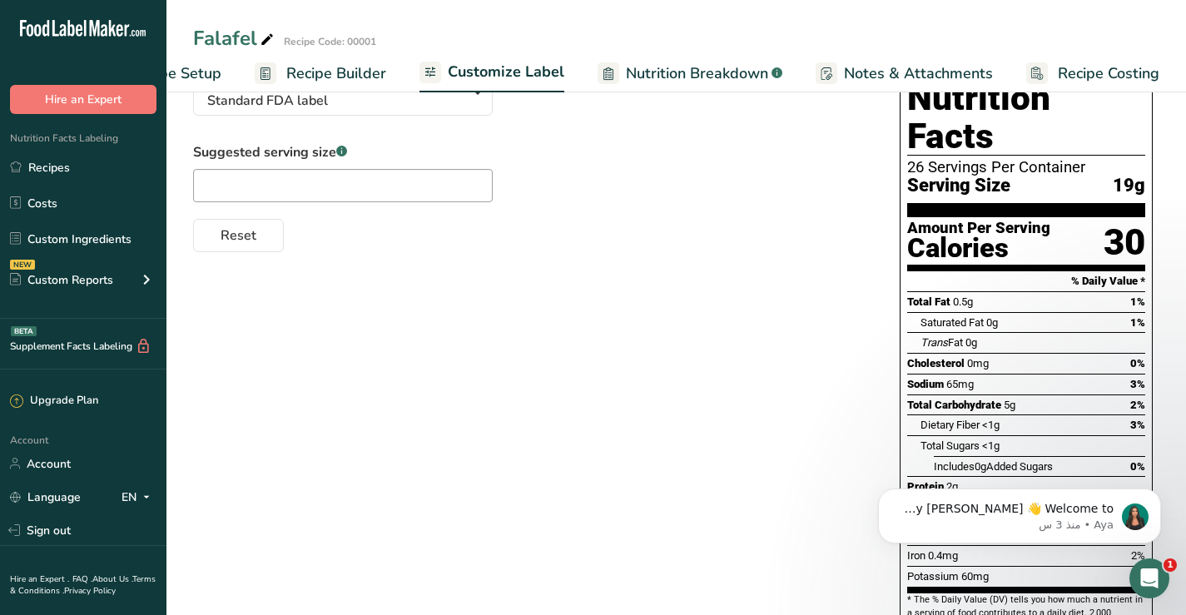
scroll to position [0, 0]
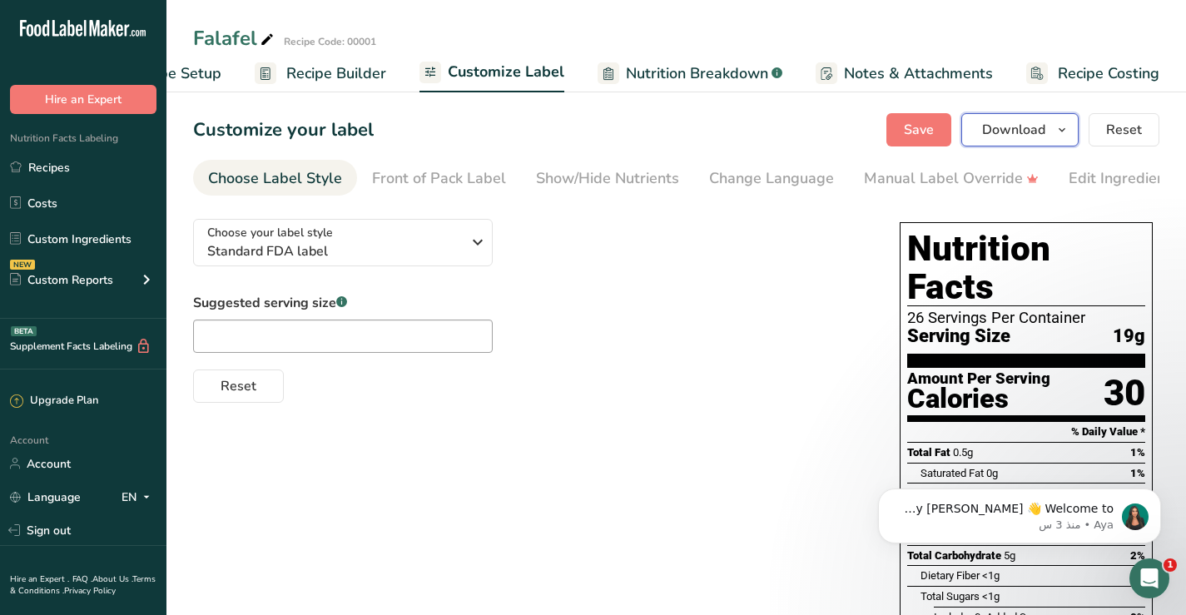
click at [1062, 132] on icon "button" at bounding box center [1062, 130] width 13 height 21
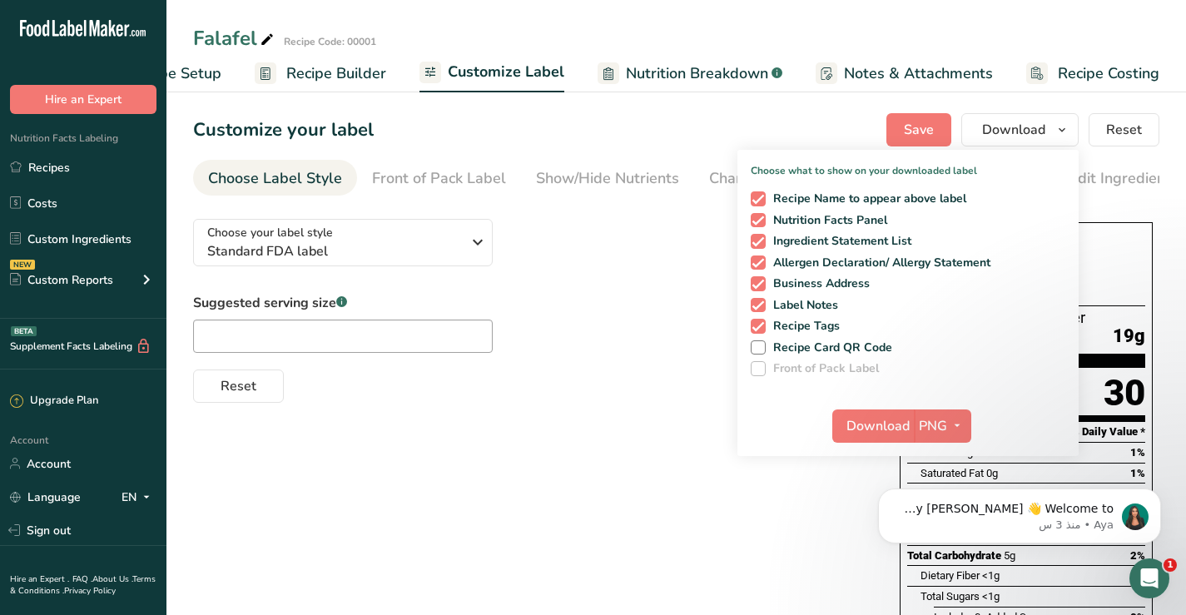
click at [751, 341] on div "Recipe Name to appear above label Nutrition Facts Panel Ingredient Statement Li…" at bounding box center [908, 280] width 341 height 191
click at [763, 348] on span at bounding box center [758, 348] width 15 height 15
click at [762, 348] on input "Recipe Card QR Code" at bounding box center [756, 347] width 11 height 11
checkbox input "true"
click at [954, 418] on icon "button" at bounding box center [957, 425] width 13 height 21
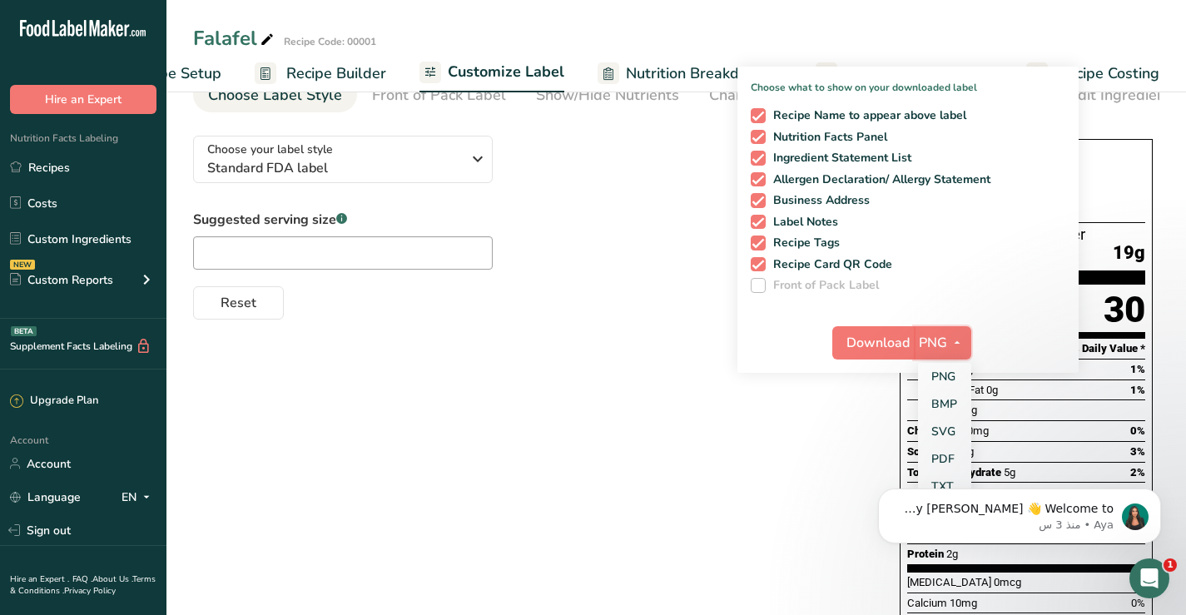
scroll to position [236, 0]
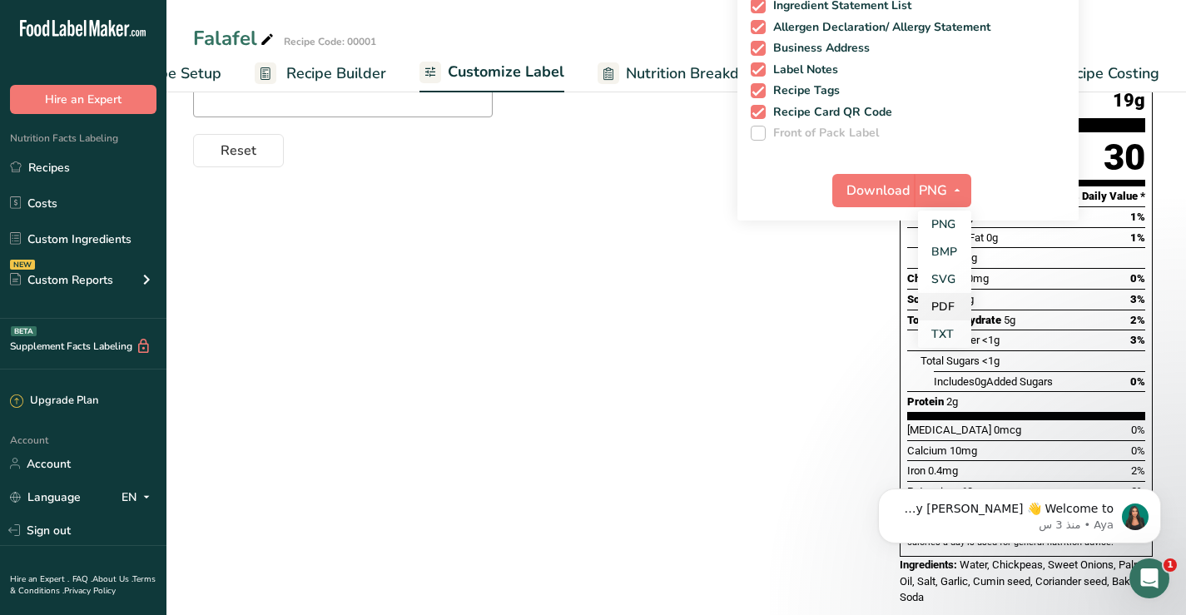
click at [944, 306] on link "PDF" at bounding box center [944, 306] width 53 height 27
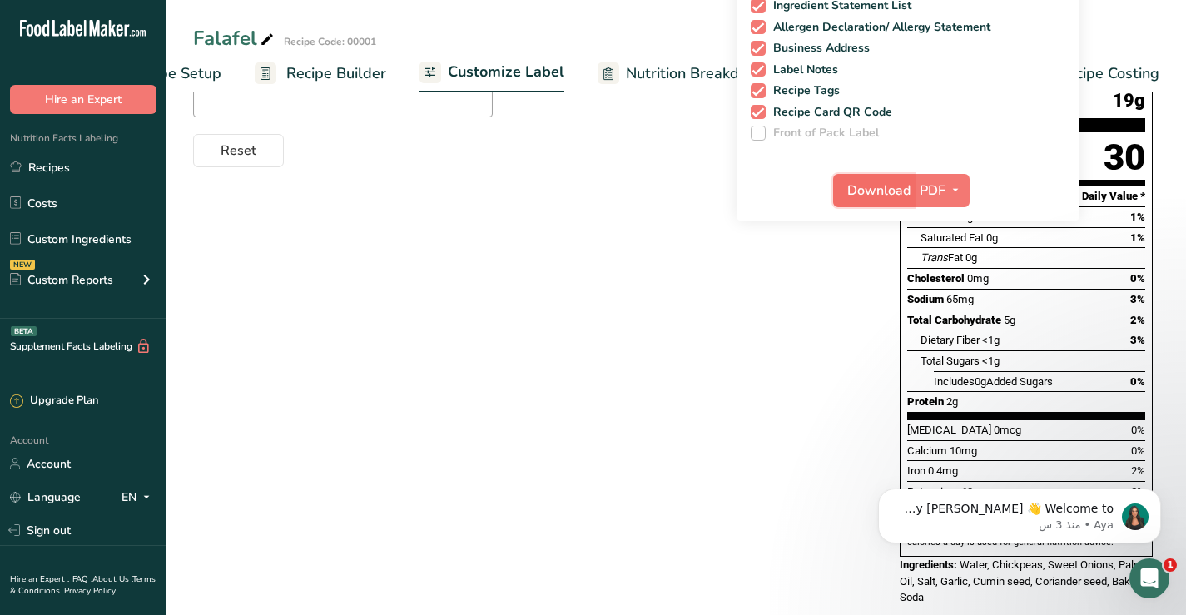
click at [888, 187] on span "Download" at bounding box center [879, 191] width 63 height 20
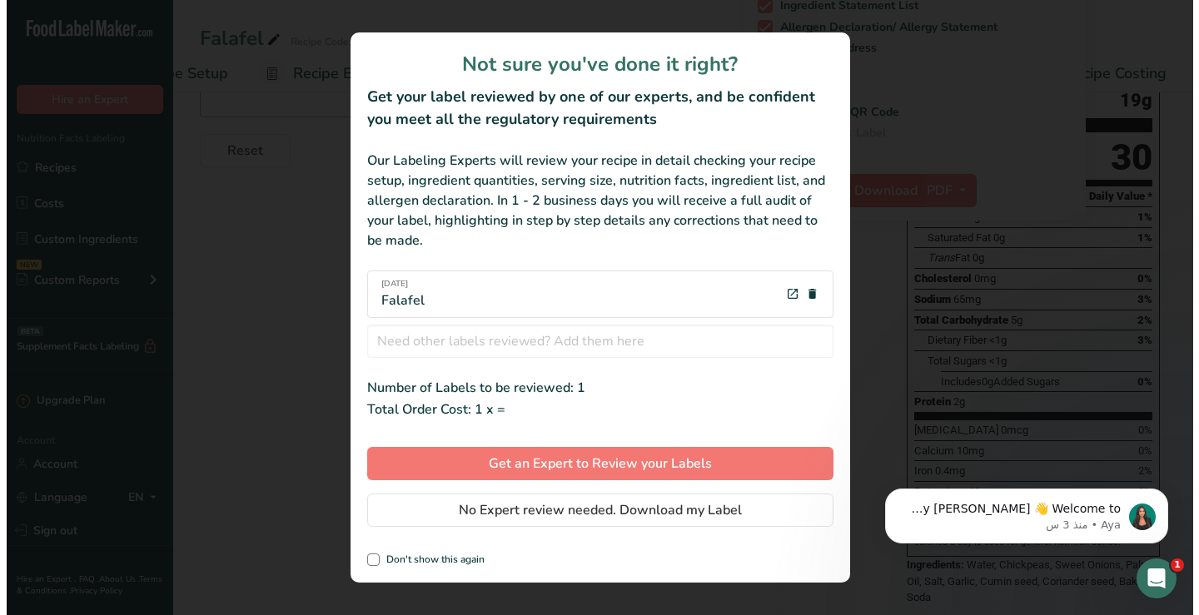
scroll to position [0, 82]
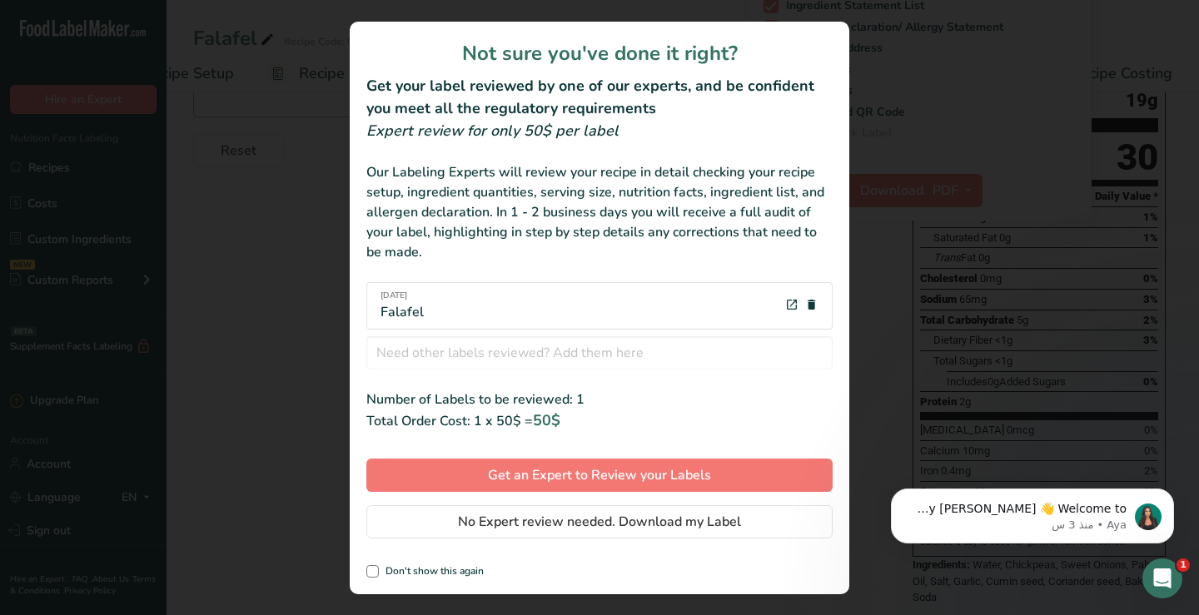
click at [434, 259] on div "Our Labeling Experts will review your recipe in detail checking your recipe set…" at bounding box center [599, 212] width 466 height 100
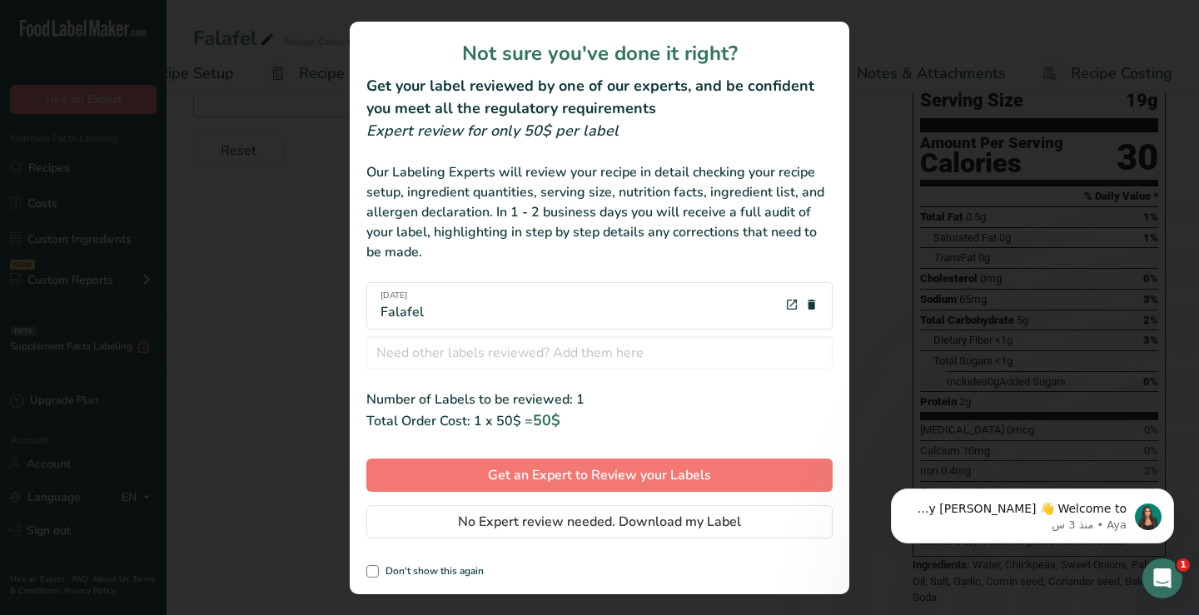
drag, startPoint x: 435, startPoint y: 260, endPoint x: 346, endPoint y: 140, distance: 148.9
click at [346, 140] on div "Not sure you've done it right? Get your label reviewed by one of our experts, a…" at bounding box center [599, 307] width 1199 height 615
copy div "Not sure you've done it right? Get your label reviewed by one of our experts, a…"
click at [1043, 38] on div "review labels modal" at bounding box center [599, 307] width 1199 height 615
click at [102, 70] on div "review labels modal" at bounding box center [599, 307] width 1199 height 615
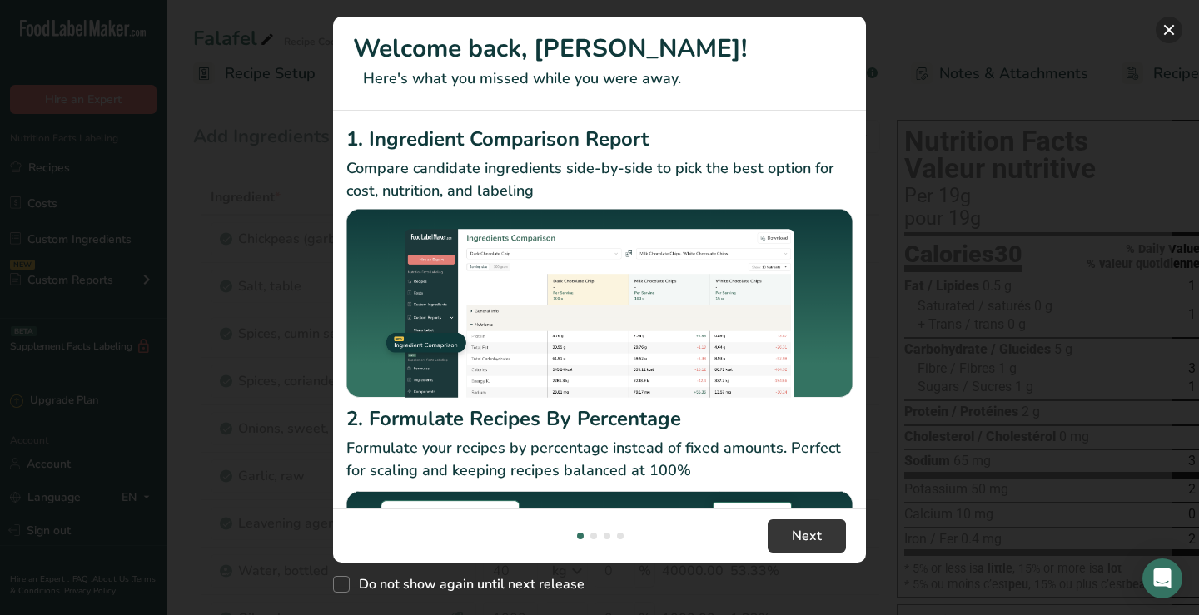
click at [1160, 28] on button "New Features" at bounding box center [1169, 30] width 27 height 27
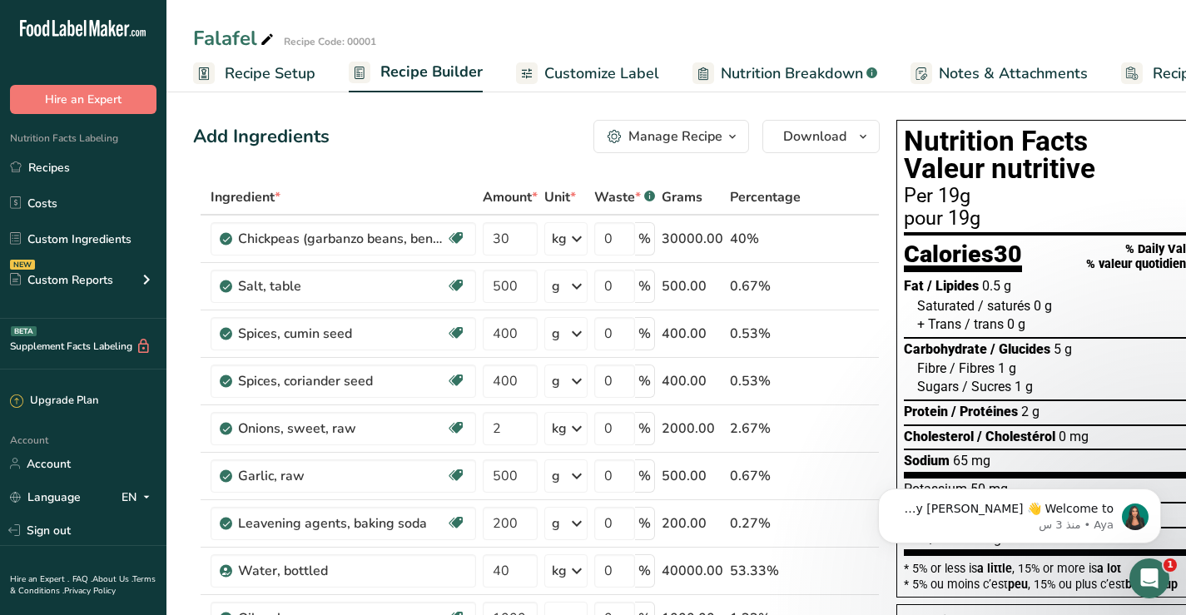
click at [238, 70] on span "Recipe Setup" at bounding box center [270, 73] width 91 height 22
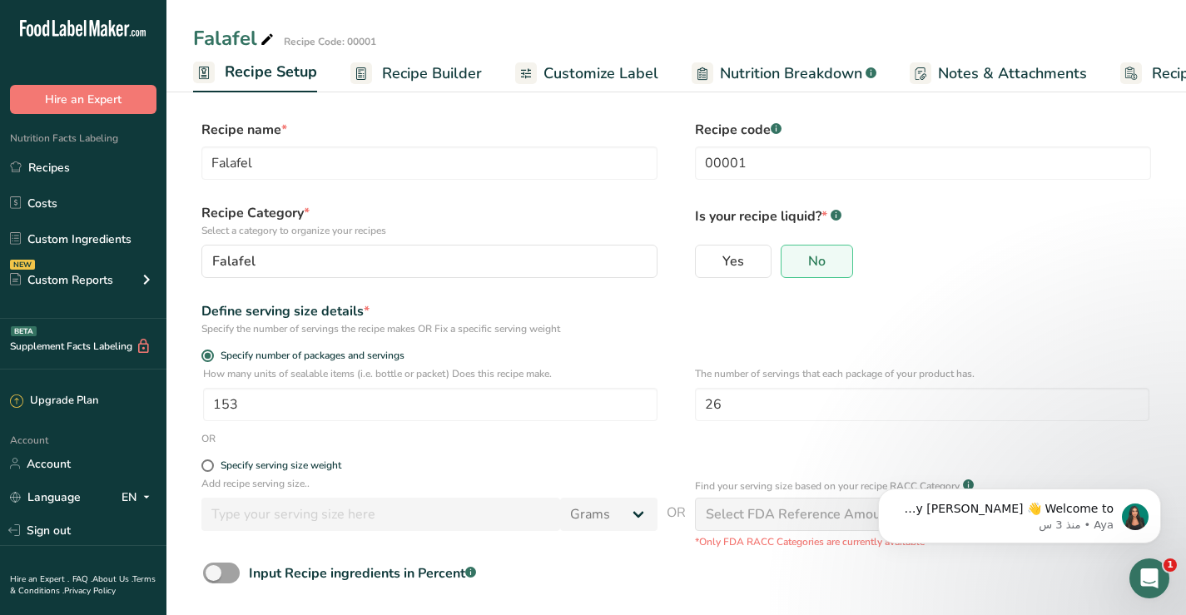
scroll to position [0, 6]
click at [437, 67] on span "Recipe Builder" at bounding box center [426, 73] width 100 height 22
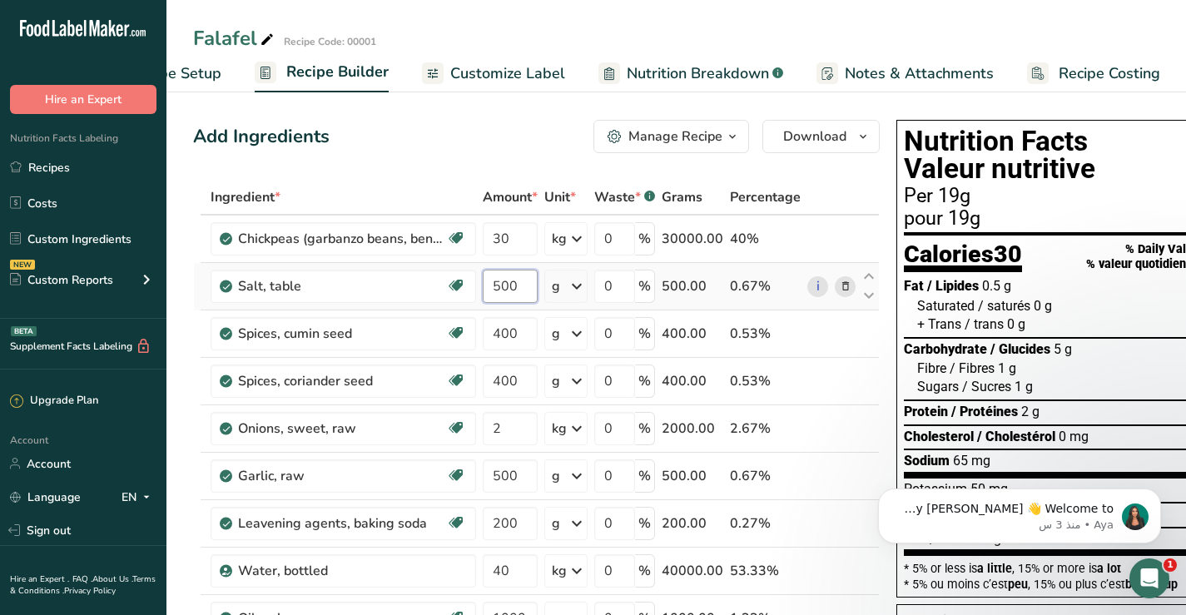
click at [498, 282] on input "500" at bounding box center [510, 286] width 55 height 33
type input "600"
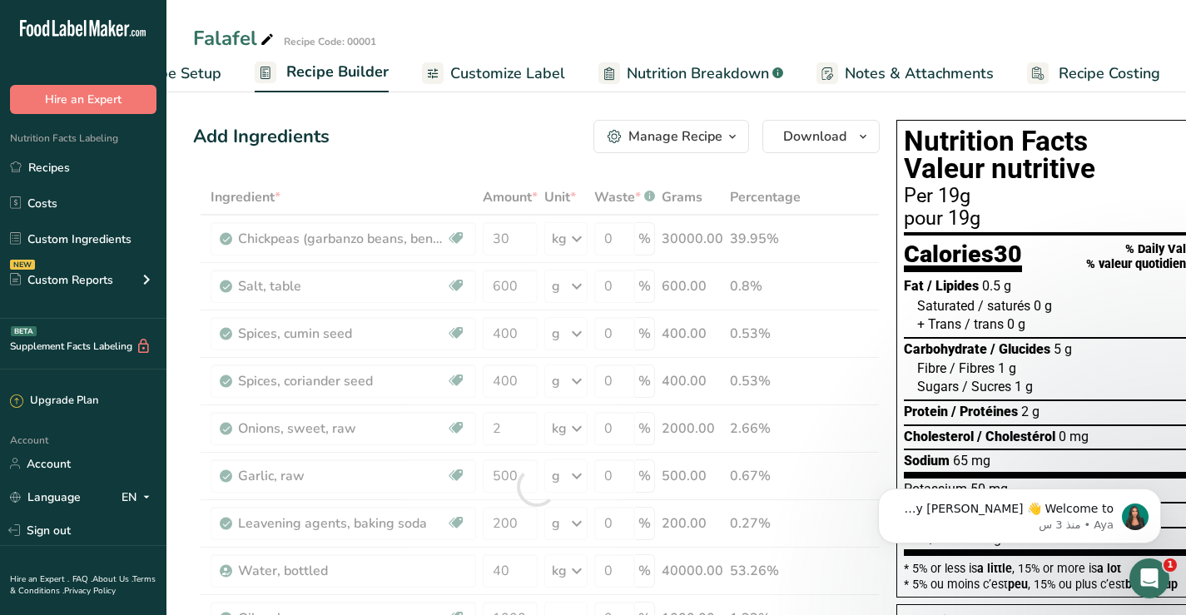
click at [1133, 364] on div "Fibre / Fibres 1 g 3 %" at bounding box center [1062, 369] width 291 height 18
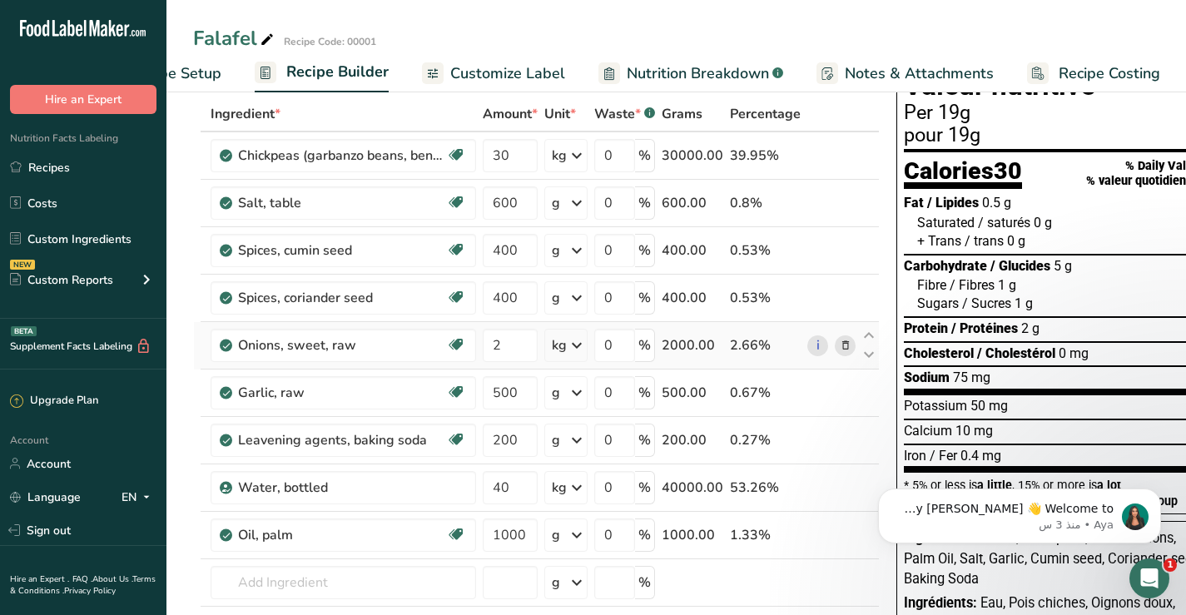
scroll to position [167, 0]
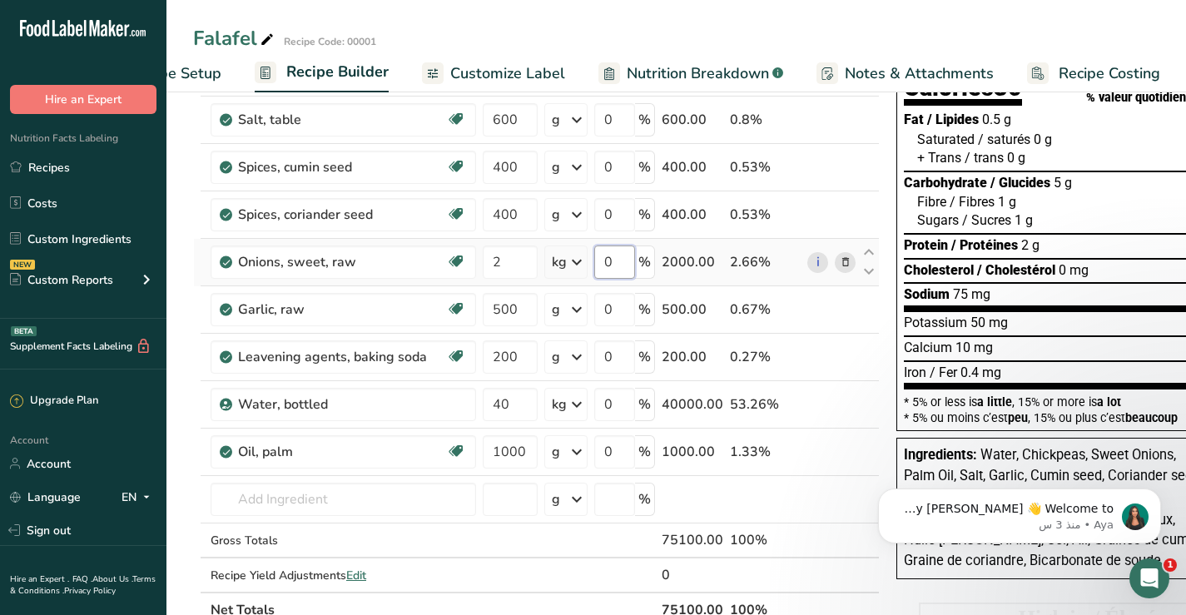
click at [609, 261] on input "0" at bounding box center [614, 262] width 41 height 33
click at [962, 421] on div "* 5% ou moins c’est peu , 15% ou plus c’est beaucoup" at bounding box center [1056, 418] width 305 height 12
click at [614, 261] on input "2" at bounding box center [614, 262] width 41 height 33
type input "0"
click at [909, 359] on div "Calcium 10 mg 0 %" at bounding box center [1056, 348] width 305 height 25
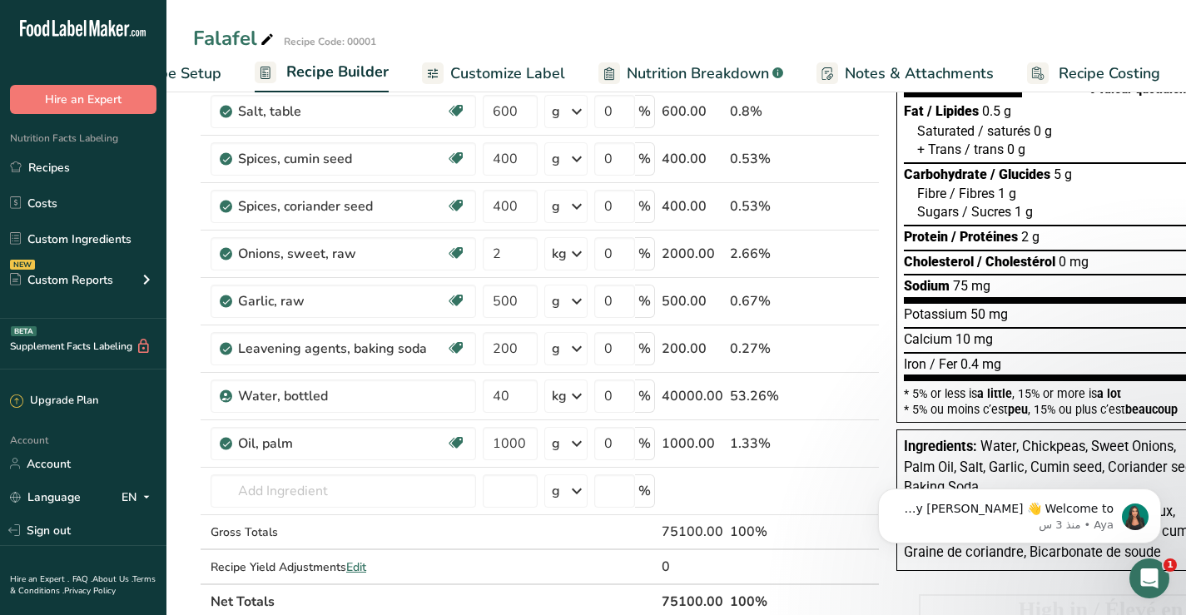
scroll to position [250, 0]
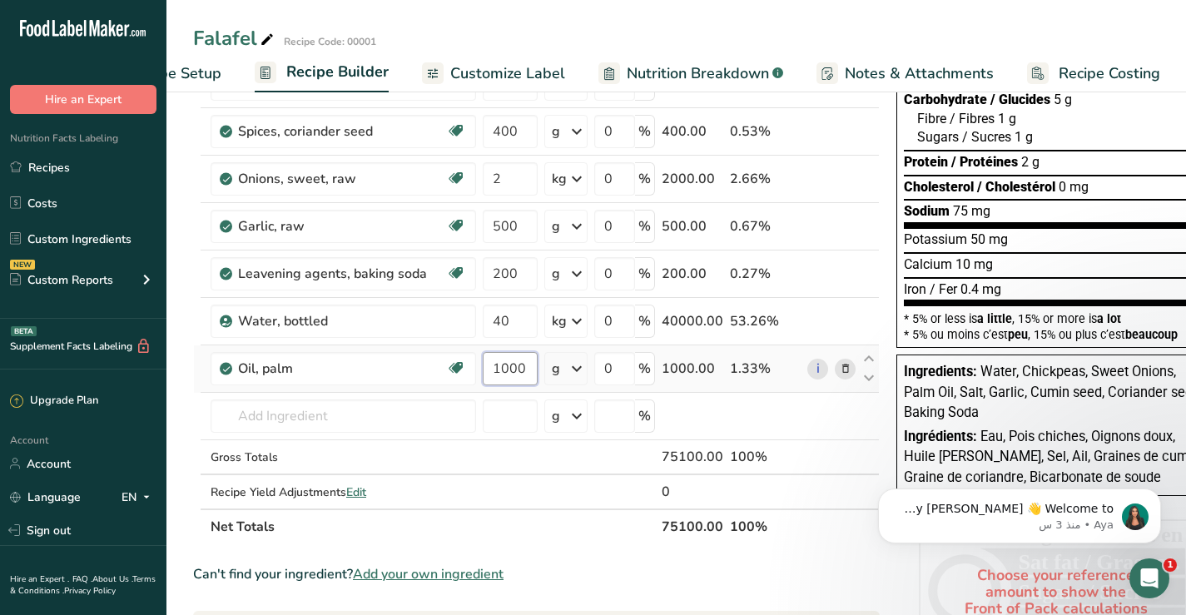
drag, startPoint x: 500, startPoint y: 369, endPoint x: 508, endPoint y: 364, distance: 9.0
click at [508, 364] on input "1000" at bounding box center [510, 368] width 55 height 33
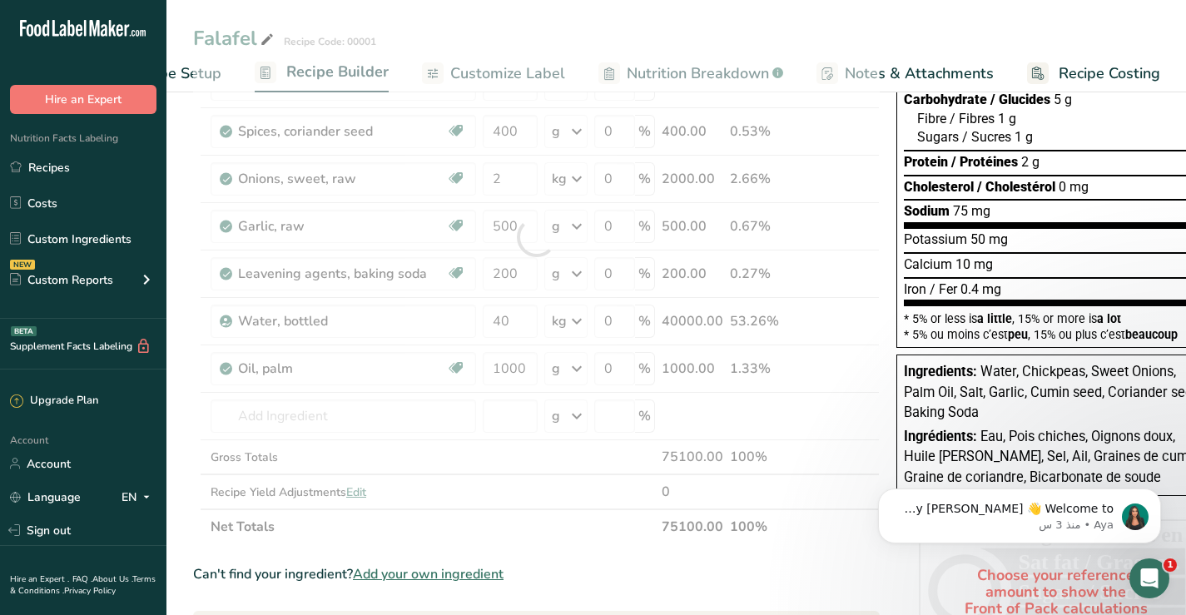
click at [1078, 227] on section "Fat / Lipides 0.5 g 1 % Saturated / saturés 0 g 1 % + Trans / trans 0 g Carbohy…" at bounding box center [1056, 127] width 305 height 203
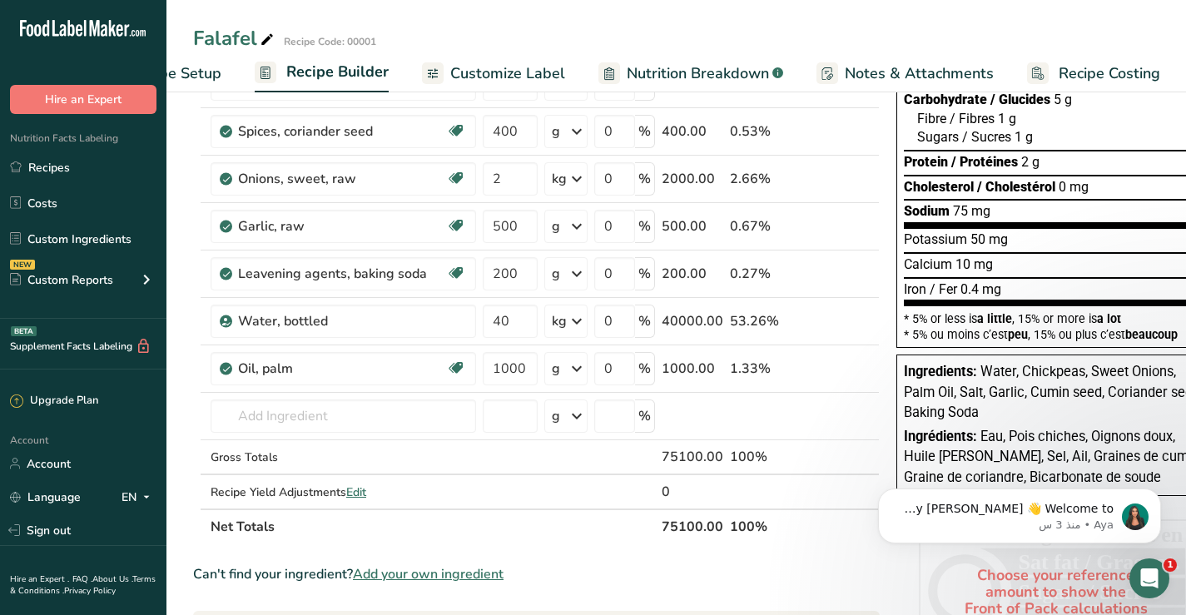
scroll to position [83, 0]
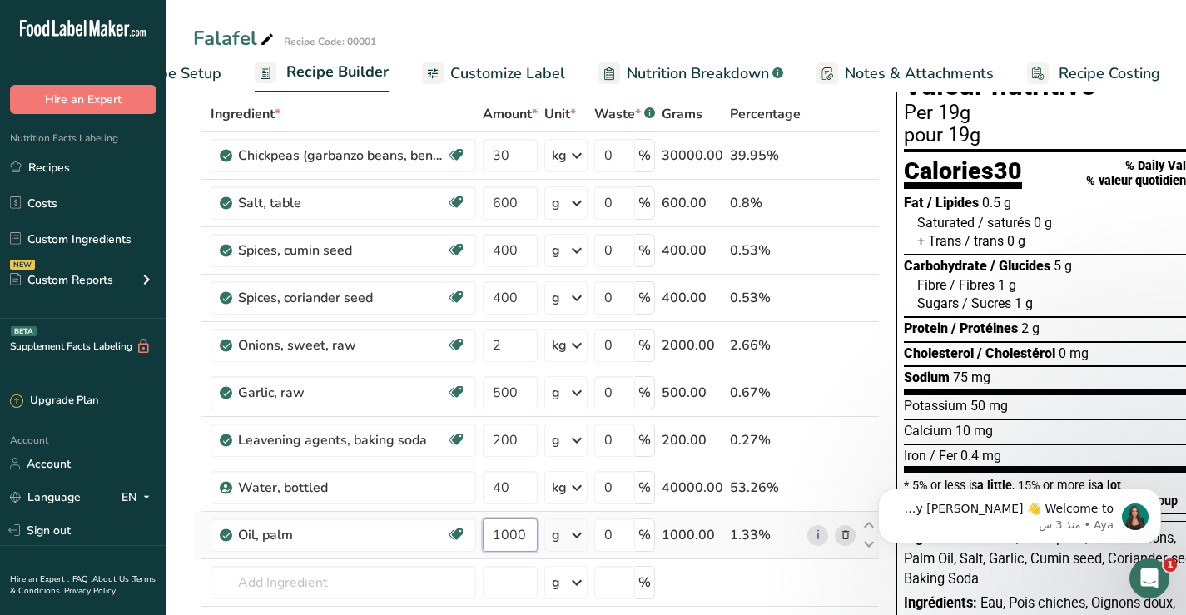
drag, startPoint x: 500, startPoint y: 530, endPoint x: 509, endPoint y: 528, distance: 9.3
click at [509, 528] on input "1000" at bounding box center [510, 535] width 55 height 33
click at [1095, 328] on div "Protein / Protéines 2 g" at bounding box center [1056, 329] width 305 height 18
click at [505, 531] on input "1200" at bounding box center [510, 535] width 55 height 33
type input "1500"
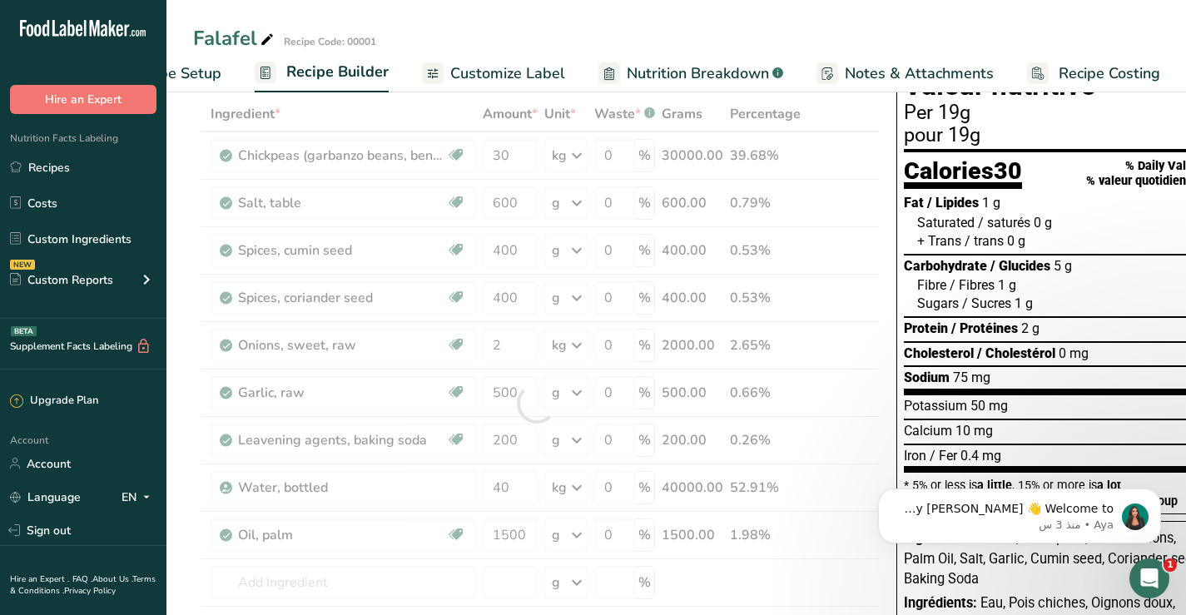
click at [999, 296] on span "/ Sucres" at bounding box center [986, 304] width 49 height 16
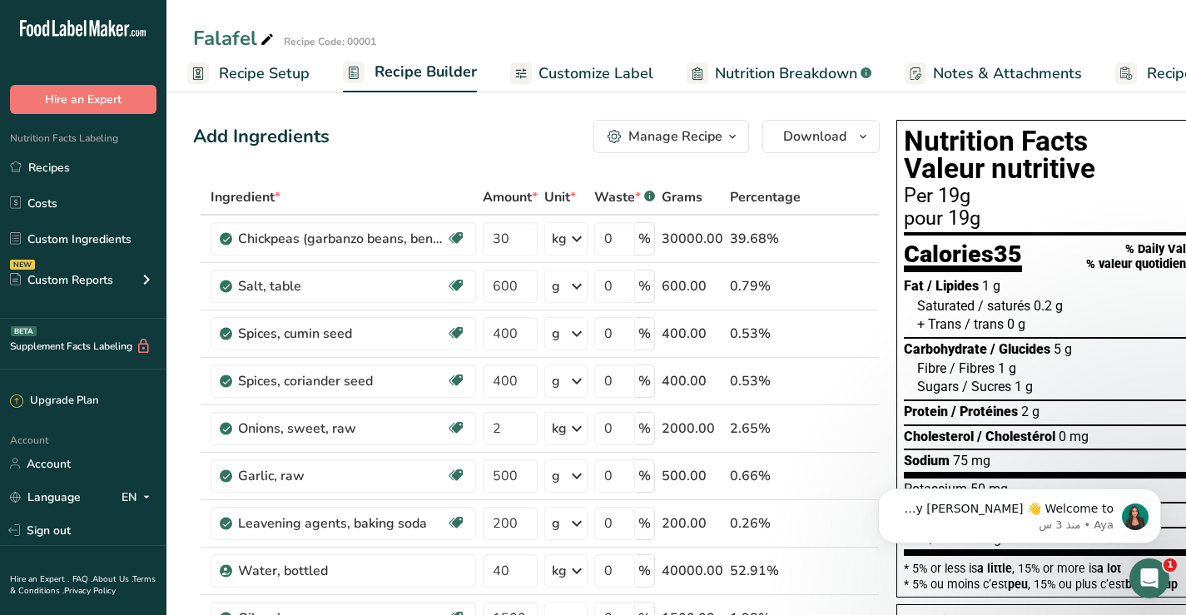
scroll to position [0, 0]
click at [603, 68] on span "Customize Label" at bounding box center [601, 73] width 115 height 22
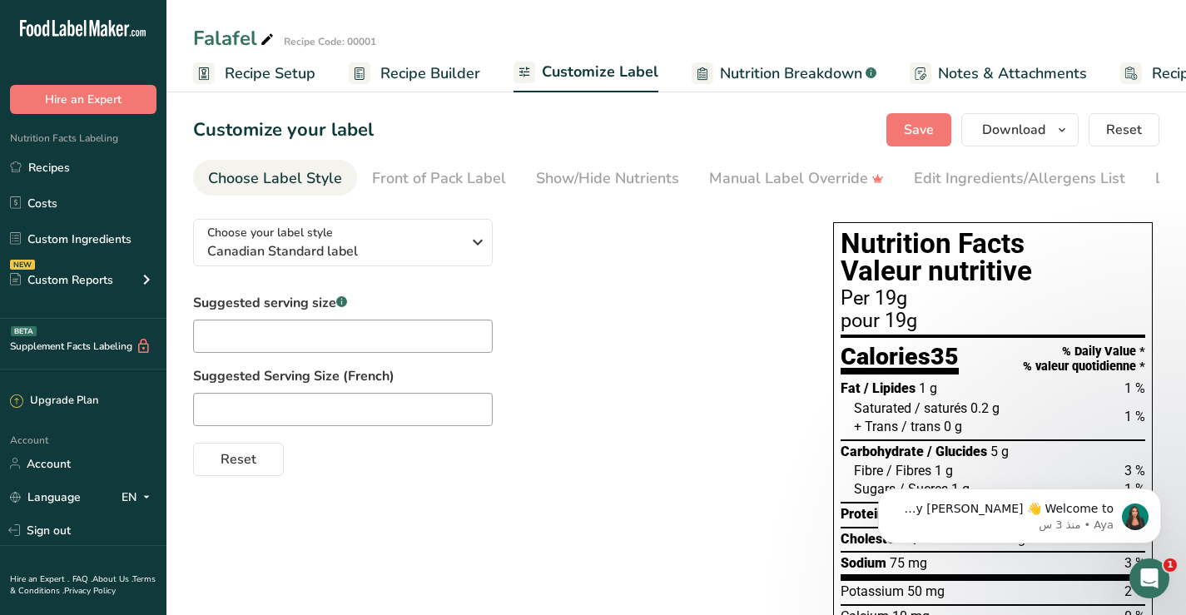
scroll to position [0, 94]
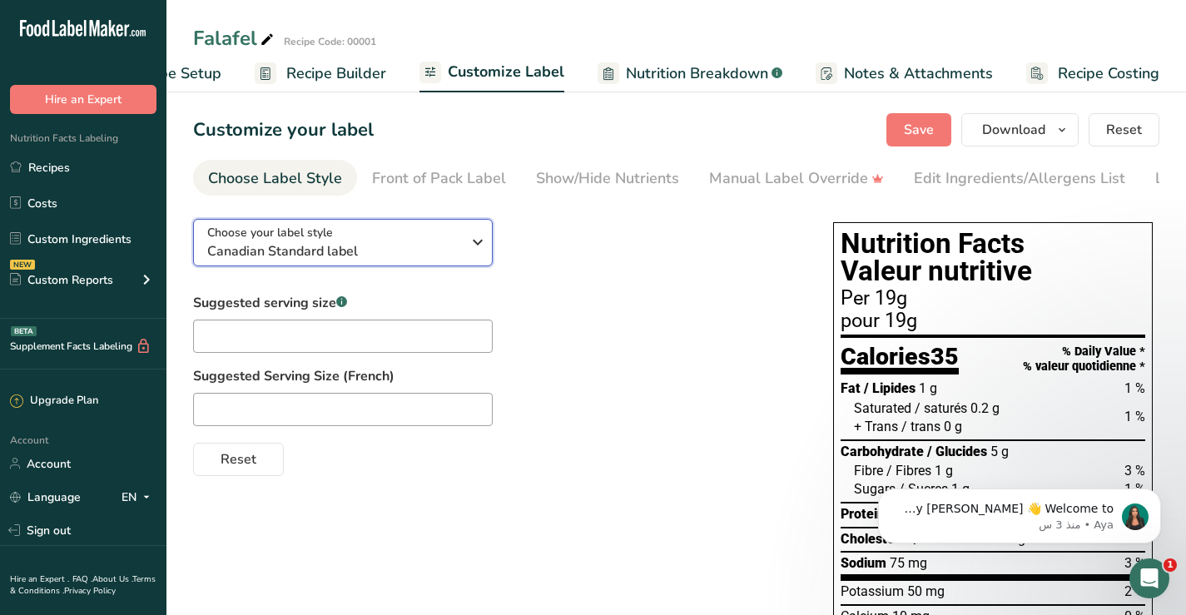
click at [482, 249] on icon "button" at bounding box center [478, 242] width 20 height 30
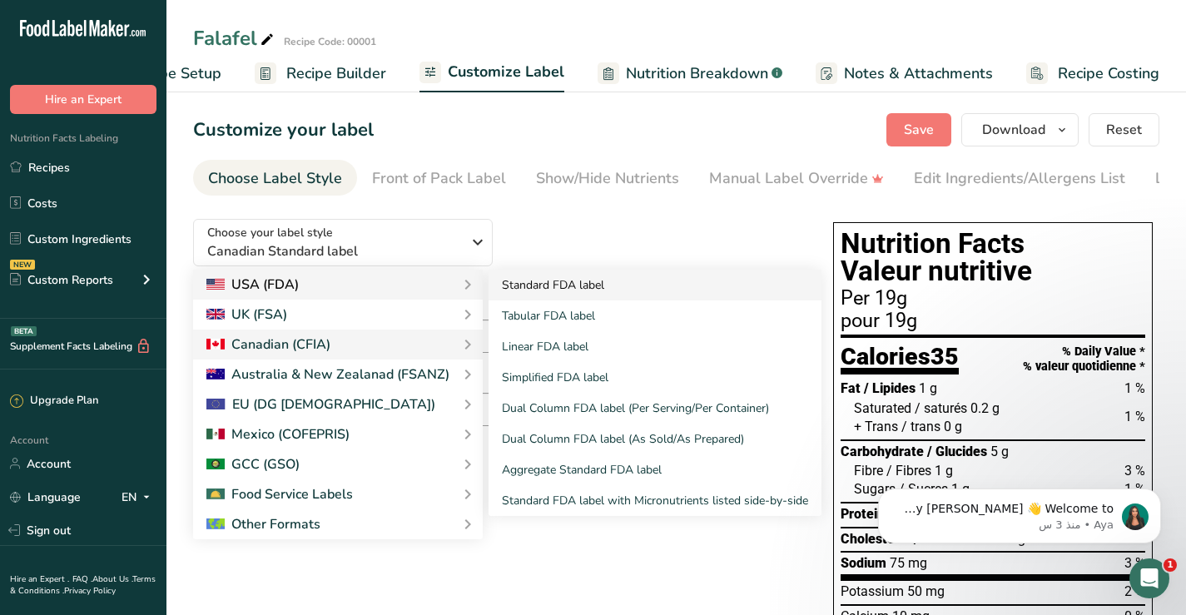
click at [554, 291] on link "Standard FDA label" at bounding box center [655, 285] width 333 height 31
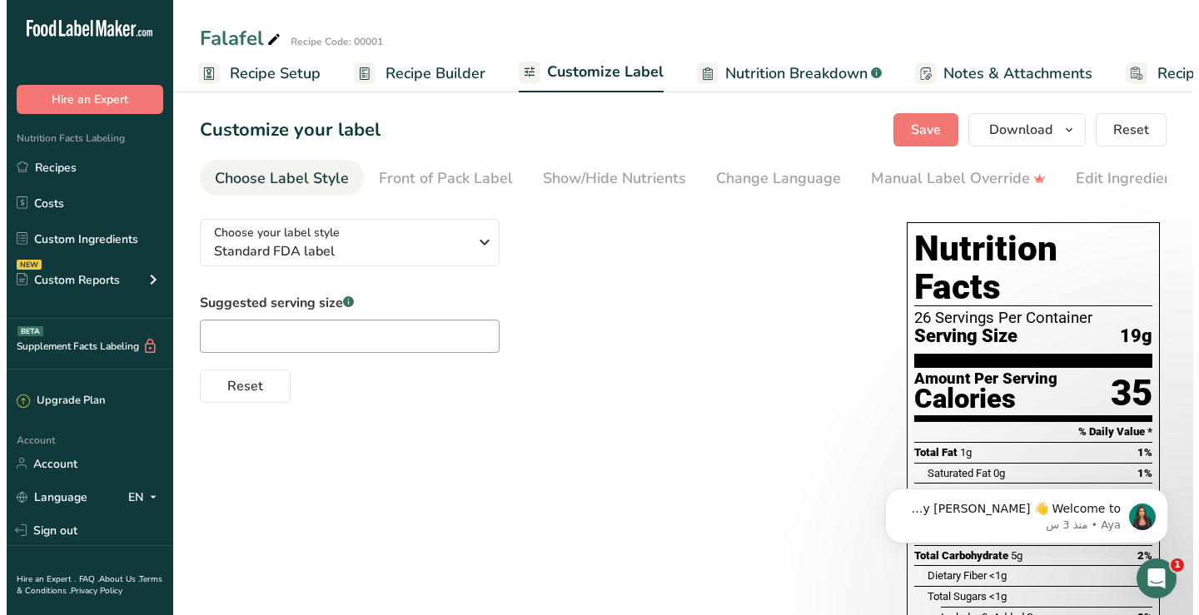
scroll to position [0, 0]
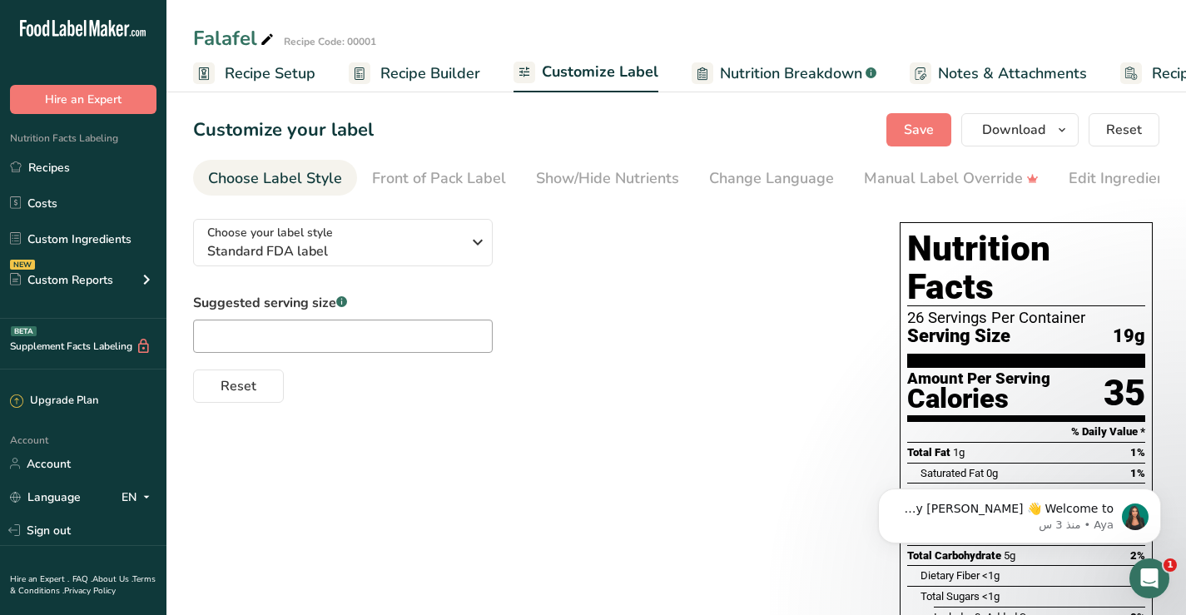
click at [238, 76] on span "Recipe Setup" at bounding box center [270, 73] width 91 height 22
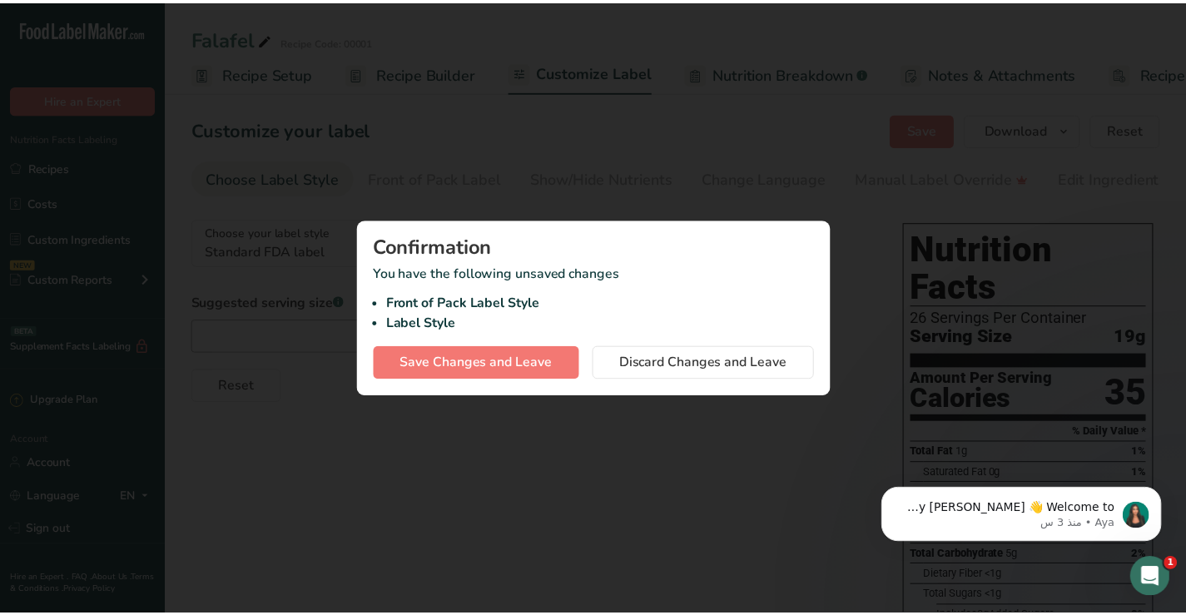
scroll to position [0, 6]
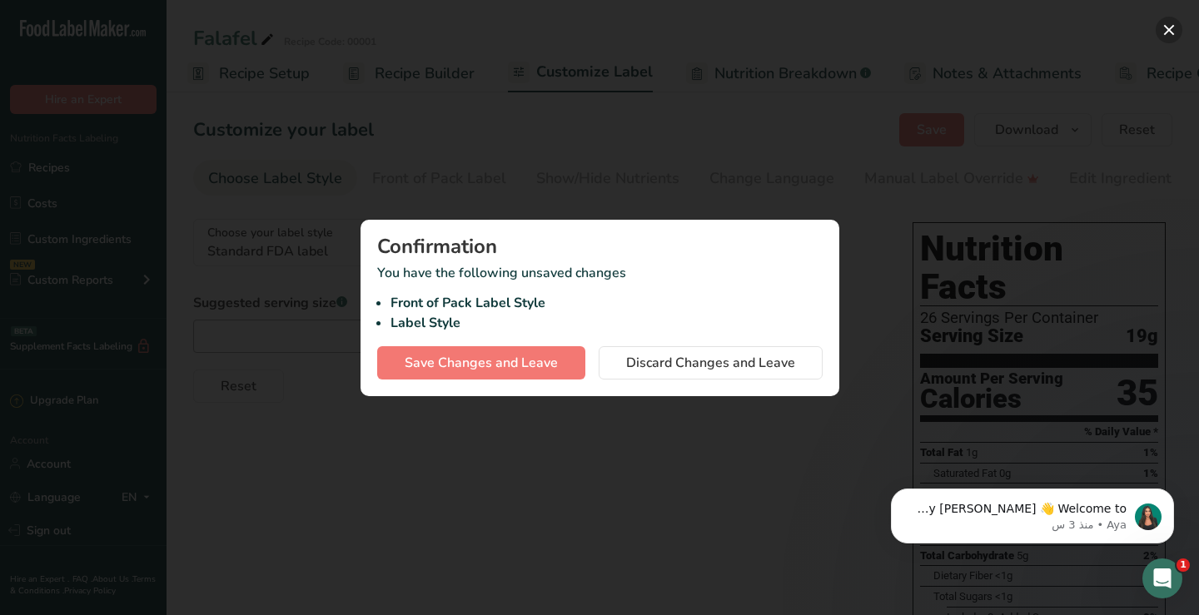
click at [1171, 34] on button "button" at bounding box center [1169, 30] width 27 height 27
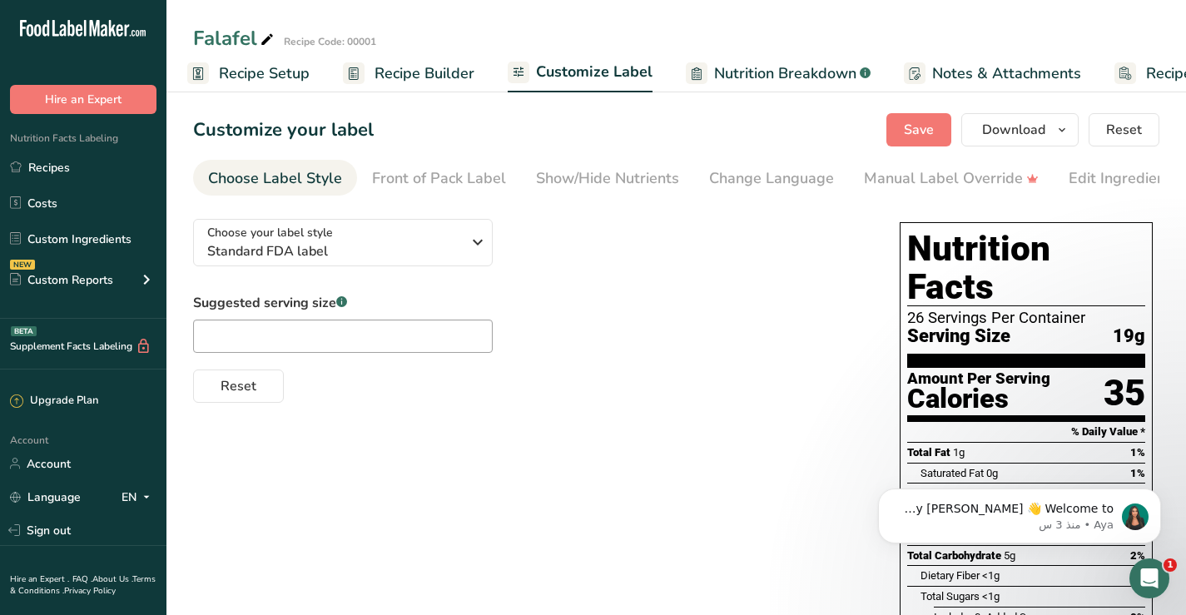
click at [249, 73] on span "Recipe Setup" at bounding box center [264, 73] width 91 height 22
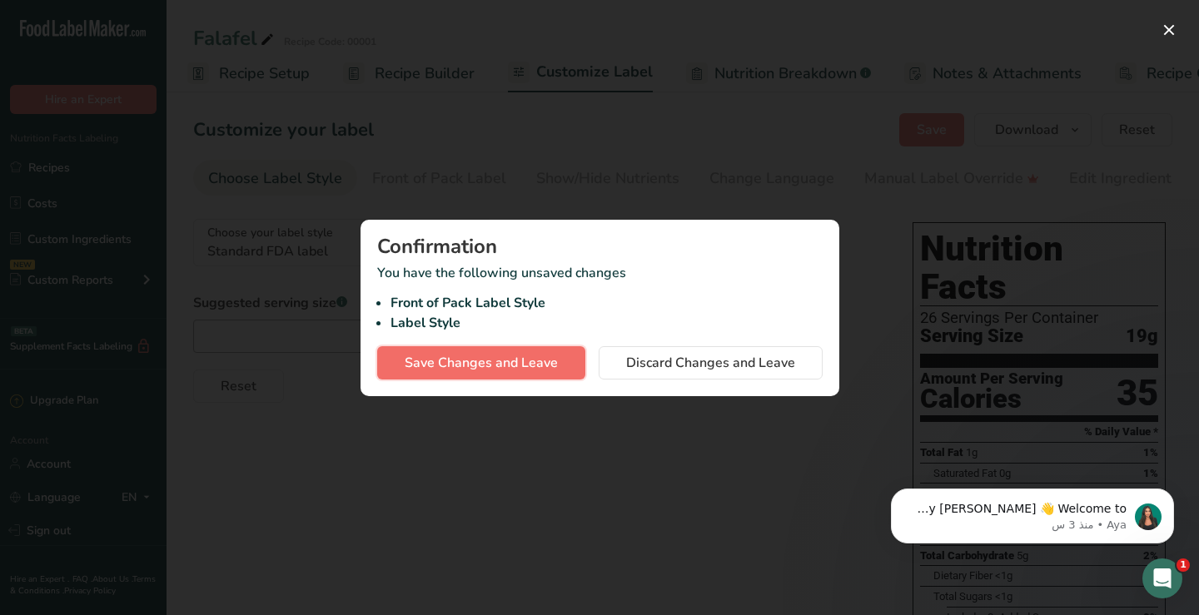
click at [419, 361] on span "Save Changes and Leave" at bounding box center [481, 363] width 153 height 20
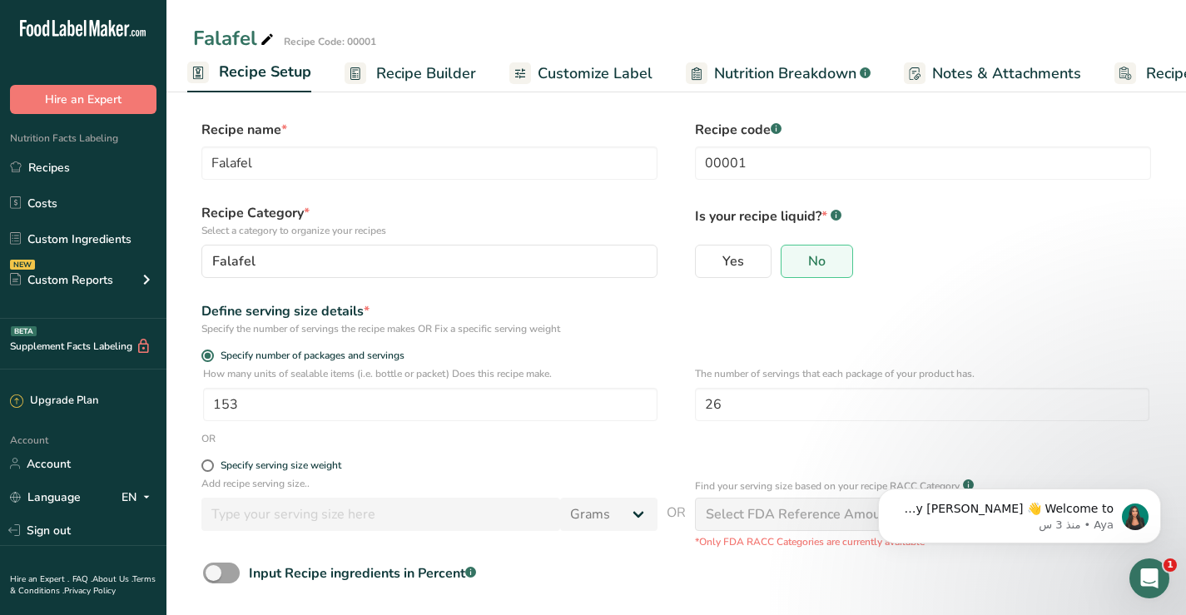
click at [405, 77] on span "Recipe Builder" at bounding box center [426, 73] width 100 height 22
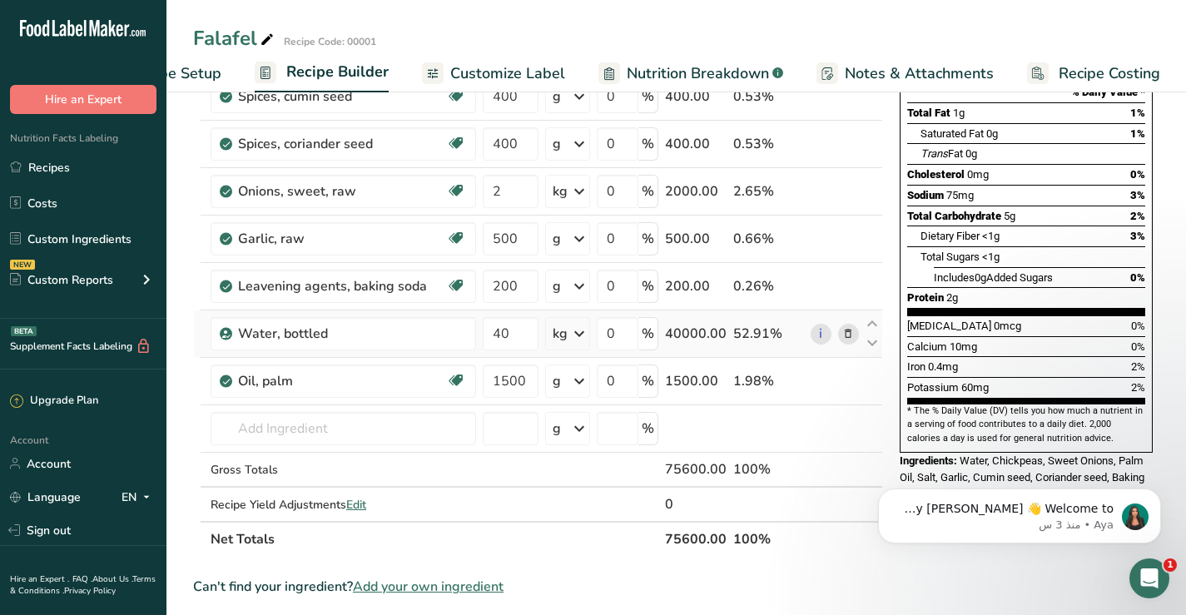
scroll to position [250, 0]
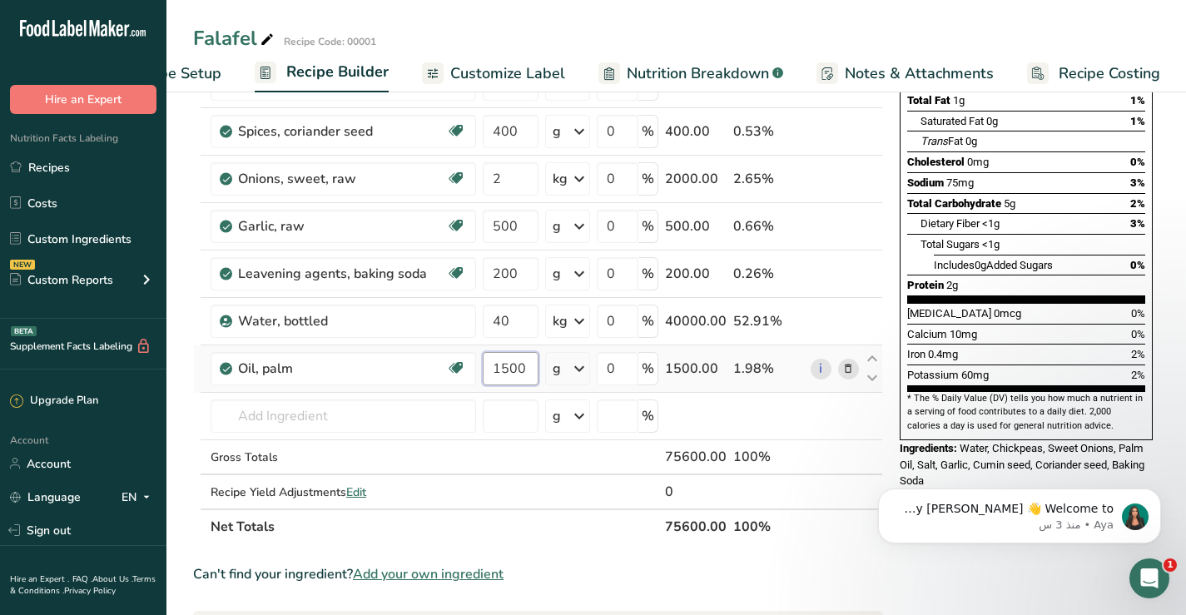
click at [507, 363] on input "1500" at bounding box center [511, 368] width 56 height 33
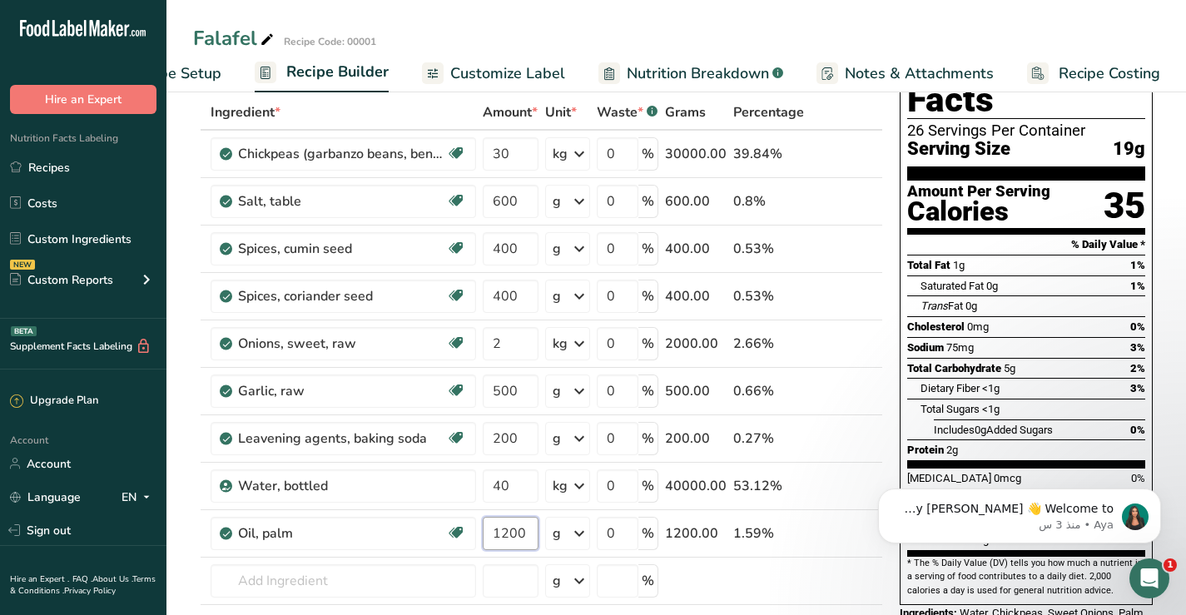
scroll to position [83, 0]
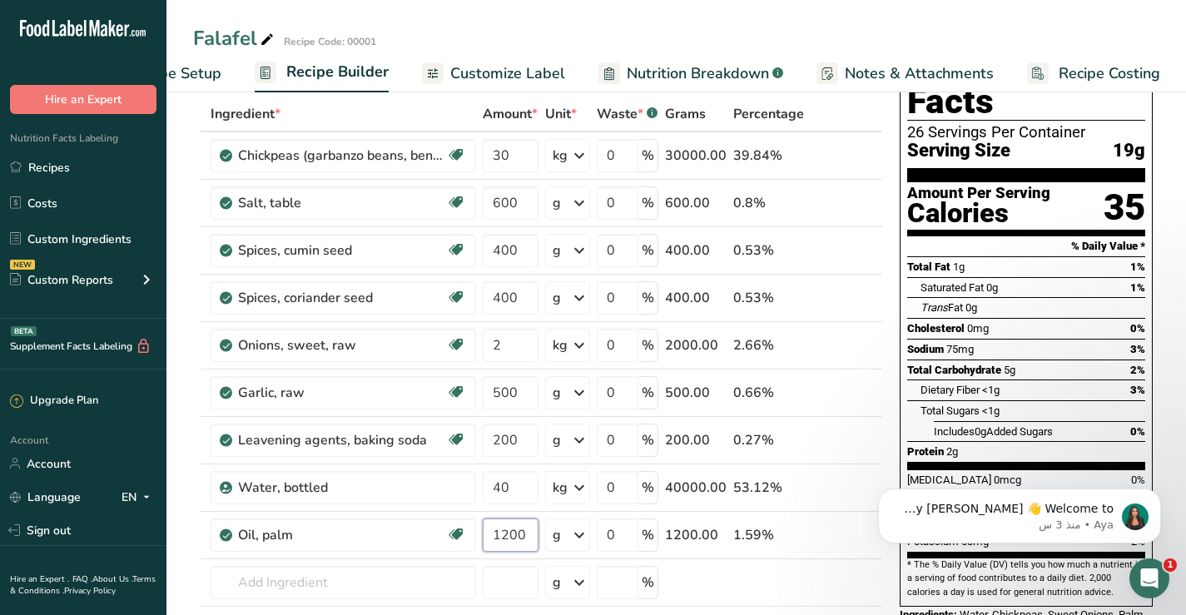
type input "1200"
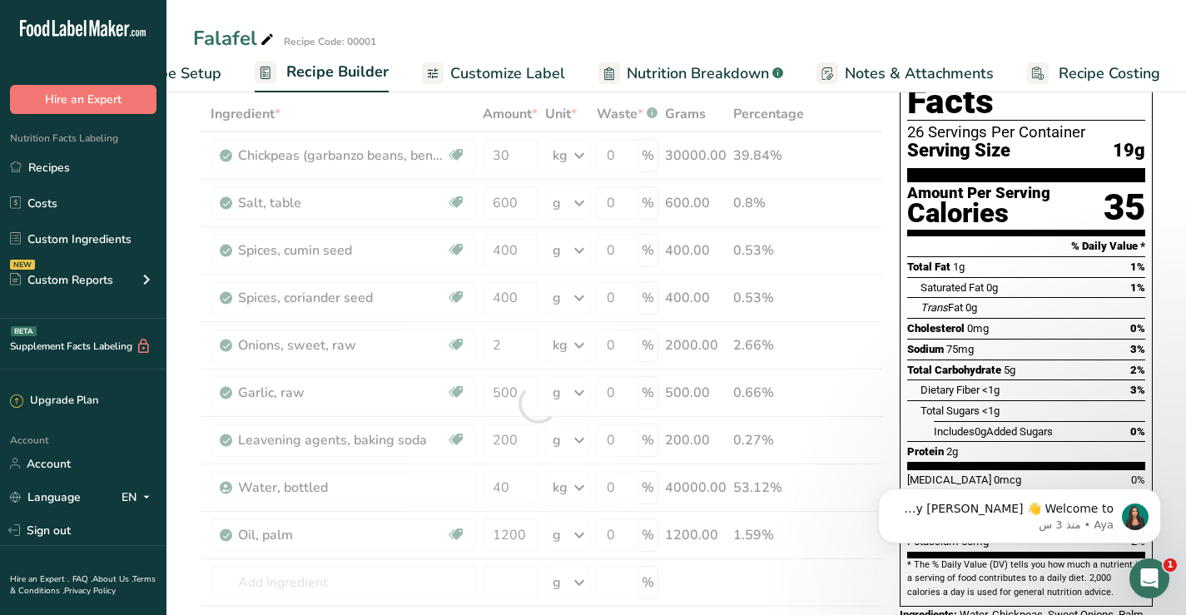
click at [1001, 425] on span "Includes 0g Added Sugars" at bounding box center [993, 431] width 119 height 12
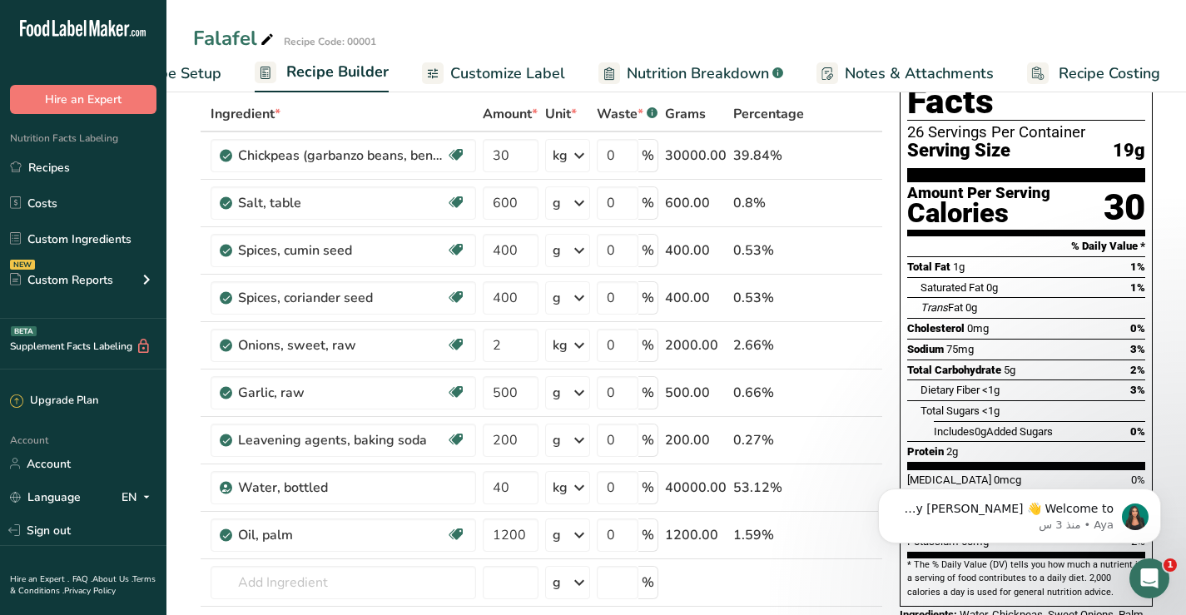
click at [543, 72] on span "Customize Label" at bounding box center [507, 73] width 115 height 22
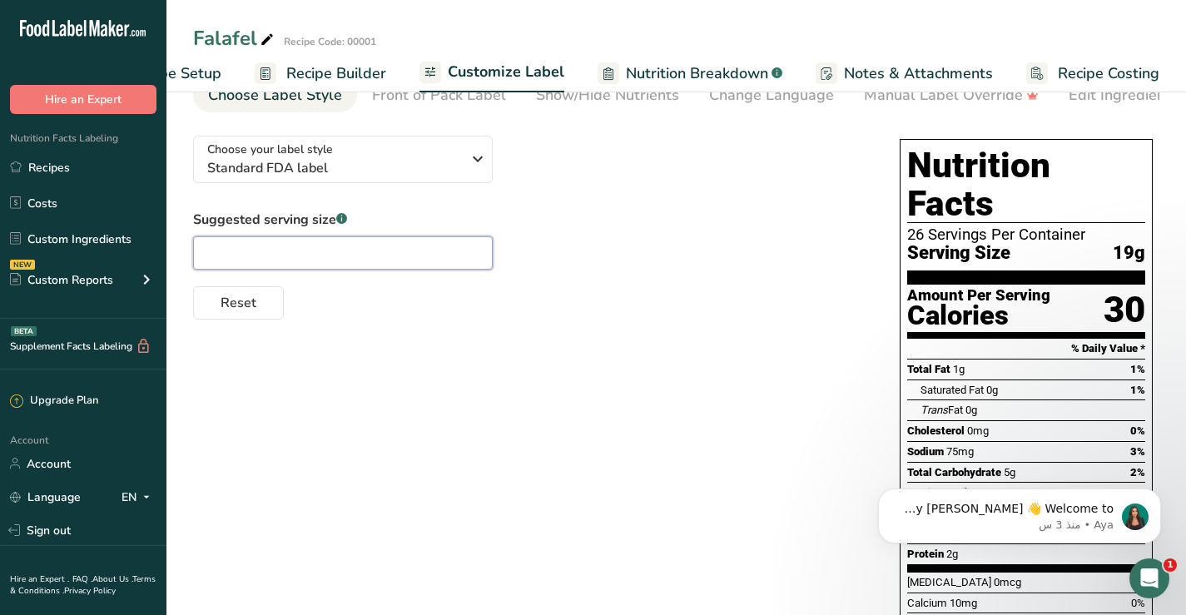
click at [328, 254] on input "text" at bounding box center [343, 252] width 300 height 33
drag, startPoint x: 286, startPoint y: 264, endPoint x: 193, endPoint y: 261, distance: 93.3
click at [193, 261] on input "19g" at bounding box center [343, 252] width 300 height 33
click at [254, 246] on input "19g" at bounding box center [343, 252] width 300 height 33
type input "1"
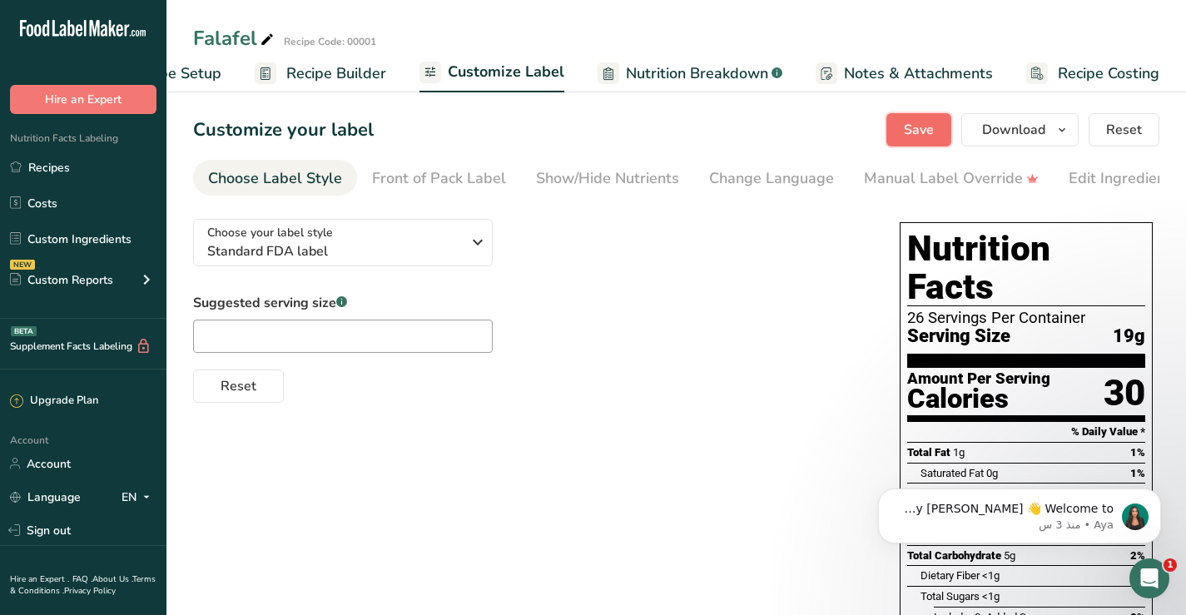
click at [917, 130] on span "Save" at bounding box center [919, 130] width 30 height 20
click at [1067, 132] on icon "button" at bounding box center [1062, 130] width 13 height 21
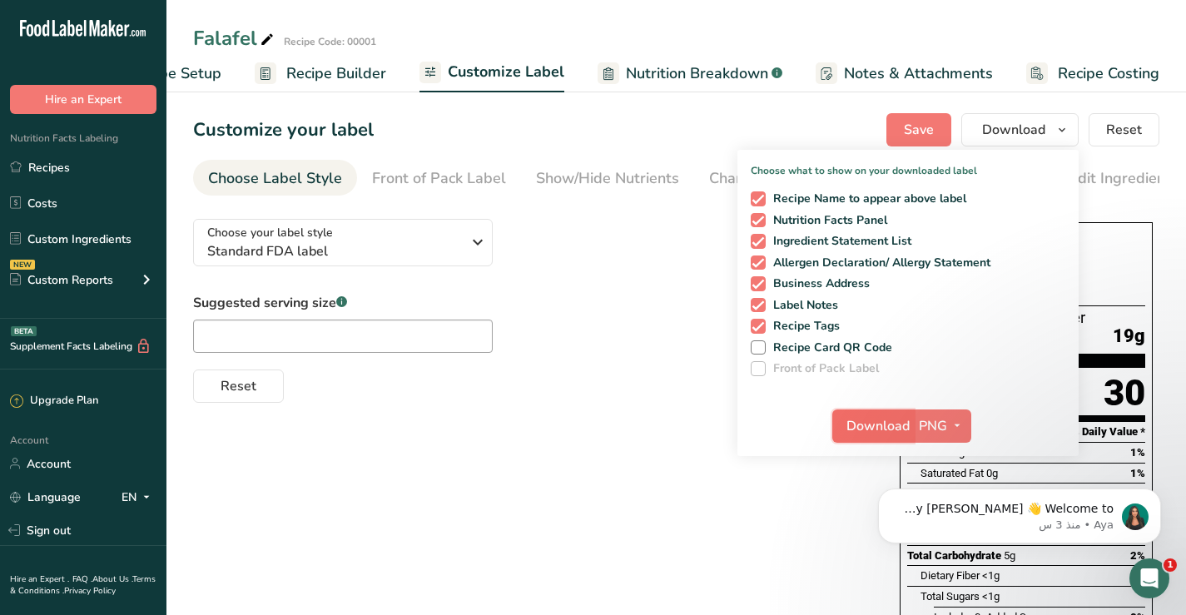
click at [878, 428] on span "Download" at bounding box center [878, 426] width 63 height 20
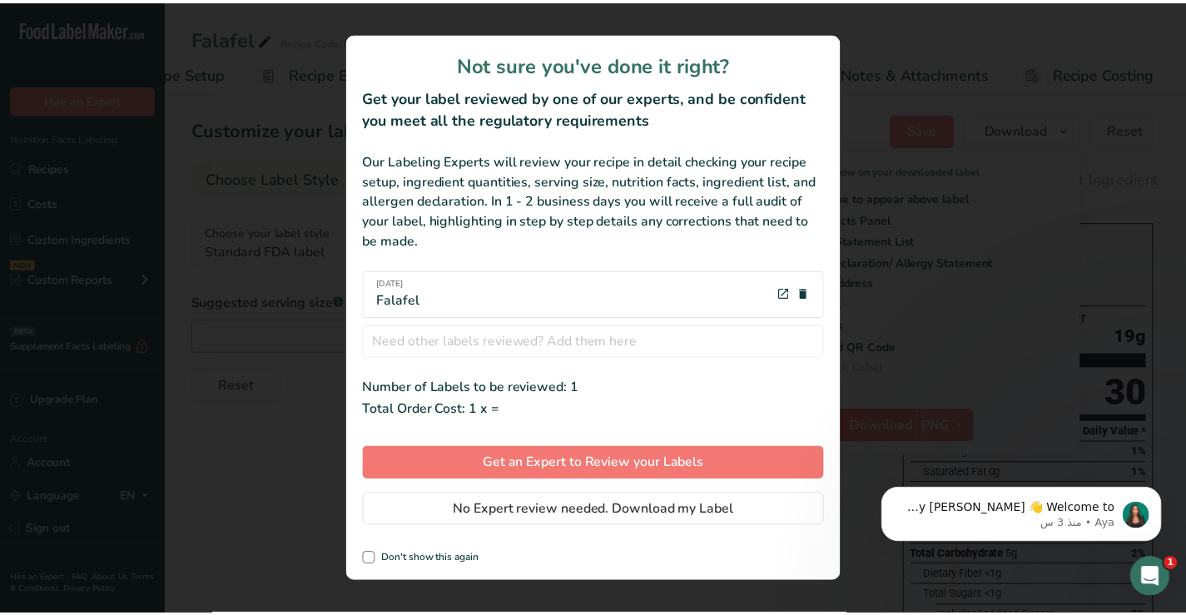
scroll to position [0, 82]
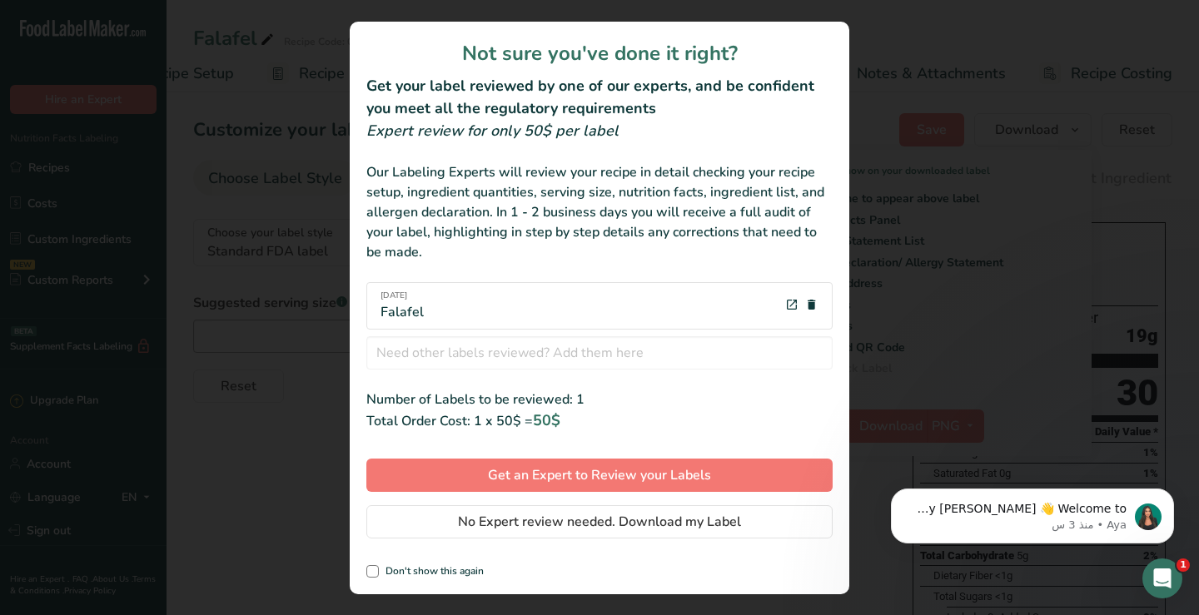
click at [1032, 186] on div "review labels modal" at bounding box center [599, 307] width 1199 height 615
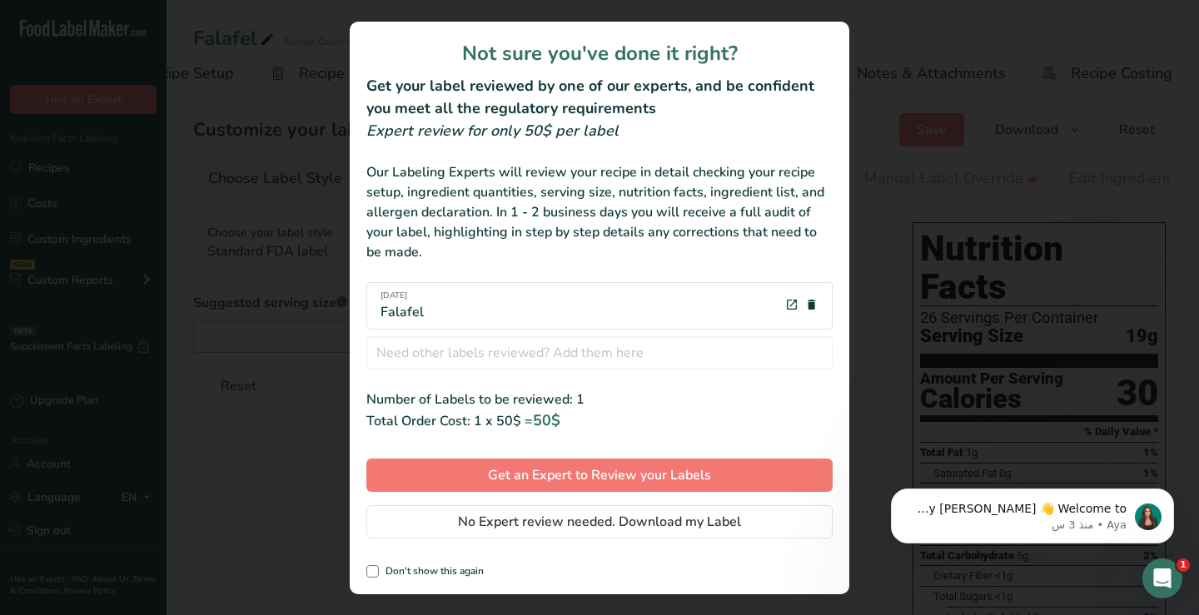
click at [360, 571] on div "Not sure you've done it right? Get your label reviewed by one of our experts, a…" at bounding box center [600, 308] width 500 height 573
click at [382, 571] on span "Don't show this again" at bounding box center [431, 571] width 105 height 12
click at [377, 571] on input "Don't show this again" at bounding box center [371, 571] width 11 height 11
checkbox input "true"
click at [885, 594] on div "review labels modal" at bounding box center [599, 307] width 1199 height 615
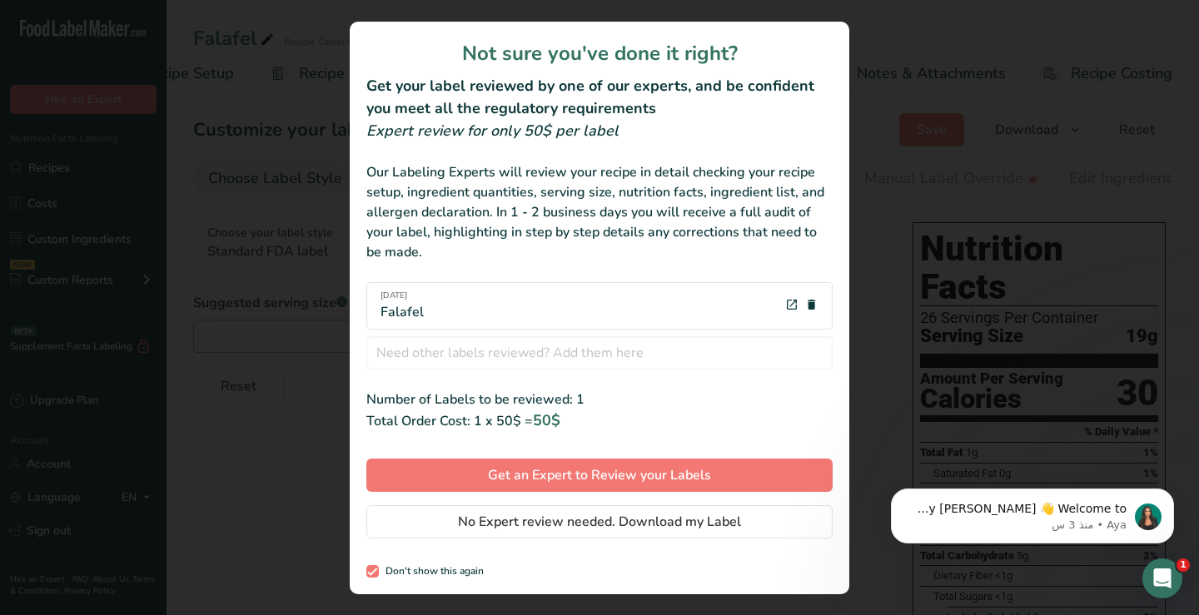
click at [277, 57] on div "review labels modal" at bounding box center [599, 307] width 1199 height 615
click at [967, 101] on div "review labels modal" at bounding box center [599, 307] width 1199 height 615
click at [1037, 139] on div "review labels modal" at bounding box center [599, 307] width 1199 height 615
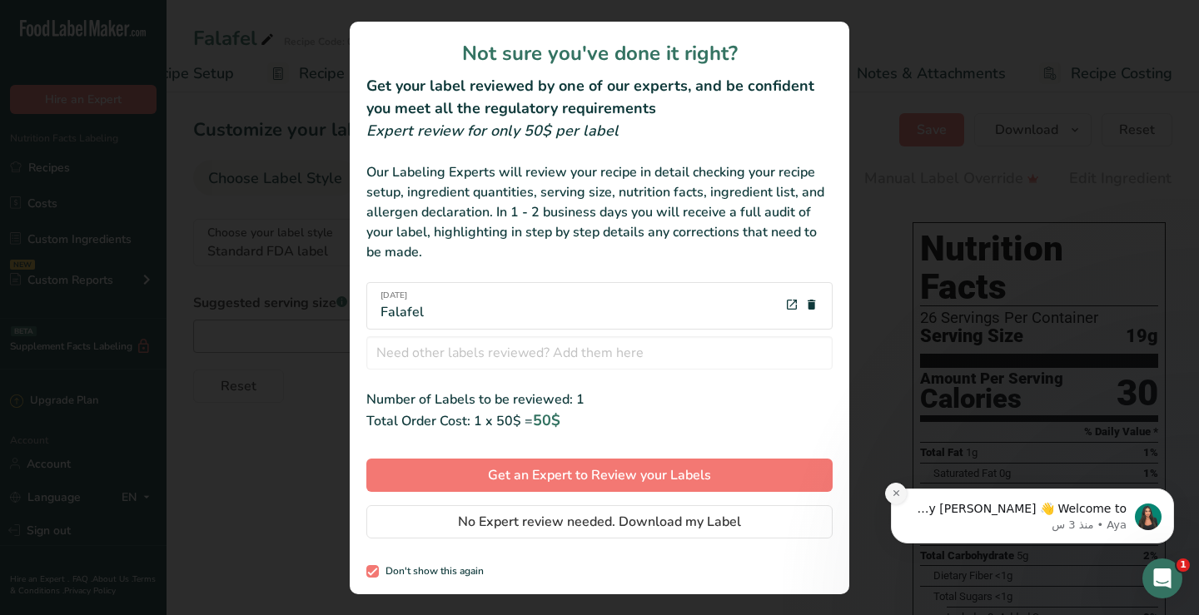
click at [889, 496] on button "Dismiss notification" at bounding box center [896, 494] width 22 height 22
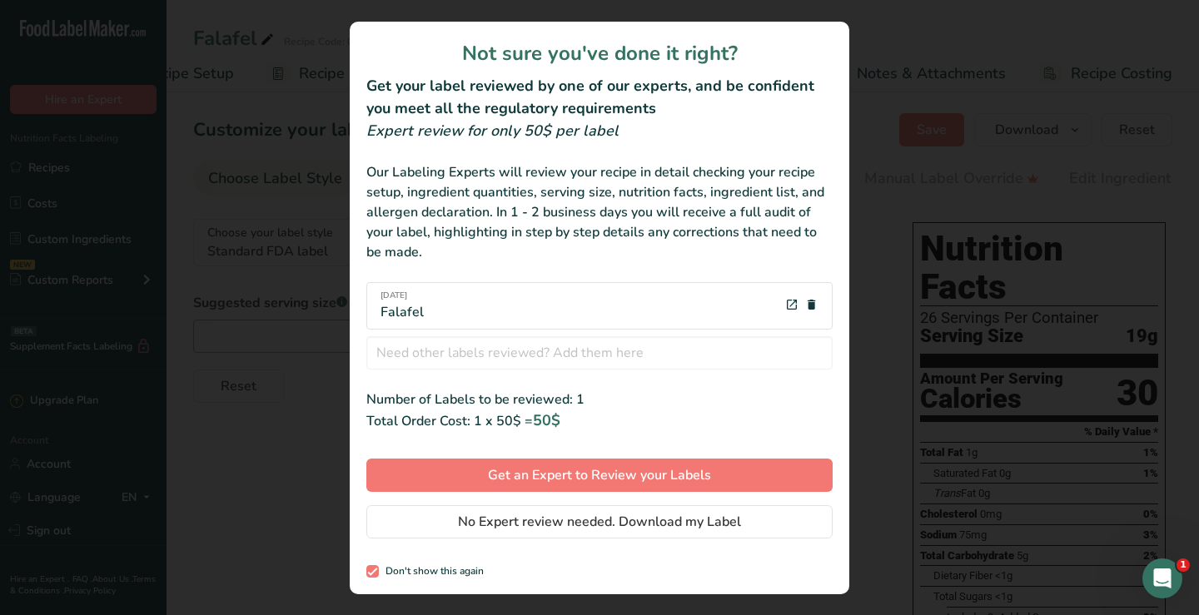
click at [969, 73] on div "review labels modal" at bounding box center [599, 307] width 1199 height 615
click at [170, 89] on div "review labels modal" at bounding box center [599, 307] width 1199 height 615
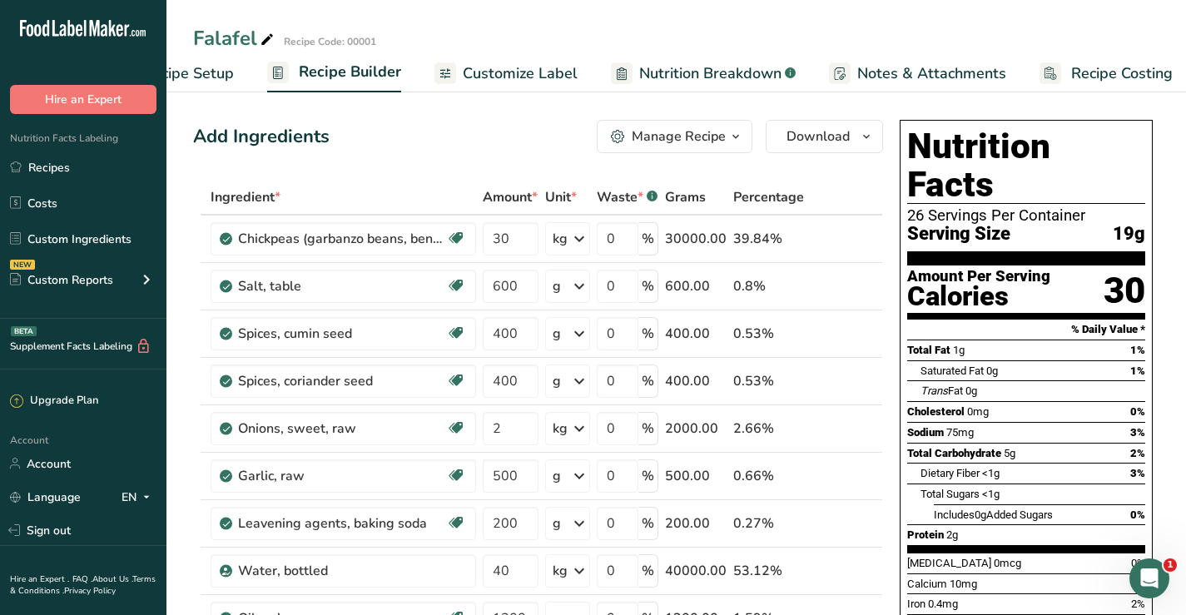
scroll to position [83, 0]
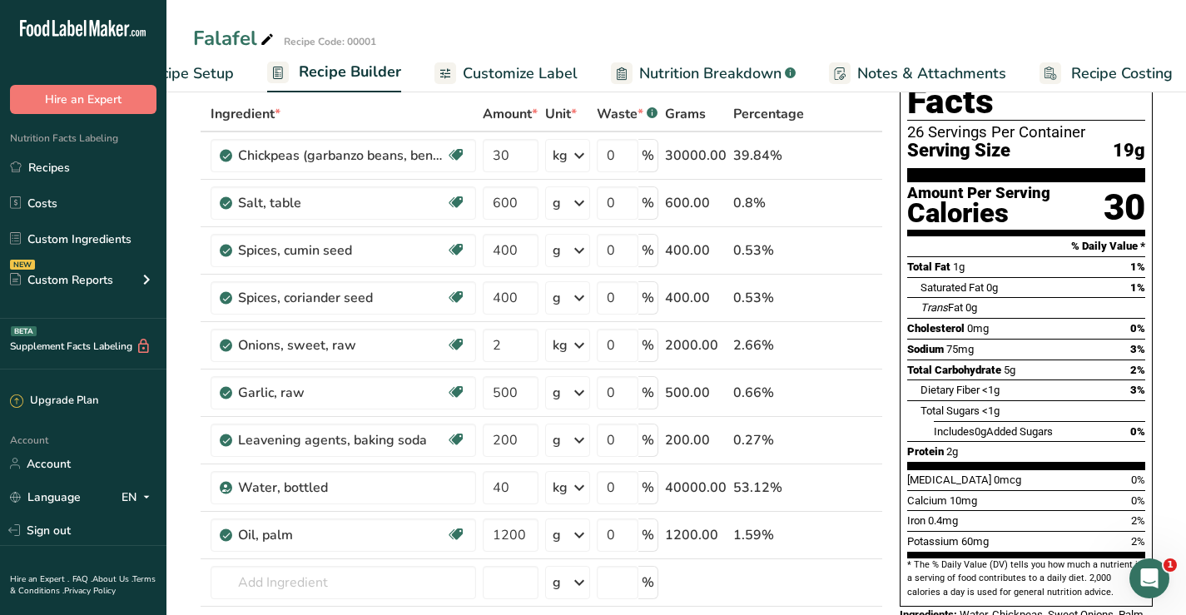
click at [485, 75] on span "Customize Label" at bounding box center [520, 73] width 115 height 22
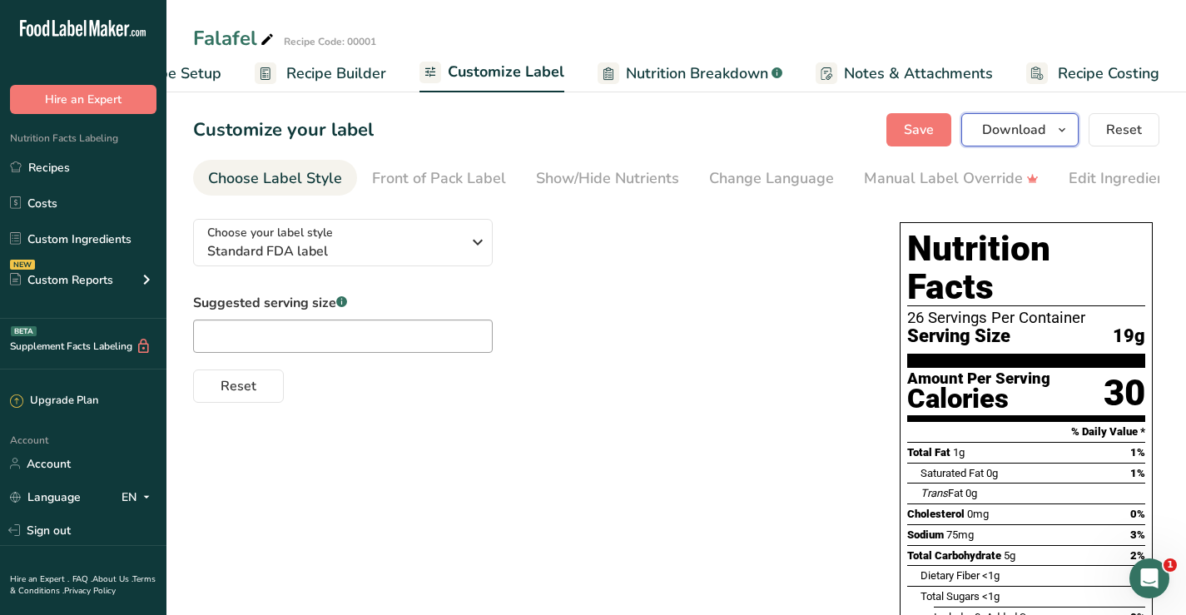
click at [1060, 129] on icon "button" at bounding box center [1062, 130] width 13 height 21
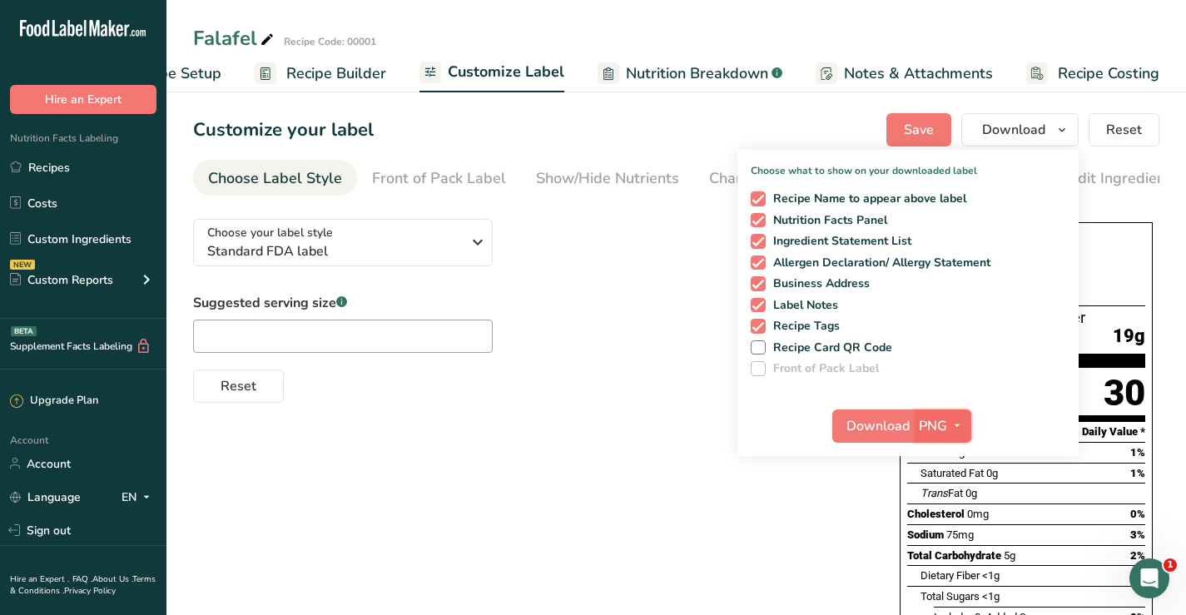
click at [954, 423] on icon "button" at bounding box center [957, 425] width 13 height 21
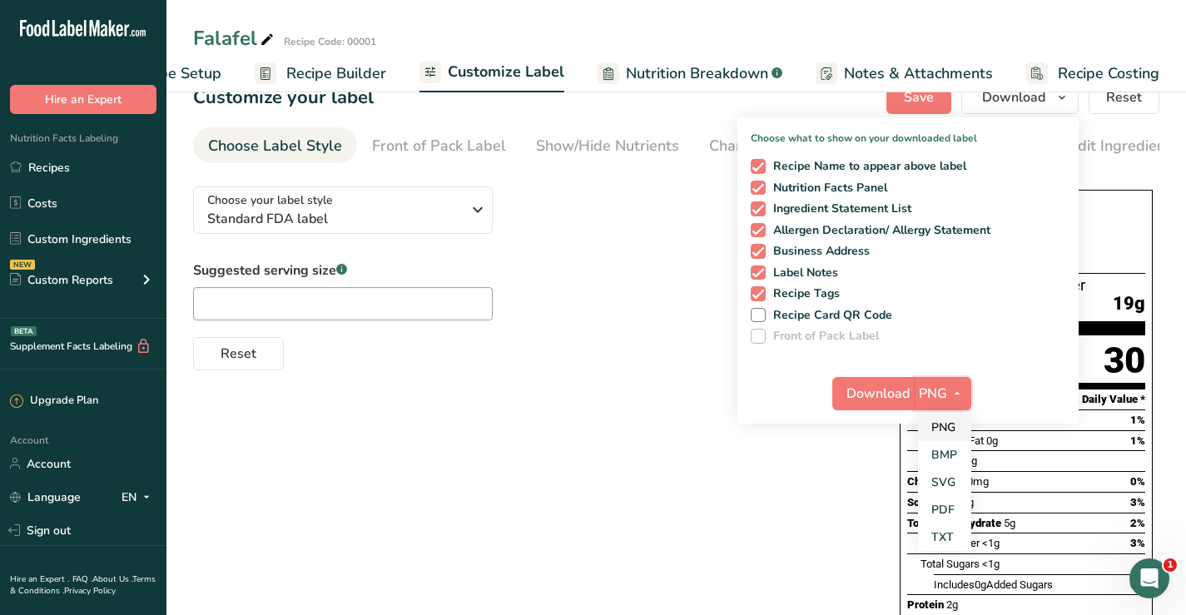
scroll to position [83, 0]
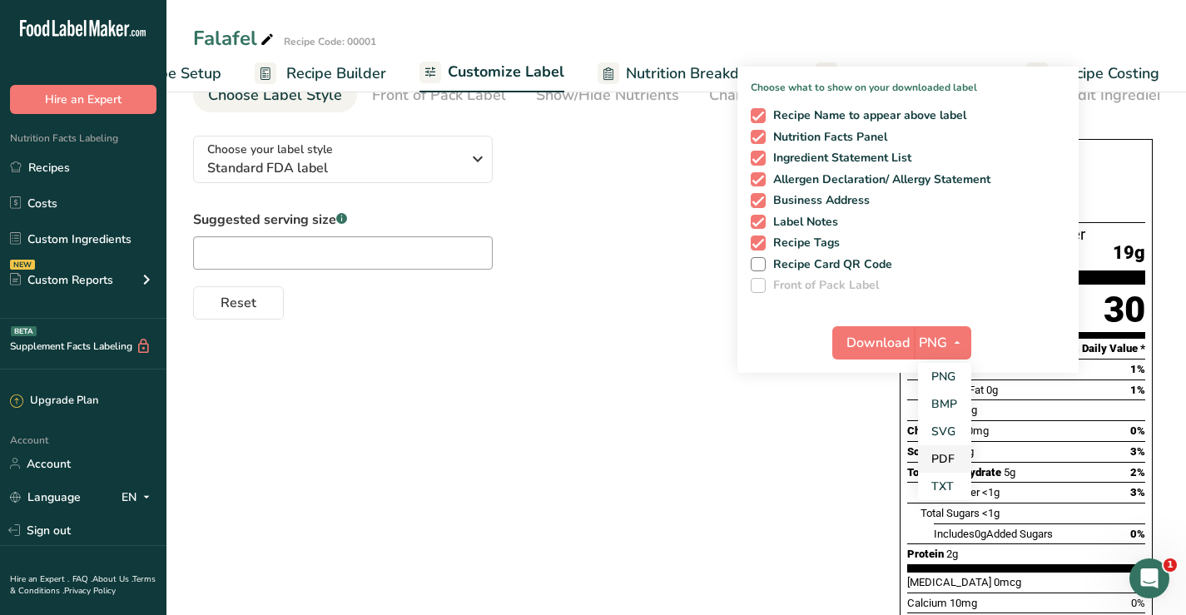
click at [944, 458] on link "PDF" at bounding box center [944, 458] width 53 height 27
click at [879, 346] on span "Download" at bounding box center [879, 343] width 63 height 20
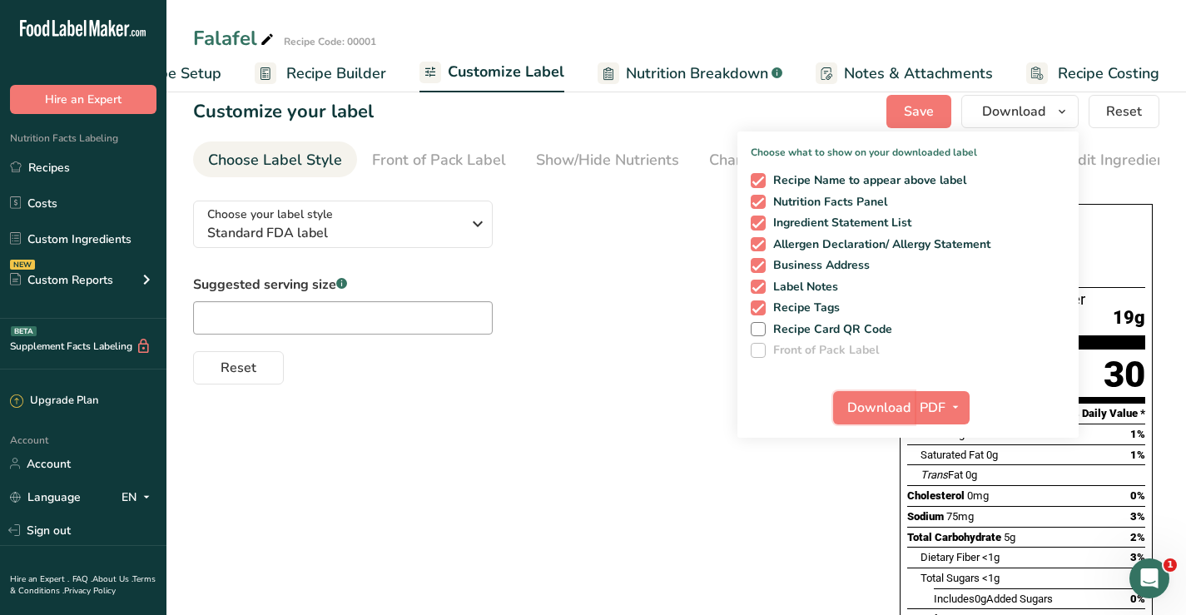
scroll to position [0, 0]
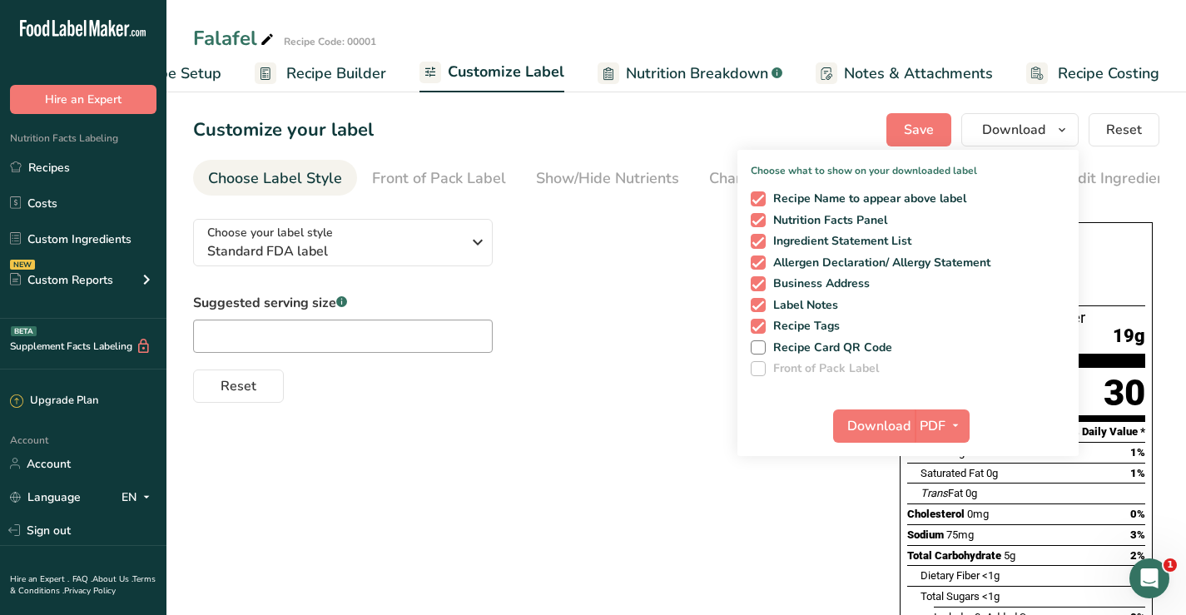
click at [738, 487] on div "Choose your label style Standard FDA label USA (FDA) Standard FDA label Tabular…" at bounding box center [676, 532] width 967 height 653
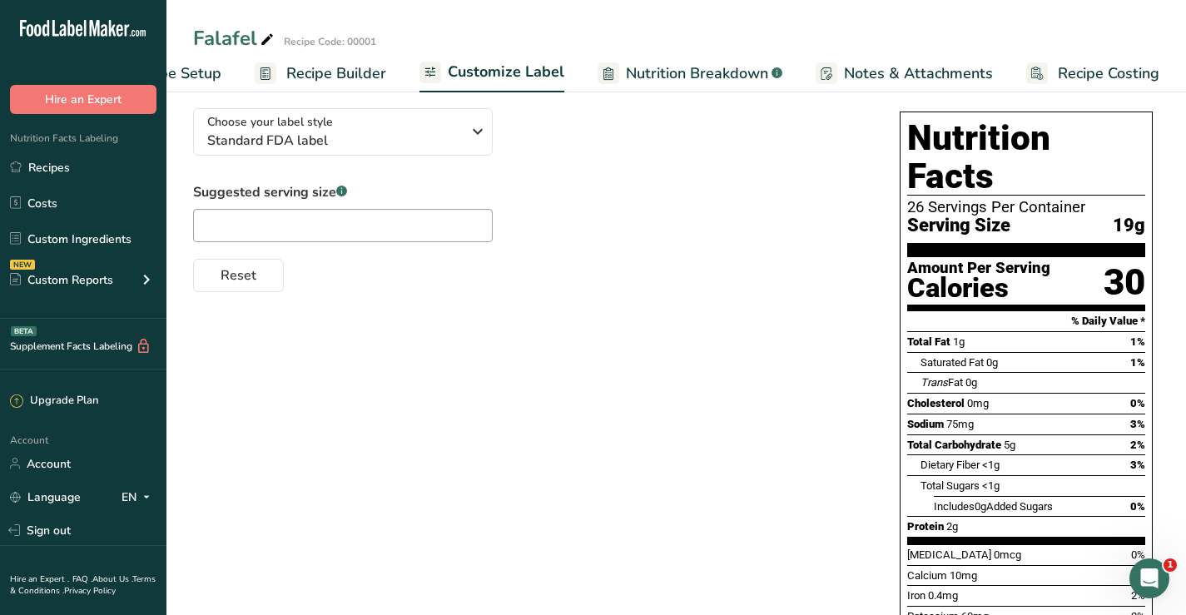
scroll to position [236, 0]
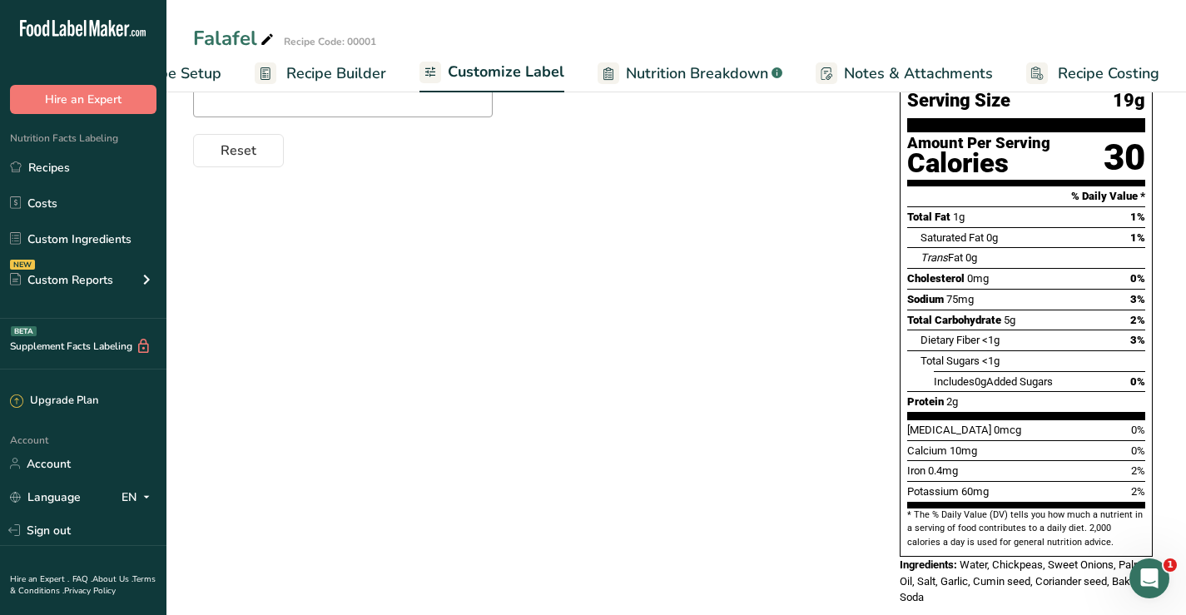
click at [702, 288] on div "Choose your label style Standard FDA label USA (FDA) Standard FDA label Tabular…" at bounding box center [676, 296] width 967 height 653
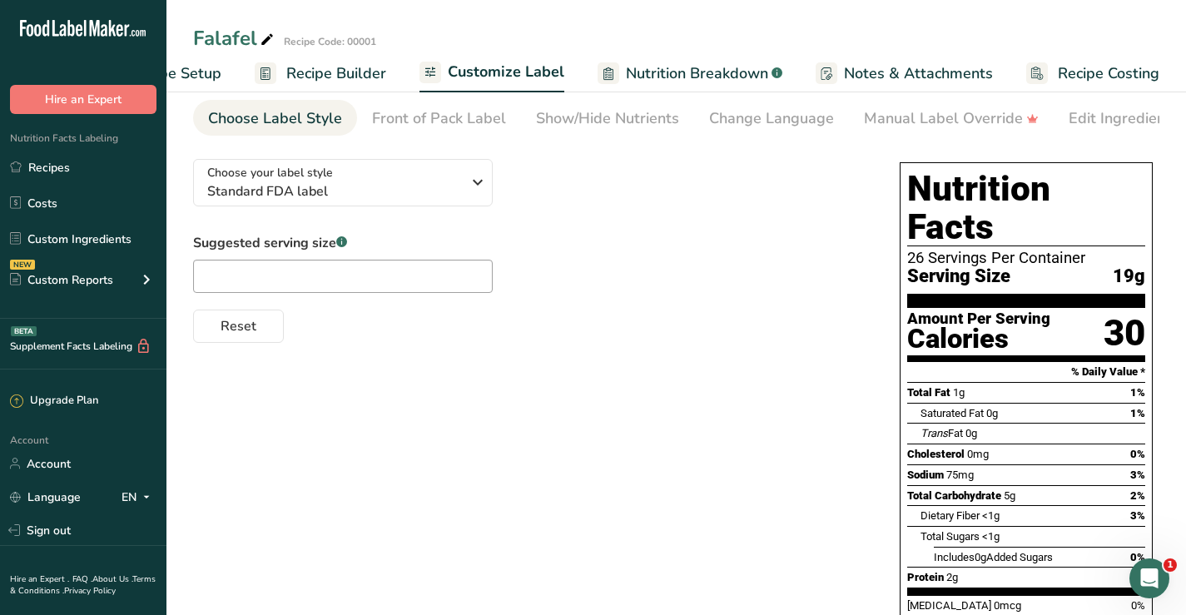
scroll to position [0, 0]
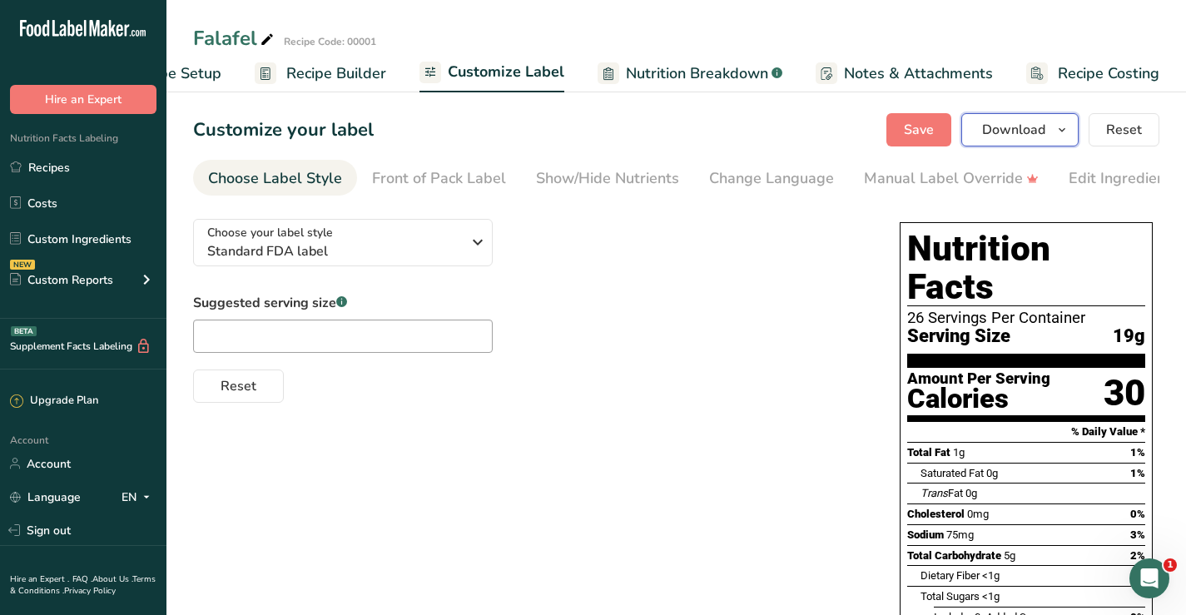
click at [1062, 135] on icon "button" at bounding box center [1062, 130] width 13 height 21
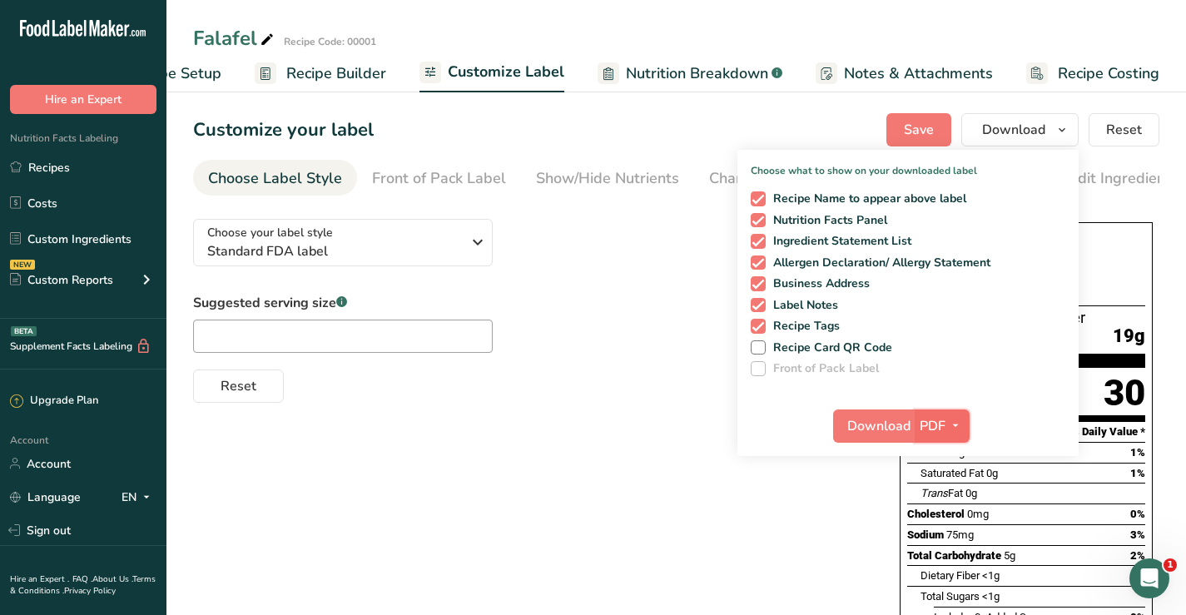
click at [956, 425] on icon "button" at bounding box center [955, 425] width 13 height 21
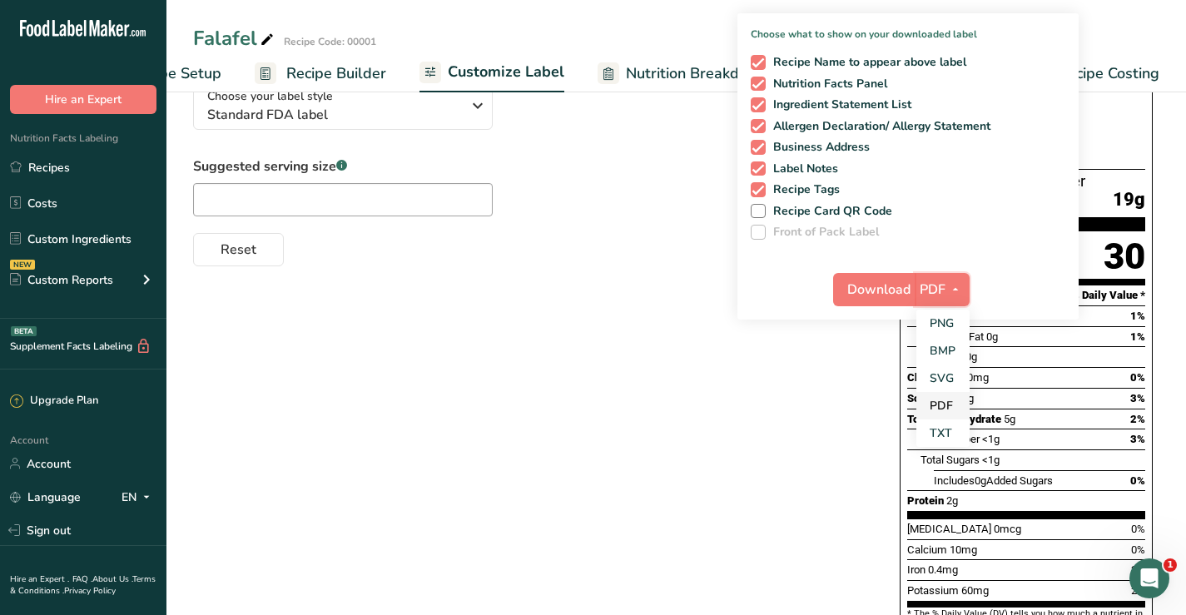
scroll to position [167, 0]
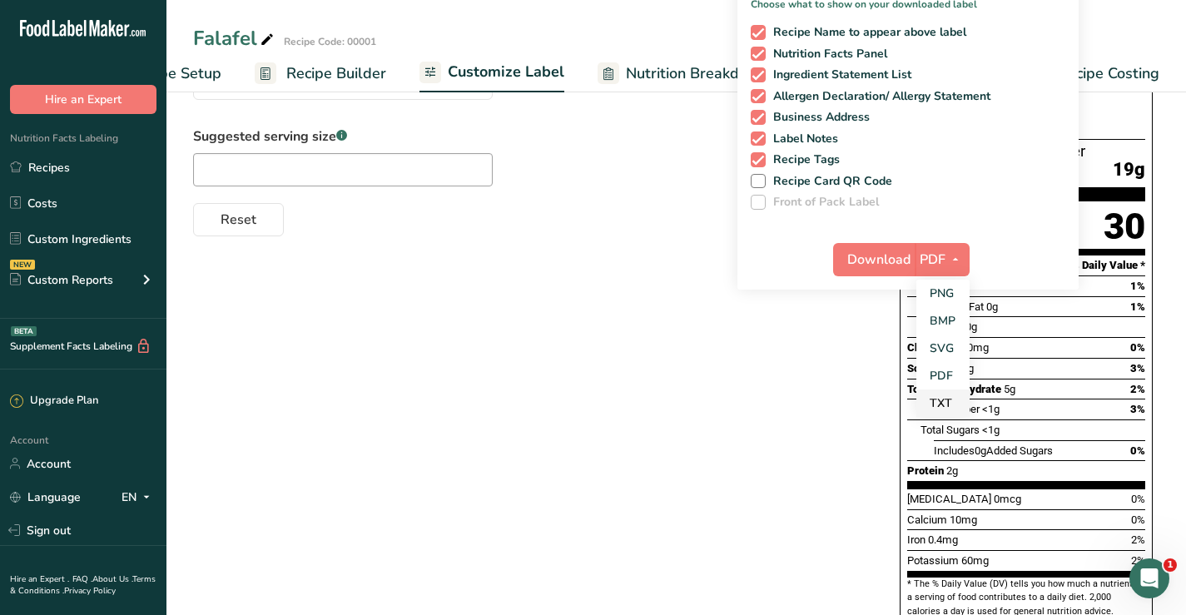
click at [942, 397] on link "TXT" at bounding box center [943, 403] width 53 height 27
checkbox input "false"
checkbox input "true"
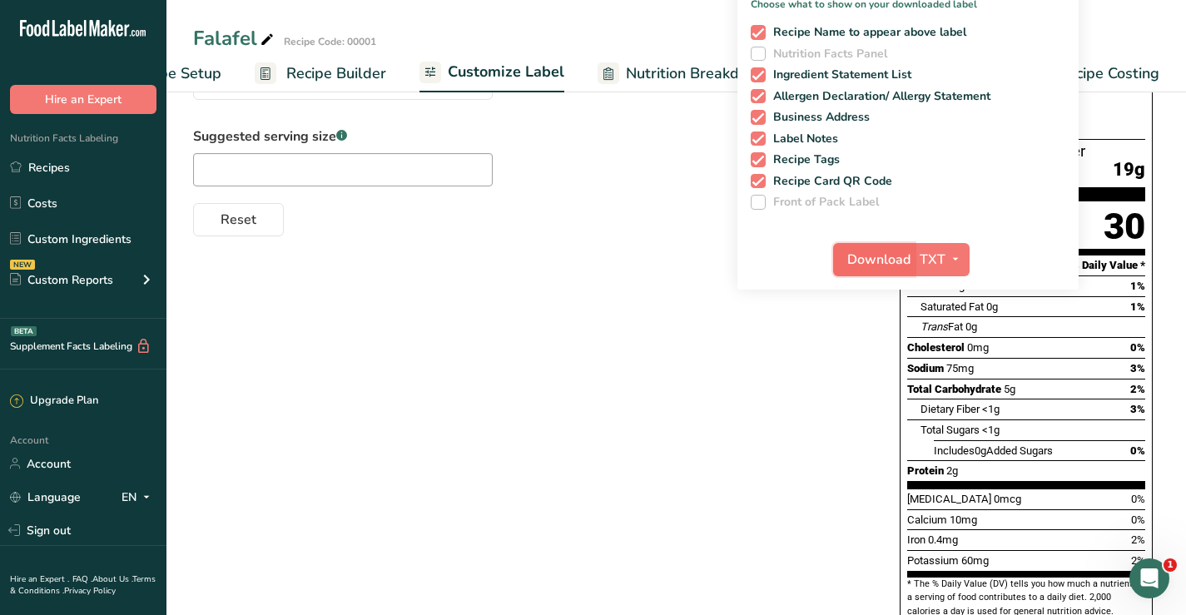
click at [885, 260] on span "Download" at bounding box center [879, 260] width 63 height 20
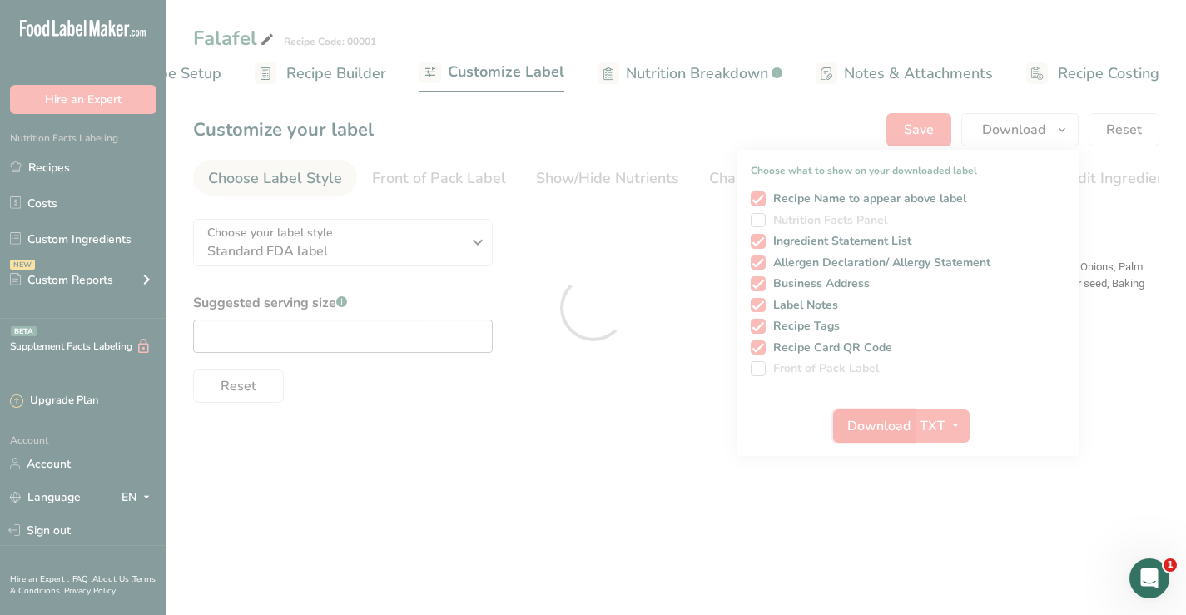
scroll to position [0, 0]
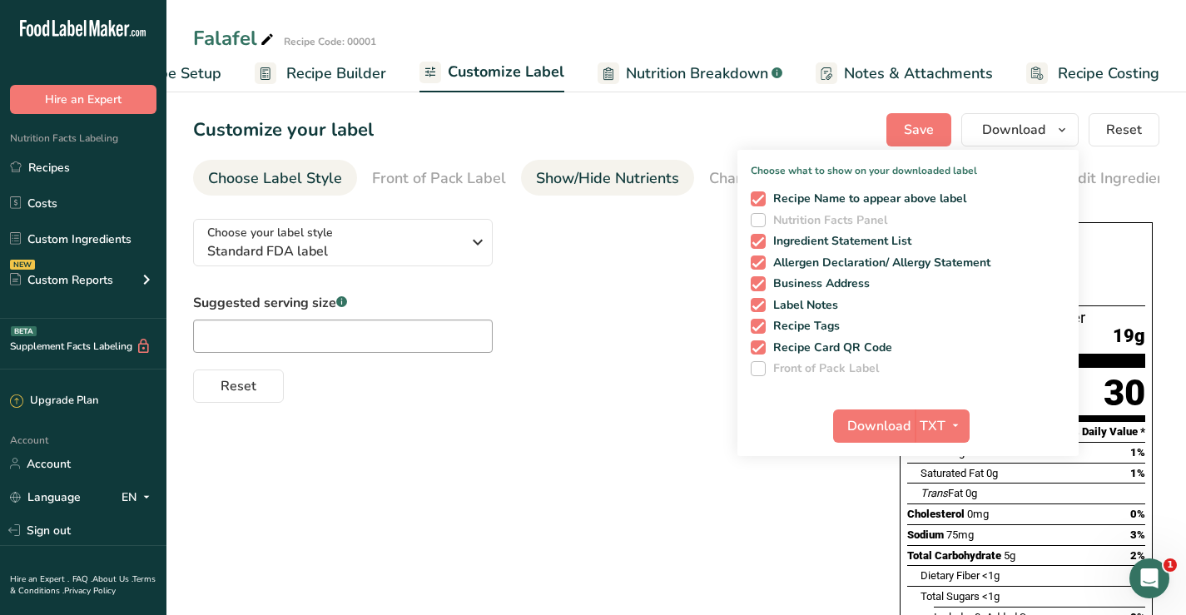
click at [614, 177] on div "Show/Hide Nutrients" at bounding box center [607, 178] width 143 height 22
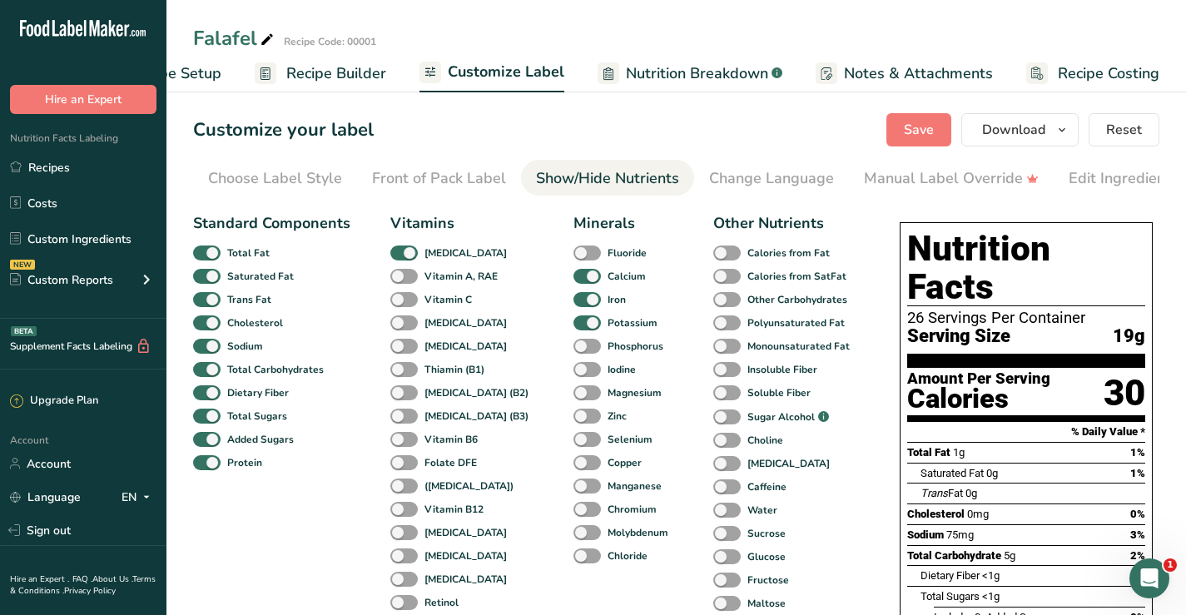
scroll to position [0, 263]
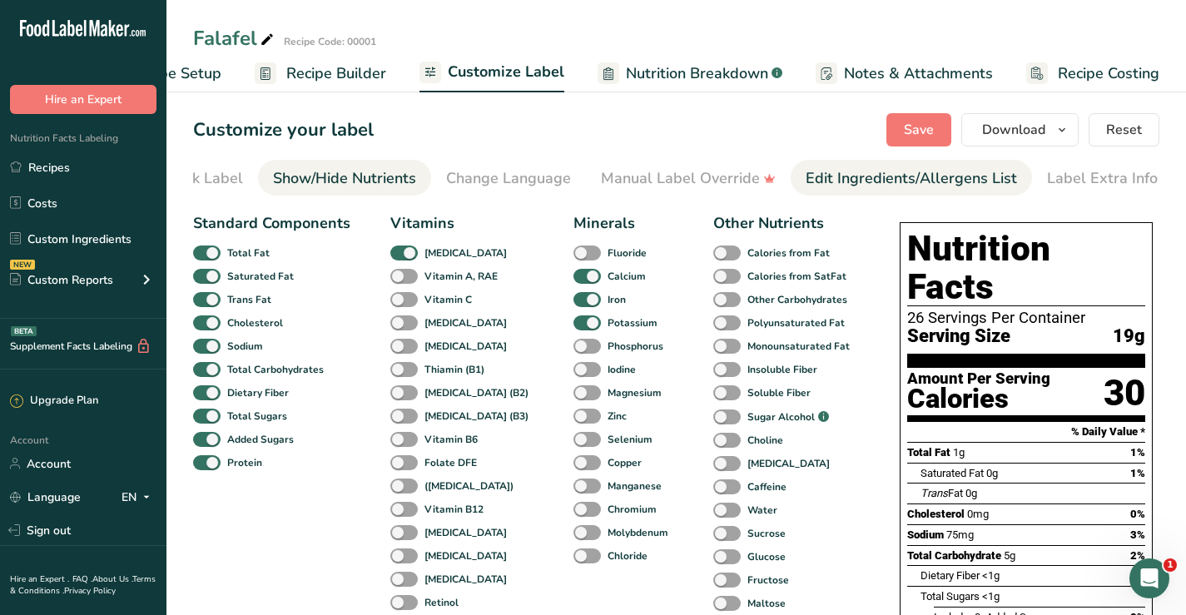
click at [880, 179] on div "Edit Ingredients/Allergens List" at bounding box center [911, 178] width 211 height 22
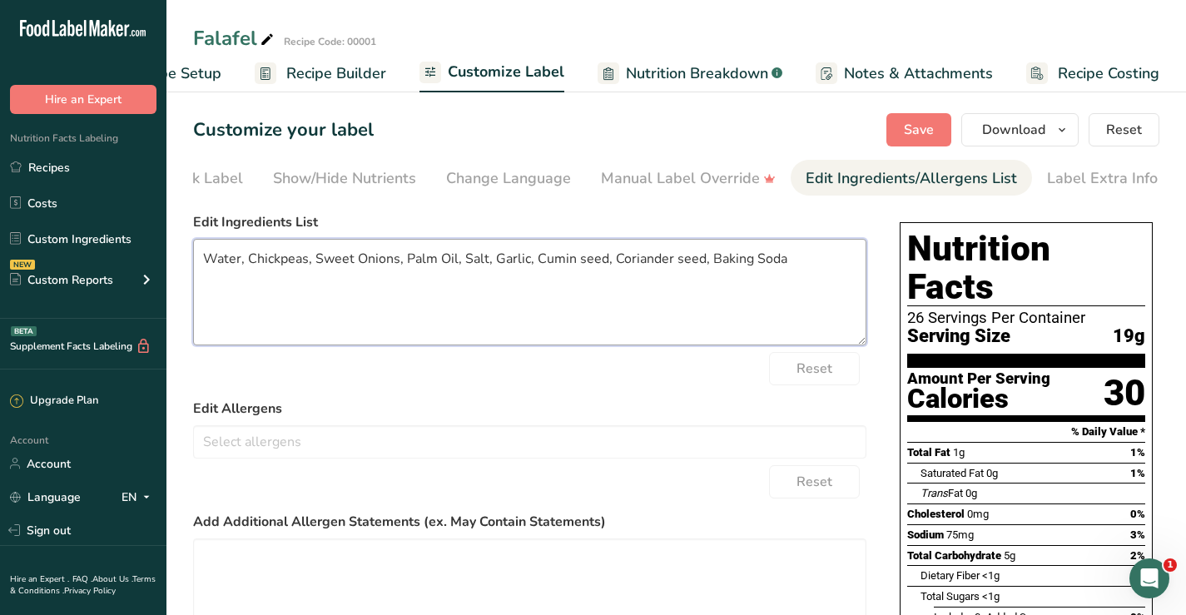
drag, startPoint x: 204, startPoint y: 265, endPoint x: 244, endPoint y: 264, distance: 40.0
click at [244, 264] on textarea "Water, Chickpeas, Sweet Onions, Palm Oil, Salt, Garlic, Cumin seed, Coriander s…" at bounding box center [530, 292] width 674 height 107
drag, startPoint x: 277, startPoint y: 262, endPoint x: 316, endPoint y: 261, distance: 38.3
click at [316, 261] on textarea "Chickpeas, Sweet Onions, Palm Oil, Salt, Garlic, Cumin seed, Coriander seed, Ba…" at bounding box center [530, 292] width 674 height 107
drag, startPoint x: 639, startPoint y: 263, endPoint x: 709, endPoint y: 268, distance: 70.1
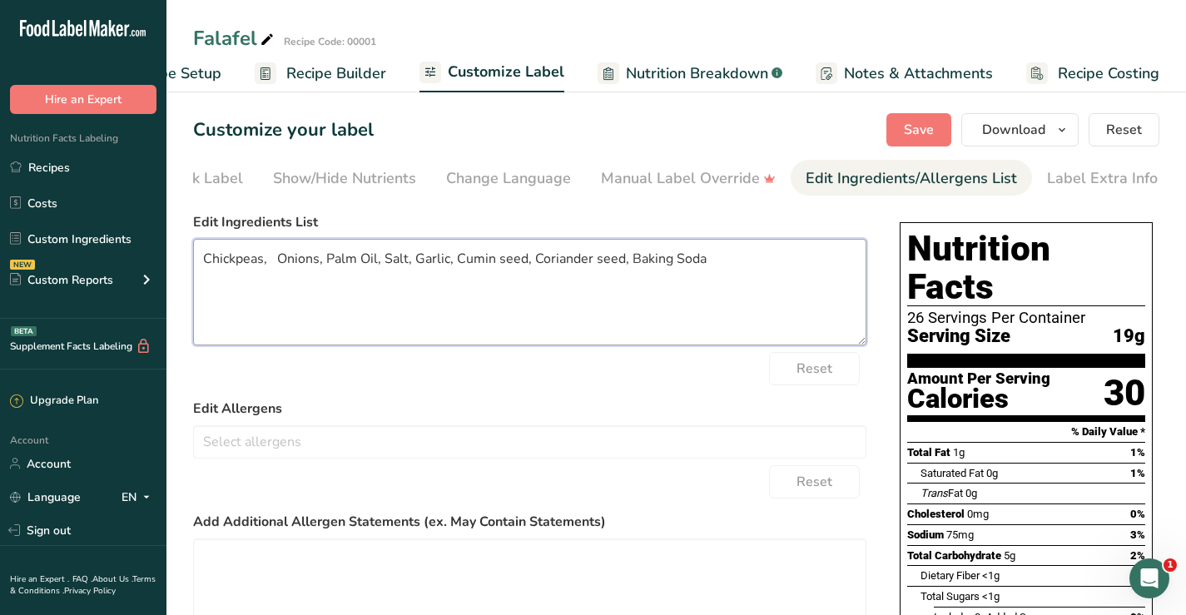
click at [709, 268] on textarea "Chickpeas, Onions, Palm Oil, Salt, Garlic, Cumin seed, Coriander seed, Baking S…" at bounding box center [530, 292] width 674 height 107
click at [709, 283] on textarea "Chickpeas, Onions, Palm Oil, Salt, Garlic, Cumin seed, Coriander seed, Baking S…" at bounding box center [530, 292] width 674 height 107
click at [924, 123] on span "Save" at bounding box center [919, 130] width 30 height 20
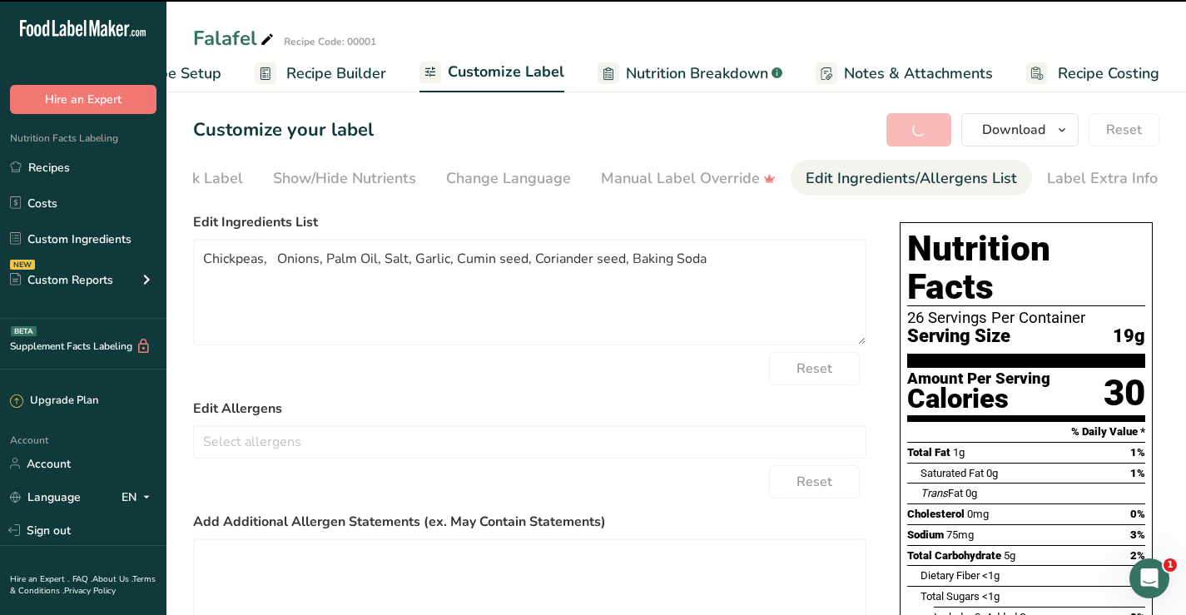
type textarea "Chickpeas, Onions, Palm Oil, Salt, Garlic, Cumin seed, Coriander seed, Baking S…"
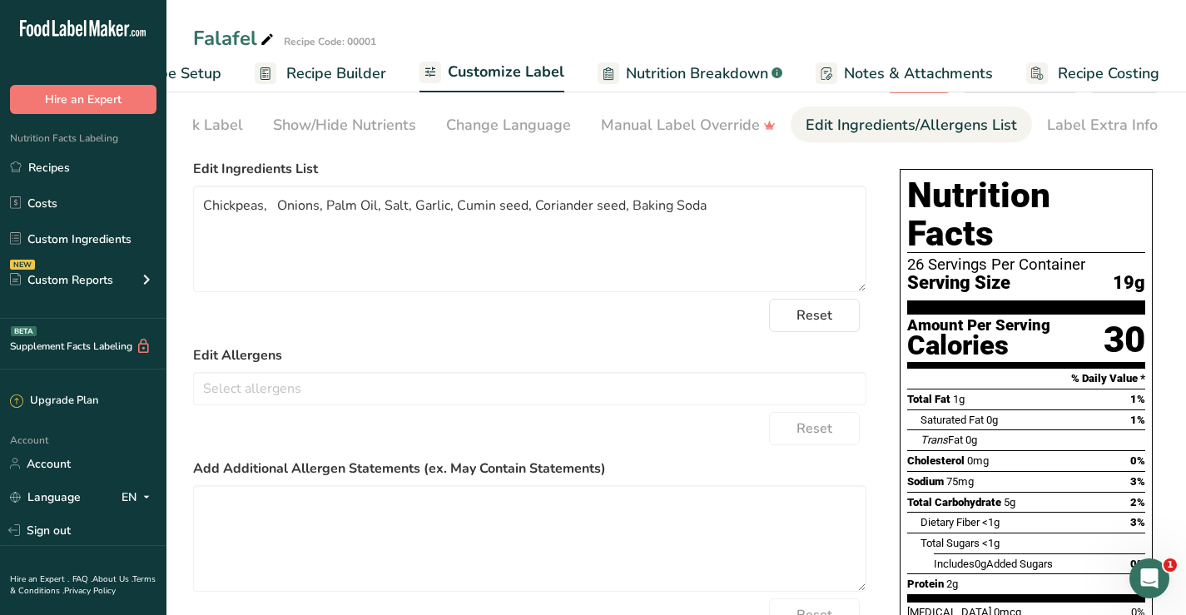
scroll to position [0, 0]
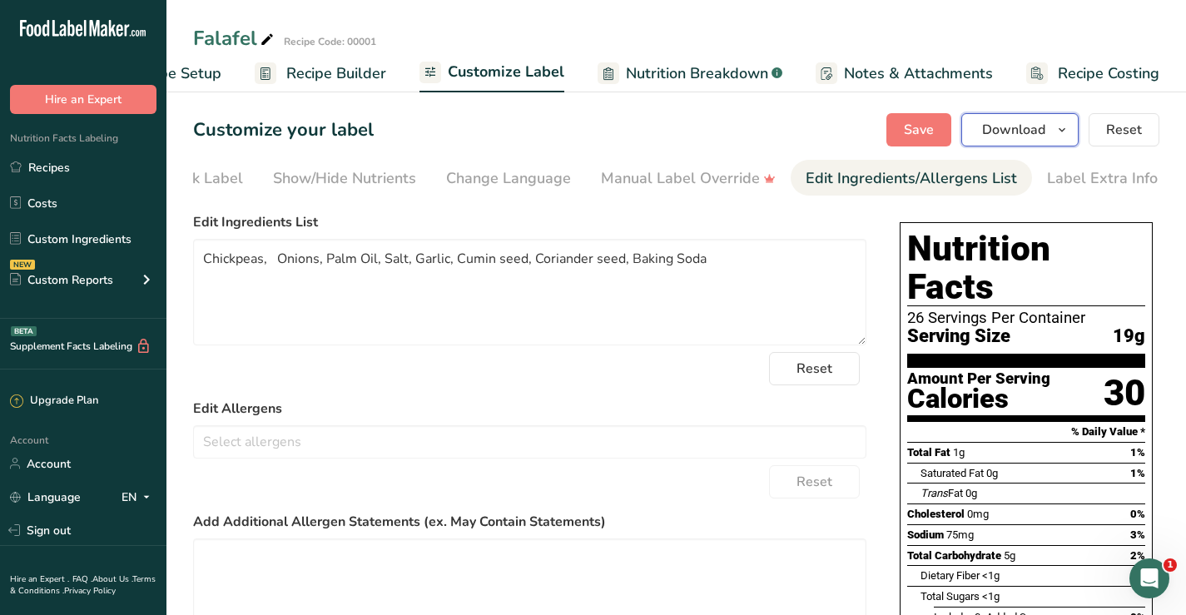
click at [1069, 128] on icon "button" at bounding box center [1062, 130] width 13 height 21
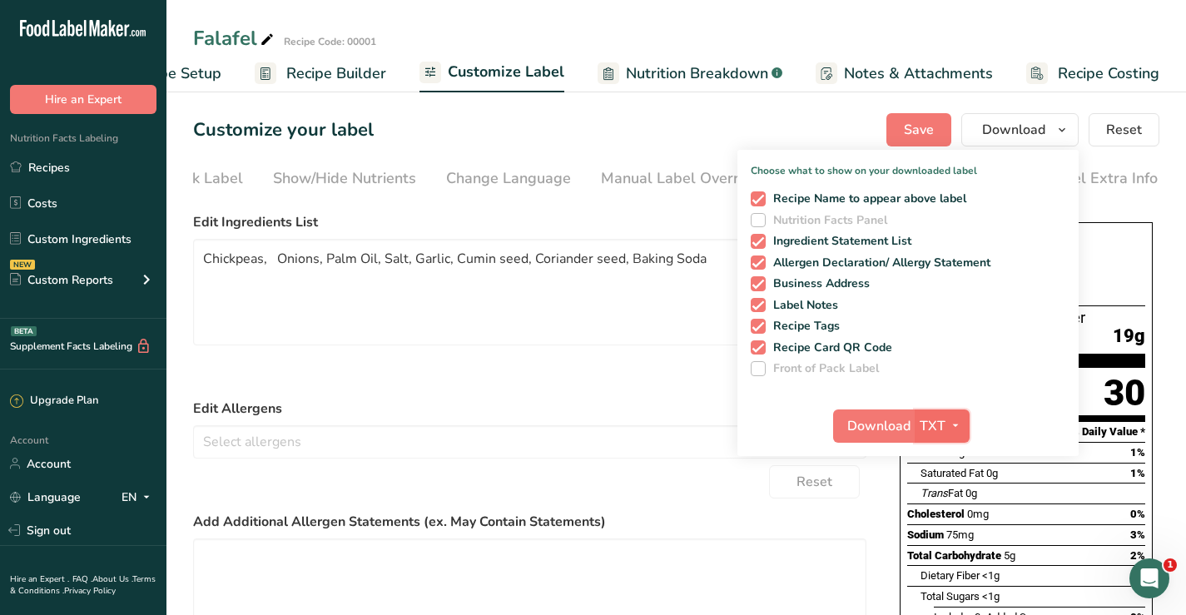
click at [954, 422] on icon "button" at bounding box center [955, 425] width 13 height 21
click at [947, 544] on link "PDF" at bounding box center [943, 542] width 53 height 27
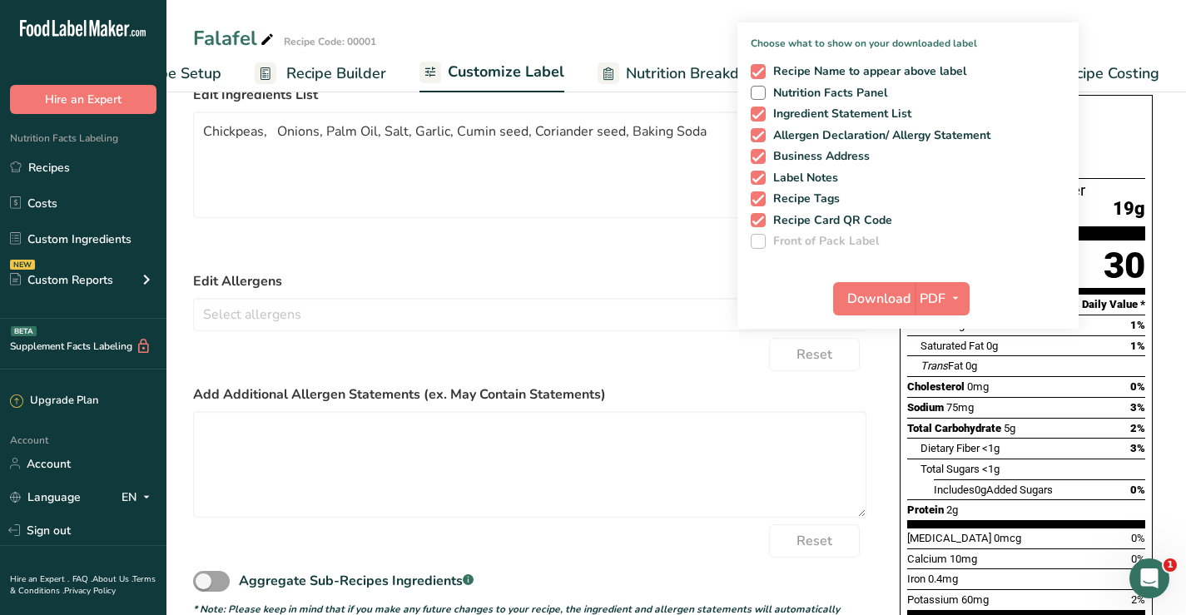
scroll to position [167, 0]
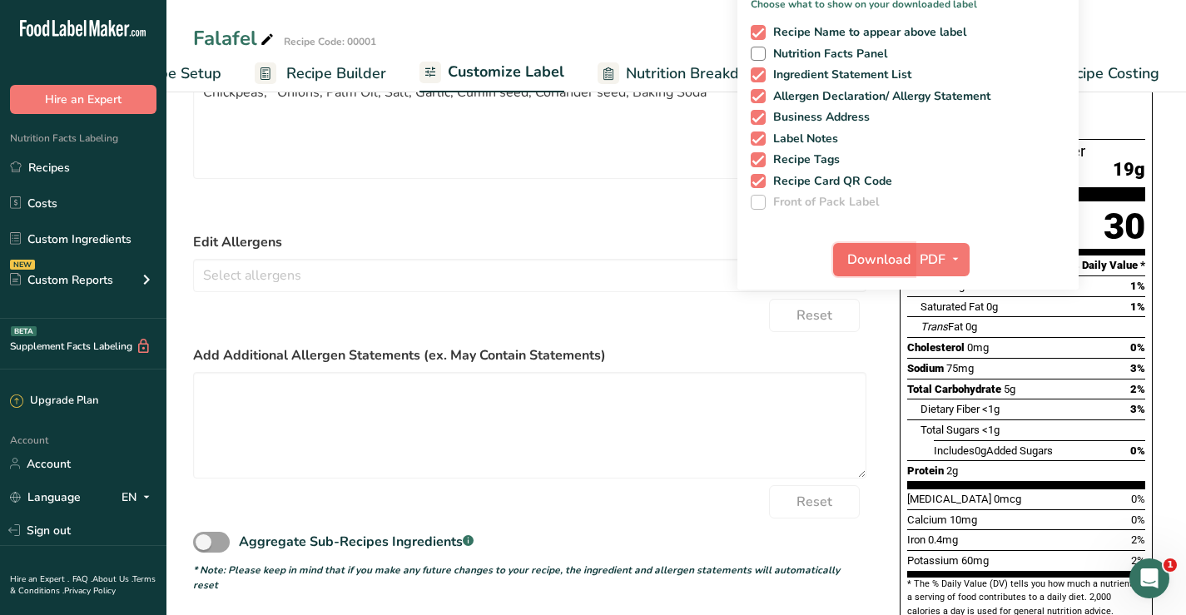
click at [897, 261] on span "Download" at bounding box center [879, 260] width 63 height 20
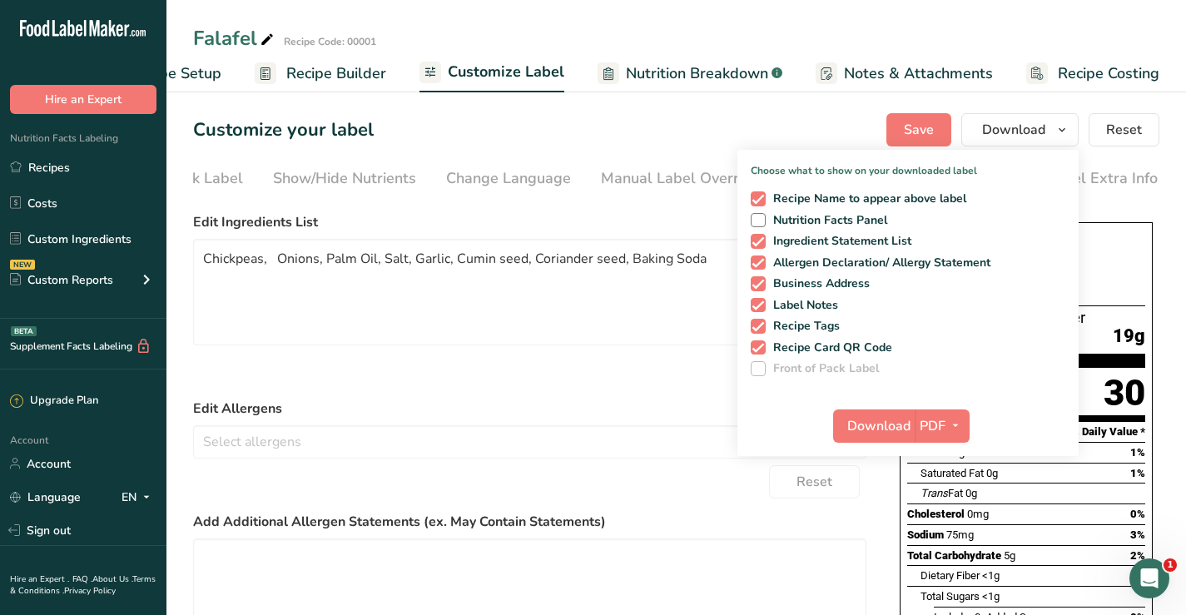
click at [753, 475] on div "Reset" at bounding box center [530, 481] width 674 height 33
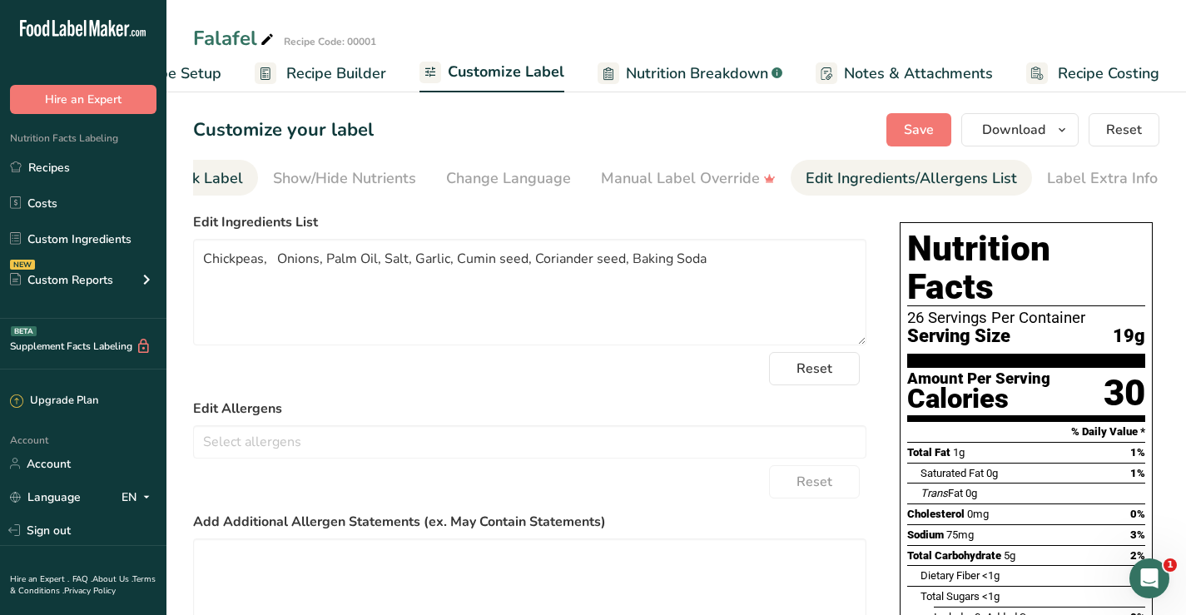
click at [204, 174] on div "Front of Pack Label" at bounding box center [176, 178] width 134 height 22
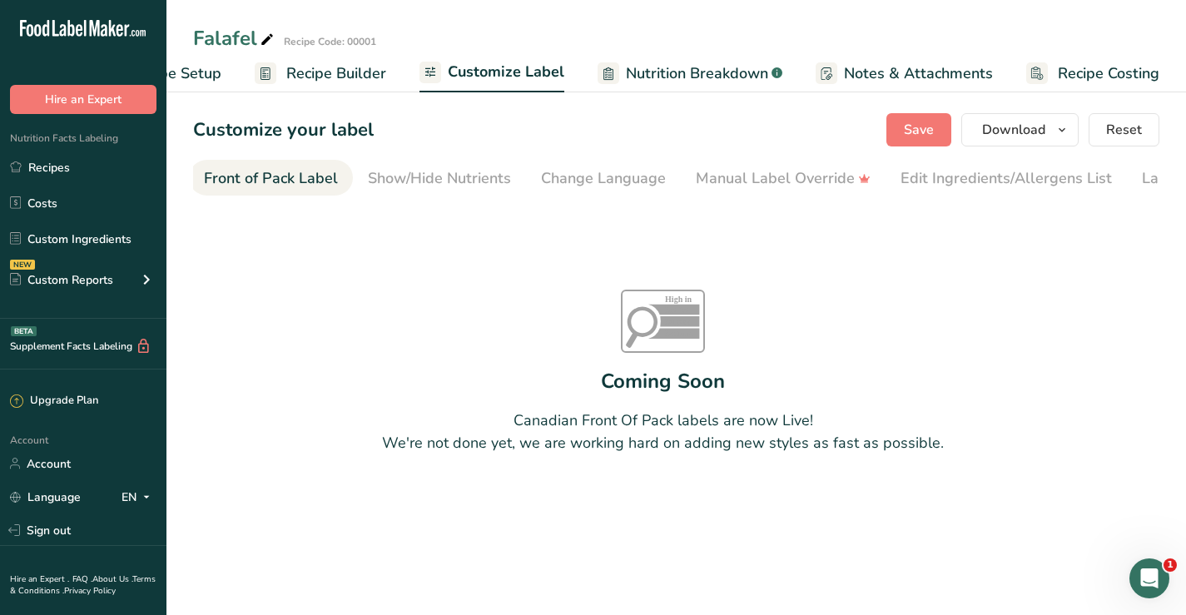
scroll to position [0, 162]
click at [488, 69] on span "Customize Label" at bounding box center [506, 72] width 117 height 22
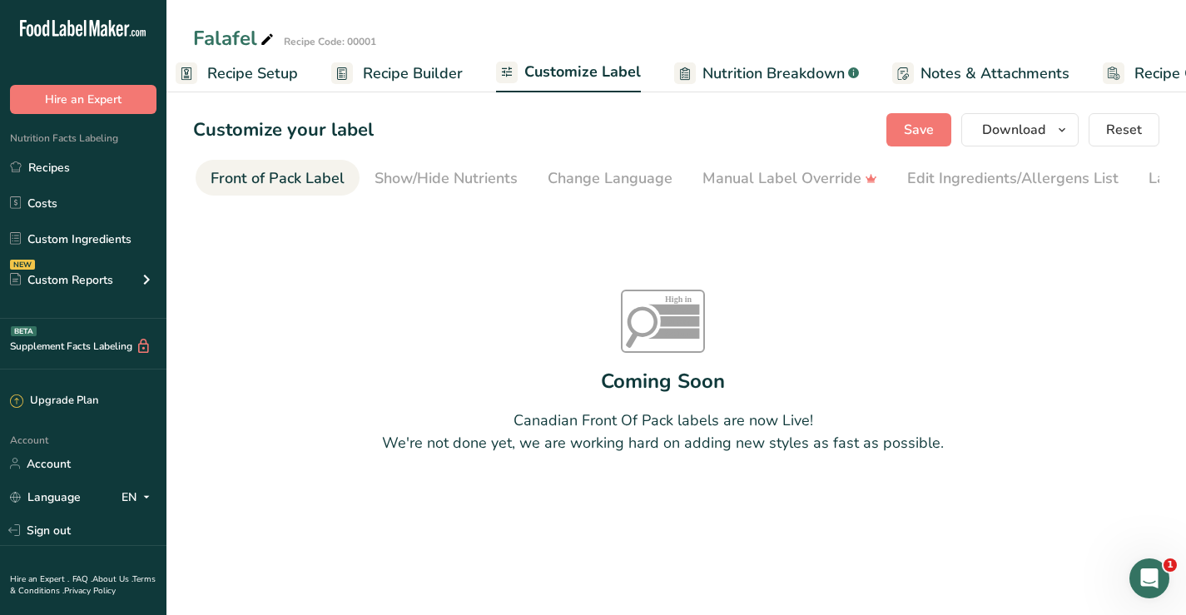
scroll to position [0, 0]
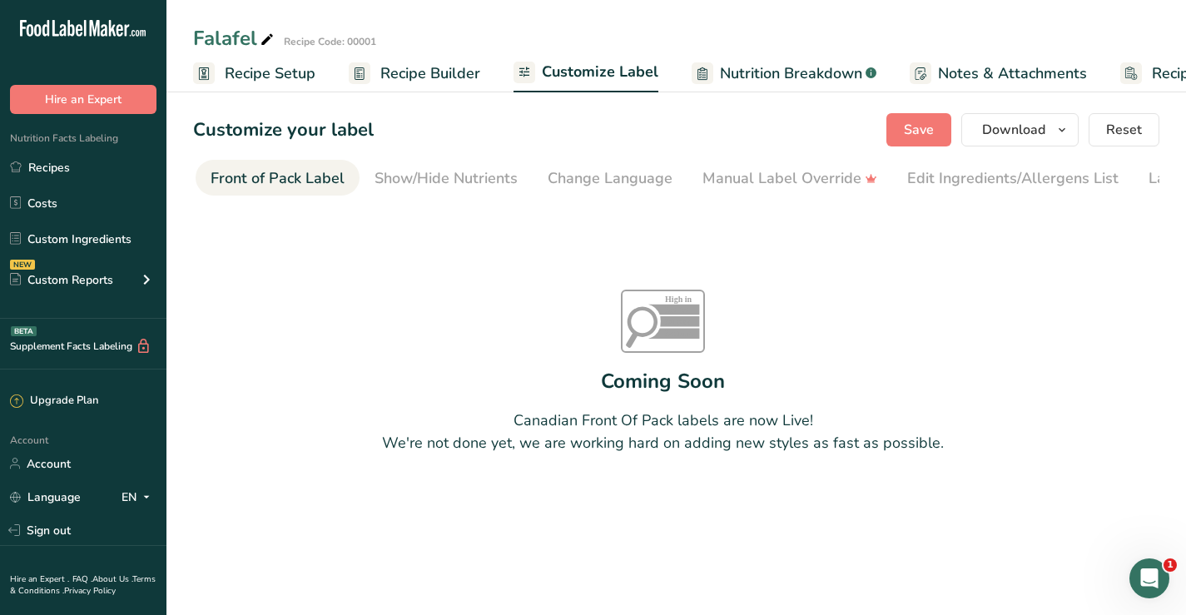
click at [574, 73] on span "Customize Label" at bounding box center [600, 72] width 117 height 22
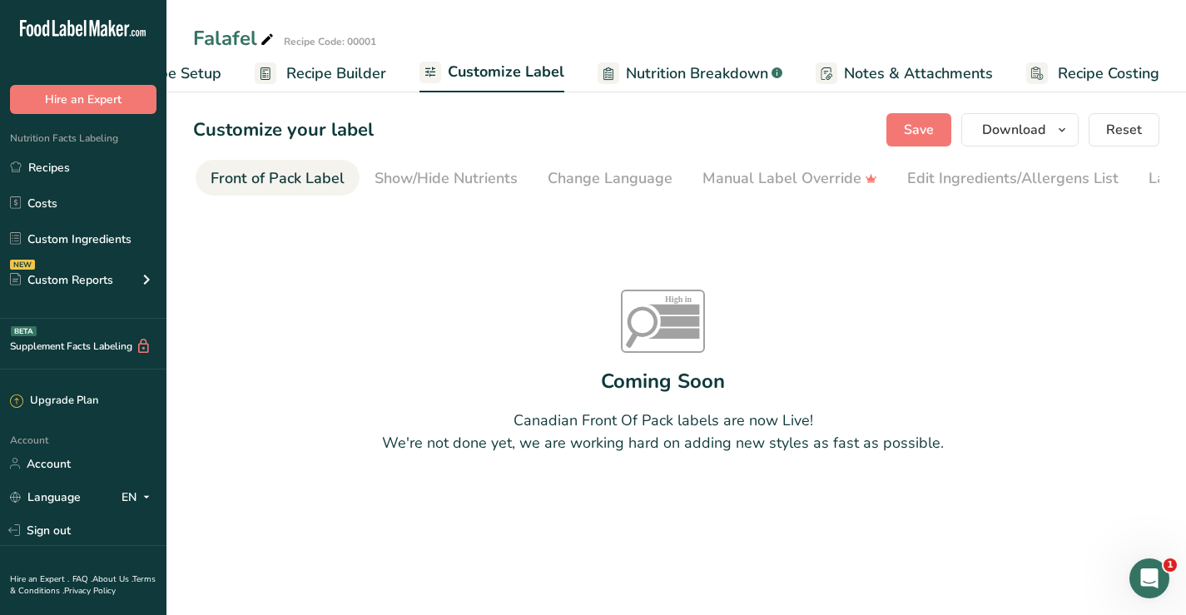
click at [536, 73] on span "Customize Label" at bounding box center [506, 72] width 117 height 22
click at [322, 75] on span "Recipe Builder" at bounding box center [336, 73] width 100 height 22
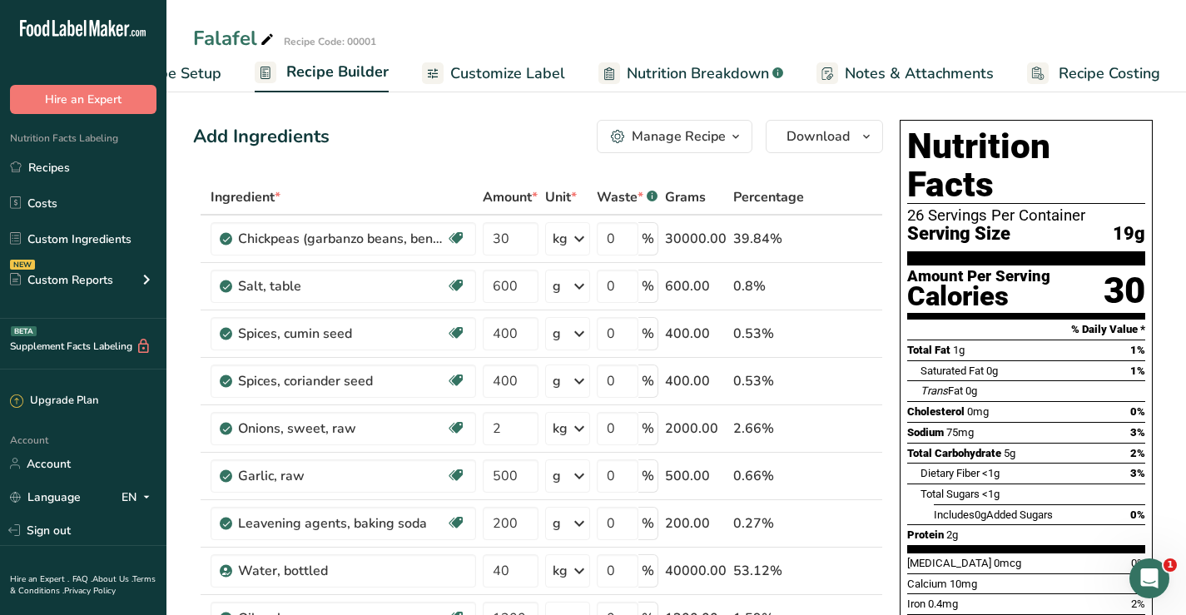
click at [690, 71] on span "Nutrition Breakdown" at bounding box center [698, 73] width 142 height 22
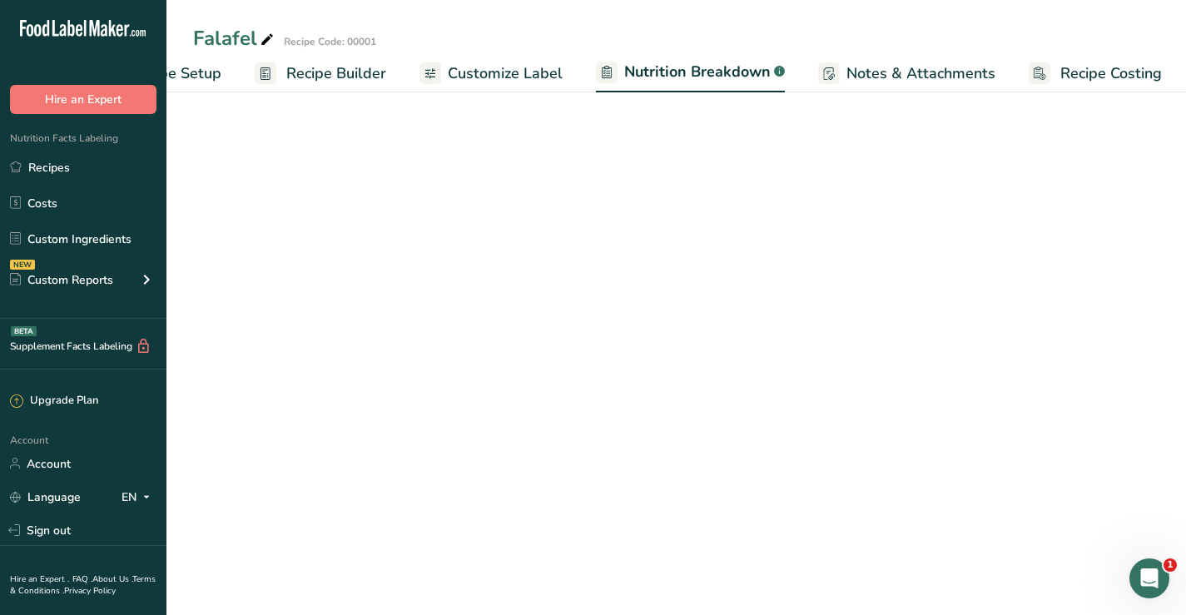
scroll to position [0, 96]
select select "Calories"
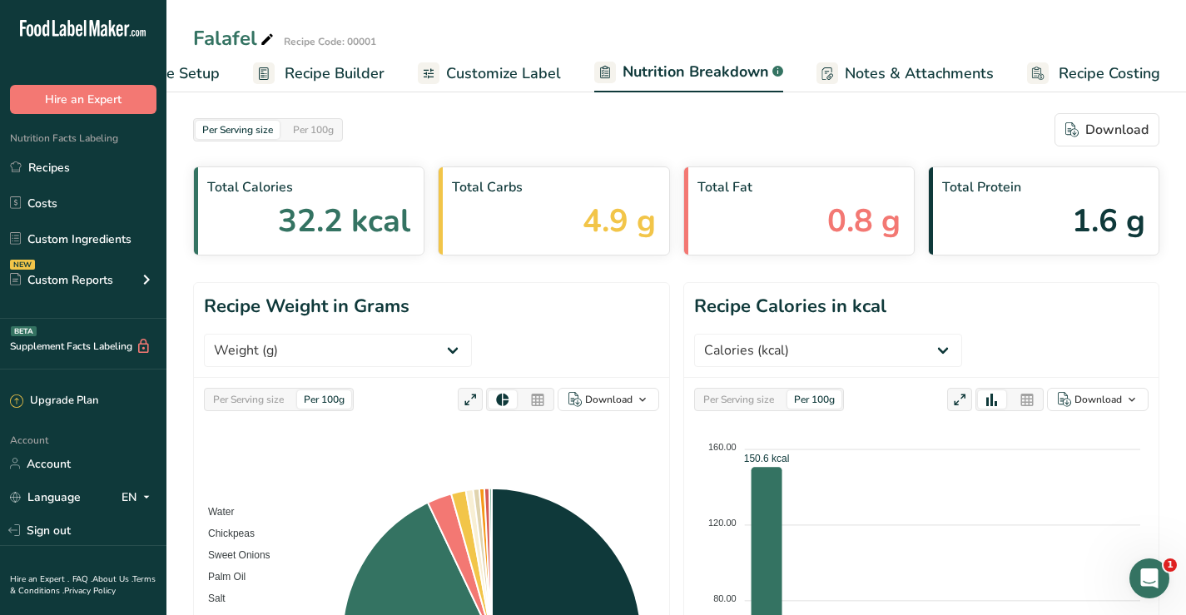
scroll to position [0, 0]
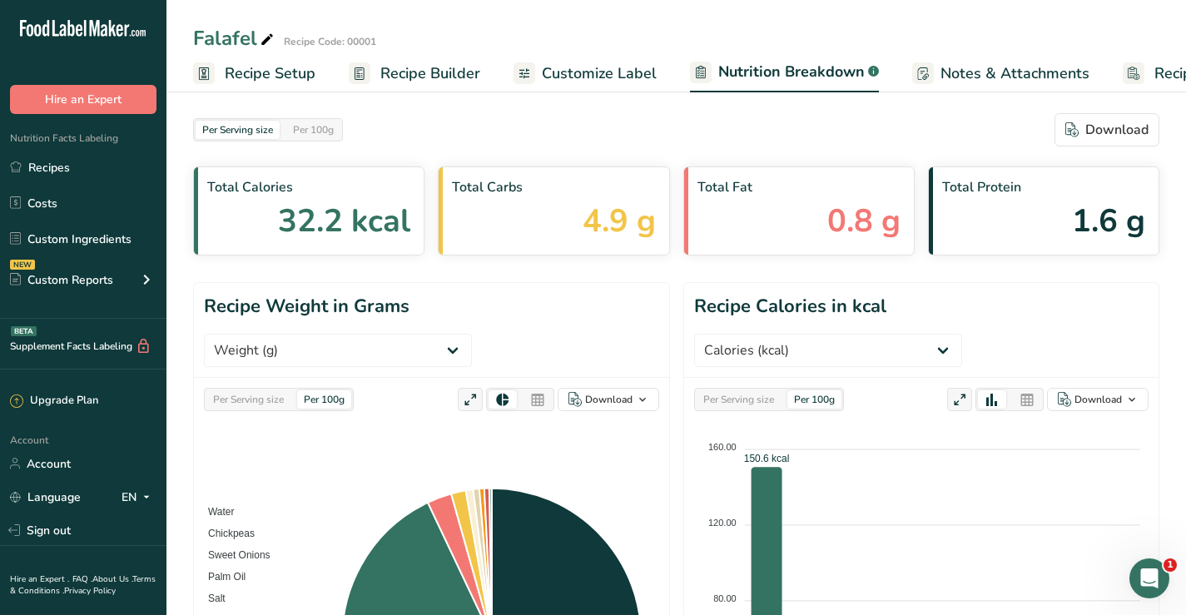
click at [584, 69] on span "Customize Label" at bounding box center [599, 73] width 115 height 22
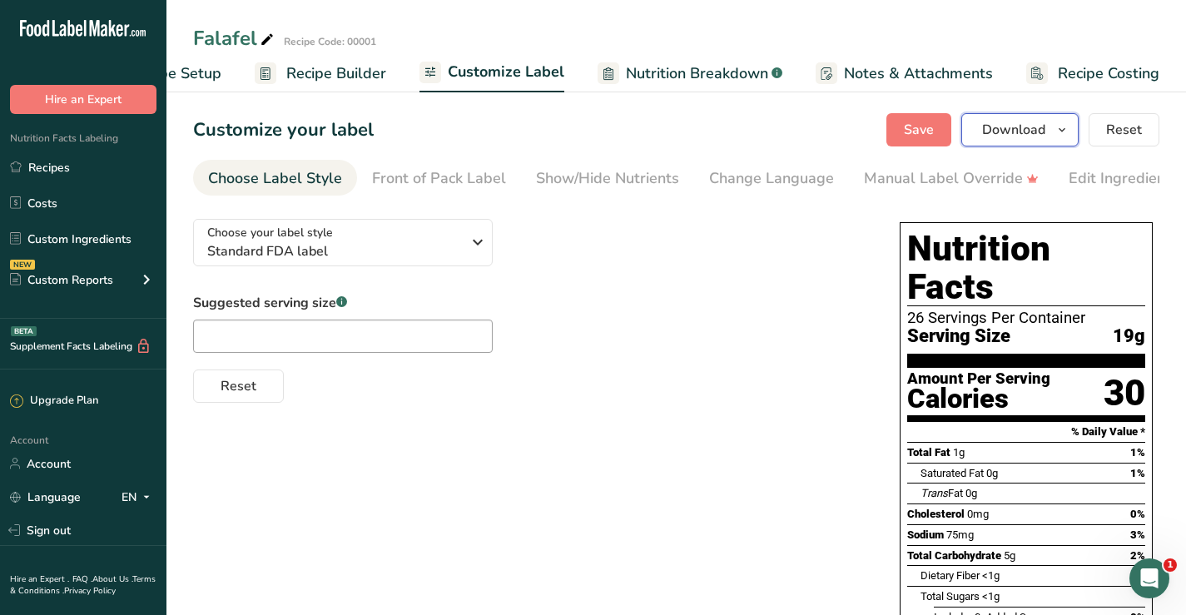
click at [1062, 132] on icon "button" at bounding box center [1062, 130] width 13 height 21
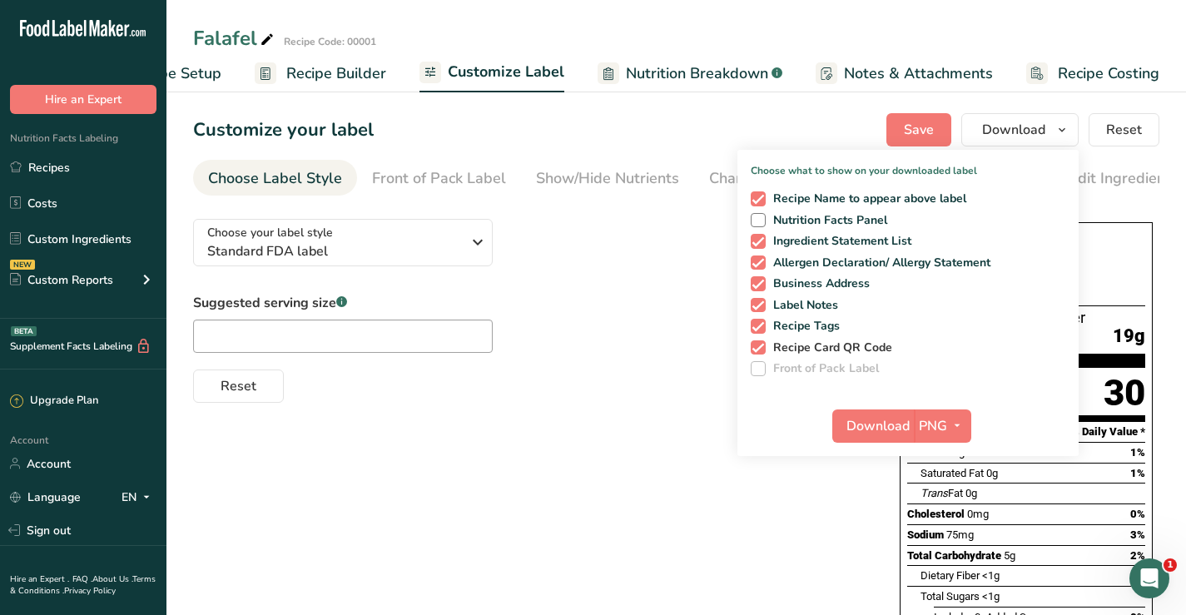
click at [755, 346] on span at bounding box center [758, 348] width 15 height 15
click at [755, 346] on input "Recipe Card QR Code" at bounding box center [756, 347] width 11 height 11
click at [760, 349] on span at bounding box center [758, 348] width 15 height 15
click at [760, 349] on input "Recipe Card QR Code" at bounding box center [756, 347] width 11 height 11
checkbox input "true"
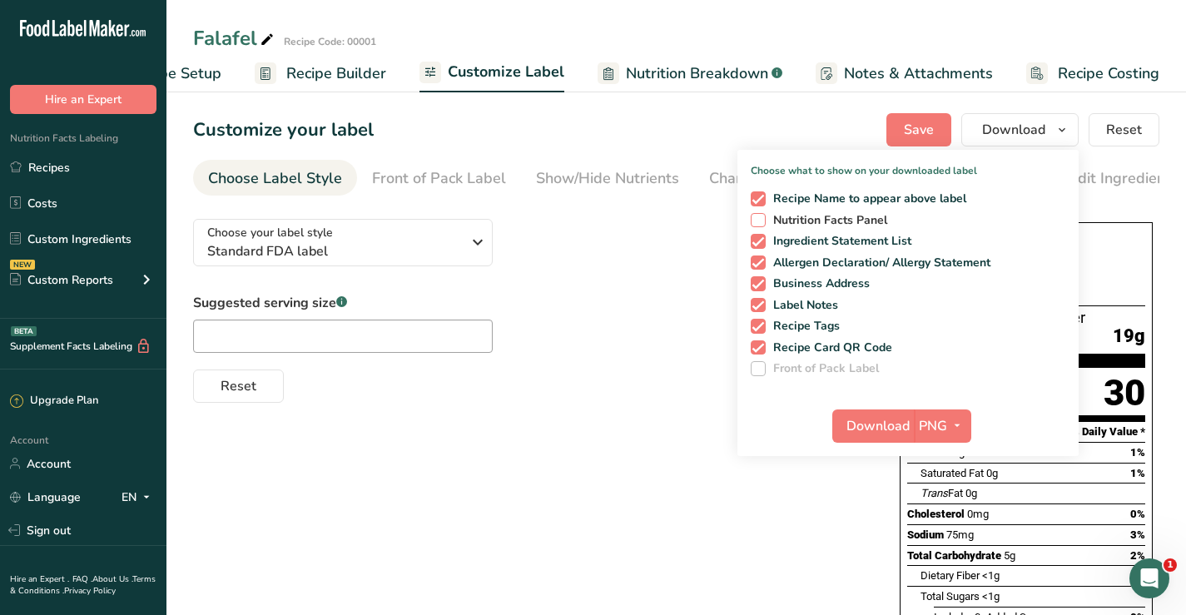
click at [753, 218] on span at bounding box center [758, 220] width 15 height 15
click at [753, 218] on input "Nutrition Facts Panel" at bounding box center [756, 220] width 11 height 11
checkbox input "true"
click at [956, 424] on icon "button" at bounding box center [957, 425] width 13 height 21
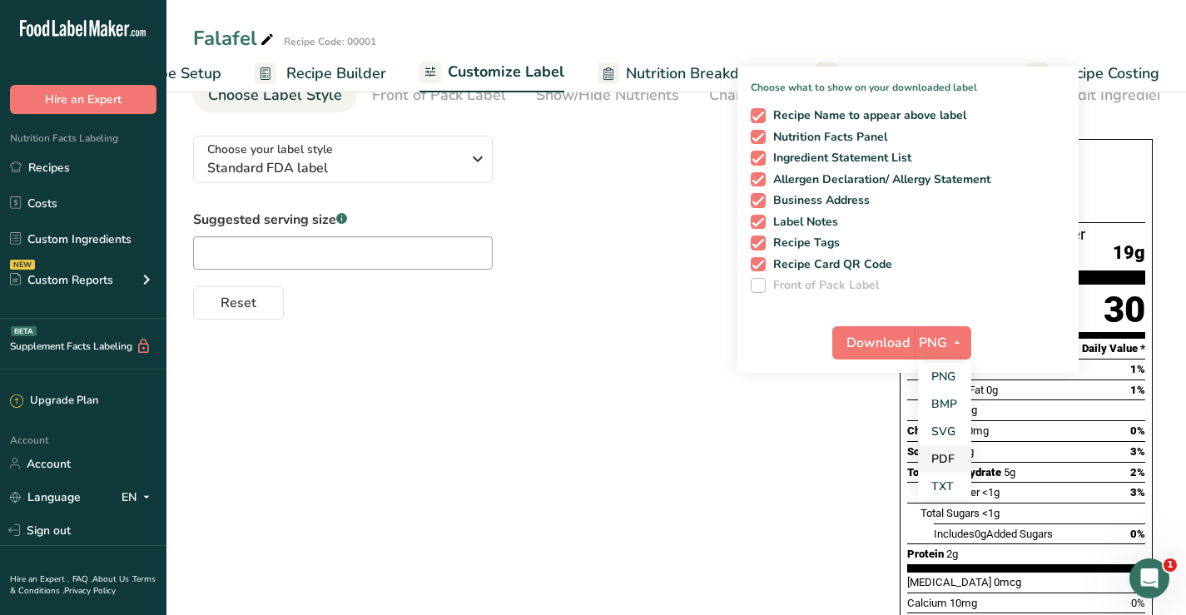
click at [943, 455] on link "PDF" at bounding box center [944, 458] width 53 height 27
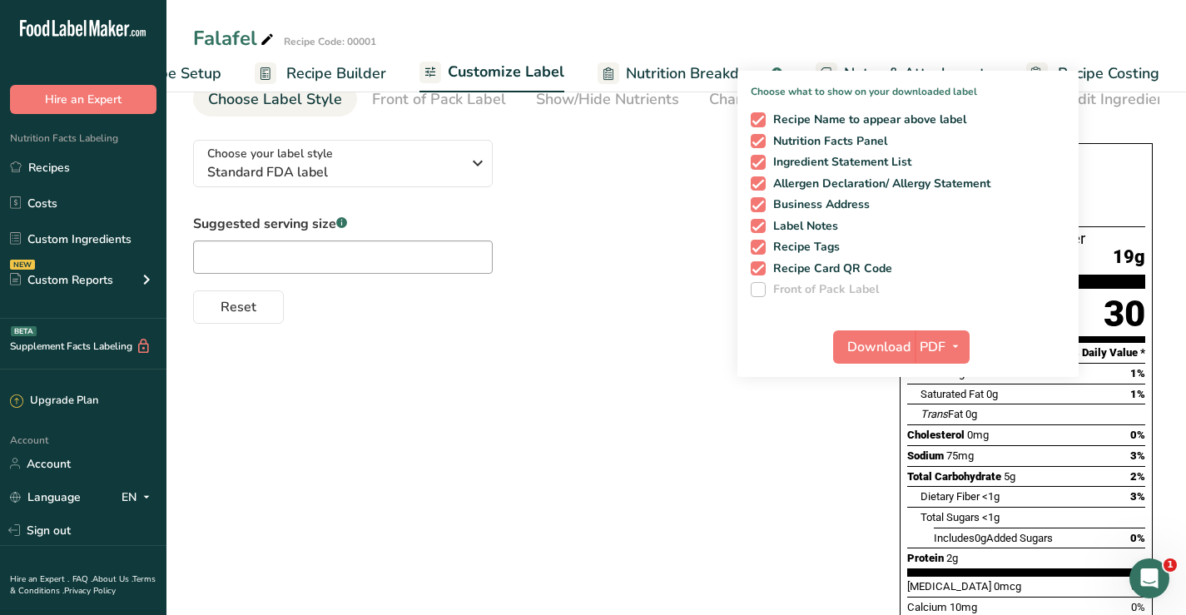
scroll to position [0, 0]
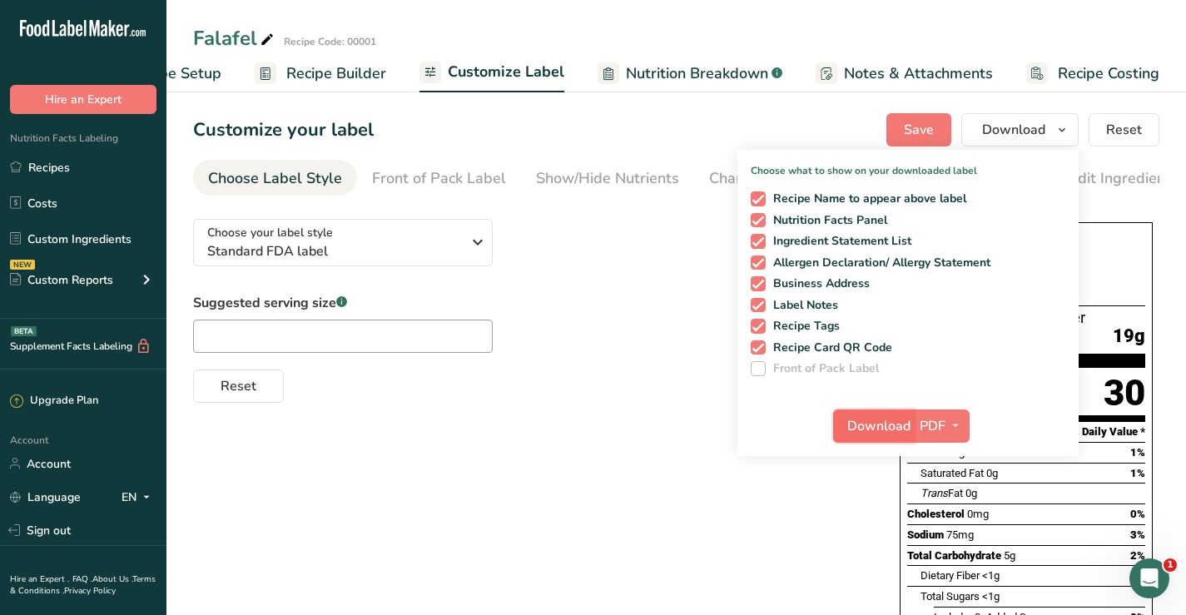
click at [882, 426] on span "Download" at bounding box center [879, 426] width 63 height 20
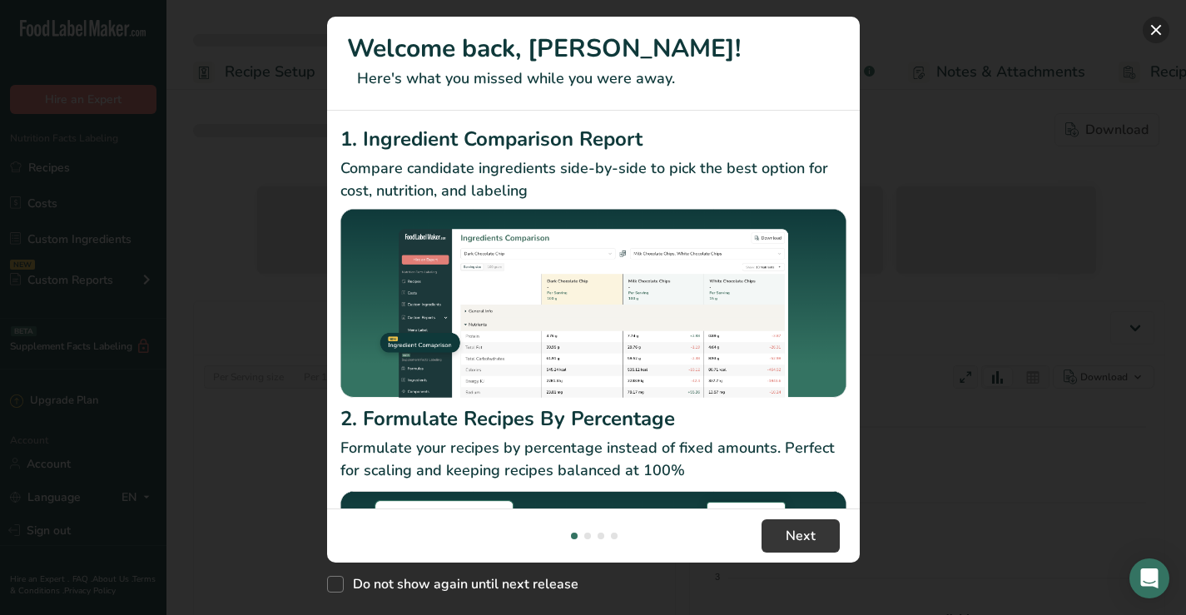
click at [1170, 32] on button "New Features" at bounding box center [1156, 30] width 27 height 27
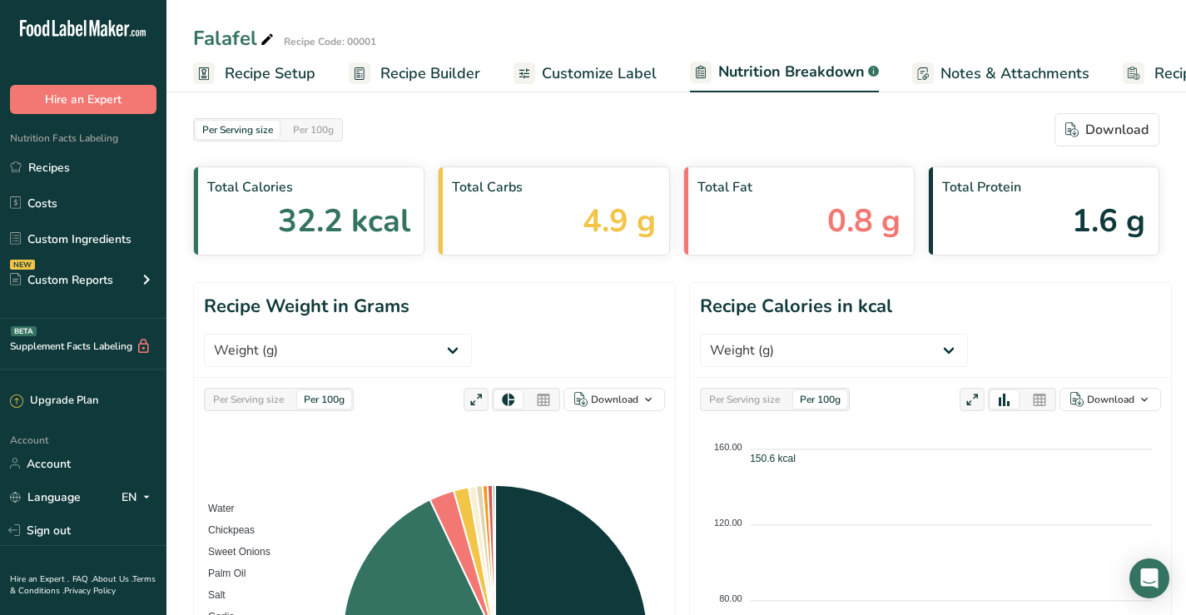
select select "Calories"
click at [583, 74] on span "Customize Label" at bounding box center [599, 73] width 115 height 22
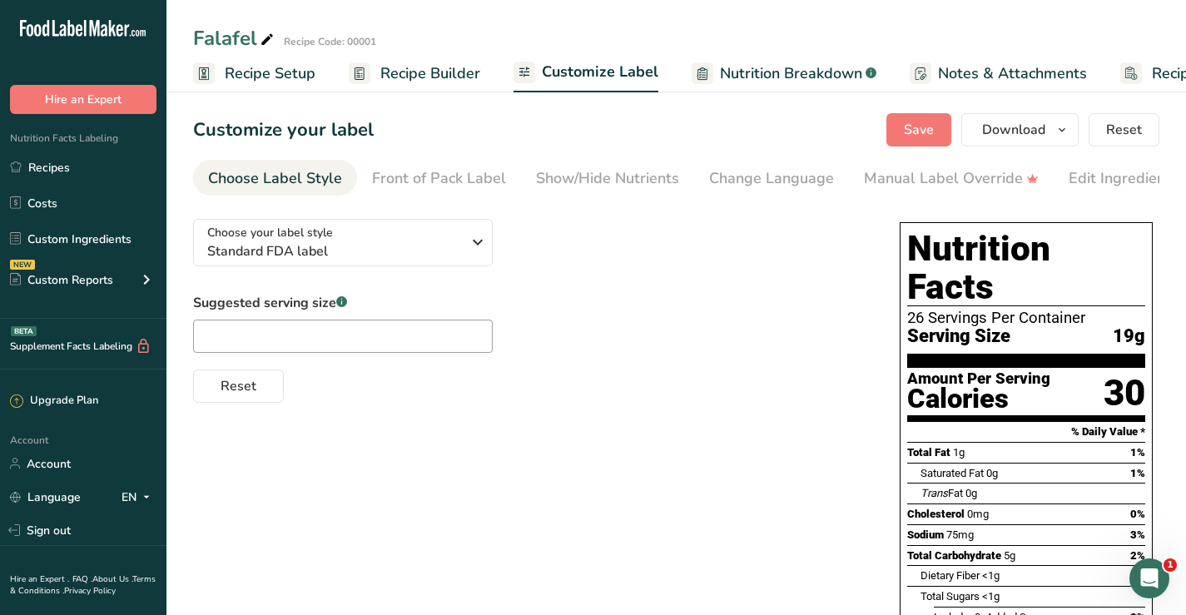
scroll to position [0, 94]
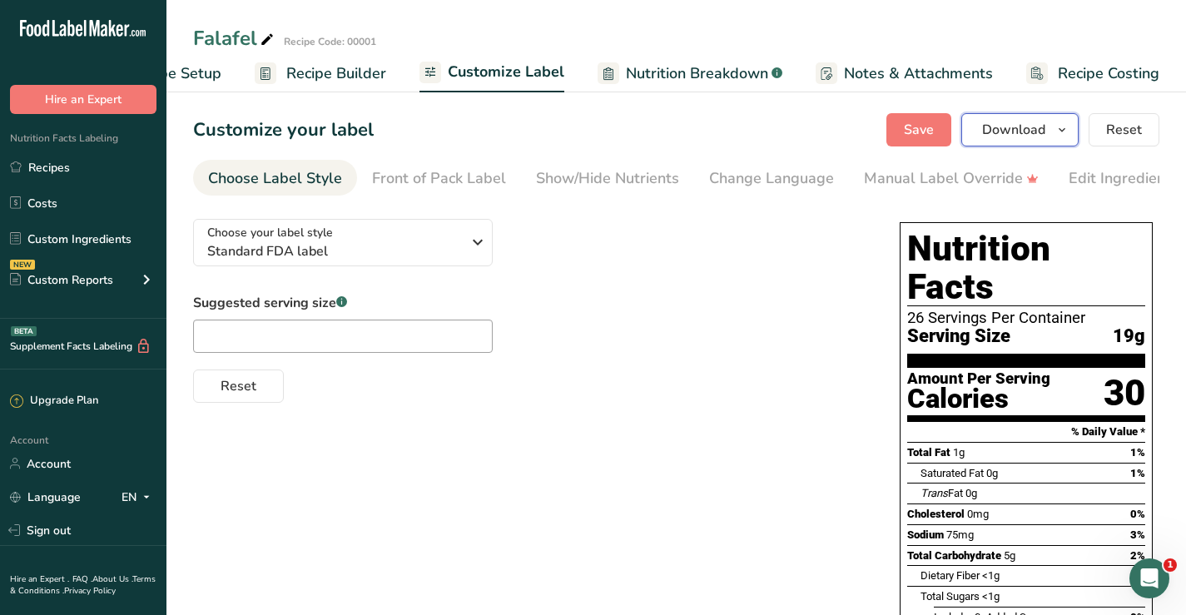
click at [1062, 132] on icon "button" at bounding box center [1062, 130] width 13 height 21
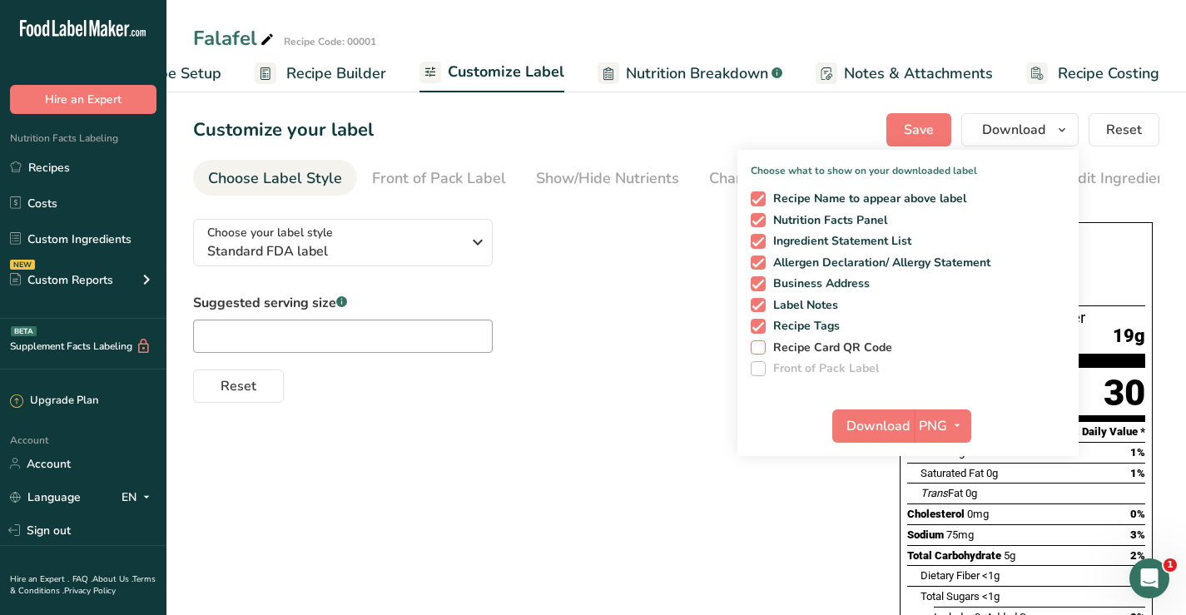
click at [760, 351] on span at bounding box center [758, 348] width 15 height 15
click at [760, 351] on input "Recipe Card QR Code" at bounding box center [756, 347] width 11 height 11
checkbox input "true"
click at [963, 425] on icon "button" at bounding box center [957, 425] width 13 height 21
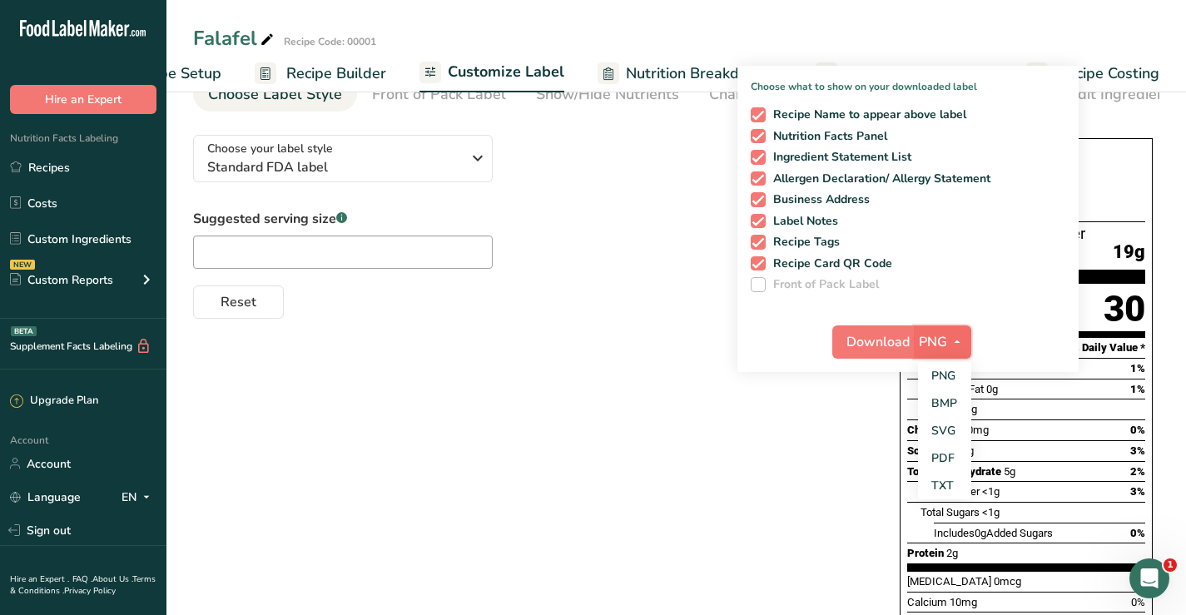
scroll to position [167, 0]
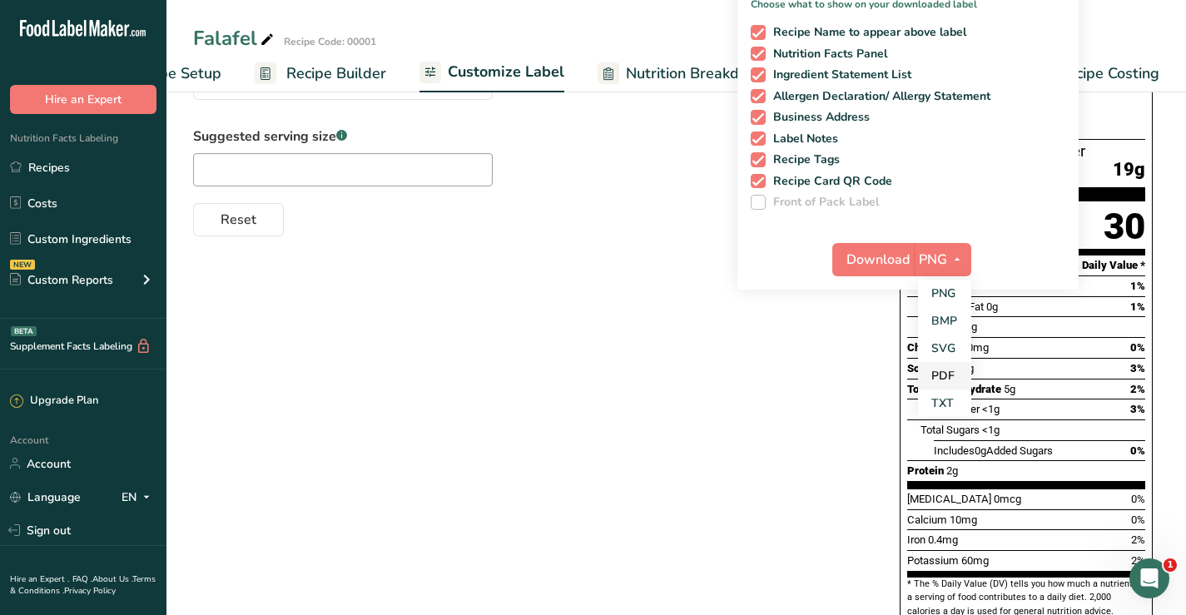
click at [941, 375] on link "PDF" at bounding box center [944, 375] width 53 height 27
click at [889, 259] on span "Download" at bounding box center [879, 260] width 63 height 20
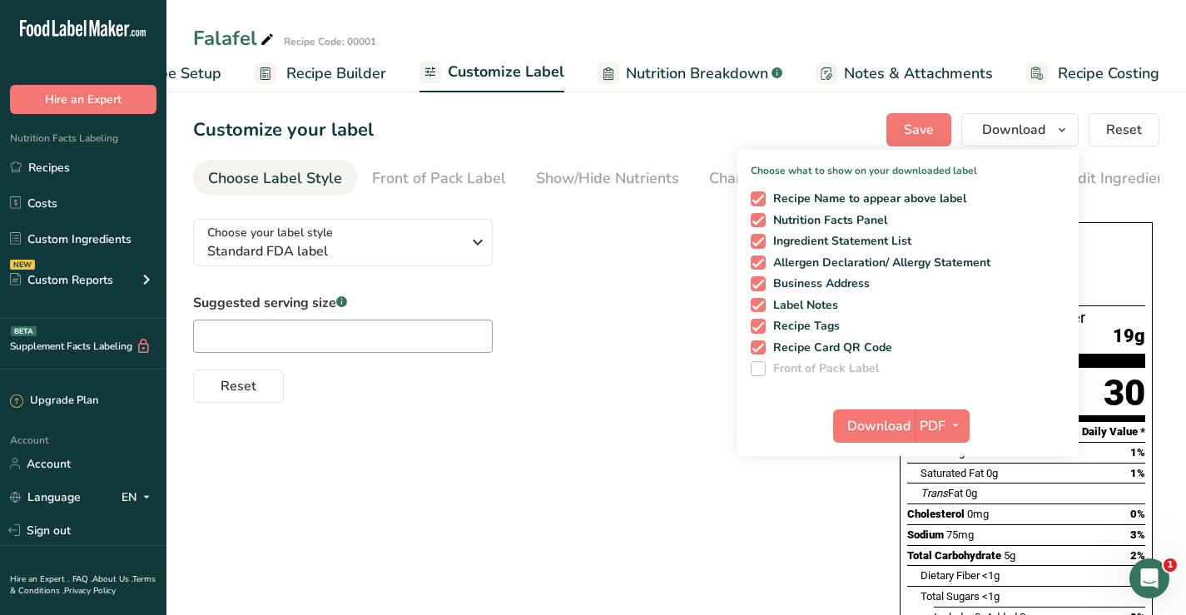
click at [523, 80] on span "Customize Label" at bounding box center [506, 72] width 117 height 22
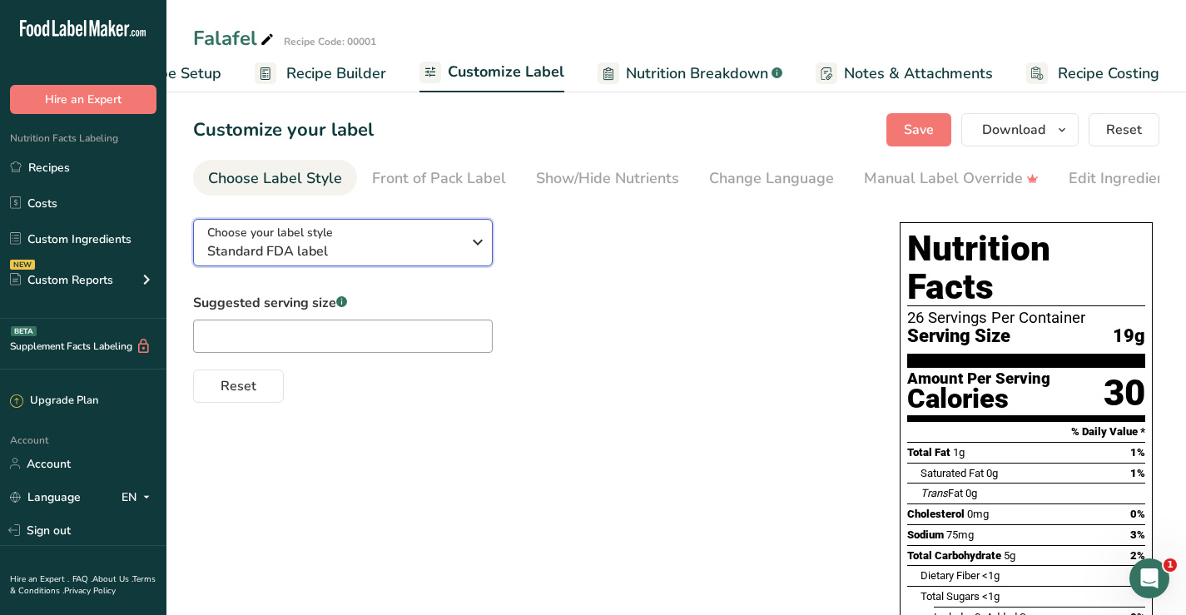
click at [477, 241] on icon "button" at bounding box center [478, 242] width 20 height 30
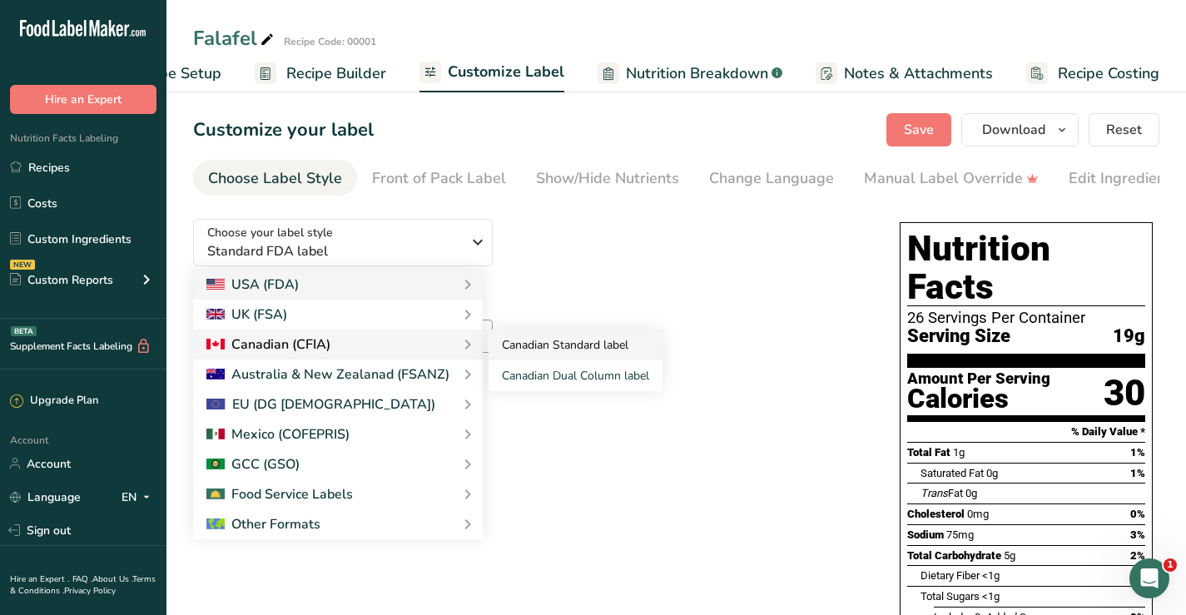
click at [554, 346] on link "Canadian Standard label" at bounding box center [576, 345] width 174 height 31
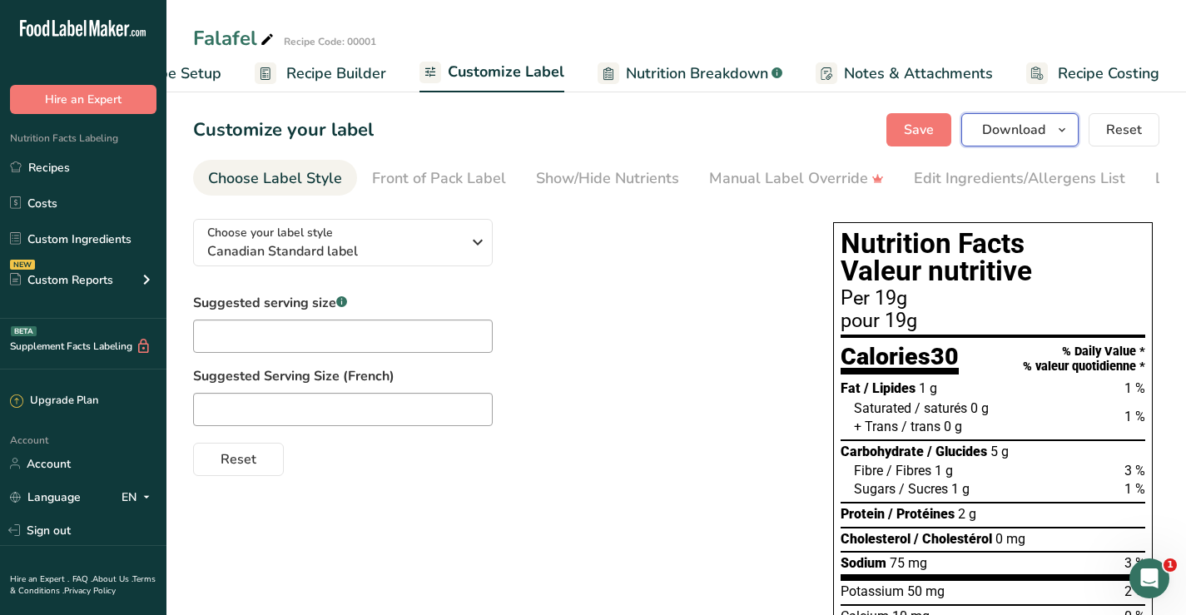
click at [1060, 129] on icon "button" at bounding box center [1062, 130] width 13 height 21
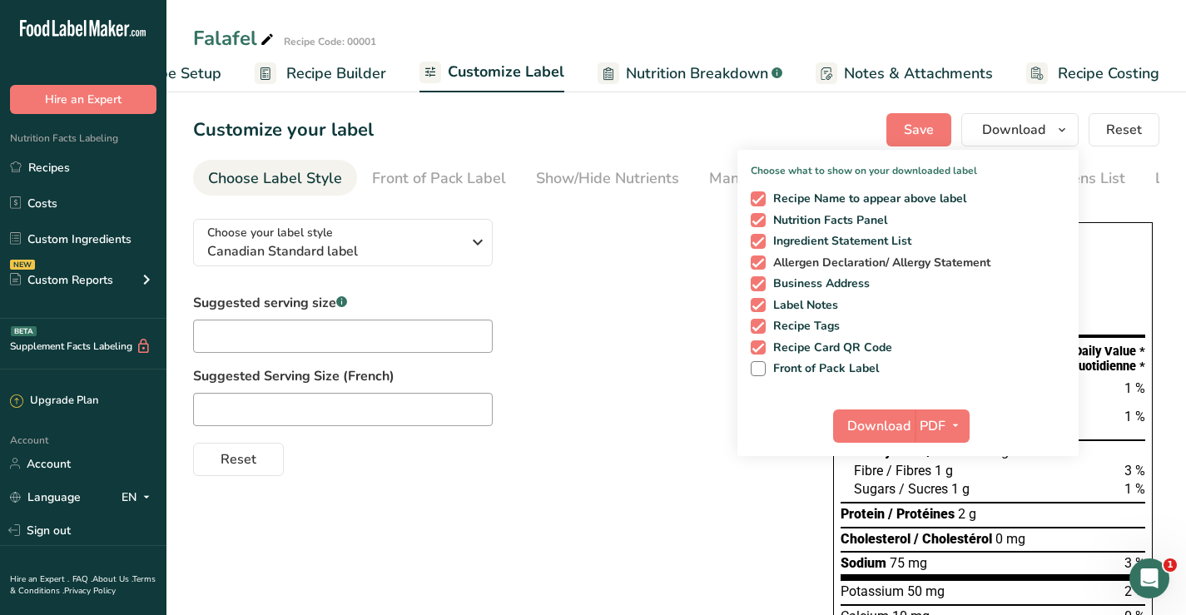
click at [759, 265] on span at bounding box center [758, 263] width 15 height 15
click at [759, 265] on input "Allergen Declaration/ Allergy Statement" at bounding box center [756, 262] width 11 height 11
checkbox input "false"
click at [757, 282] on span at bounding box center [758, 283] width 15 height 15
click at [757, 282] on input "Business Address" at bounding box center [756, 283] width 11 height 11
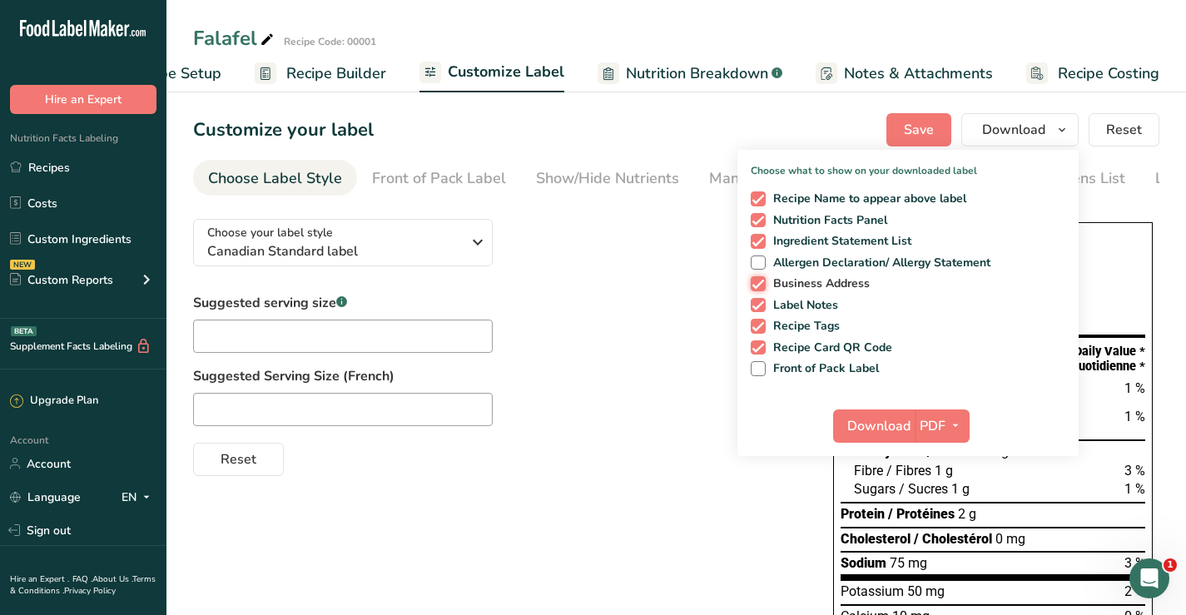
checkbox input "false"
click at [758, 321] on span at bounding box center [758, 326] width 15 height 15
click at [758, 321] on input "Recipe Tags" at bounding box center [756, 326] width 11 height 11
checkbox input "false"
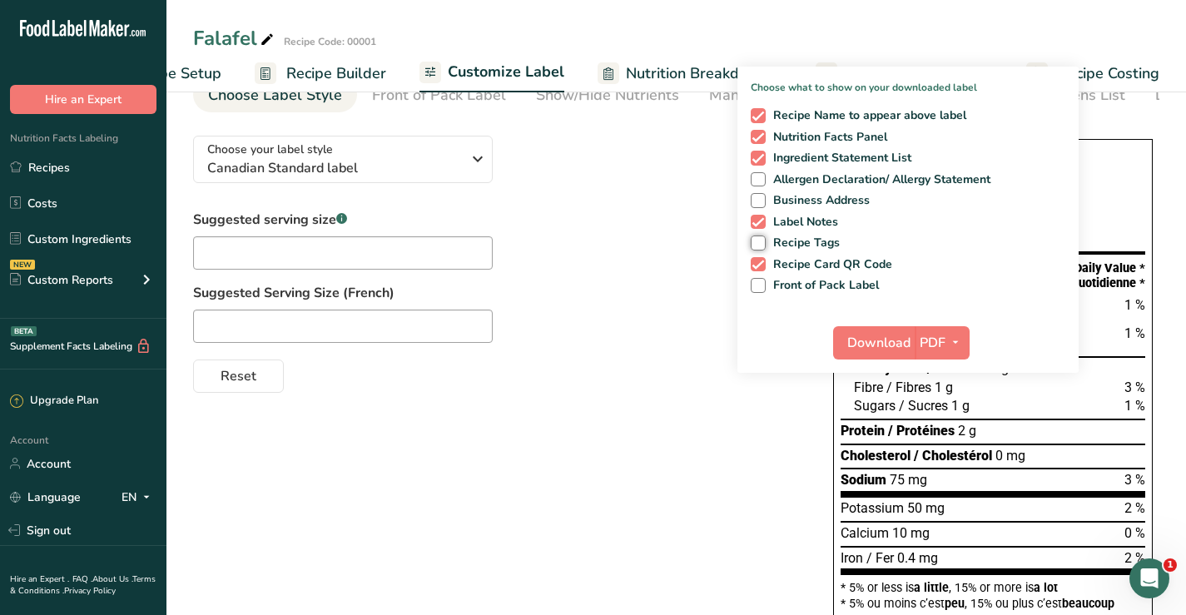
scroll to position [167, 0]
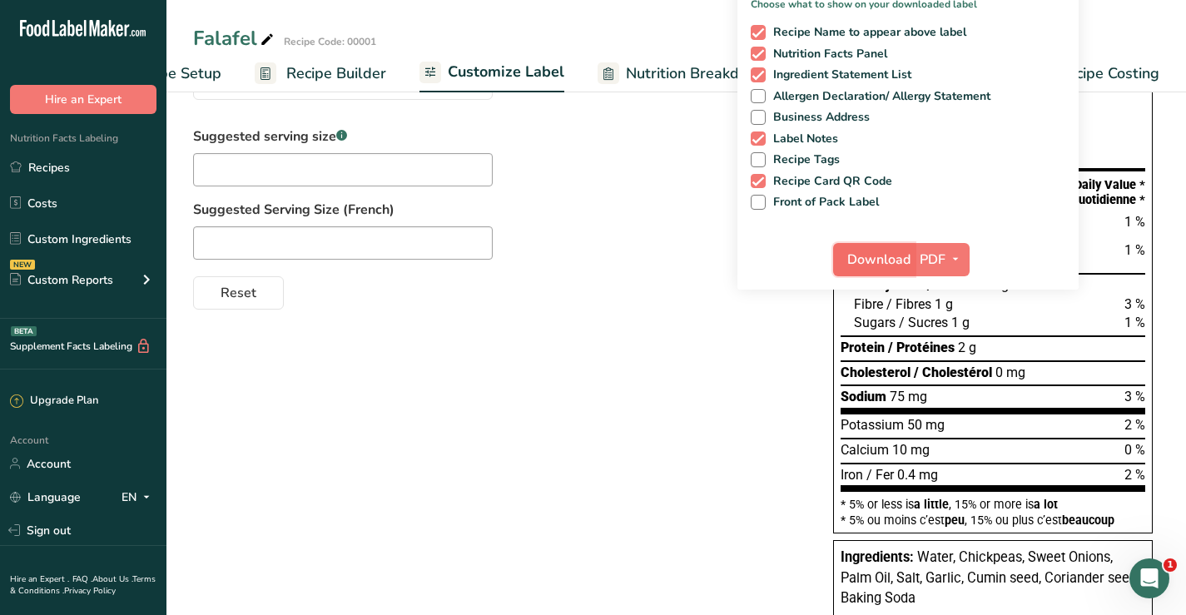
click at [877, 258] on span "Download" at bounding box center [879, 260] width 63 height 20
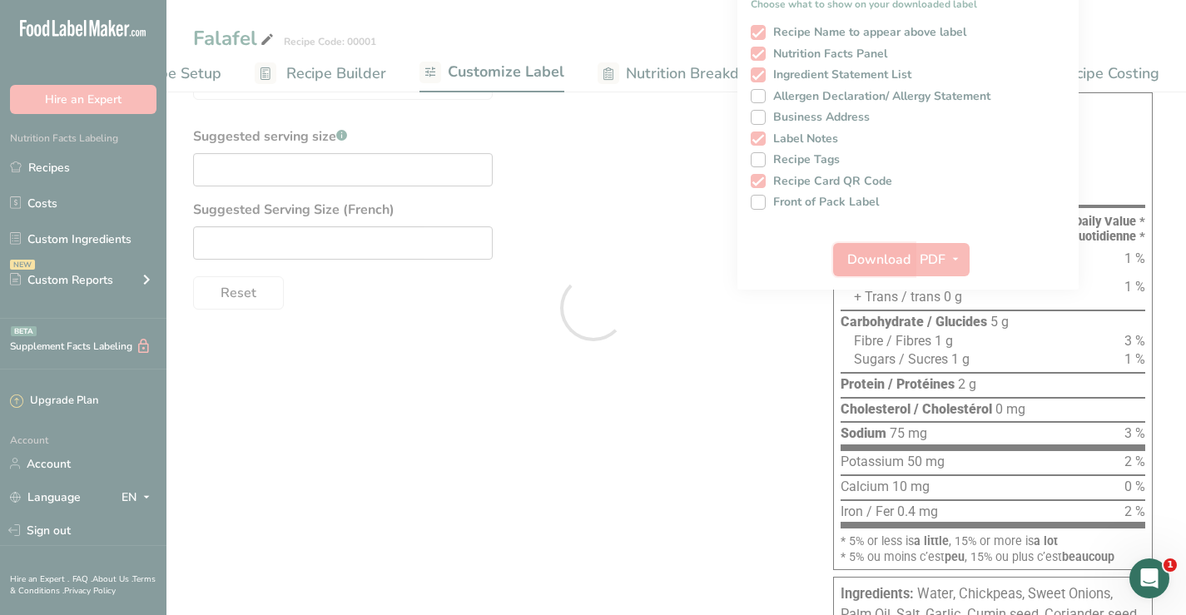
scroll to position [0, 0]
